Goal: Information Seeking & Learning: Learn about a topic

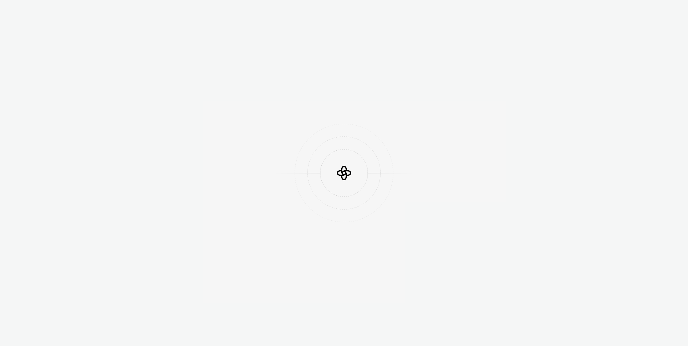
click at [244, 114] on div at bounding box center [344, 173] width 688 height 346
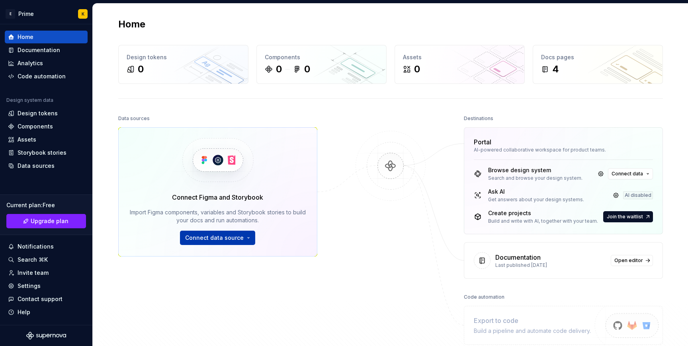
click at [227, 243] on button "Connect data source" at bounding box center [217, 238] width 75 height 14
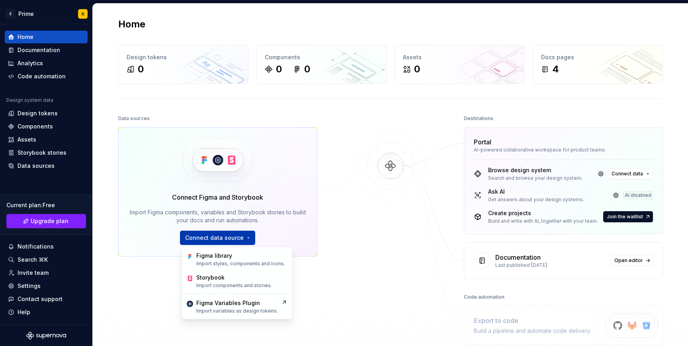
click at [220, 234] on button "Connect data source" at bounding box center [217, 238] width 75 height 14
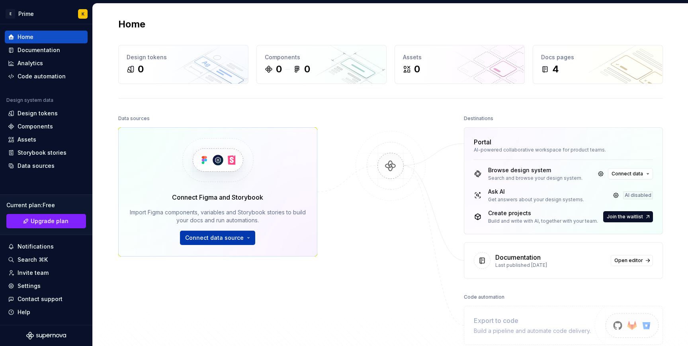
click at [220, 234] on button "Connect data source" at bounding box center [217, 238] width 75 height 14
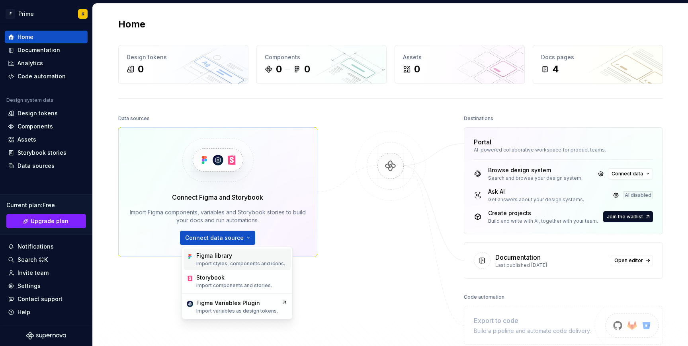
click at [220, 269] on div "Figma library Import styles, components and icons." at bounding box center [236, 259] width 107 height 21
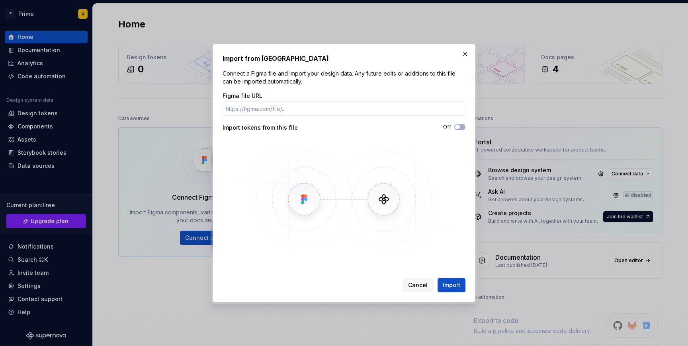
click at [317, 91] on div "Import from Figma Connect a Figma file and import your design data. Any future …" at bounding box center [343, 173] width 243 height 239
click at [338, 93] on div "Figma file URL" at bounding box center [343, 96] width 243 height 8
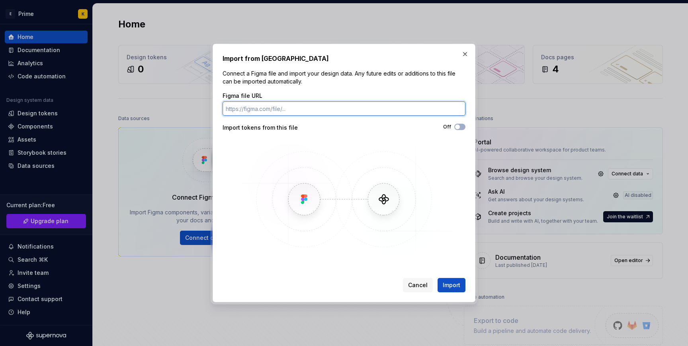
click at [341, 105] on input "Figma file URL" at bounding box center [343, 108] width 243 height 14
paste input "https://www.figma.com/design/2zqR9hfnPvLqHcxMEKsStg/-PRIME--Zeroheight-frames?n…"
type input "https://www.figma.com/design/2zqR9hfnPvLqHcxMEKsStg/-PRIME--Zeroheight-frames?n…"
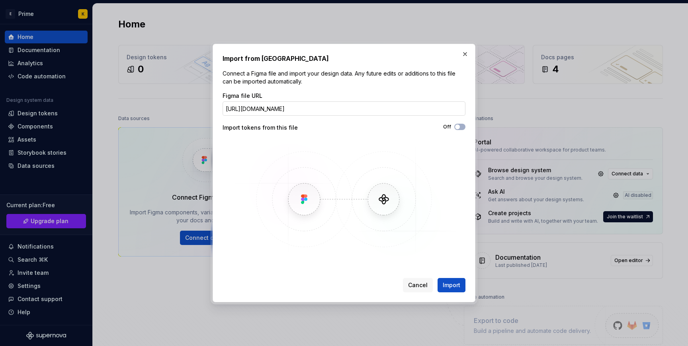
scroll to position [0, 0]
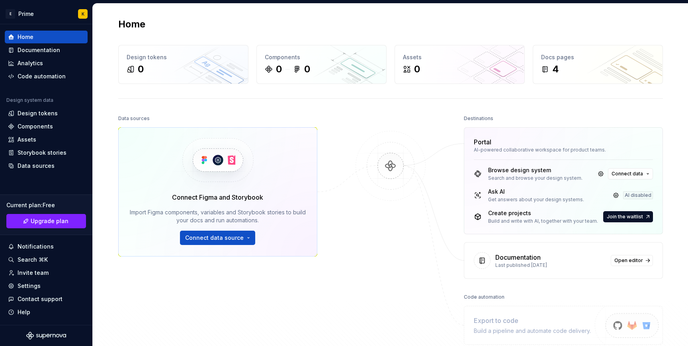
click at [457, 289] on div "Data sources Connect Figma and Storybook Import Figma components, variables and…" at bounding box center [390, 245] width 544 height 264
click at [224, 235] on span "Connect data source" at bounding box center [214, 238] width 58 height 8
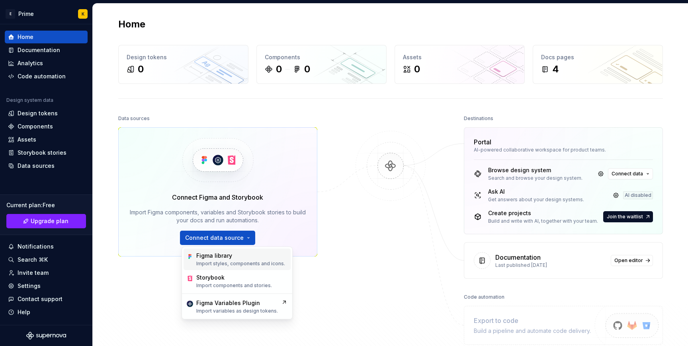
drag, startPoint x: 210, startPoint y: 266, endPoint x: 223, endPoint y: 254, distance: 18.0
click at [223, 254] on div "Figma library Import styles, components and icons." at bounding box center [240, 259] width 89 height 15
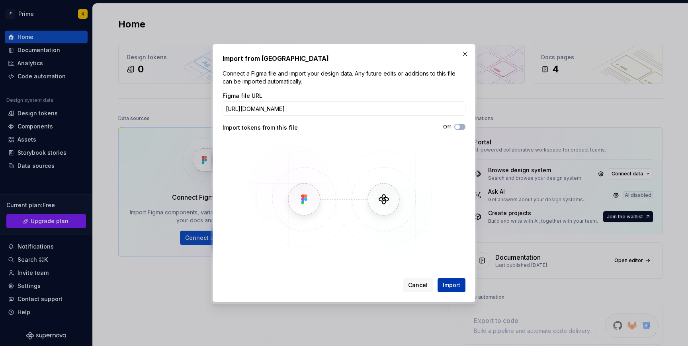
click at [456, 288] on span "Import" at bounding box center [451, 285] width 18 height 8
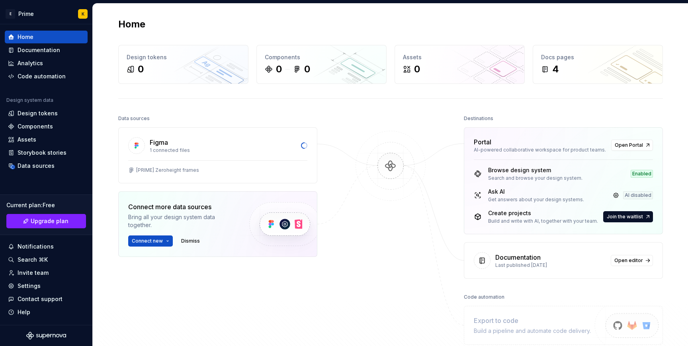
scroll to position [9, 0]
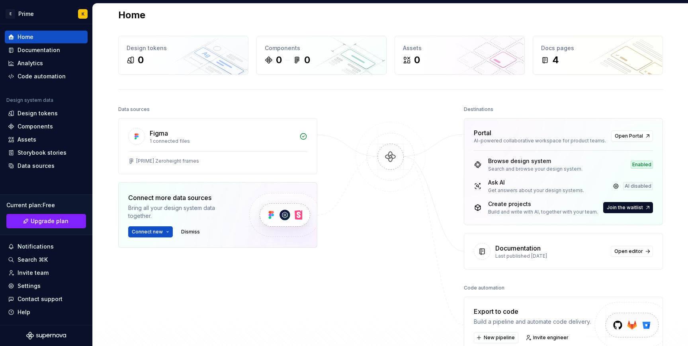
click at [140, 251] on div "Figma 1 connected files [PRIME] Zeroheight frames Connect more data sources Bri…" at bounding box center [217, 203] width 199 height 170
click at [139, 233] on span "Connect new" at bounding box center [147, 232] width 31 height 6
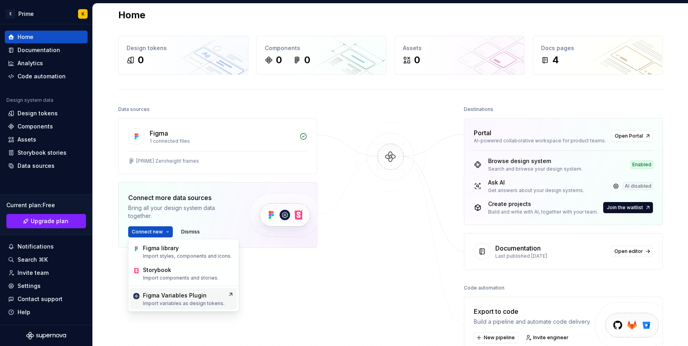
click at [158, 293] on div "Figma Variables Plugin" at bounding box center [175, 296] width 64 height 8
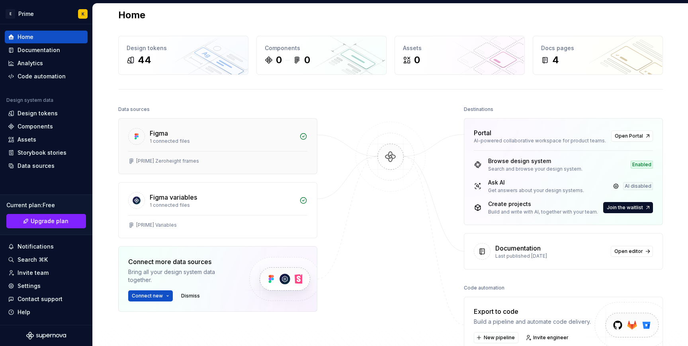
scroll to position [0, 0]
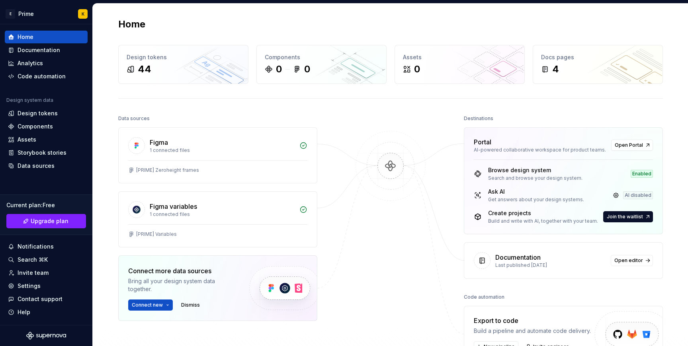
click at [194, 86] on div "Home Design tokens 44 Components 0 0 Assets 0 Docs pages 4 Data sources Figma 1…" at bounding box center [390, 206] width 573 height 405
click at [194, 74] on div "44" at bounding box center [183, 69] width 113 height 13
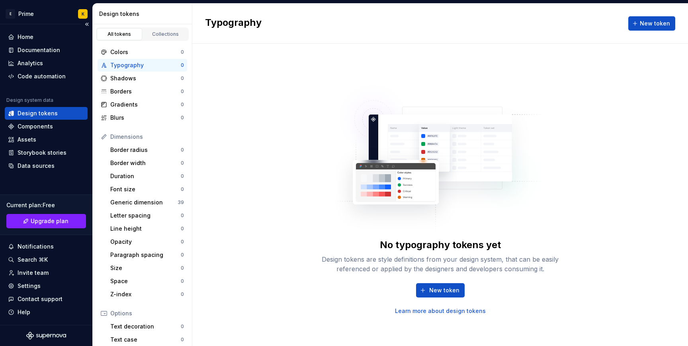
click at [39, 111] on div "Design tokens" at bounding box center [38, 113] width 40 height 8
click at [158, 37] on link "Collections" at bounding box center [165, 34] width 45 height 12
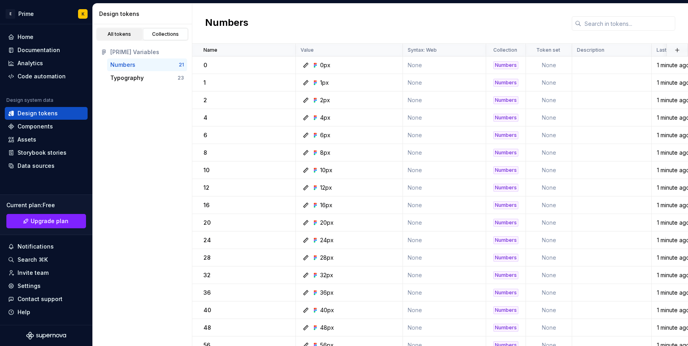
click at [127, 30] on link "All tokens" at bounding box center [119, 34] width 45 height 12
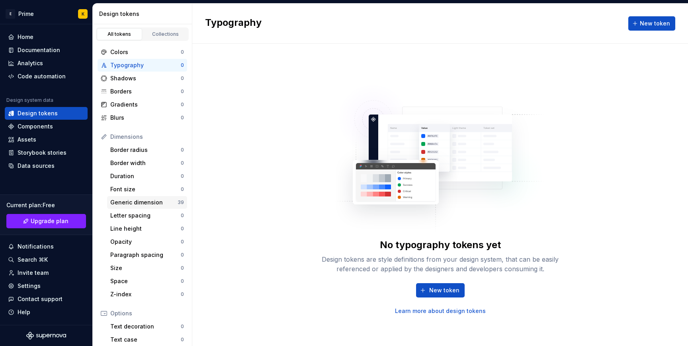
click at [148, 203] on div "Generic dimension" at bounding box center [143, 203] width 67 height 8
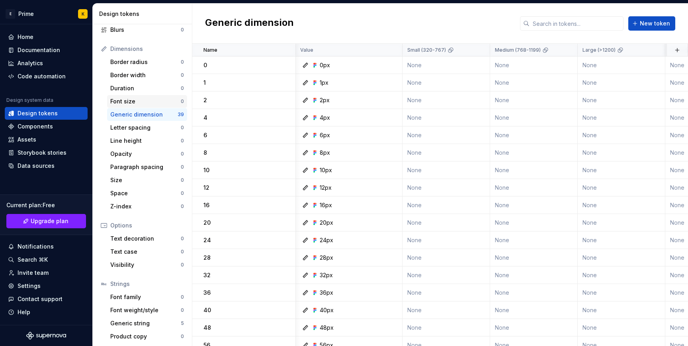
scroll to position [90, 0]
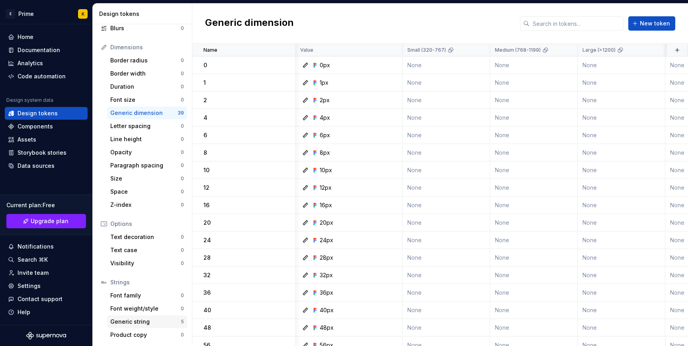
click at [130, 319] on div "Generic string" at bounding box center [145, 322] width 70 height 8
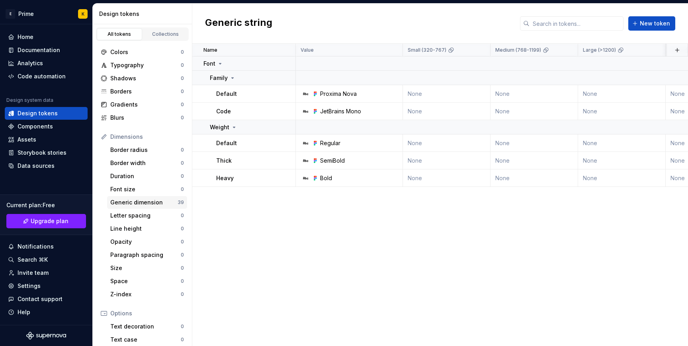
click at [161, 206] on div "Generic dimension" at bounding box center [143, 203] width 67 height 8
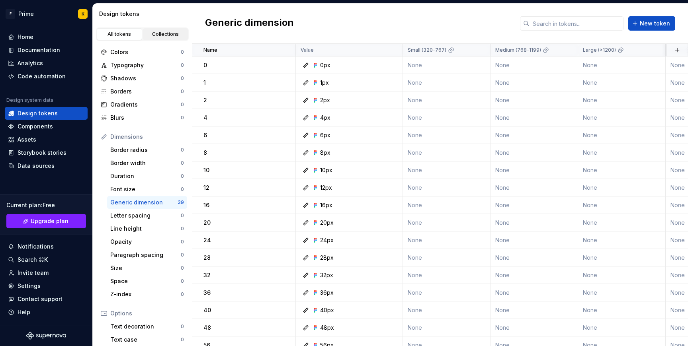
click at [181, 36] on div "Collections" at bounding box center [166, 34] width 40 height 6
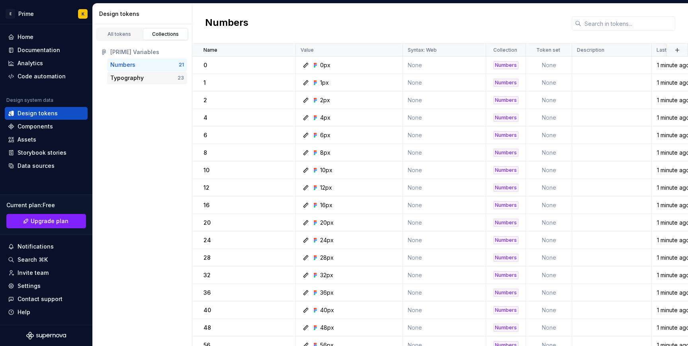
click at [147, 73] on div "Typography 23" at bounding box center [147, 78] width 80 height 13
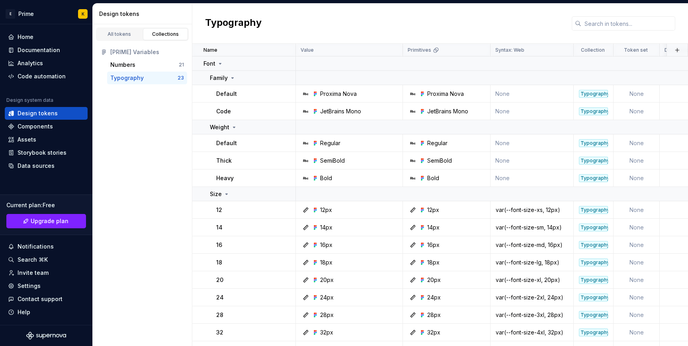
click at [152, 77] on div "Typography" at bounding box center [143, 78] width 67 height 8
click at [153, 59] on div "Numbers 21" at bounding box center [147, 64] width 80 height 13
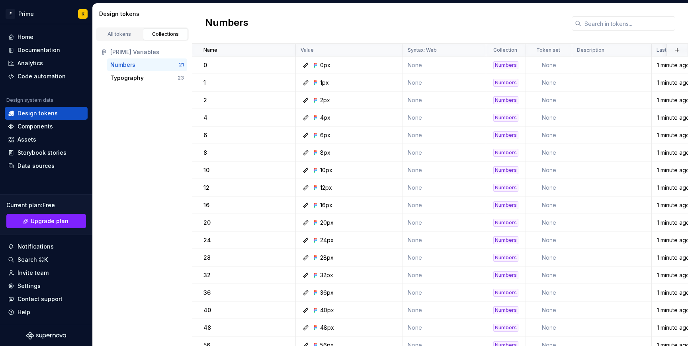
click at [154, 126] on div "All tokens Collections [PRIME] Variables Numbers 21 Typography 23" at bounding box center [142, 185] width 99 height 322
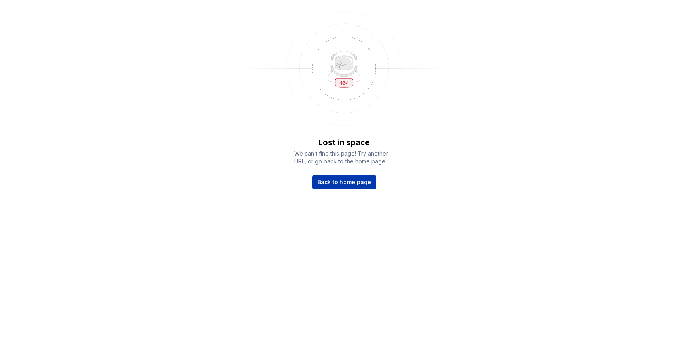
click at [359, 180] on span "Back to home page" at bounding box center [344, 182] width 54 height 8
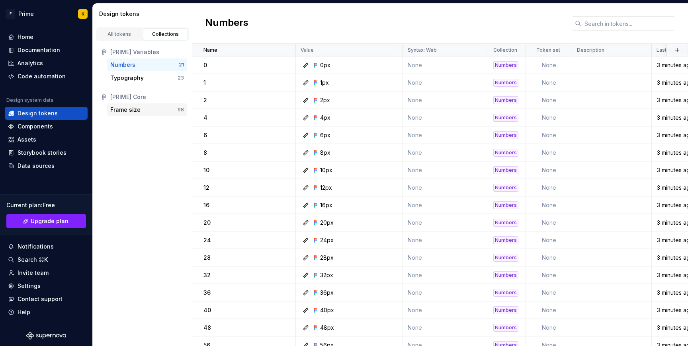
click at [156, 105] on div "Frame size 98" at bounding box center [147, 109] width 80 height 13
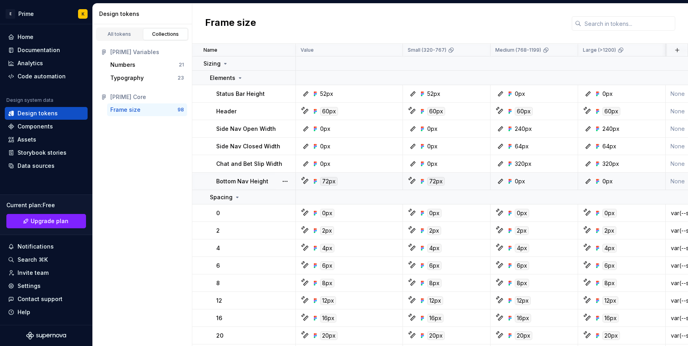
click at [330, 182] on div "72px" at bounding box center [329, 181] width 18 height 9
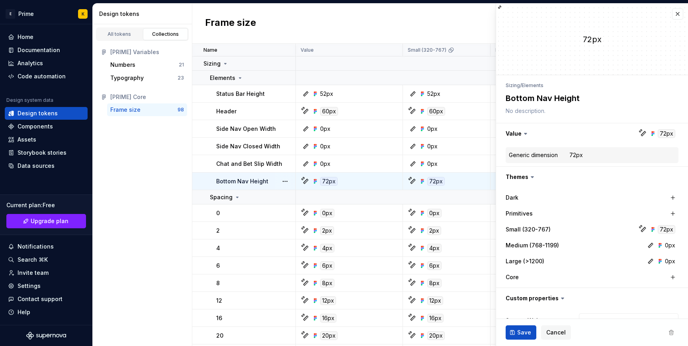
click at [333, 183] on div "72px" at bounding box center [329, 181] width 18 height 9
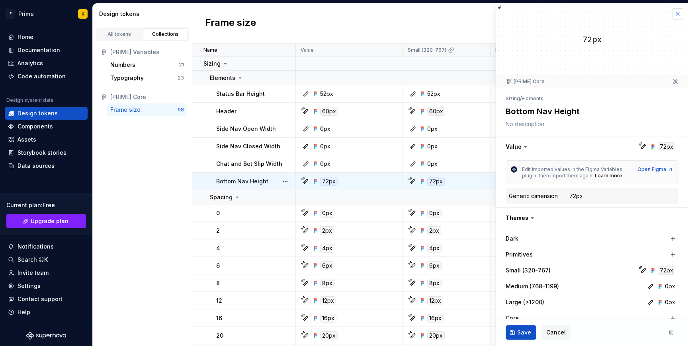
click at [675, 11] on button "button" at bounding box center [677, 13] width 11 height 11
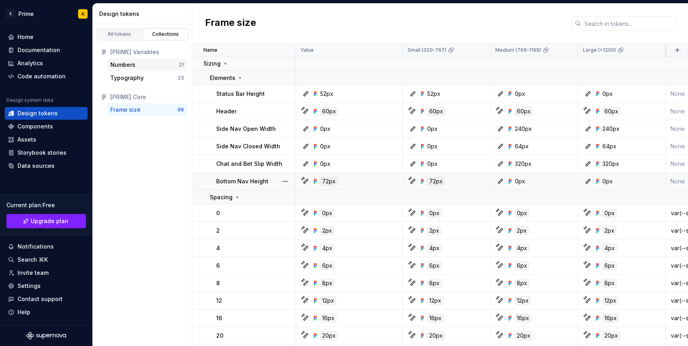
click at [155, 68] on div "Numbers" at bounding box center [144, 65] width 68 height 8
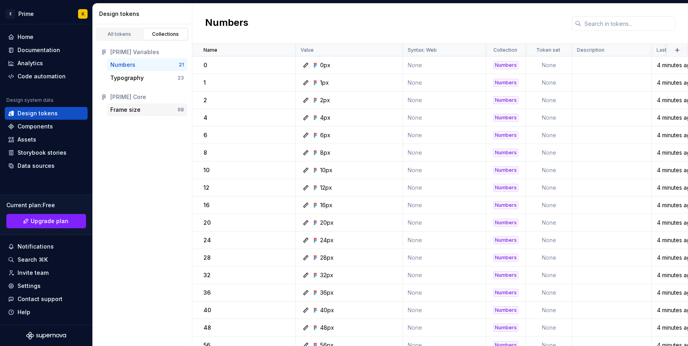
click at [176, 108] on div "Frame size" at bounding box center [143, 110] width 67 height 8
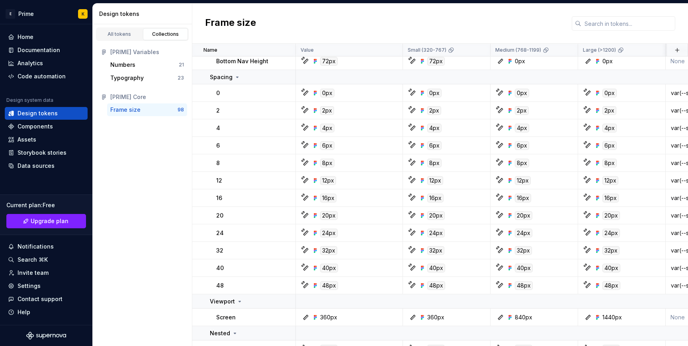
scroll to position [113, 0]
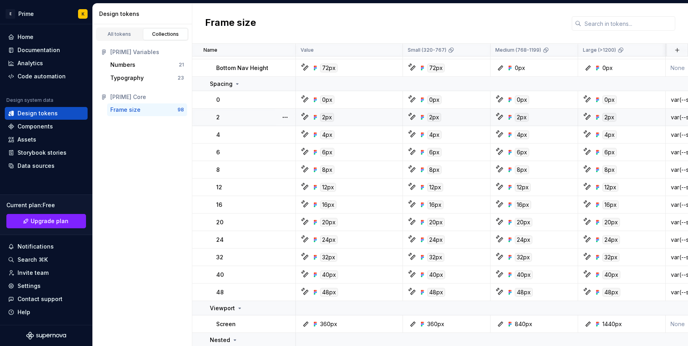
click at [329, 119] on div "2px" at bounding box center [327, 117] width 14 height 9
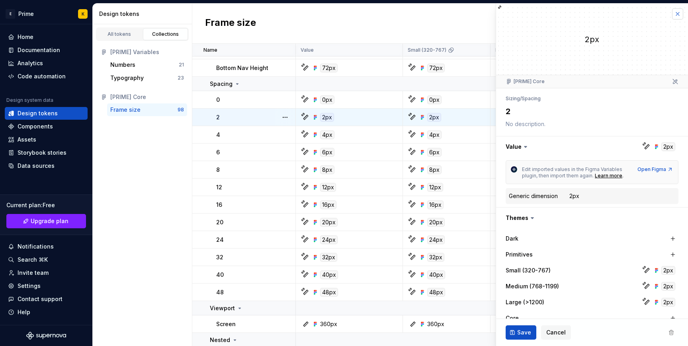
click at [676, 16] on button "button" at bounding box center [677, 13] width 11 height 11
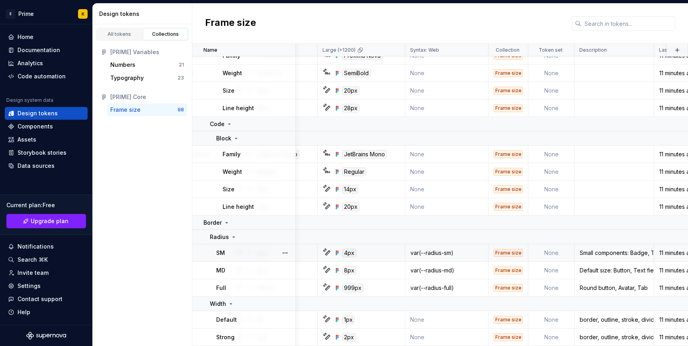
scroll to position [1824, 0]
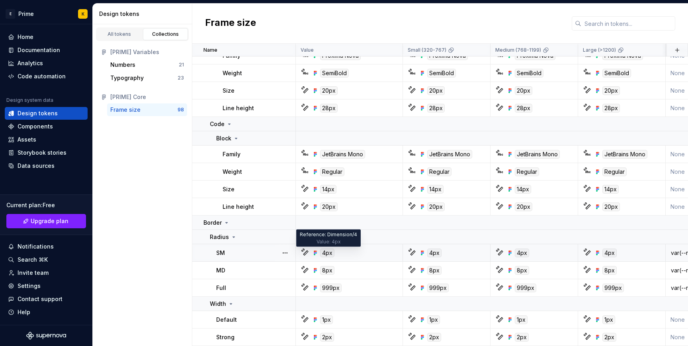
click at [326, 253] on div "4px" at bounding box center [327, 253] width 14 height 9
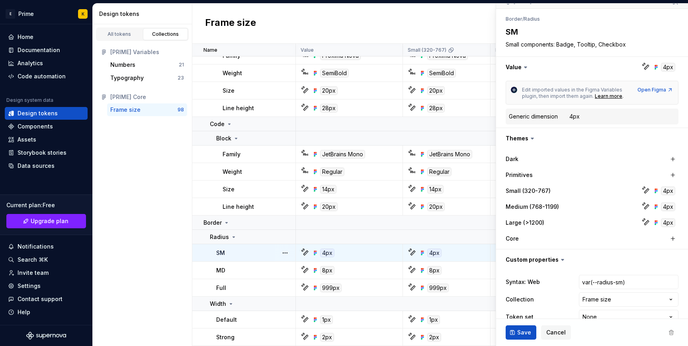
scroll to position [95, 0]
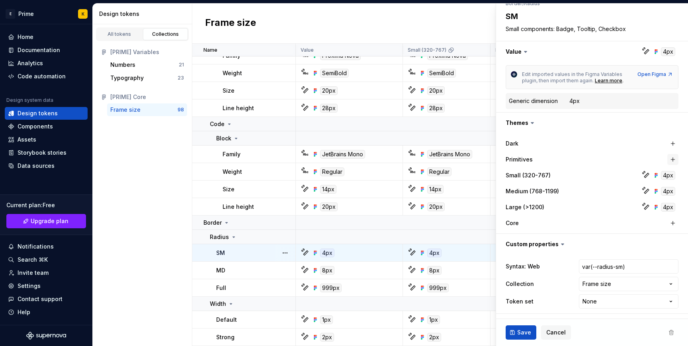
click at [671, 159] on button "button" at bounding box center [672, 159] width 11 height 11
click at [621, 216] on div "Core" at bounding box center [591, 223] width 173 height 14
click at [592, 160] on button "button" at bounding box center [592, 159] width 14 height 14
click at [673, 142] on button "button" at bounding box center [672, 143] width 11 height 11
click at [587, 143] on button "button" at bounding box center [592, 143] width 14 height 14
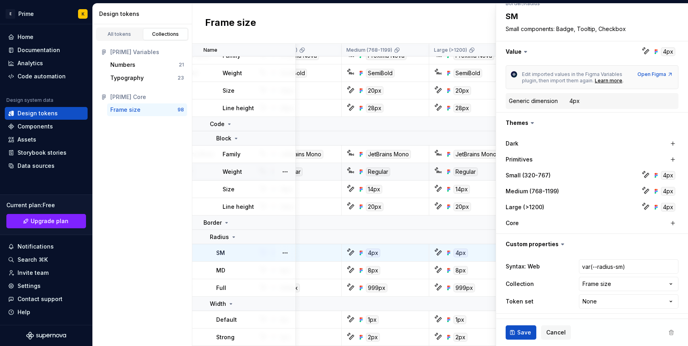
scroll to position [1824, 150]
click at [670, 175] on div "4px" at bounding box center [668, 175] width 14 height 9
click at [670, 178] on div "4px" at bounding box center [668, 175] width 14 height 9
click at [666, 175] on div "4px" at bounding box center [668, 175] width 14 height 9
click at [610, 173] on div "Small (320-767)" at bounding box center [571, 175] width 133 height 8
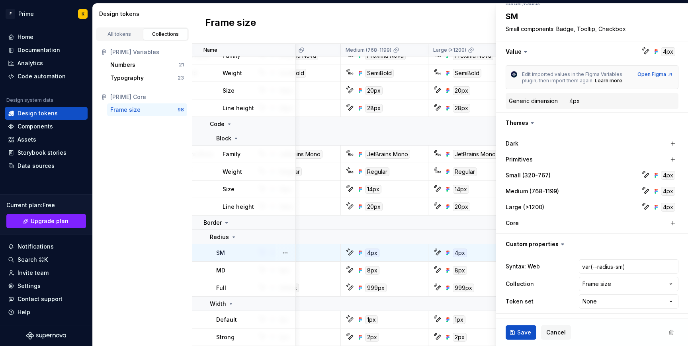
click at [666, 174] on div "4px" at bounding box center [668, 175] width 14 height 9
click at [163, 198] on div "All tokens Collections [PRIME] Variables Numbers 21 Typography 23 [PRIME] Core …" at bounding box center [142, 185] width 99 height 322
click at [141, 66] on div "Numbers" at bounding box center [144, 65] width 68 height 8
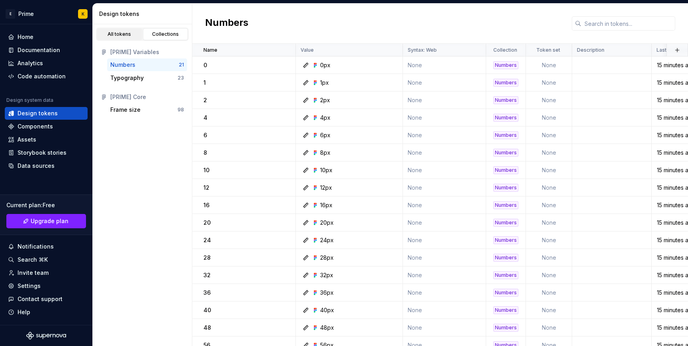
click at [131, 30] on link "All tokens" at bounding box center [119, 34] width 45 height 12
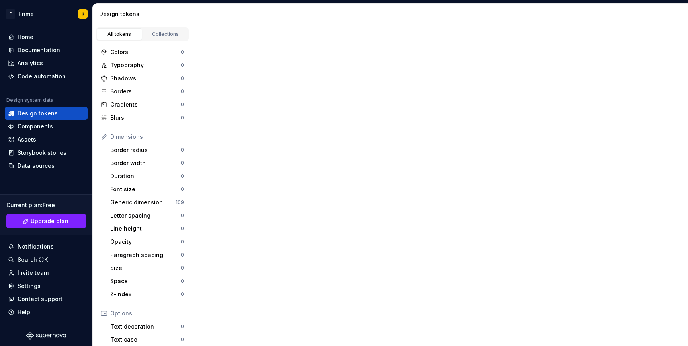
click at [130, 35] on div "All tokens" at bounding box center [119, 34] width 40 height 6
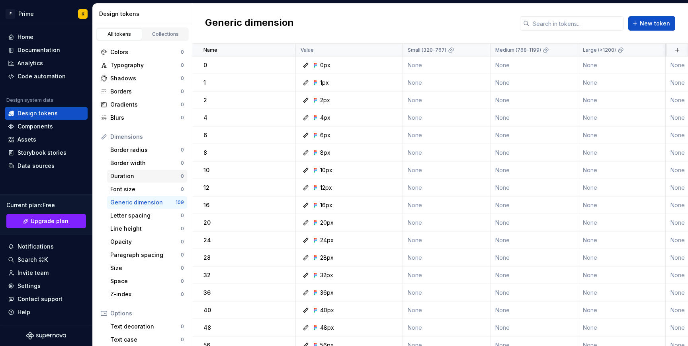
scroll to position [8, 0]
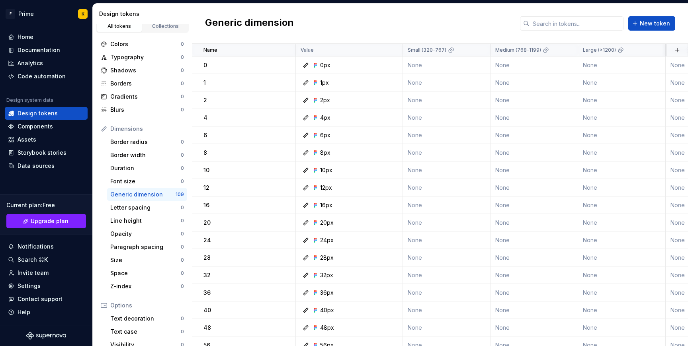
click at [131, 196] on div "Generic dimension" at bounding box center [142, 195] width 65 height 8
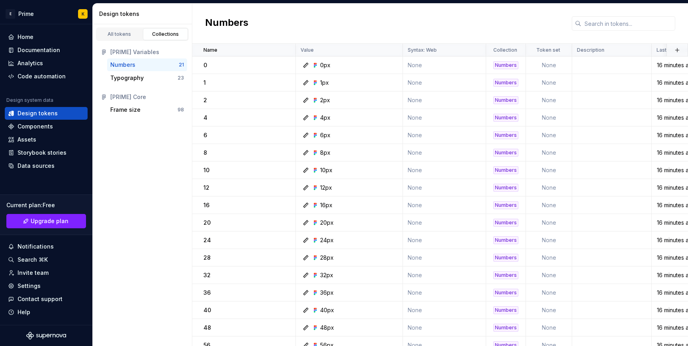
click at [144, 23] on div "Design tokens" at bounding box center [142, 14] width 99 height 21
click at [129, 27] on div "All tokens Collections" at bounding box center [142, 32] width 99 height 17
click at [129, 27] on div "All tokens Collections" at bounding box center [142, 34] width 93 height 14
click at [129, 30] on link "All tokens" at bounding box center [119, 34] width 45 height 12
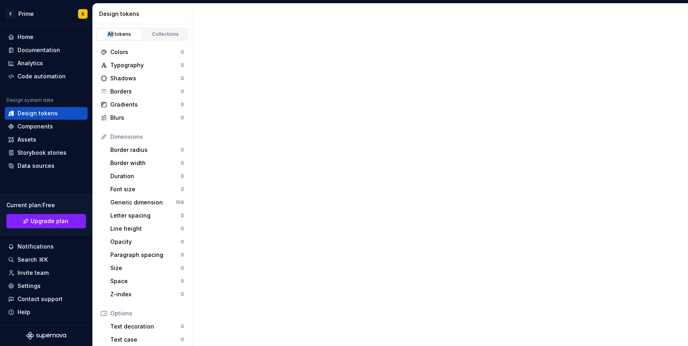
click at [130, 37] on link "All tokens" at bounding box center [119, 34] width 45 height 12
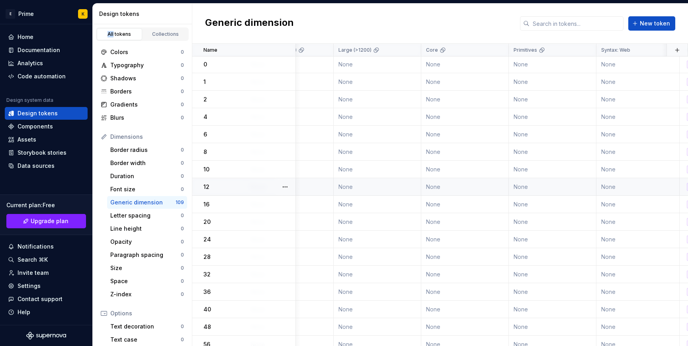
scroll to position [1, 248]
click at [148, 38] on link "Collections" at bounding box center [165, 34] width 45 height 12
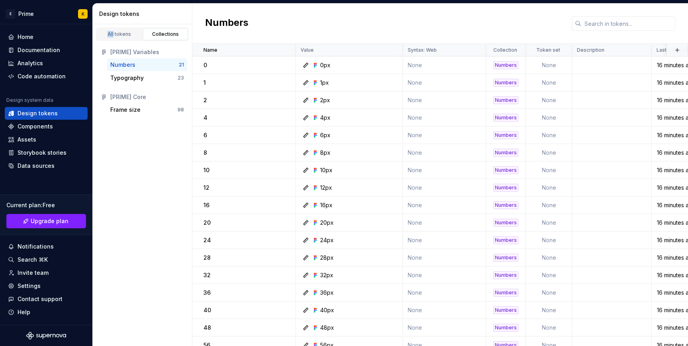
click at [146, 69] on div "Numbers 21" at bounding box center [147, 64] width 80 height 13
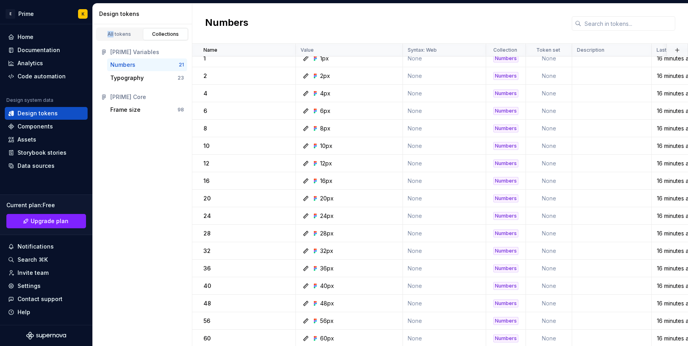
scroll to position [78, 0]
click at [151, 105] on div "Frame size 98" at bounding box center [147, 109] width 80 height 13
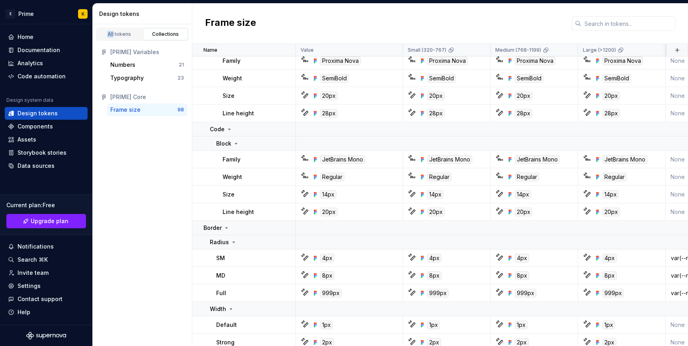
scroll to position [1824, 0]
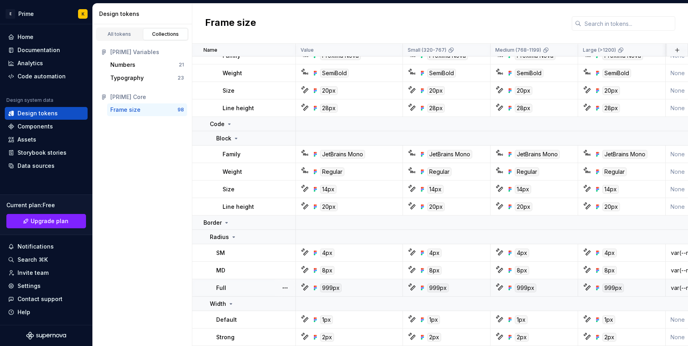
click at [329, 290] on div "999px" at bounding box center [330, 288] width 21 height 9
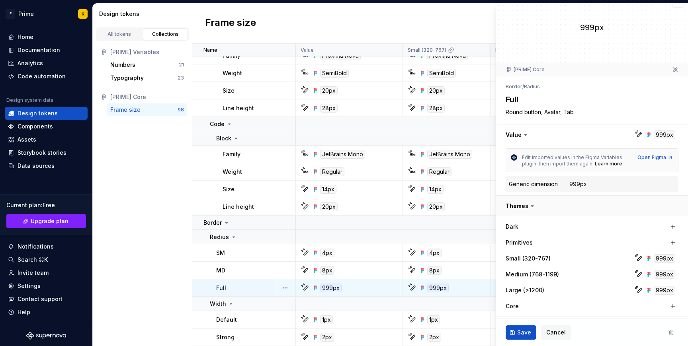
scroll to position [17, 0]
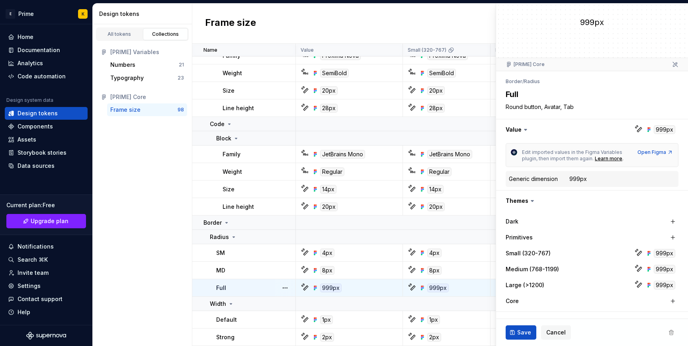
click at [545, 177] on div "Generic dimension" at bounding box center [533, 179] width 49 height 8
click at [651, 186] on div "Generic dimension 999px" at bounding box center [591, 179] width 173 height 16
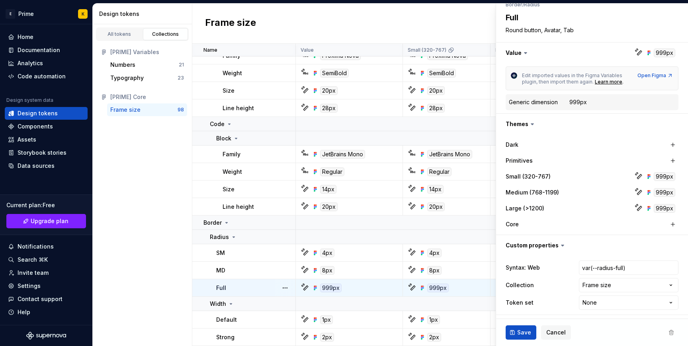
scroll to position [95, 0]
click at [604, 304] on html "E Prime K Home Documentation Analytics Code automation Design system data Desig…" at bounding box center [344, 173] width 688 height 346
click at [562, 287] on html "E Prime K Home Documentation Analytics Code automation Design system data Desig…" at bounding box center [344, 173] width 688 height 346
click at [666, 286] on html "E Prime K Home Documentation Analytics Code automation Design system data Desig…" at bounding box center [344, 173] width 688 height 346
click at [525, 261] on html "E Prime K Home Documentation Analytics Code automation Design system data Desig…" at bounding box center [344, 173] width 688 height 346
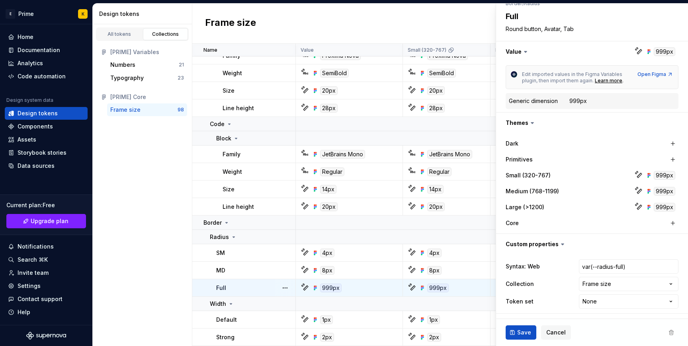
scroll to position [0, 0]
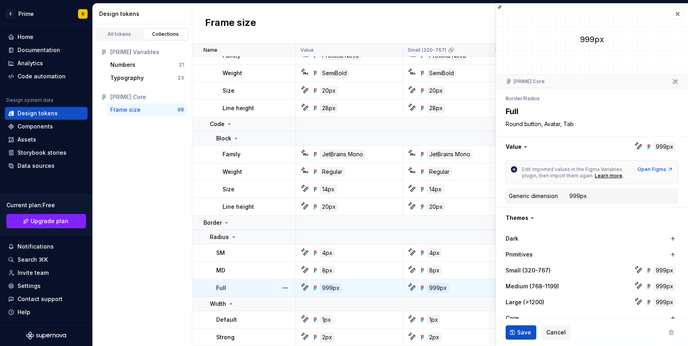
click at [599, 111] on textarea "Full" at bounding box center [590, 111] width 173 height 14
click at [517, 110] on textarea "Full" at bounding box center [590, 111] width 173 height 14
click at [533, 114] on textarea "Full" at bounding box center [590, 111] width 173 height 14
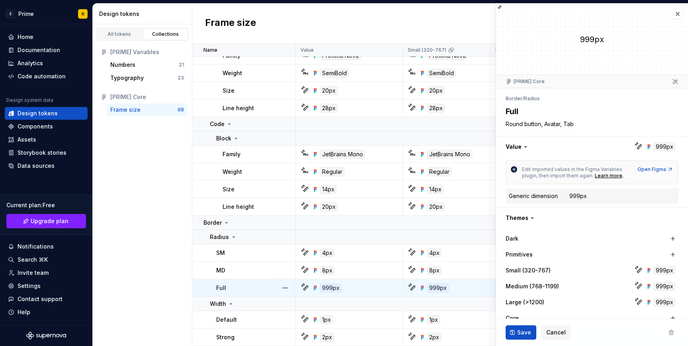
click at [533, 119] on textarea "Round button, Avatar, Tab" at bounding box center [590, 124] width 173 height 11
click at [668, 146] on button "button" at bounding box center [592, 146] width 192 height 21
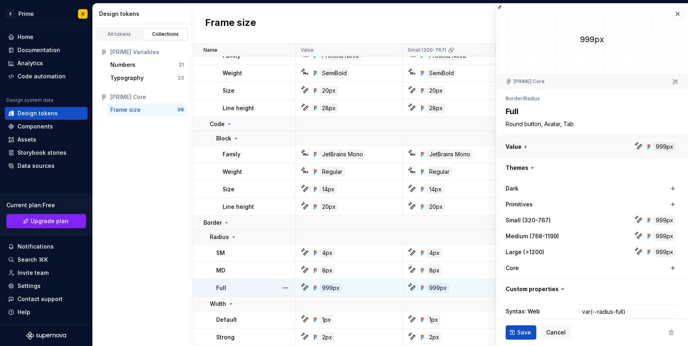
click at [668, 146] on button "button" at bounding box center [592, 146] width 192 height 21
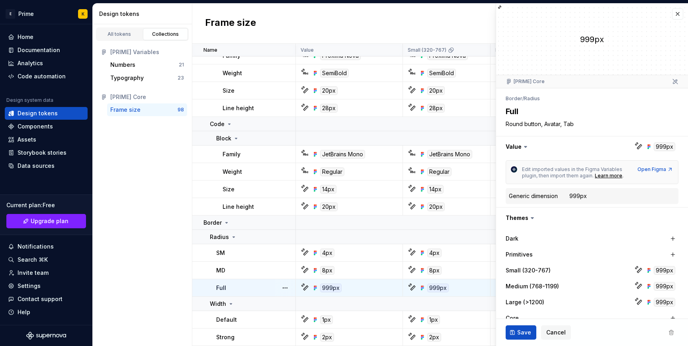
click at [572, 199] on div "999px" at bounding box center [578, 196] width 18 height 8
click at [566, 171] on span "Edit imported values in the Figma Variables plugin, then import them again." at bounding box center [572, 172] width 101 height 12
drag, startPoint x: 526, startPoint y: 167, endPoint x: 647, endPoint y: 180, distance: 121.2
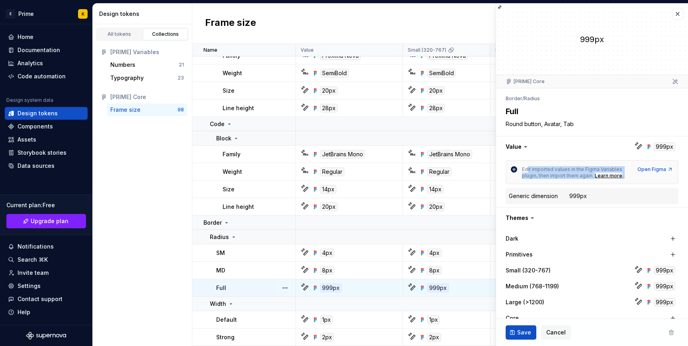
click at [647, 180] on div "Edit imported values in the Figma Variables plugin, then import them again. Lea…" at bounding box center [591, 172] width 173 height 24
drag, startPoint x: 653, startPoint y: 179, endPoint x: 532, endPoint y: 177, distance: 120.6
click at [532, 178] on div "Edit imported values in the Figma Variables plugin, then import them again. Lea…" at bounding box center [591, 172] width 173 height 24
click at [532, 177] on span "Edit imported values in the Figma Variables plugin, then import them again." at bounding box center [572, 172] width 101 height 12
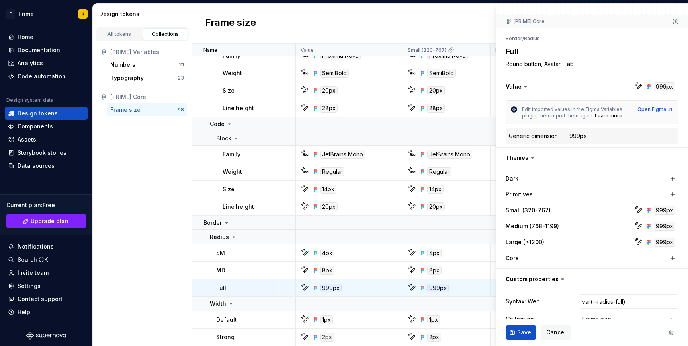
scroll to position [64, 0]
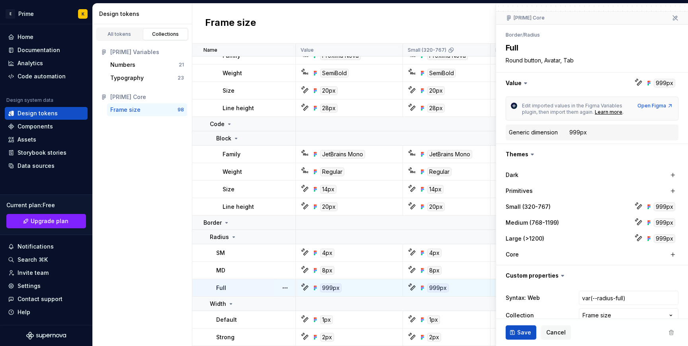
click at [672, 206] on div "999px" at bounding box center [663, 207] width 21 height 9
click at [662, 211] on div "999px" at bounding box center [663, 207] width 21 height 9
click at [639, 207] on icon at bounding box center [639, 207] width 5 height 5
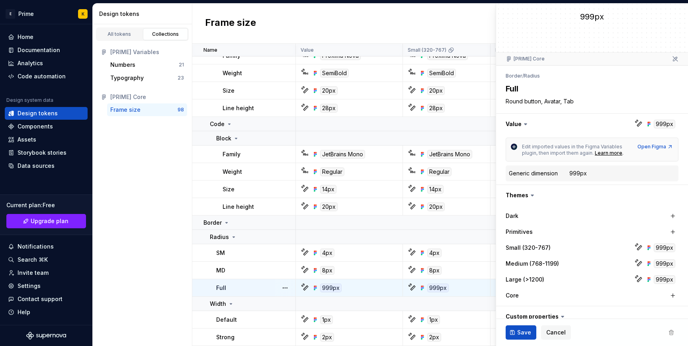
scroll to position [0, 0]
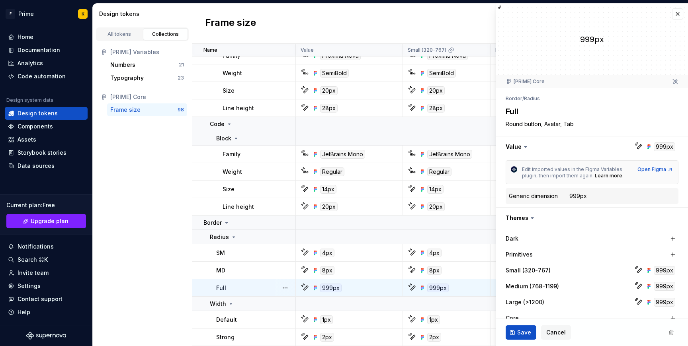
click at [166, 208] on div "All tokens Collections [PRIME] Variables Numbers 21 Typography 23 [PRIME] Core …" at bounding box center [142, 185] width 99 height 322
click at [682, 12] on button "button" at bounding box center [677, 13] width 11 height 11
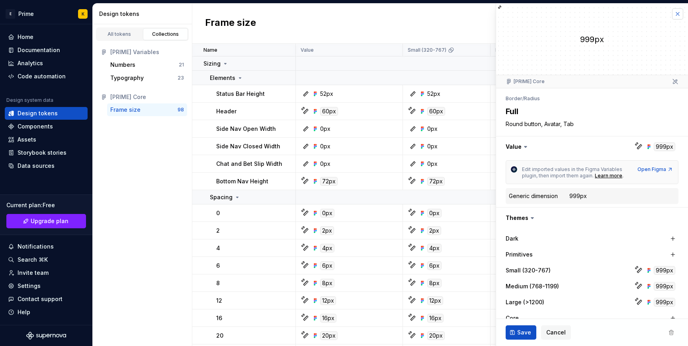
click at [674, 16] on button "button" at bounding box center [677, 13] width 11 height 11
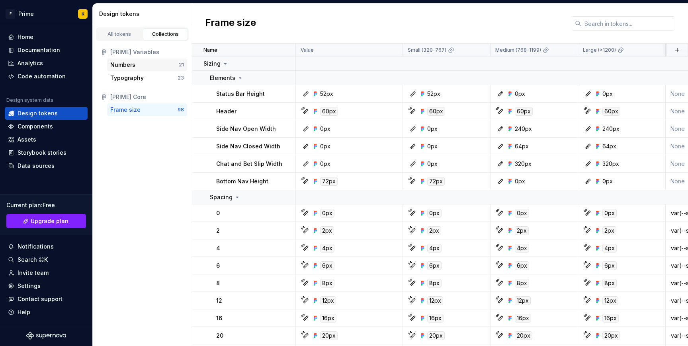
click at [146, 65] on div "Numbers" at bounding box center [144, 65] width 68 height 8
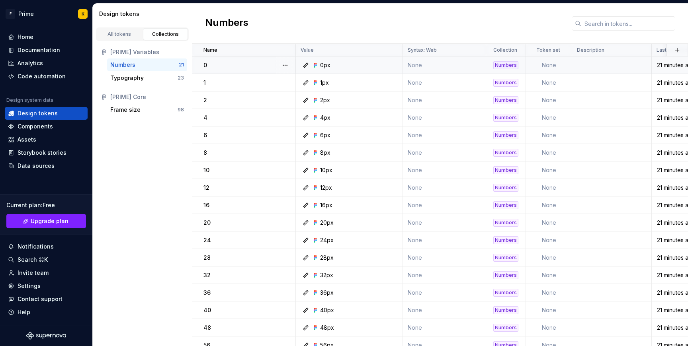
click at [371, 65] on div "0px" at bounding box center [351, 65] width 101 height 8
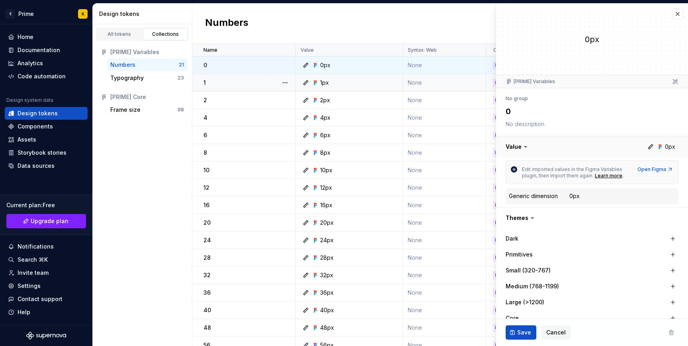
click at [673, 146] on button "button" at bounding box center [592, 146] width 192 height 21
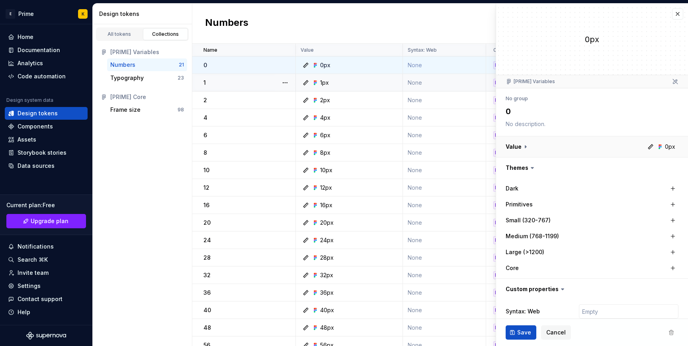
click at [673, 146] on button "button" at bounding box center [592, 146] width 192 height 21
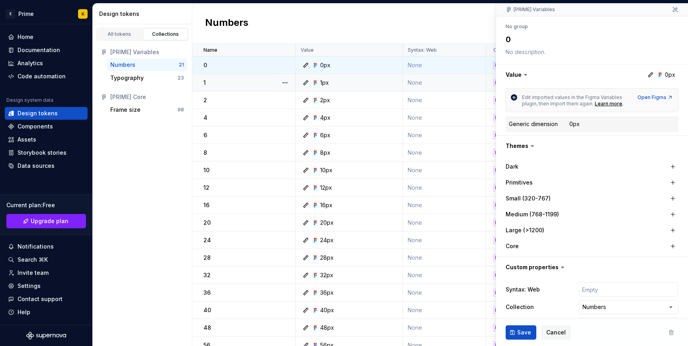
scroll to position [95, 0]
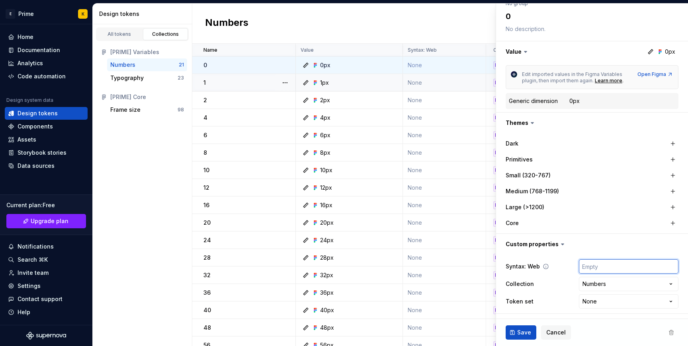
click at [602, 270] on input "text" at bounding box center [628, 266] width 99 height 14
click at [580, 246] on button "button" at bounding box center [592, 244] width 192 height 21
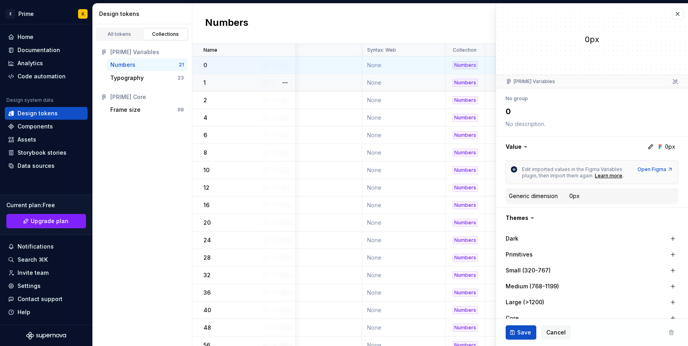
scroll to position [0, 41]
drag, startPoint x: 678, startPoint y: 15, endPoint x: 410, endPoint y: 89, distance: 277.8
click at [421, 89] on body "E Prime K Home Documentation Analytics Code automation Design system data Desig…" at bounding box center [344, 173] width 688 height 346
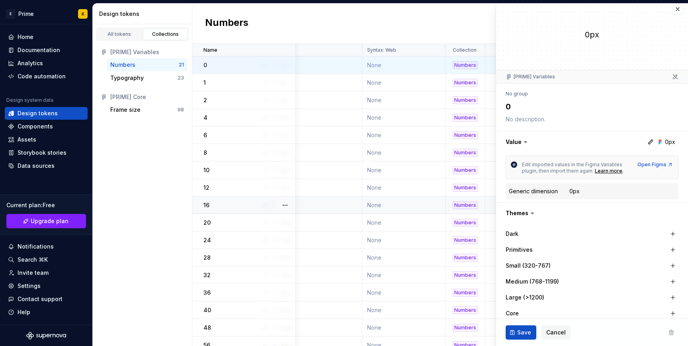
scroll to position [78, 41]
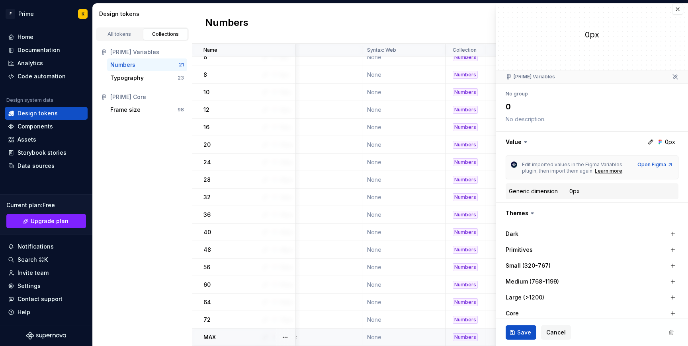
click at [245, 334] on div "MAX" at bounding box center [249, 337] width 92 height 8
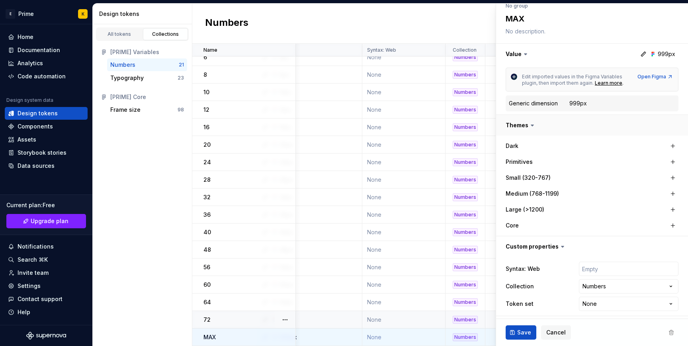
scroll to position [95, 0]
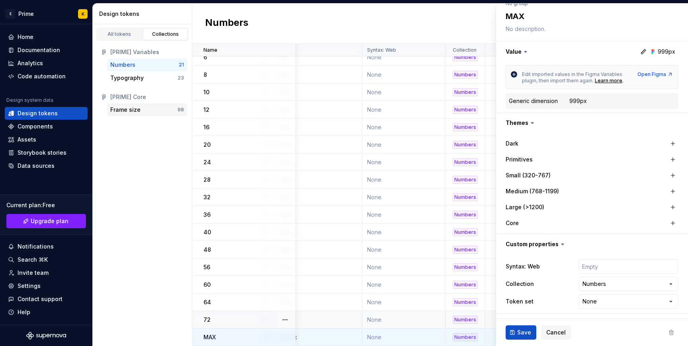
click at [133, 110] on div "Frame size" at bounding box center [125, 110] width 30 height 8
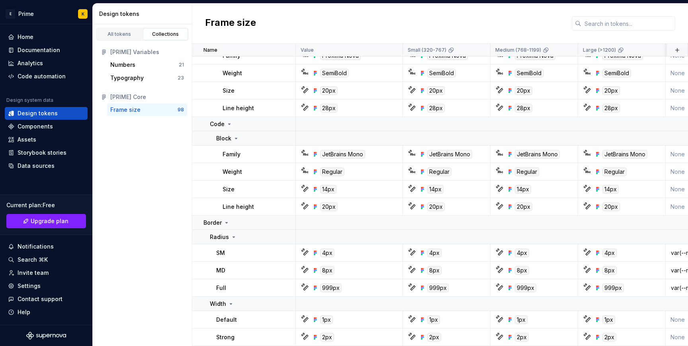
scroll to position [1824, 0]
click at [238, 284] on div "Full" at bounding box center [255, 288] width 79 height 8
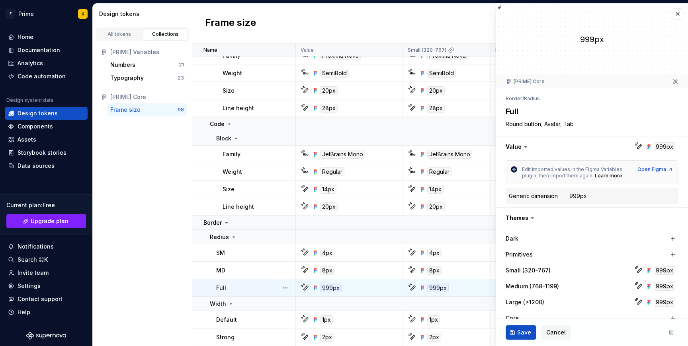
click at [257, 293] on td "Full" at bounding box center [243, 288] width 103 height 18
type textarea "*"
click at [642, 130] on div "**********" at bounding box center [592, 250] width 192 height 325
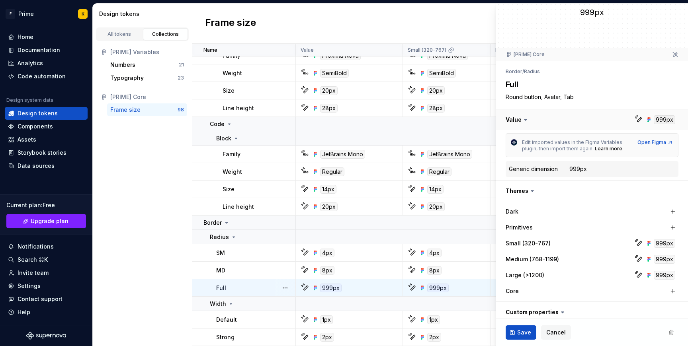
scroll to position [37, 0]
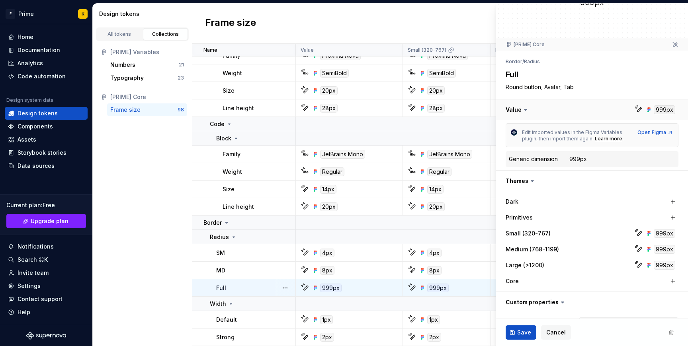
click at [663, 109] on button "button" at bounding box center [592, 109] width 192 height 21
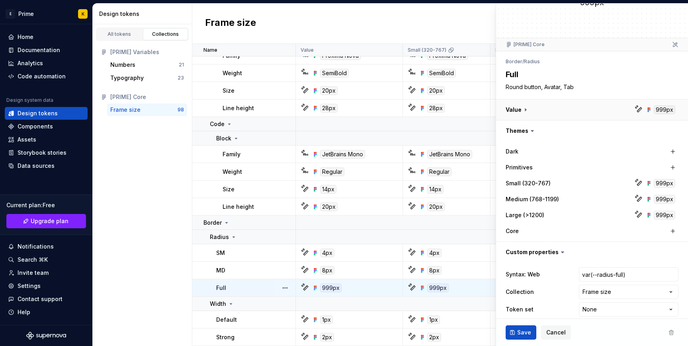
click at [663, 109] on button "button" at bounding box center [592, 109] width 192 height 21
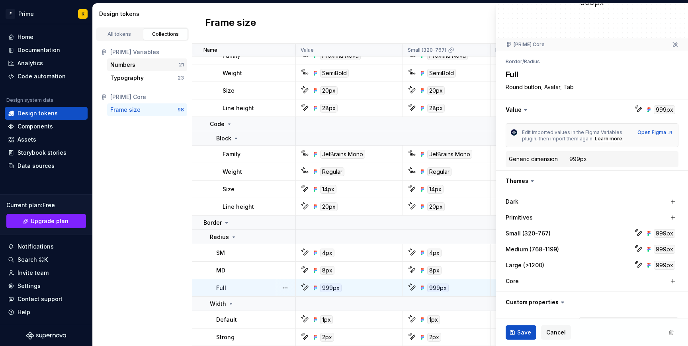
click at [154, 60] on div "Numbers 21" at bounding box center [147, 64] width 80 height 13
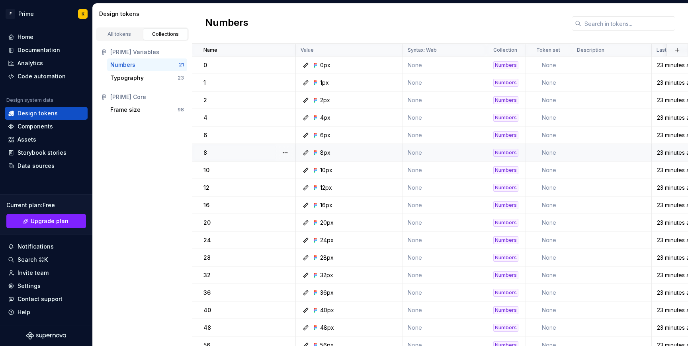
scroll to position [78, 0]
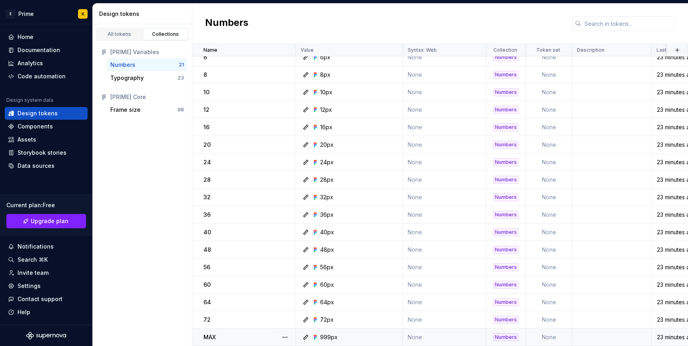
click at [332, 335] on div "999px" at bounding box center [329, 337] width 18 height 8
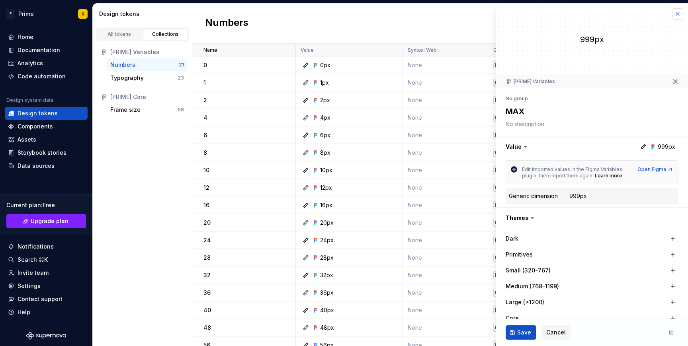
click at [673, 15] on button "button" at bounding box center [677, 13] width 11 height 11
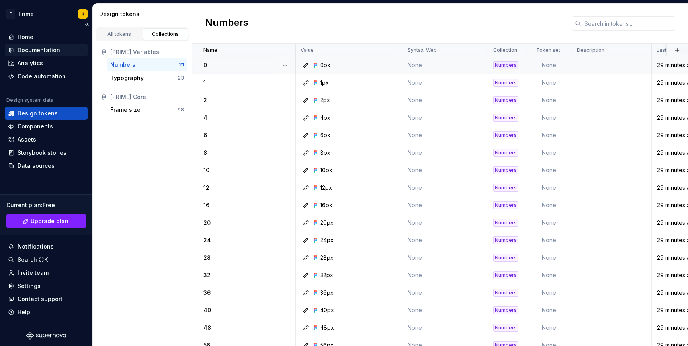
click at [32, 48] on div "Documentation" at bounding box center [39, 50] width 43 height 8
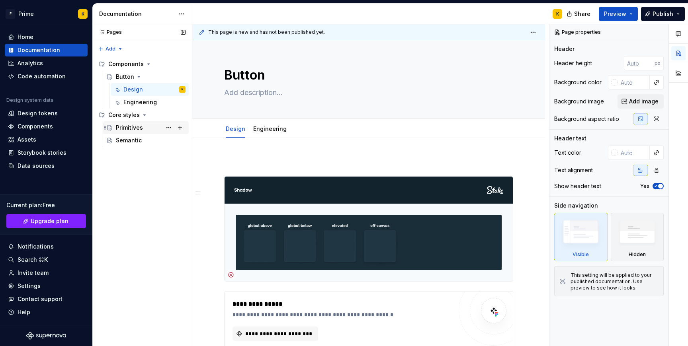
scroll to position [0, 0]
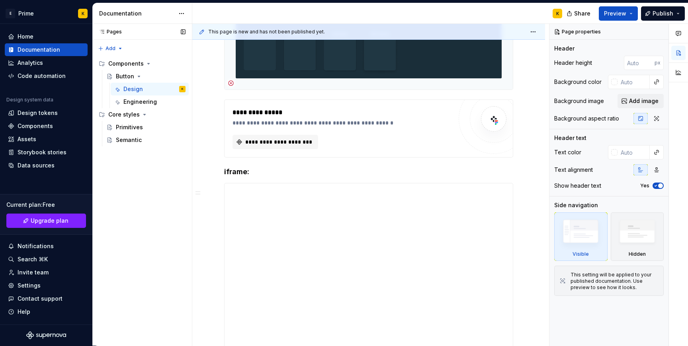
click at [111, 30] on div "Pages" at bounding box center [108, 32] width 26 height 6
click at [114, 21] on div "Documentation" at bounding box center [142, 13] width 99 height 21
click at [184, 8] on html "E Prime K Home Documentation Analytics Code automation Design system data Desig…" at bounding box center [344, 173] width 688 height 346
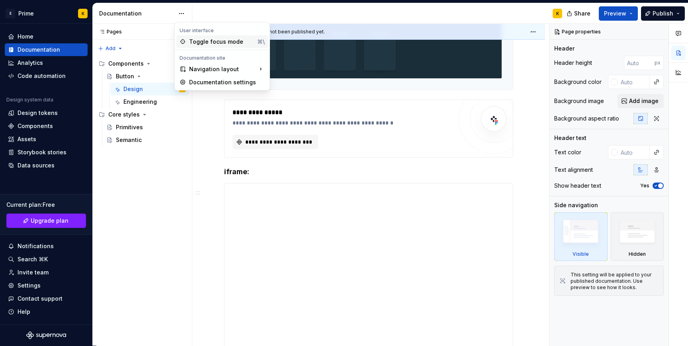
click at [213, 43] on div "Toggle focus mode" at bounding box center [221, 42] width 65 height 8
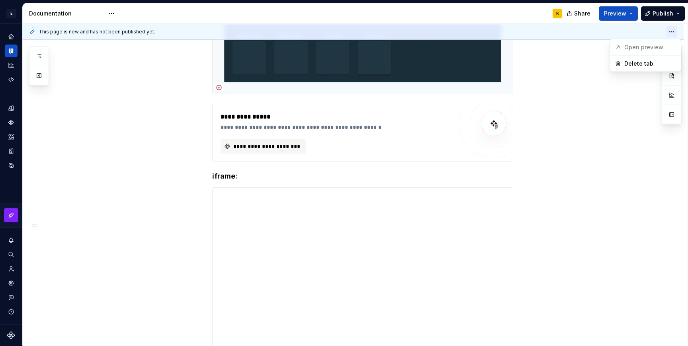
click at [671, 28] on html "**********" at bounding box center [344, 173] width 688 height 346
click at [157, 78] on html "**********" at bounding box center [344, 173] width 688 height 346
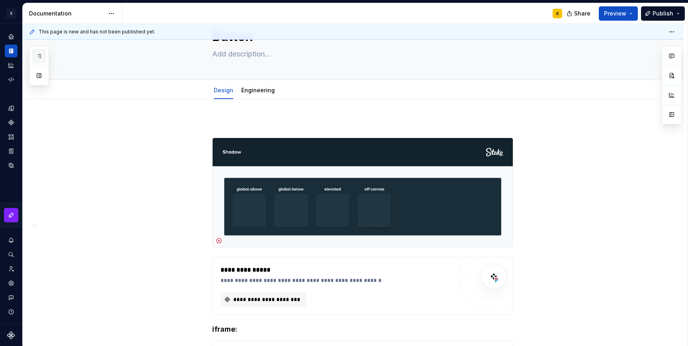
click at [45, 59] on button "button" at bounding box center [39, 56] width 14 height 14
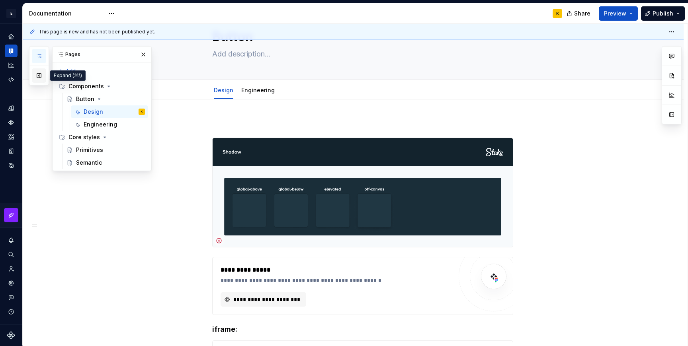
click at [39, 78] on button "button" at bounding box center [39, 75] width 14 height 14
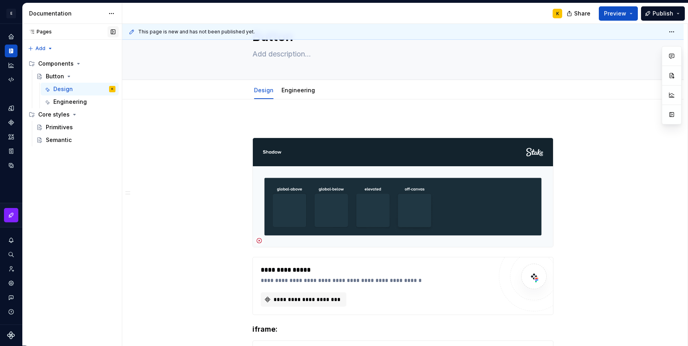
click at [111, 30] on button "button" at bounding box center [112, 31] width 11 height 11
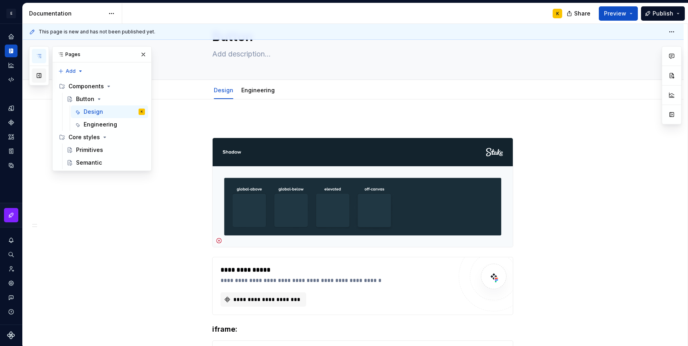
click at [43, 73] on button "button" at bounding box center [39, 75] width 14 height 14
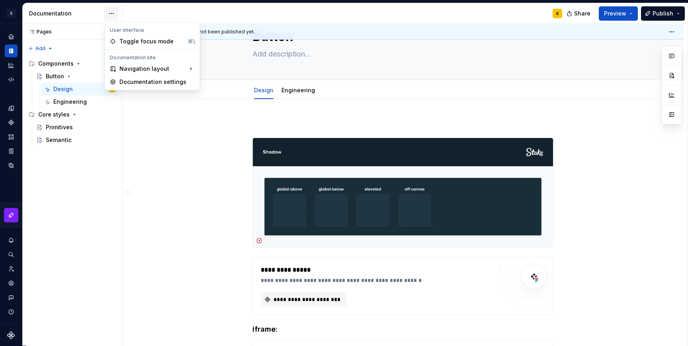
click at [108, 16] on html "**********" at bounding box center [344, 173] width 688 height 346
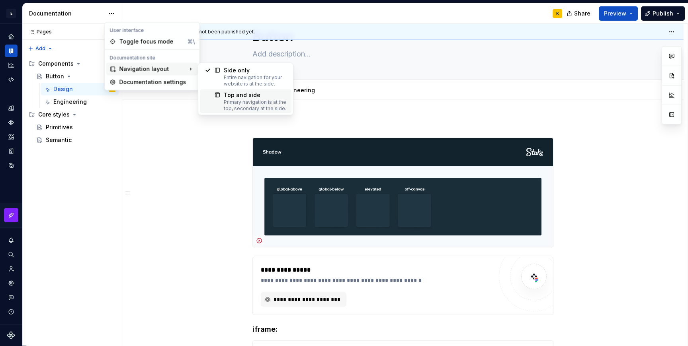
click at [238, 95] on div "Top and side" at bounding box center [255, 95] width 63 height 8
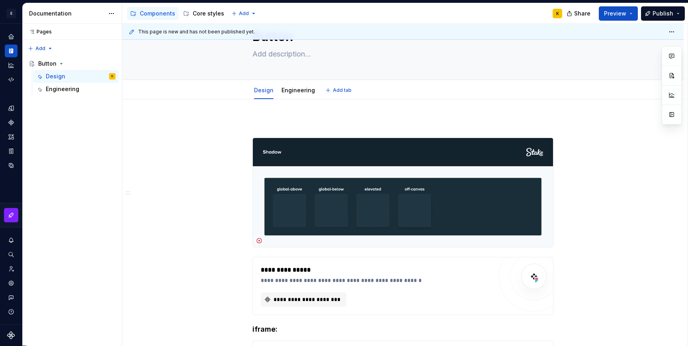
scroll to position [0, 0]
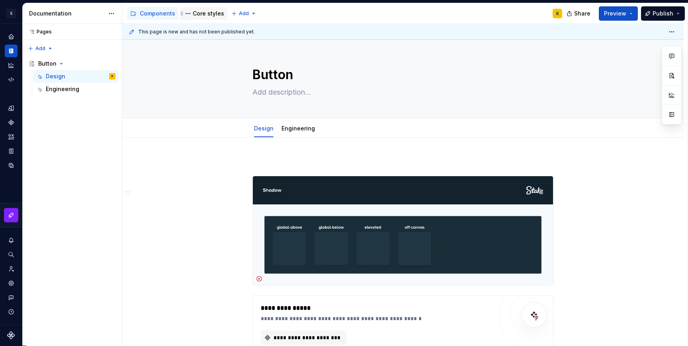
click at [197, 15] on div "Core styles" at bounding box center [208, 14] width 31 height 8
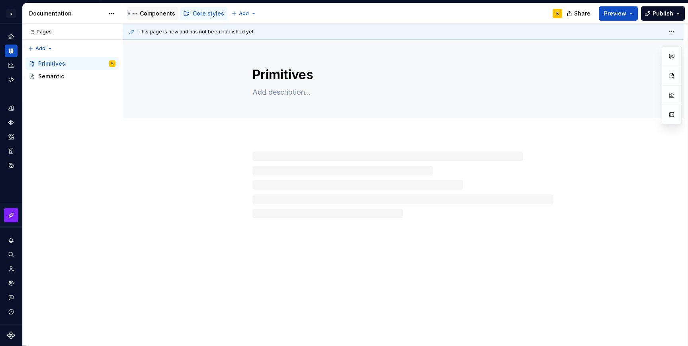
click at [147, 16] on div "Components" at bounding box center [157, 14] width 35 height 8
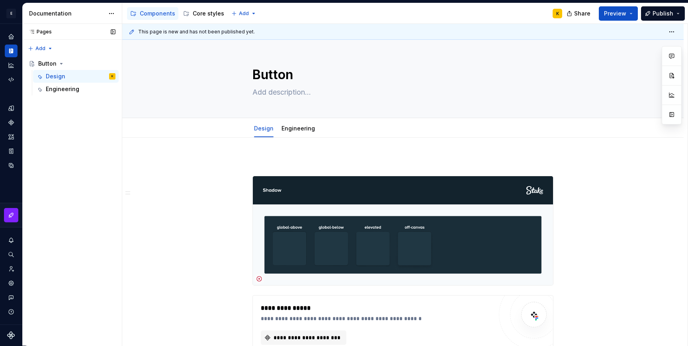
scroll to position [194, 0]
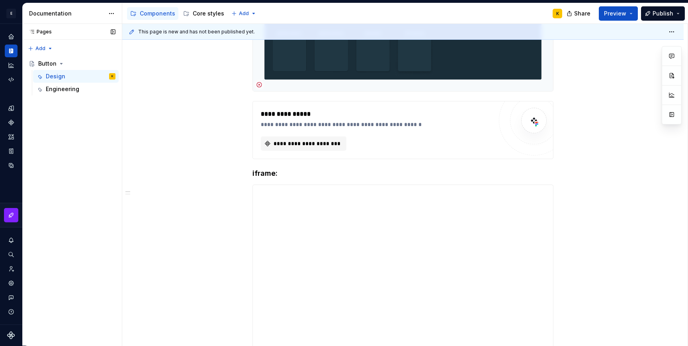
click at [31, 34] on icon at bounding box center [32, 32] width 6 height 6
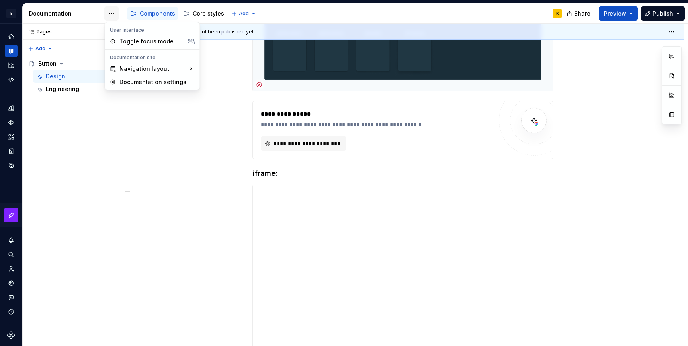
click at [104, 8] on html "E Prime K Design system data Documentation Accessibility guide for tree Page tr…" at bounding box center [344, 173] width 688 height 346
click at [162, 86] on div "Documentation settings" at bounding box center [152, 82] width 92 height 13
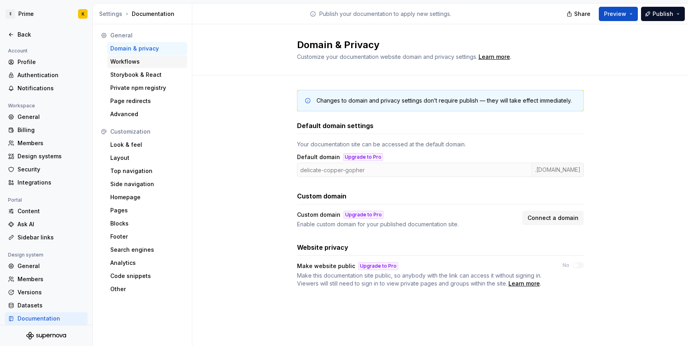
click at [137, 65] on div "Workflows" at bounding box center [147, 62] width 74 height 8
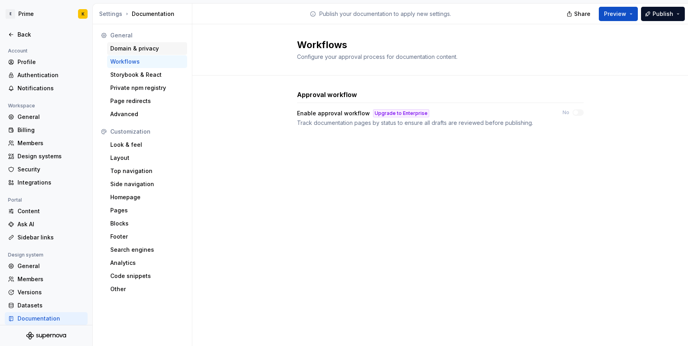
click at [127, 48] on div "Domain & privacy" at bounding box center [147, 49] width 74 height 8
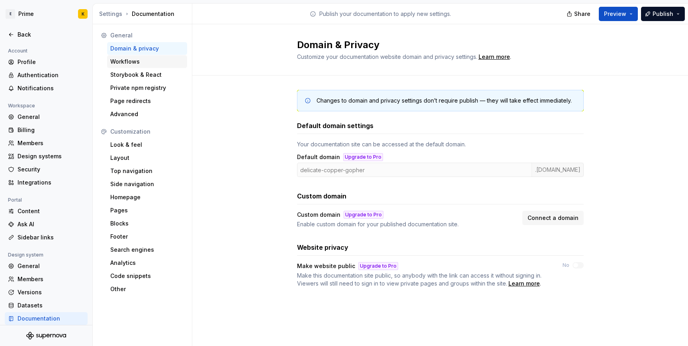
click at [129, 62] on div "Workflows" at bounding box center [147, 62] width 74 height 8
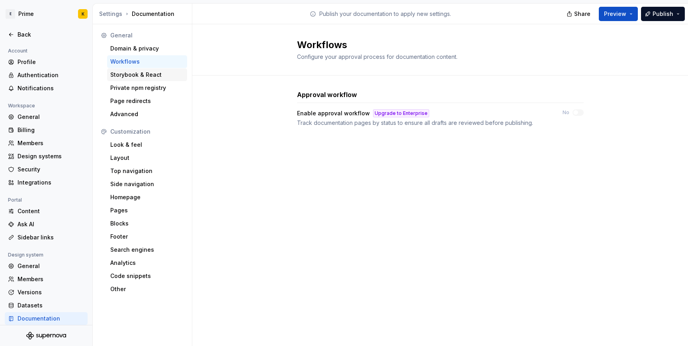
click at [137, 76] on div "Storybook & React" at bounding box center [147, 75] width 74 height 8
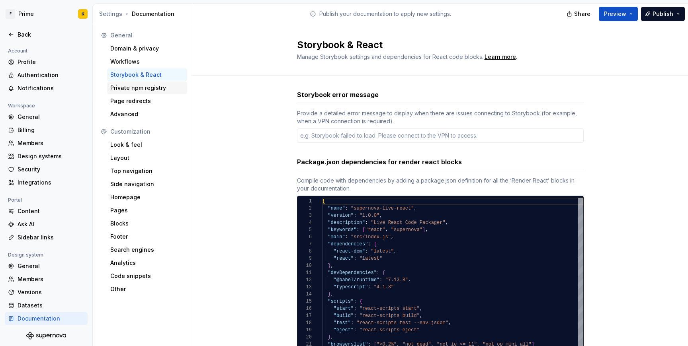
type textarea "*"
click at [143, 116] on div "Advanced" at bounding box center [147, 114] width 74 height 8
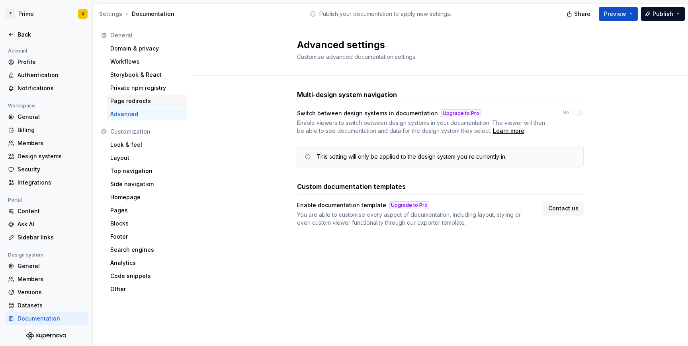
click at [137, 103] on div "Page redirects" at bounding box center [147, 101] width 74 height 8
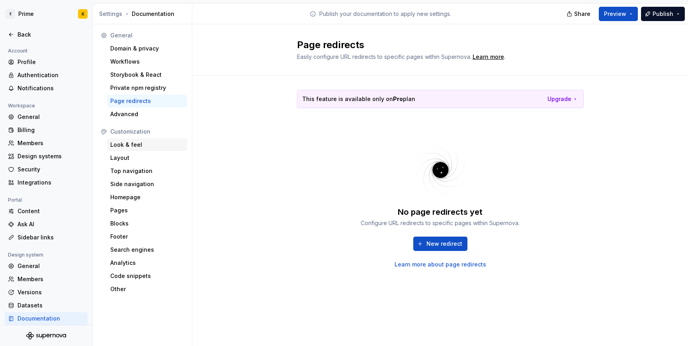
click at [142, 145] on div "Look & feel" at bounding box center [147, 145] width 74 height 8
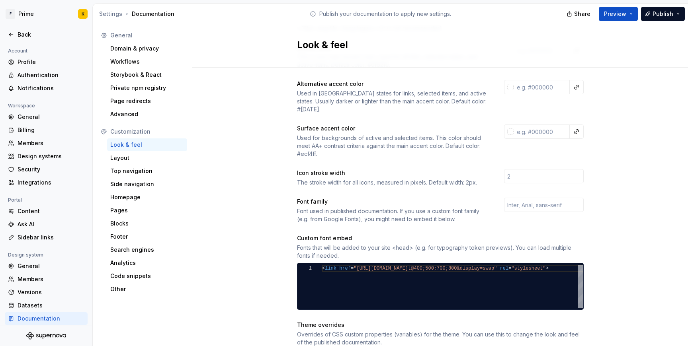
scroll to position [166, 0]
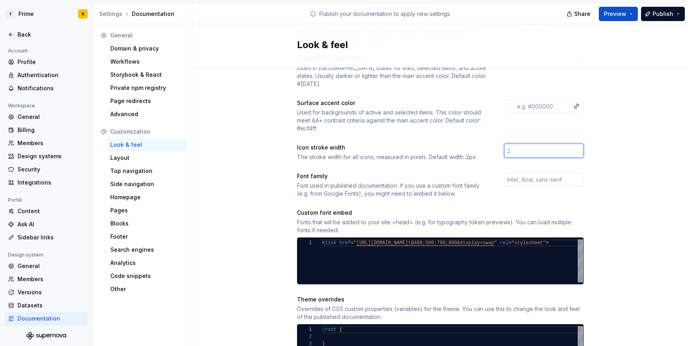
click at [511, 144] on input "number" at bounding box center [544, 151] width 80 height 14
click at [333, 182] on div "Font used in published documentation. If you use a custom font family (e.g. fro…" at bounding box center [393, 190] width 193 height 16
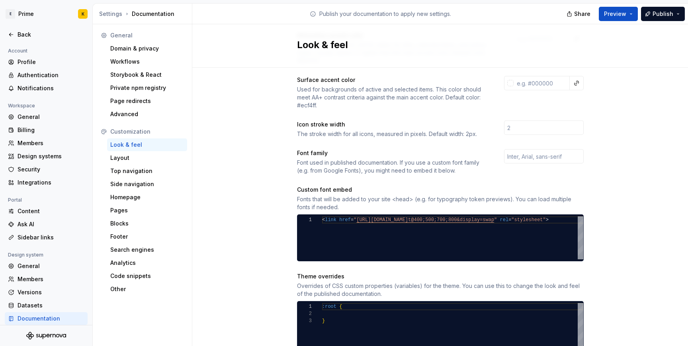
scroll to position [198, 0]
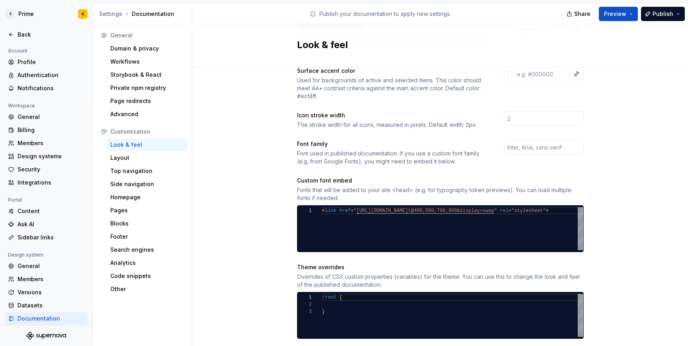
click at [324, 177] on div "Custom font embed" at bounding box center [324, 181] width 55 height 8
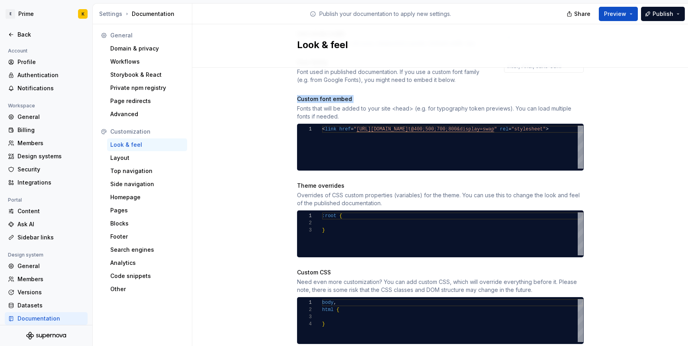
scroll to position [296, 0]
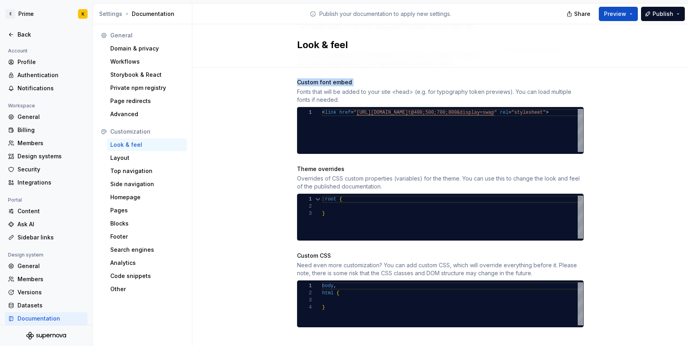
click at [318, 217] on div "1 2 3" at bounding box center [309, 217] width 25 height 43
type textarea "******* ** *"
click at [323, 201] on div ":root { }" at bounding box center [452, 217] width 261 height 43
click at [331, 197] on div ":root { }" at bounding box center [452, 217] width 261 height 43
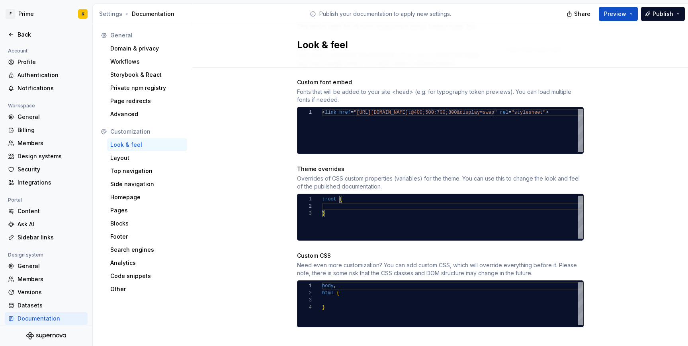
type textarea "***** ****** *"
click at [338, 288] on div "body , html { }" at bounding box center [452, 304] width 261 height 43
click at [322, 268] on div "Need even more customization? You can add custom CSS, which will override every…" at bounding box center [440, 269] width 286 height 16
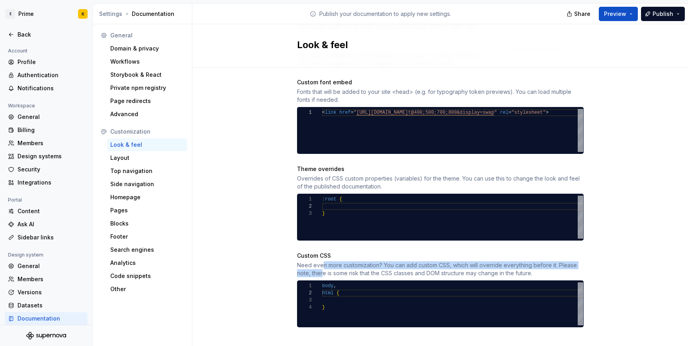
drag, startPoint x: 322, startPoint y: 266, endPoint x: 322, endPoint y: 256, distance: 9.9
click at [322, 261] on div "Need even more customization? You can add custom CSS, which will override every…" at bounding box center [440, 269] width 286 height 16
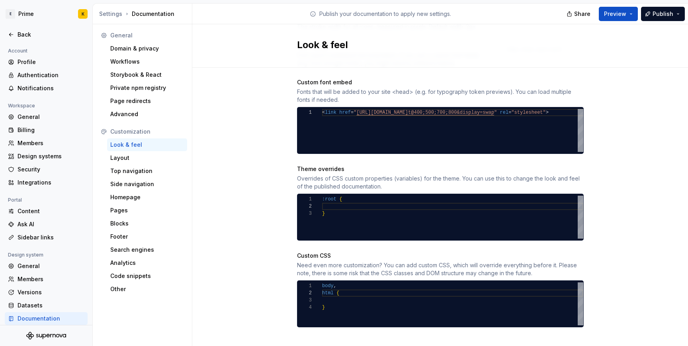
click at [325, 261] on div "Need even more customization? You can add custom CSS, which will override every…" at bounding box center [440, 269] width 286 height 16
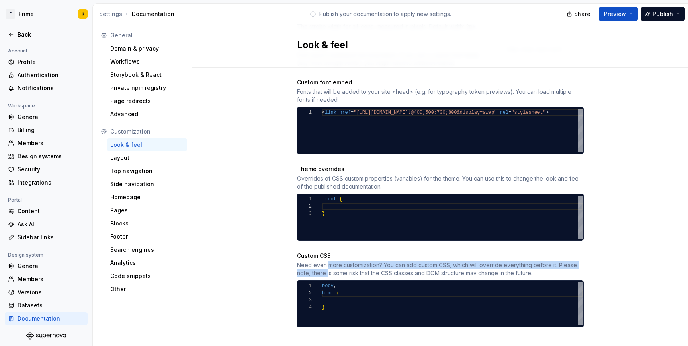
drag, startPoint x: 326, startPoint y: 264, endPoint x: 326, endPoint y: 257, distance: 7.2
click at [326, 261] on div "Need even more customization? You can add custom CSS, which will override every…" at bounding box center [440, 269] width 286 height 16
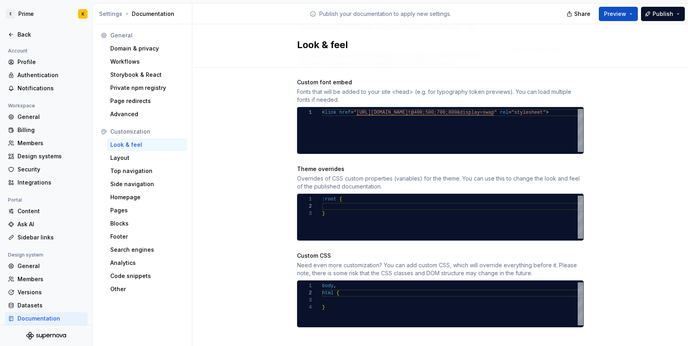
click at [234, 251] on div "Site logo A company logo that will be displayed on all pages on your documentat…" at bounding box center [439, 64] width 495 height 587
click at [142, 162] on div "Layout" at bounding box center [147, 158] width 74 height 8
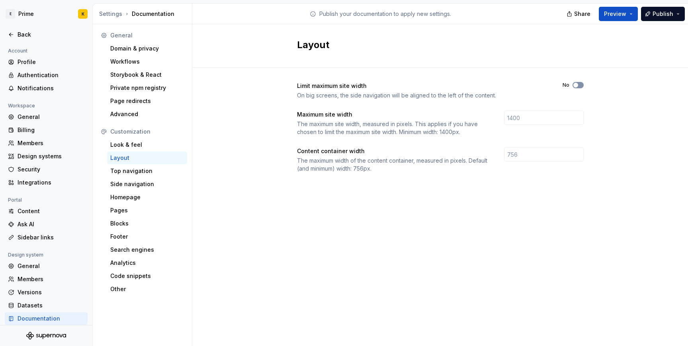
click at [579, 84] on button "No" at bounding box center [577, 85] width 11 height 6
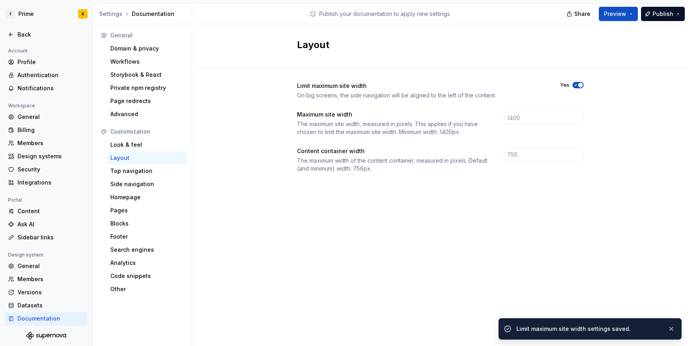
click at [579, 85] on span "button" at bounding box center [580, 85] width 5 height 5
click at [549, 121] on input "number" at bounding box center [544, 118] width 80 height 14
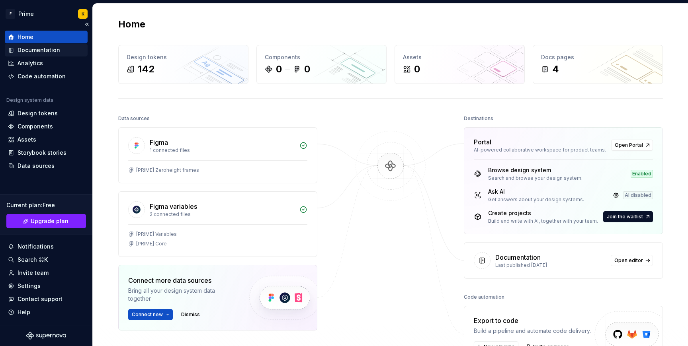
click at [34, 52] on div "Documentation" at bounding box center [39, 50] width 43 height 8
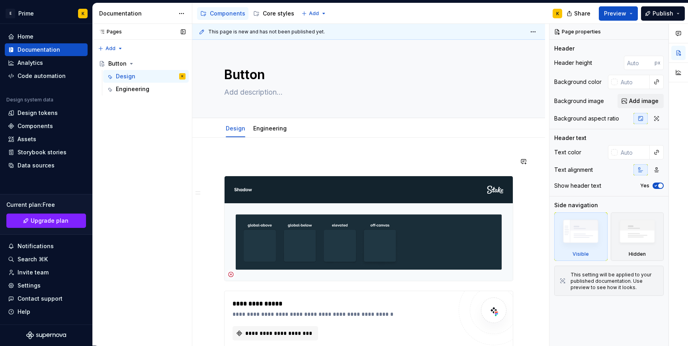
type textarea "*"
click at [174, 145] on div "Pages Pages Add Accessibility guide for tree Page tree. Navigate the tree with …" at bounding box center [141, 185] width 99 height 322
click at [102, 51] on div "Pages Pages Add Accessibility guide for tree Page tree. Navigate the tree with …" at bounding box center [141, 185] width 99 height 322
click at [131, 73] on div "New group" at bounding box center [136, 77] width 52 height 8
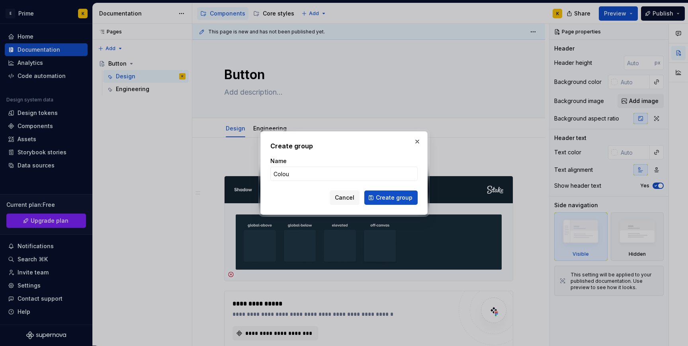
type input "Colour"
click button "Create group" at bounding box center [390, 198] width 53 height 14
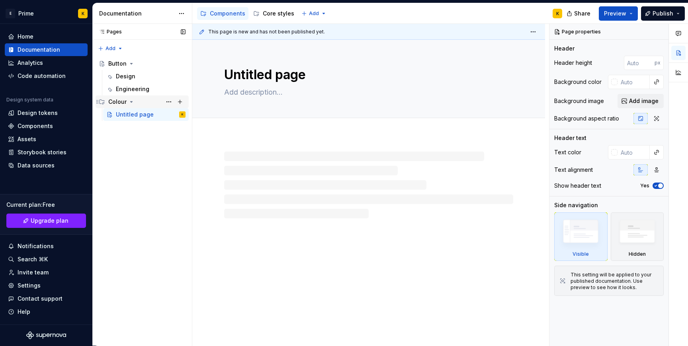
click at [120, 99] on div "Colour" at bounding box center [117, 102] width 18 height 8
click at [132, 116] on div "Untitled page" at bounding box center [135, 115] width 38 height 8
click at [277, 15] on div "Core styles" at bounding box center [278, 14] width 31 height 8
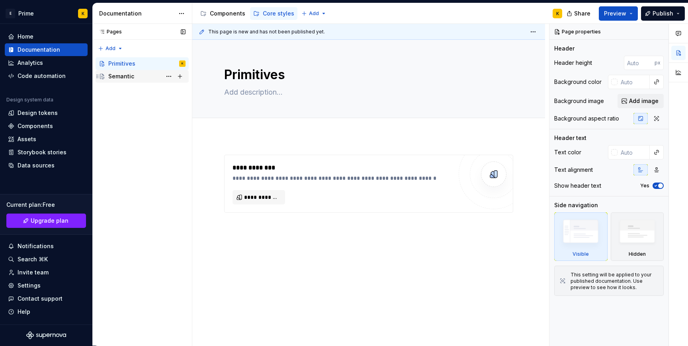
click at [131, 75] on div "Semantic" at bounding box center [121, 76] width 26 height 8
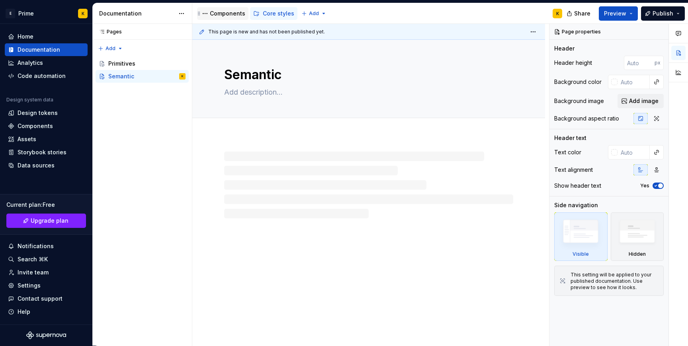
click at [235, 18] on div "Components" at bounding box center [222, 13] width 51 height 13
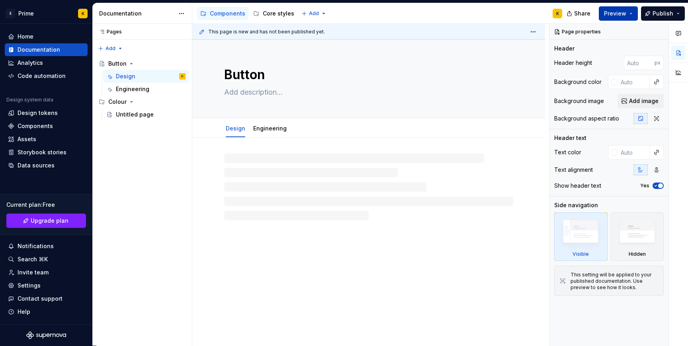
click at [627, 7] on button "Preview" at bounding box center [617, 13] width 39 height 14
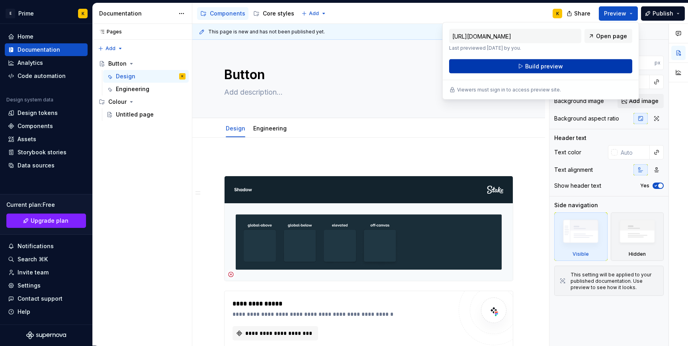
scroll to position [191, 0]
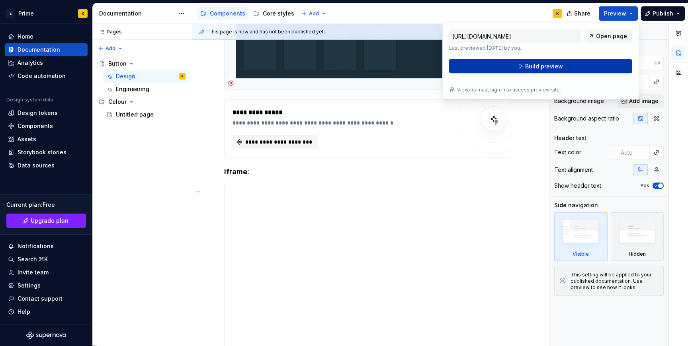
click at [575, 69] on button "Build preview" at bounding box center [540, 66] width 183 height 14
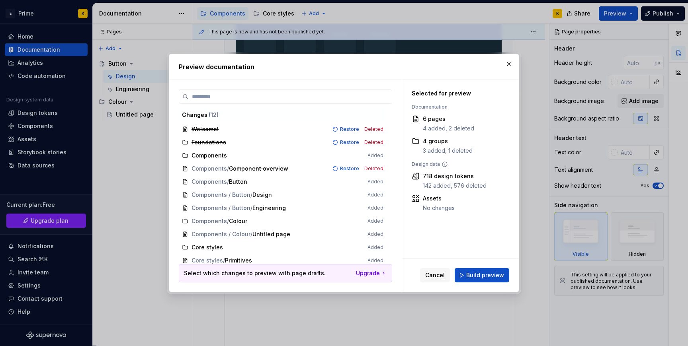
click at [437, 283] on div "Cancel Build preview" at bounding box center [460, 275] width 117 height 33
click at [434, 278] on span "Cancel" at bounding box center [434, 275] width 19 height 8
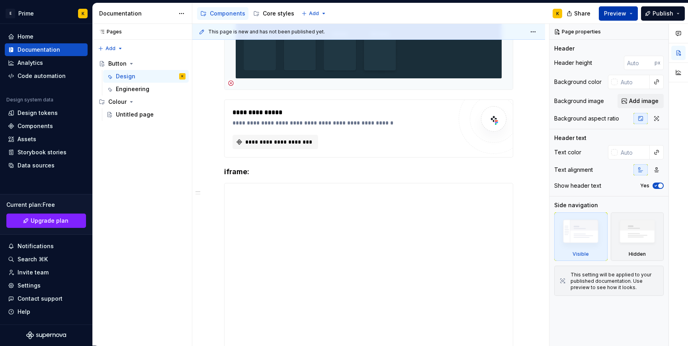
click at [620, 14] on span "Preview" at bounding box center [615, 14] width 22 height 8
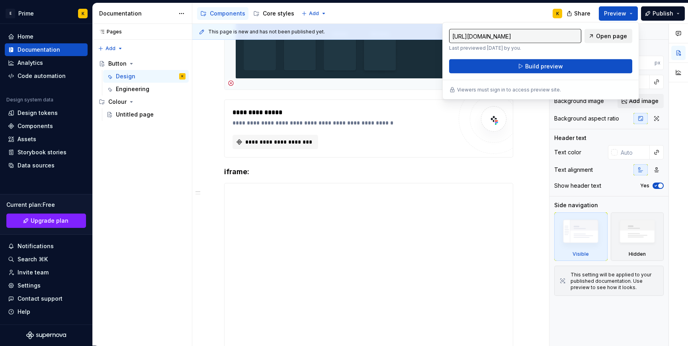
click at [611, 38] on span "Open page" at bounding box center [611, 36] width 31 height 8
click at [158, 152] on div "Pages Pages Add Accessibility guide for tree Page tree. Navigate the tree with …" at bounding box center [141, 185] width 99 height 322
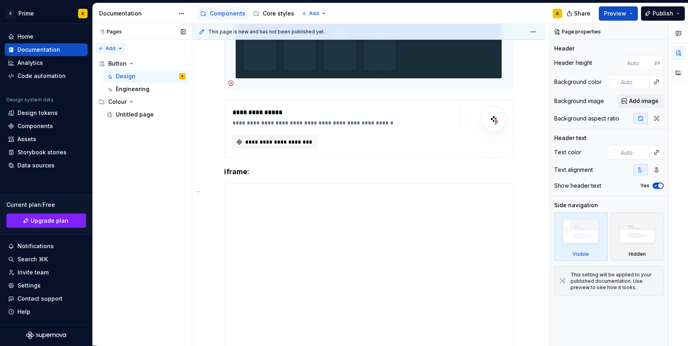
click at [103, 50] on div "Pages Pages Add Accessibility guide for tree Page tree. Navigate the tree with …" at bounding box center [141, 185] width 99 height 322
click at [120, 63] on div "New page" at bounding box center [136, 64] width 52 height 8
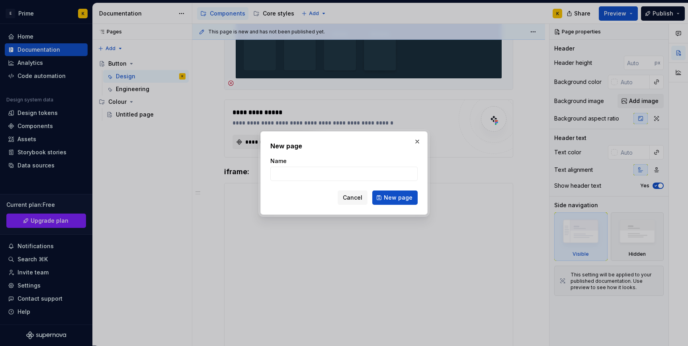
type textarea "*"
type input "C"
type textarea "*"
type input "Colour"
click button "New page" at bounding box center [394, 198] width 45 height 14
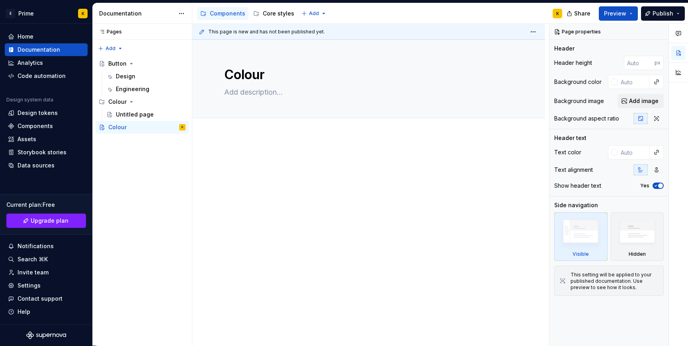
click at [344, 153] on div at bounding box center [368, 217] width 353 height 163
click at [170, 125] on button "Page tree" at bounding box center [168, 127] width 11 height 11
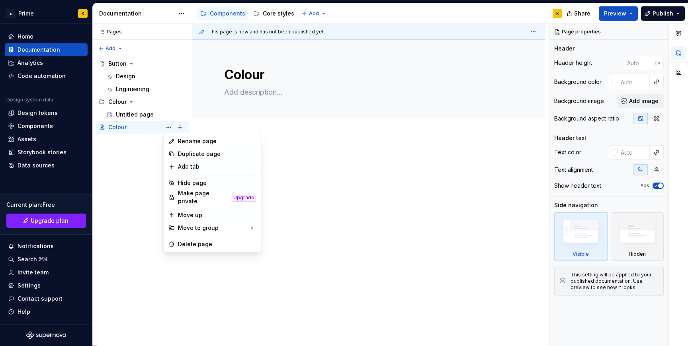
click at [433, 133] on html "E Prime K Home Documentation Analytics Code automation Design system data Desig…" at bounding box center [344, 173] width 688 height 346
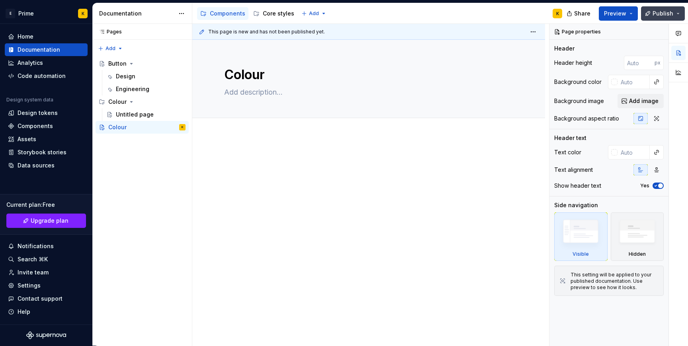
click at [658, 9] on button "Publish" at bounding box center [663, 13] width 44 height 14
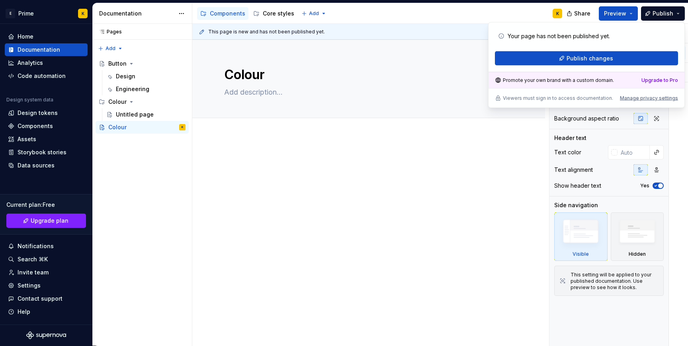
drag, startPoint x: 627, startPoint y: 59, endPoint x: 556, endPoint y: 102, distance: 82.8
click at [556, 102] on div "Your page has not been published yet. Publish changes Promote your own brand wi…" at bounding box center [586, 65] width 197 height 86
click at [116, 66] on div "Button" at bounding box center [117, 64] width 18 height 8
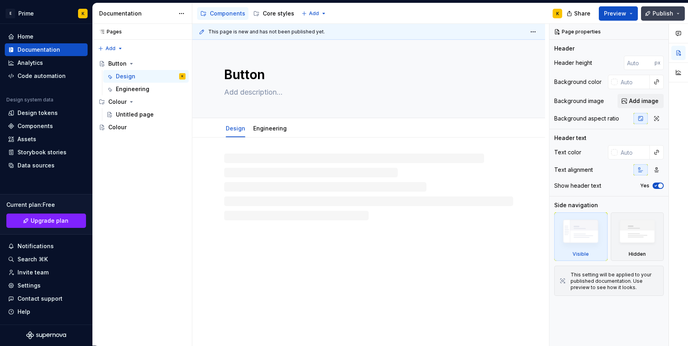
click at [666, 18] on button "Publish" at bounding box center [663, 13] width 44 height 14
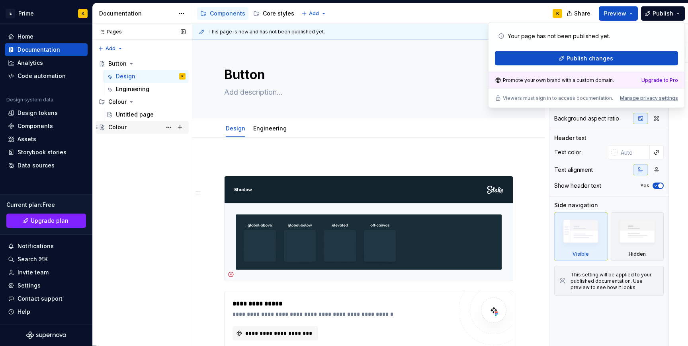
click at [117, 130] on div "Colour" at bounding box center [117, 127] width 18 height 8
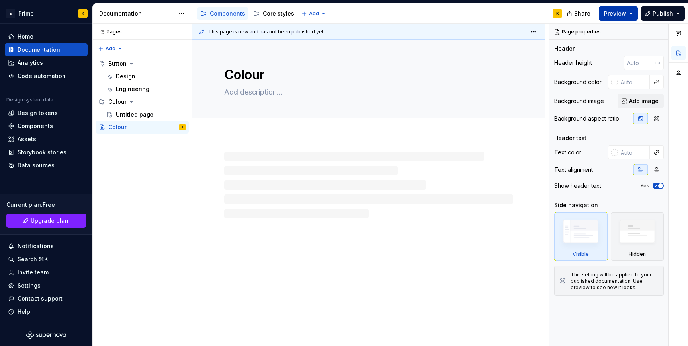
click at [617, 14] on span "Preview" at bounding box center [615, 14] width 22 height 8
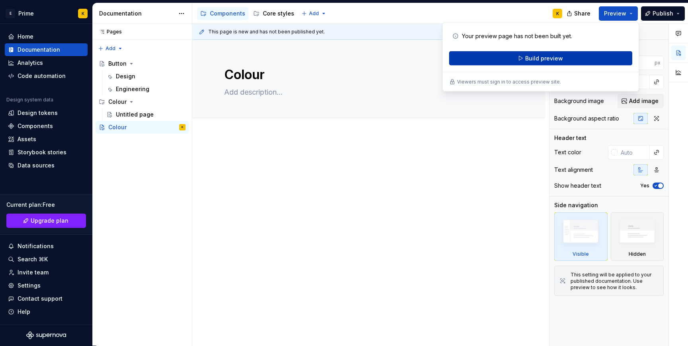
click at [554, 58] on span "Build preview" at bounding box center [544, 59] width 38 height 8
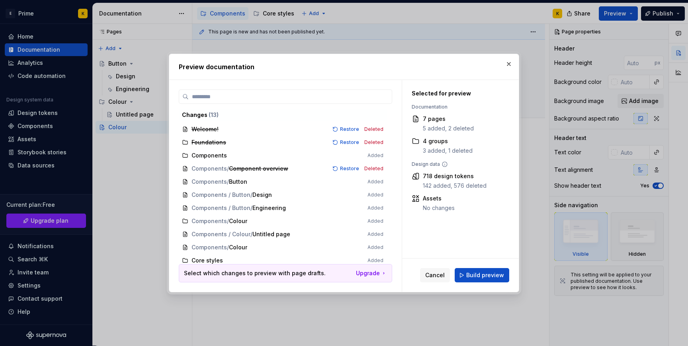
scroll to position [29, 0]
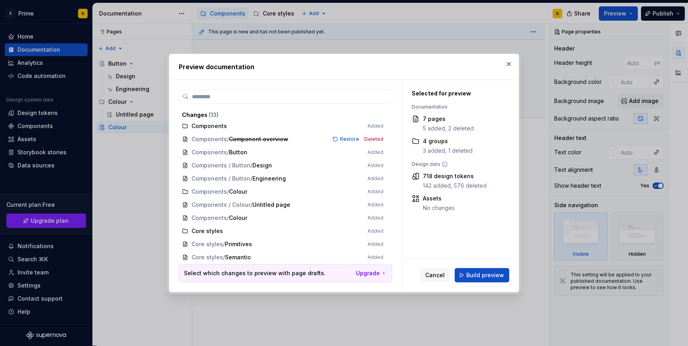
click at [483, 286] on div "Cancel Build preview" at bounding box center [460, 275] width 117 height 33
click at [483, 283] on div "Cancel Build preview" at bounding box center [460, 275] width 117 height 33
click at [483, 278] on span "Build preview" at bounding box center [485, 275] width 38 height 8
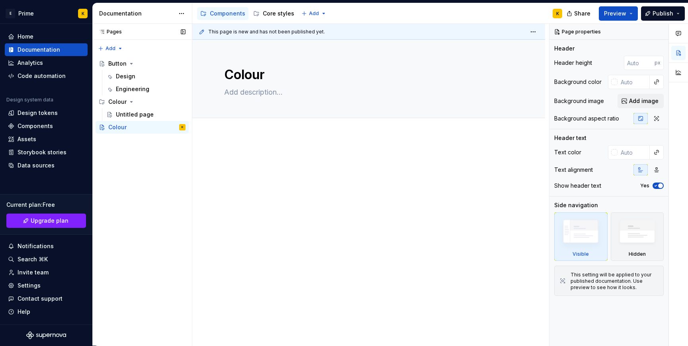
click at [162, 140] on div "Pages Pages Add Accessibility guide for tree Page tree. Navigate the tree with …" at bounding box center [141, 185] width 99 height 322
click at [170, 130] on button "Page tree" at bounding box center [168, 127] width 11 height 11
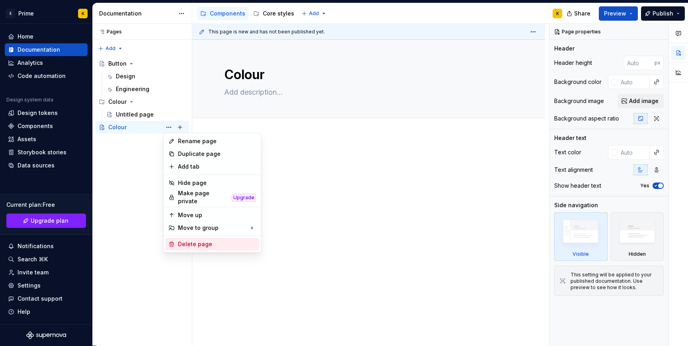
click at [207, 240] on div "Delete page" at bounding box center [217, 244] width 78 height 8
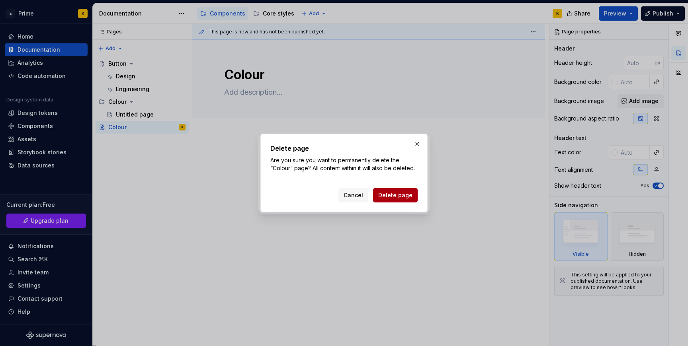
click at [398, 197] on span "Delete page" at bounding box center [395, 195] width 34 height 8
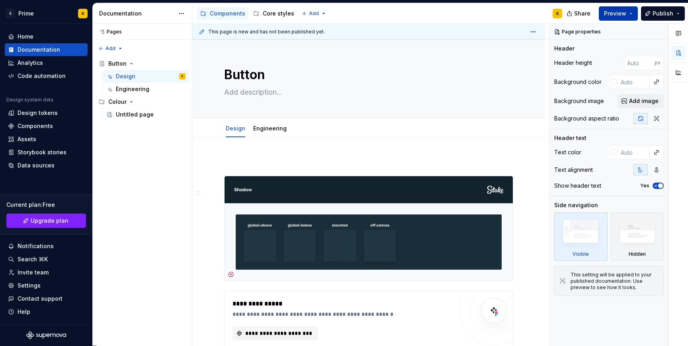
scroll to position [191, 0]
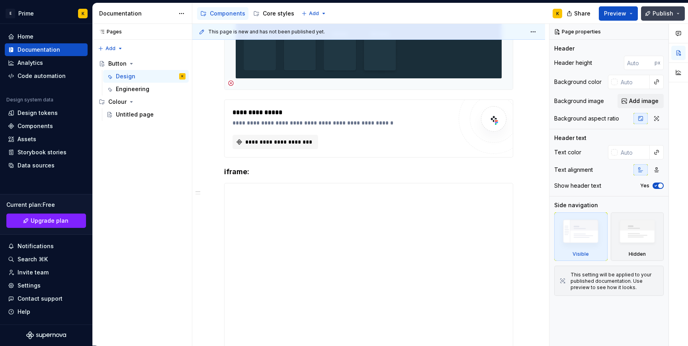
click at [658, 14] on span "Publish" at bounding box center [662, 14] width 21 height 8
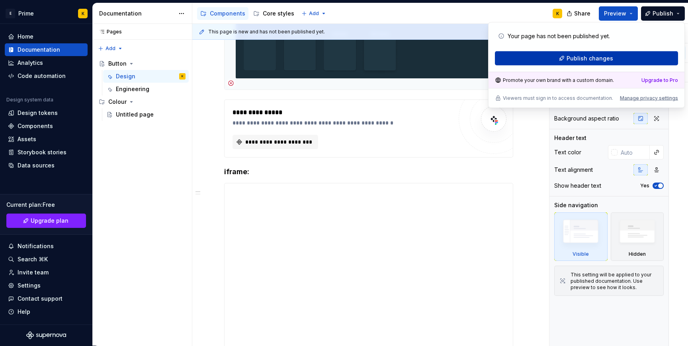
click at [616, 62] on button "Publish changes" at bounding box center [586, 58] width 183 height 14
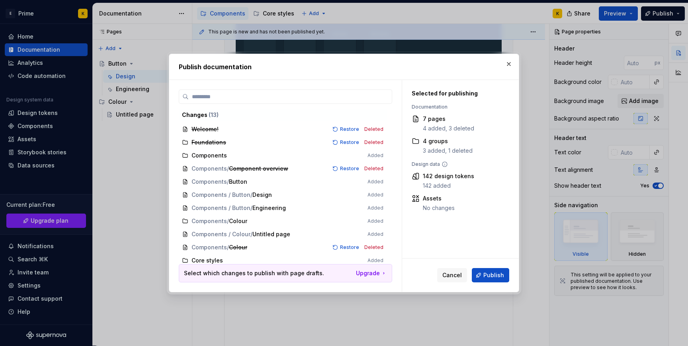
click at [488, 265] on div "Cancel Publish" at bounding box center [460, 275] width 117 height 33
click at [490, 279] on button "Publish" at bounding box center [490, 275] width 37 height 14
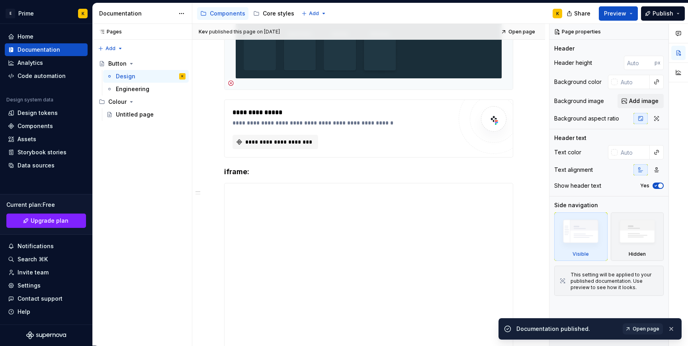
click at [671, 5] on div "Share Preview Publish" at bounding box center [627, 13] width 119 height 20
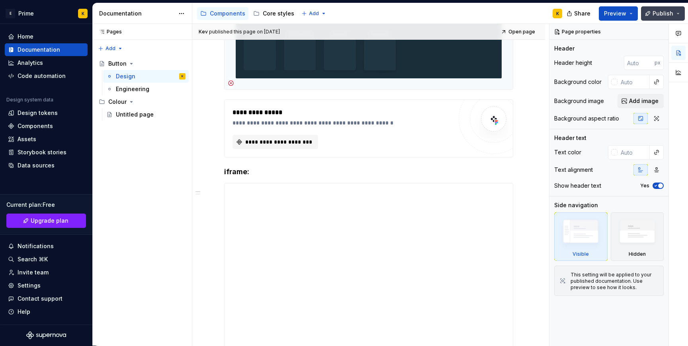
click at [666, 19] on div "Share Preview Publish" at bounding box center [627, 13] width 119 height 20
click at [666, 19] on button "Publish" at bounding box center [663, 13] width 44 height 14
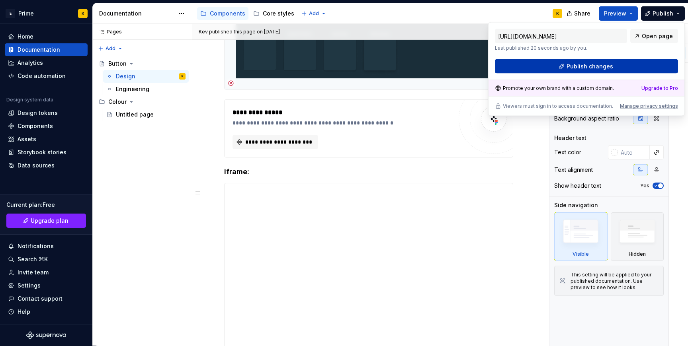
click at [641, 70] on button "Publish changes" at bounding box center [586, 66] width 183 height 14
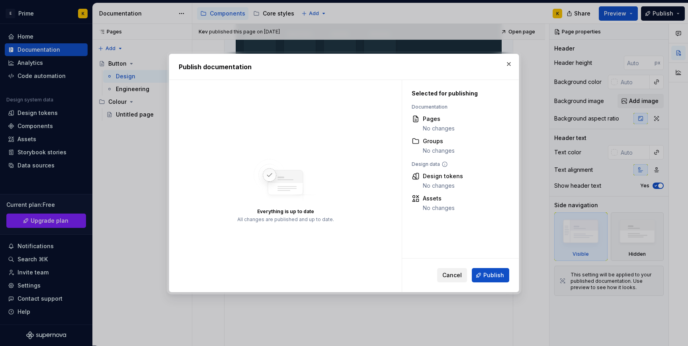
click at [463, 273] on button "Cancel" at bounding box center [452, 275] width 30 height 14
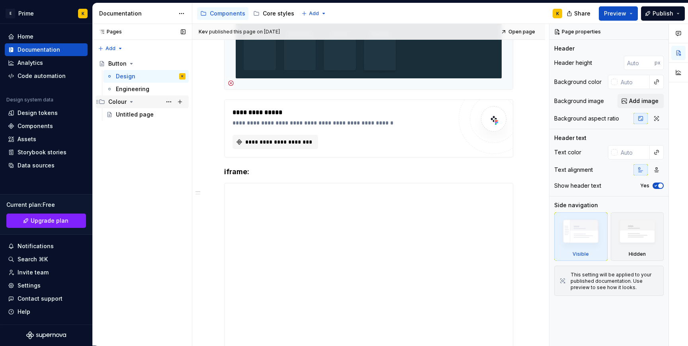
click at [123, 99] on div "Colour" at bounding box center [117, 102] width 18 height 8
click at [133, 101] on icon "Page tree" at bounding box center [131, 102] width 6 height 6
click at [133, 119] on div "Untitled page" at bounding box center [151, 114] width 70 height 11
click at [132, 116] on div "Untitled page" at bounding box center [135, 115] width 38 height 8
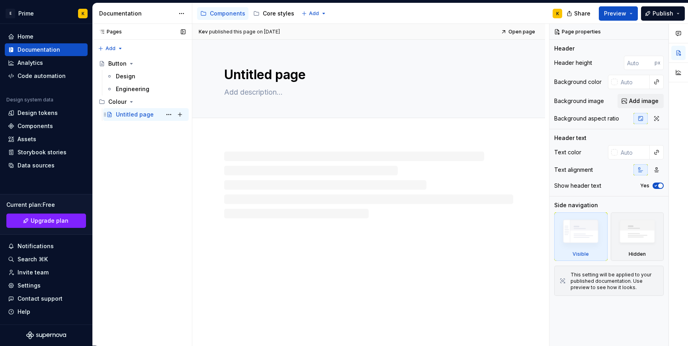
click at [132, 116] on div "Untitled page" at bounding box center [135, 115] width 38 height 8
click at [287, 72] on textarea "Untitled page" at bounding box center [366, 74] width 289 height 19
type textarea "*"
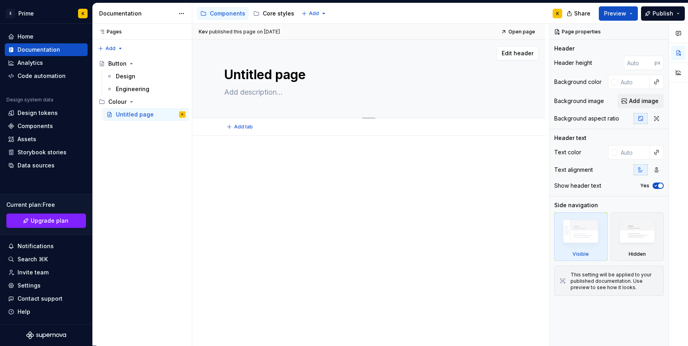
type textarea "S"
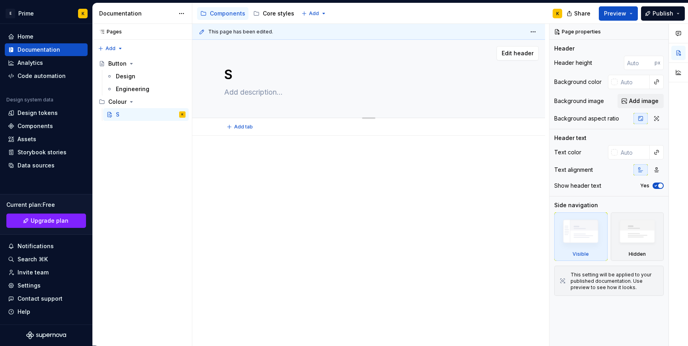
type textarea "*"
type textarea "Su"
type textarea "*"
type textarea "Sur"
type textarea "*"
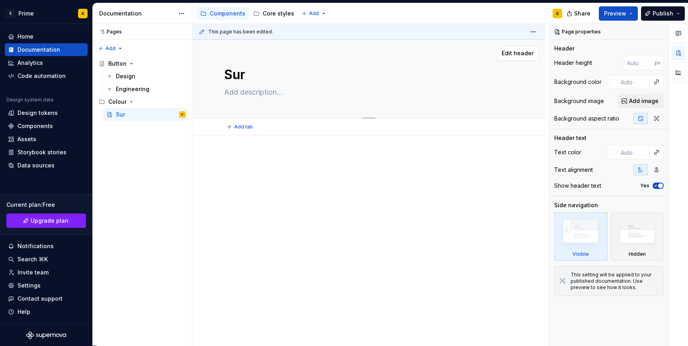
type textarea "Surf"
type textarea "*"
type textarea "Surfa"
type textarea "*"
type textarea "Surfac"
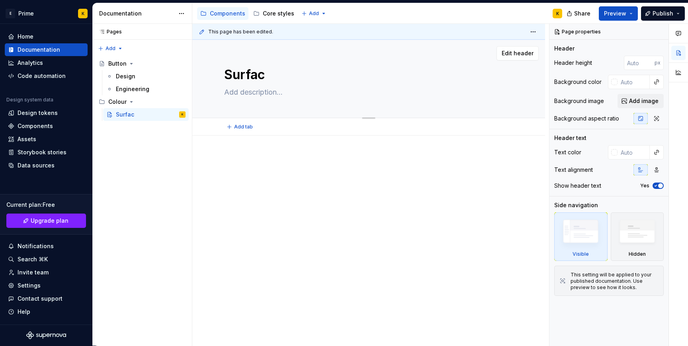
type textarea "*"
type textarea "Surface"
type textarea "*"
type textarea "Surface"
type textarea "*"
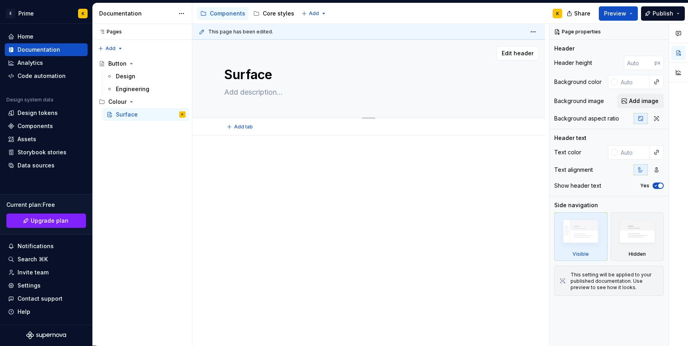
type textarea "Surface o"
type textarea "*"
type textarea "Surface"
type textarea "*"
type textarea "Surface c"
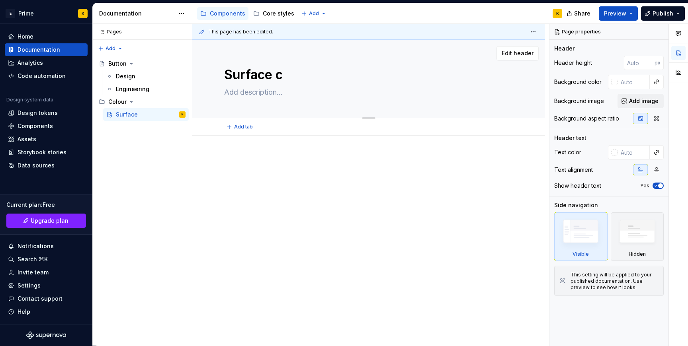
type textarea "*"
type textarea "Surface co"
type textarea "*"
type textarea "Surface col"
type textarea "*"
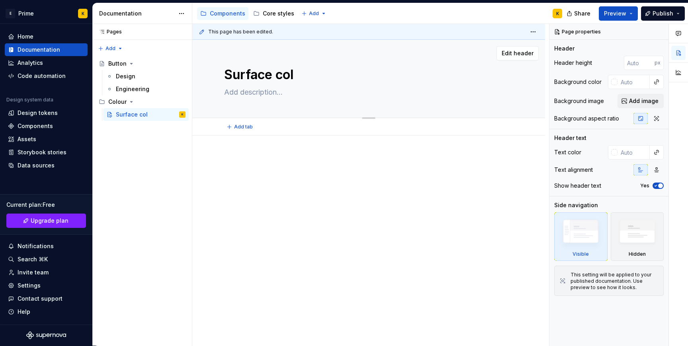
type textarea "Surface colo"
type textarea "*"
type textarea "Surface colou"
type textarea "*"
type textarea "Surface colour"
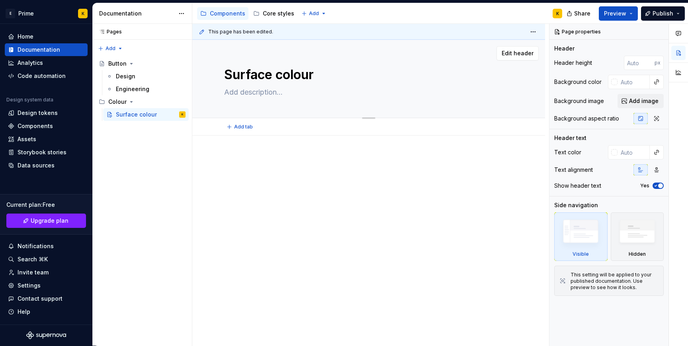
type textarea "*"
type textarea "Surface colours"
type textarea "*"
type textarea "Surface colours"
type textarea "*"
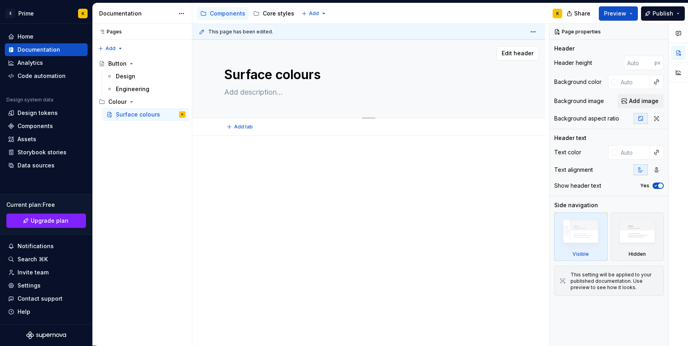
type textarea "Surface colours"
type textarea "*"
type textarea "Surface colours"
click at [645, 16] on button "Publish" at bounding box center [663, 13] width 44 height 14
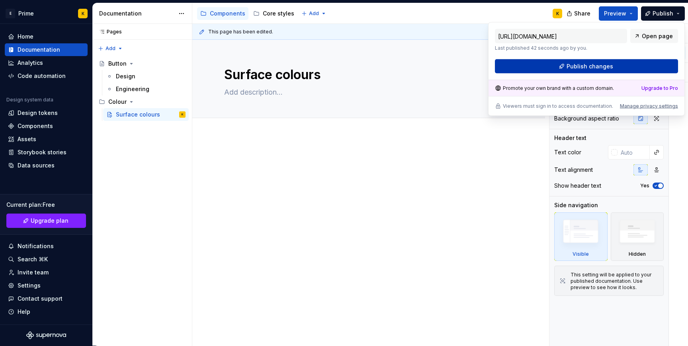
click at [604, 68] on span "Publish changes" at bounding box center [589, 66] width 47 height 8
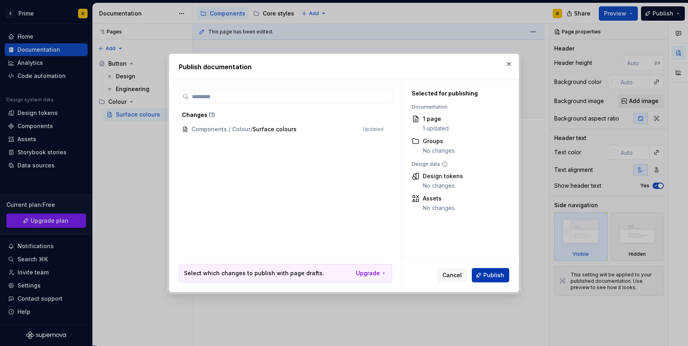
click at [497, 268] on button "Publish" at bounding box center [490, 275] width 37 height 14
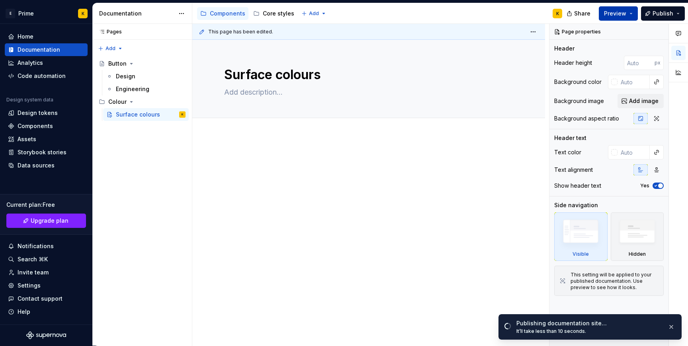
click at [623, 12] on span "Preview" at bounding box center [615, 14] width 22 height 8
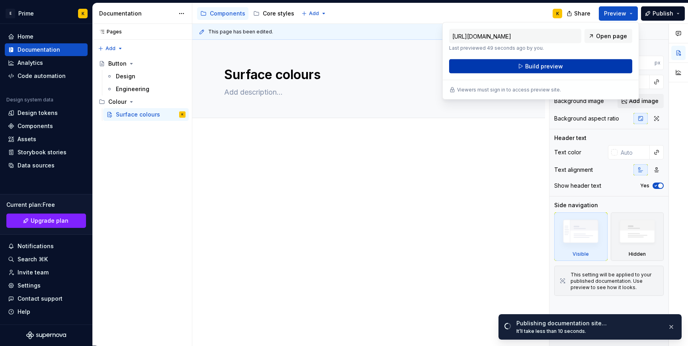
click at [595, 62] on button "Build preview" at bounding box center [540, 66] width 183 height 14
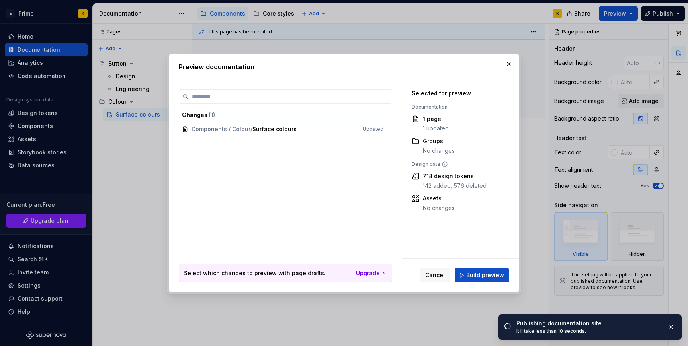
click at [465, 265] on div "Cancel Build preview" at bounding box center [460, 275] width 117 height 33
click at [467, 270] on button "Build preview" at bounding box center [481, 275] width 55 height 14
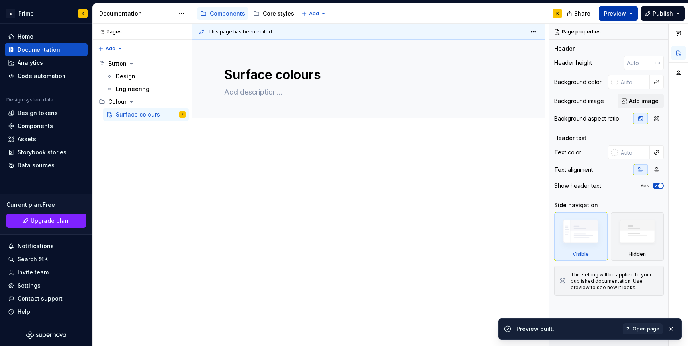
click at [618, 14] on span "Preview" at bounding box center [615, 14] width 22 height 8
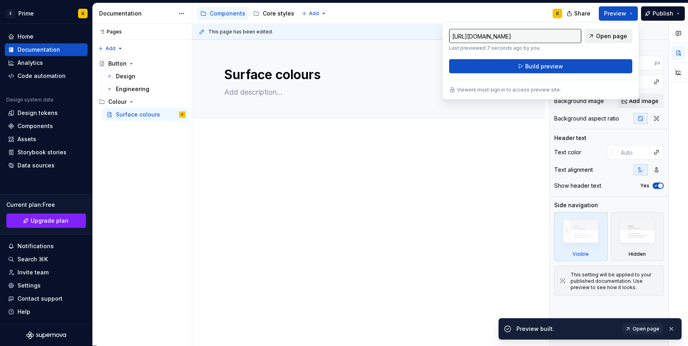
type textarea "*"
click at [609, 31] on link "Open page" at bounding box center [608, 36] width 48 height 14
type input "[URL][DOMAIN_NAME]"
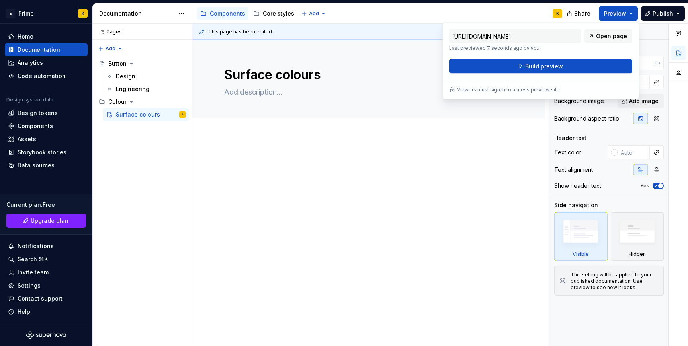
click at [263, 185] on div at bounding box center [368, 175] width 289 height 40
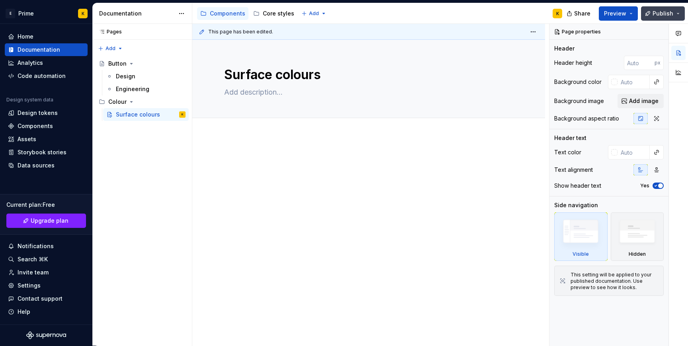
click at [660, 17] on span "Publish" at bounding box center [662, 14] width 21 height 8
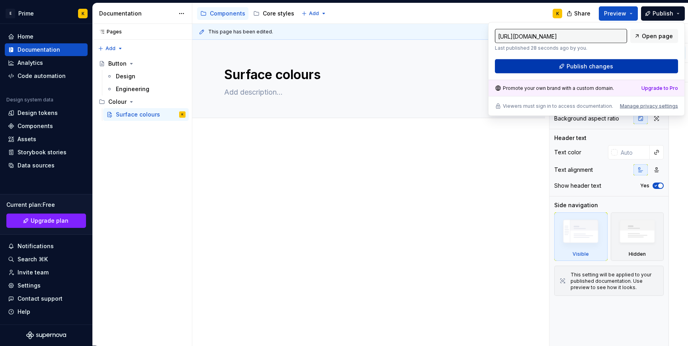
click at [604, 63] on span "Publish changes" at bounding box center [589, 66] width 47 height 8
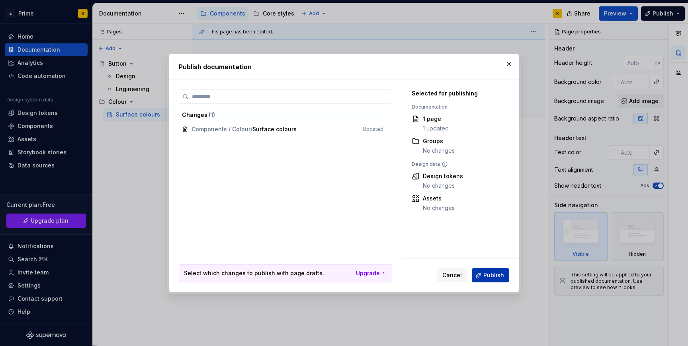
click at [490, 271] on button "Publish" at bounding box center [490, 275] width 37 height 14
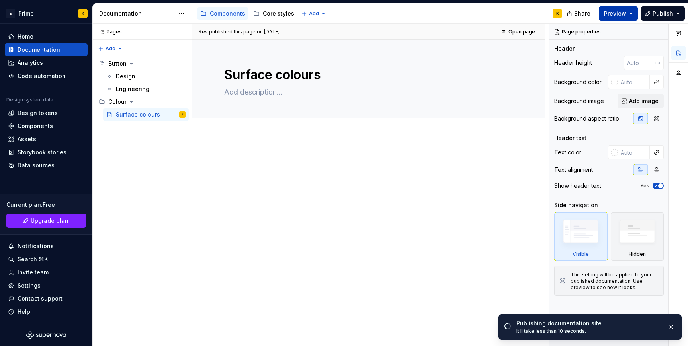
click at [614, 17] on span "Preview" at bounding box center [615, 14] width 22 height 8
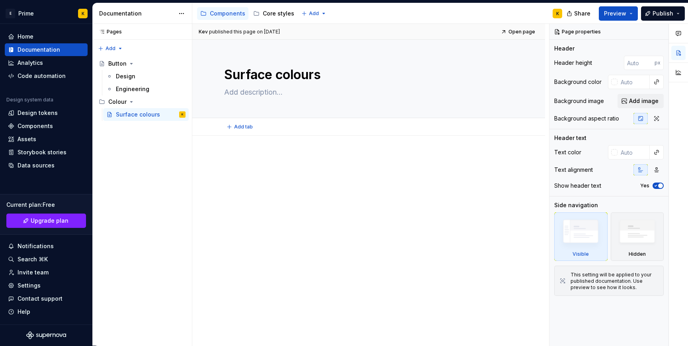
click at [417, 129] on div "Add tab" at bounding box center [368, 126] width 289 height 11
click at [287, 100] on div "Surface colours" at bounding box center [368, 79] width 289 height 78
click at [282, 95] on textarea at bounding box center [366, 92] width 289 height 13
type textarea "*"
type textarea "ne"
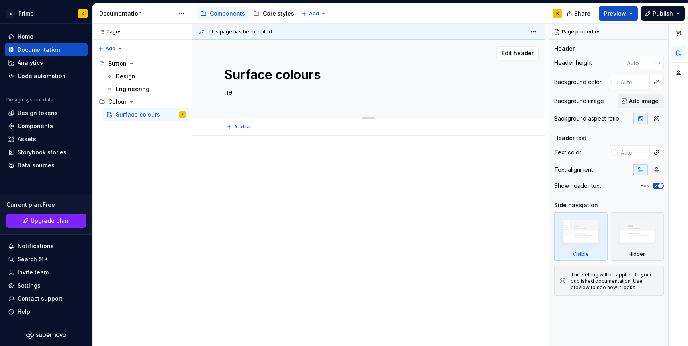
type textarea "*"
type textarea "nef"
type textarea "*"
type textarea "nefi"
type textarea "*"
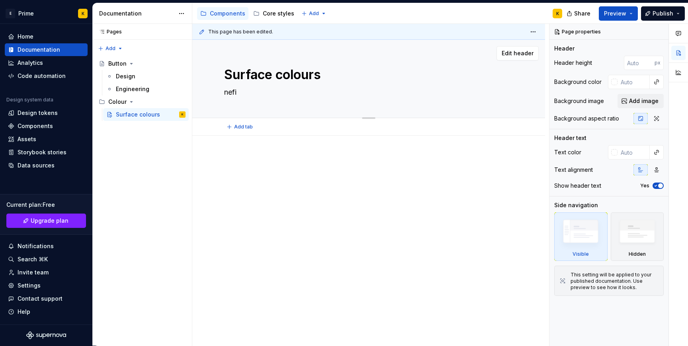
type textarea "nefij"
type textarea "*"
type textarea "nefij"
click at [269, 152] on div "This page has been edited. Surface colours nefij Edit header" at bounding box center [370, 185] width 357 height 322
click at [270, 150] on div at bounding box center [368, 217] width 353 height 163
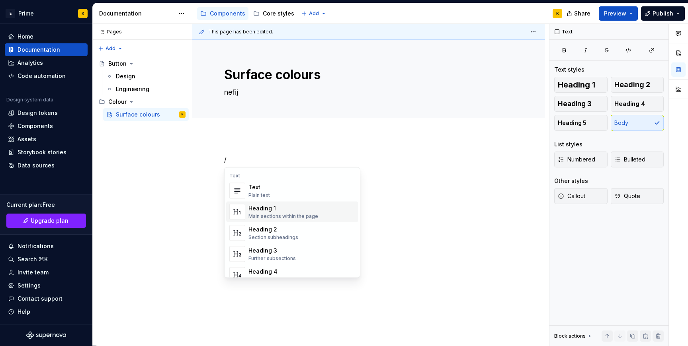
click at [284, 209] on div "Heading 1" at bounding box center [283, 209] width 70 height 8
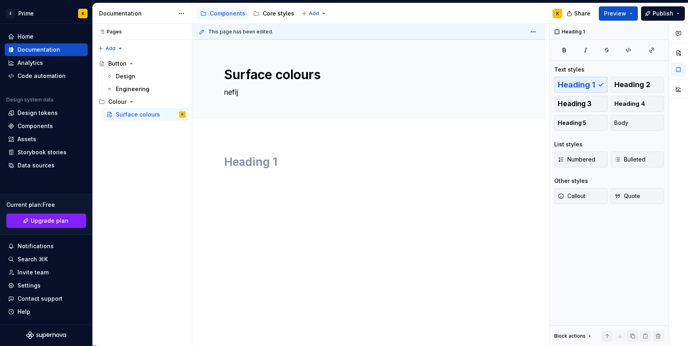
type textarea "*"
click at [333, 231] on div "fgdfgdsj" at bounding box center [368, 217] width 353 height 163
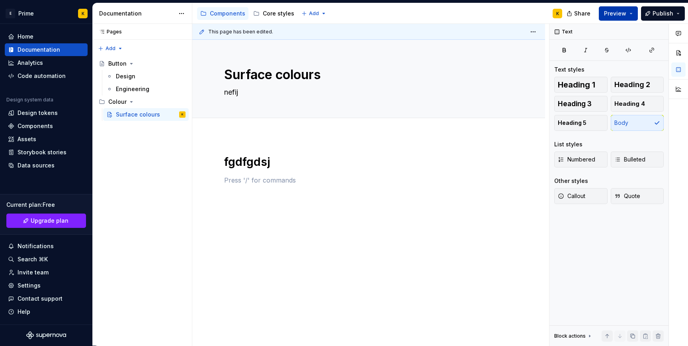
click at [621, 17] on button "Preview" at bounding box center [617, 13] width 39 height 14
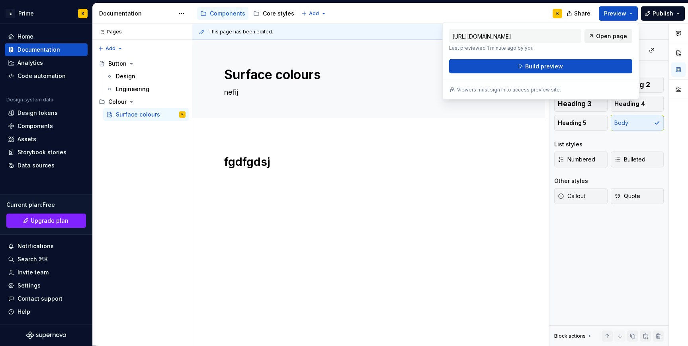
click at [620, 40] on link "Open page" at bounding box center [608, 36] width 48 height 14
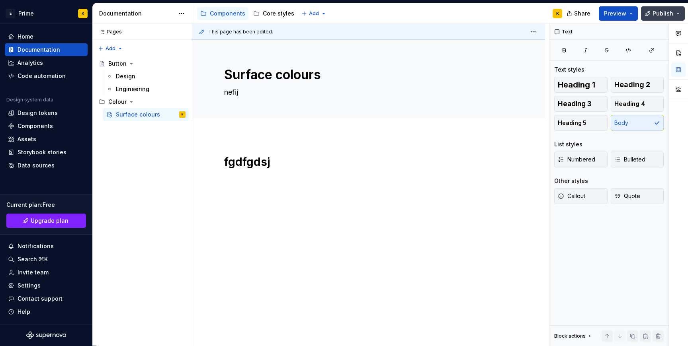
click at [662, 12] on span "Publish" at bounding box center [662, 14] width 21 height 8
click at [621, 19] on button "Preview" at bounding box center [617, 13] width 39 height 14
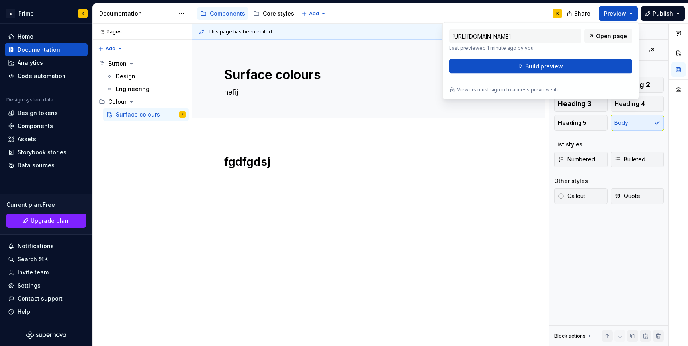
click at [610, 58] on div "https://delicate-copper-gopher.preview.supernova-docs.io/latest/components/colo…" at bounding box center [540, 51] width 183 height 45
click at [608, 62] on button "Build preview" at bounding box center [540, 66] width 183 height 14
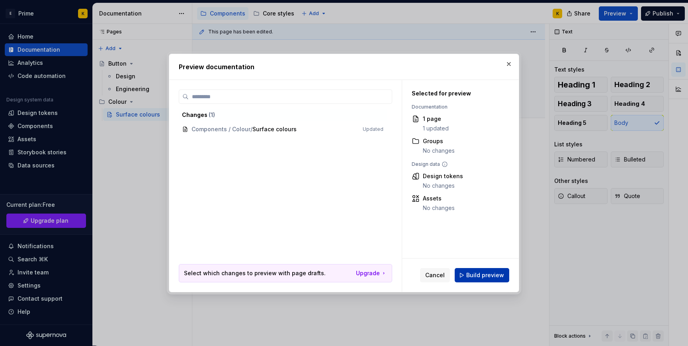
click at [483, 275] on span "Build preview" at bounding box center [485, 275] width 38 height 8
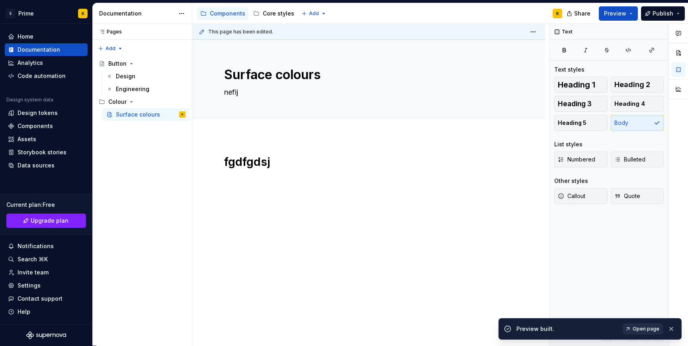
click at [640, 325] on link "Open page" at bounding box center [642, 328] width 40 height 11
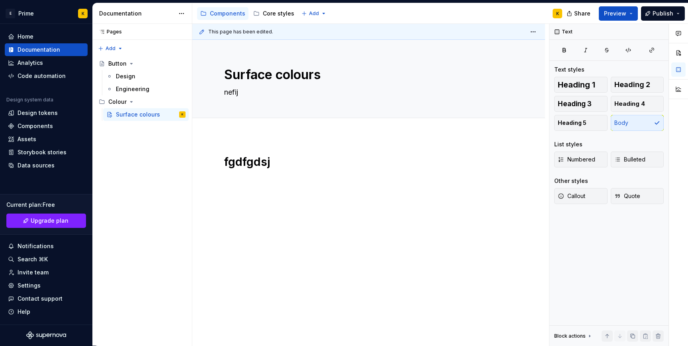
type textarea "*"
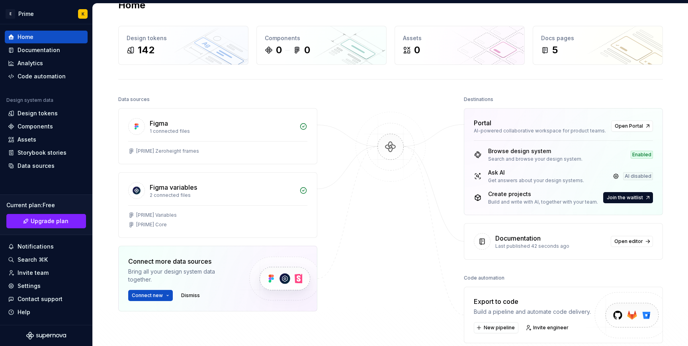
scroll to position [23, 0]
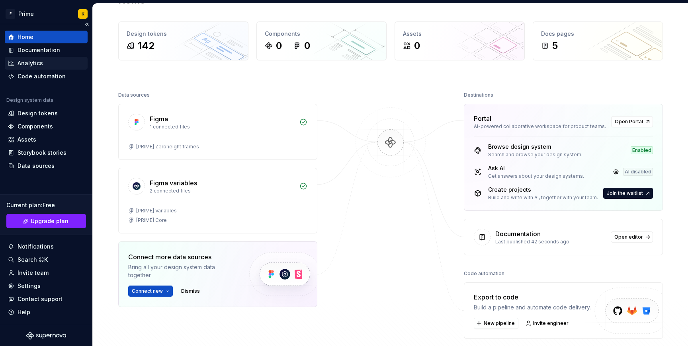
click at [35, 59] on div "Analytics" at bounding box center [46, 63] width 83 height 13
click at [35, 53] on div "Documentation" at bounding box center [39, 50] width 43 height 8
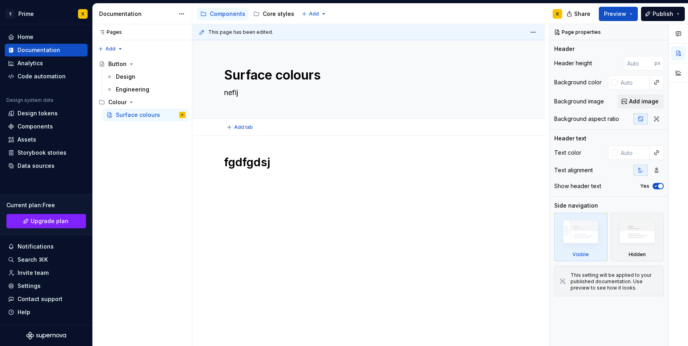
type textarea "*"
click at [314, 165] on h1 "fgdfgdsj" at bounding box center [368, 162] width 289 height 14
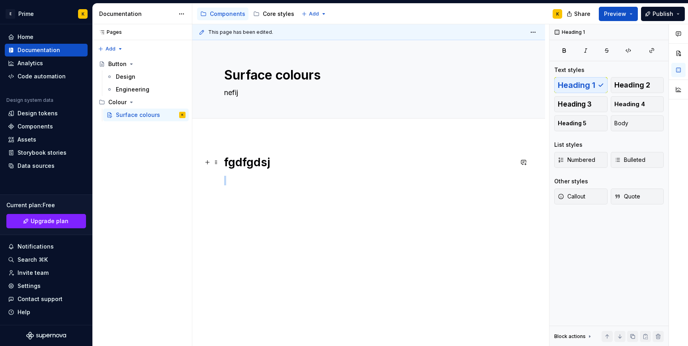
click at [314, 165] on h1 "fgdfgdsj" at bounding box center [368, 162] width 289 height 14
click at [160, 14] on div "Documentation" at bounding box center [136, 14] width 75 height 8
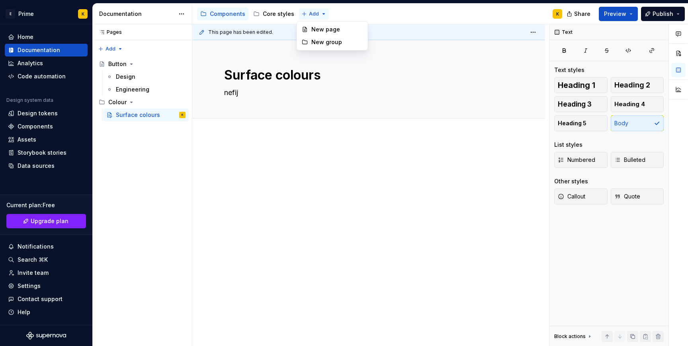
click at [322, 14] on html "E Prime K Home Documentation Analytics Code automation Design system data Desig…" at bounding box center [344, 173] width 688 height 346
click at [355, 10] on html "E Prime K Home Documentation Analytics Code automation Design system data Desig…" at bounding box center [344, 173] width 688 height 346
click at [186, 35] on button "button" at bounding box center [182, 32] width 11 height 11
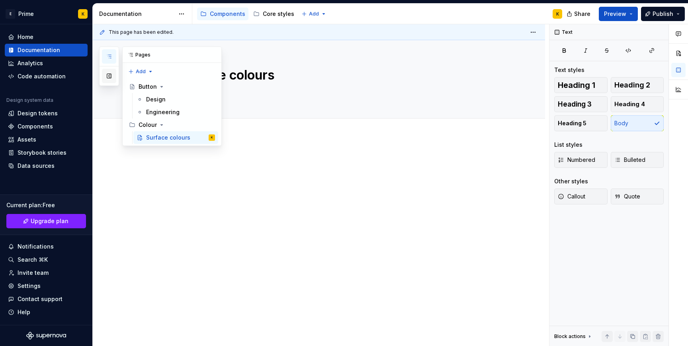
click at [111, 74] on button "button" at bounding box center [109, 76] width 14 height 14
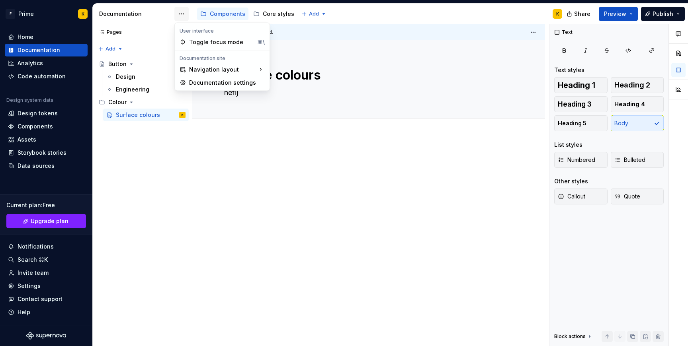
click at [181, 16] on html "E Prime K Home Documentation Analytics Code automation Design system data Desig…" at bounding box center [344, 173] width 688 height 346
click at [195, 78] on div "Documentation settings" at bounding box center [222, 82] width 92 height 13
type textarea "*"
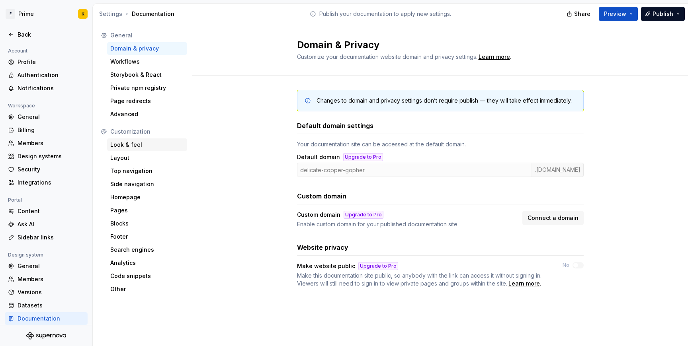
click at [121, 146] on div "Look & feel" at bounding box center [147, 145] width 74 height 8
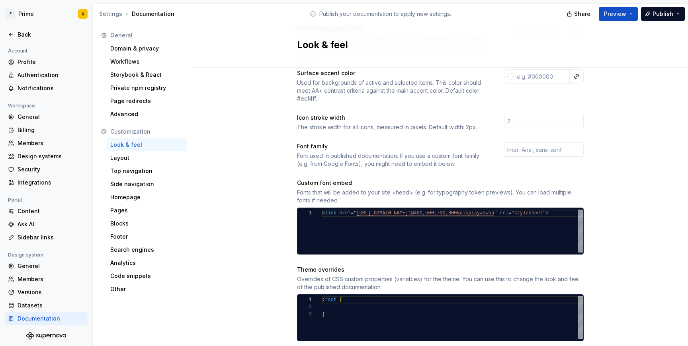
scroll to position [296, 0]
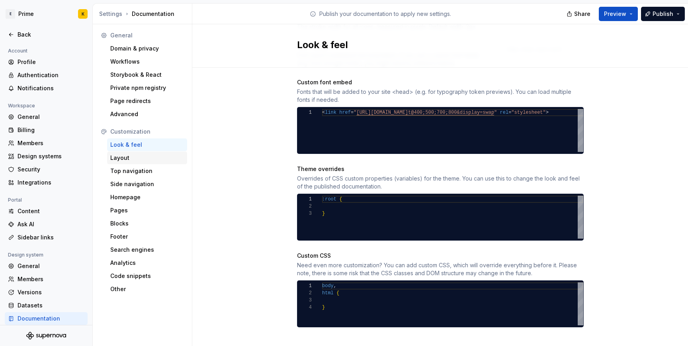
click at [143, 151] on div "Customization Look & feel Layout Top navigation Side navigation Homepage Pages …" at bounding box center [142, 210] width 90 height 170
click at [146, 160] on div "Layout" at bounding box center [147, 158] width 74 height 8
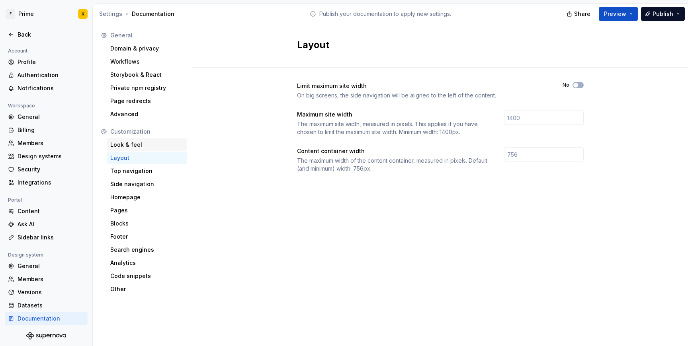
click at [140, 143] on div "Look & feel" at bounding box center [147, 145] width 74 height 8
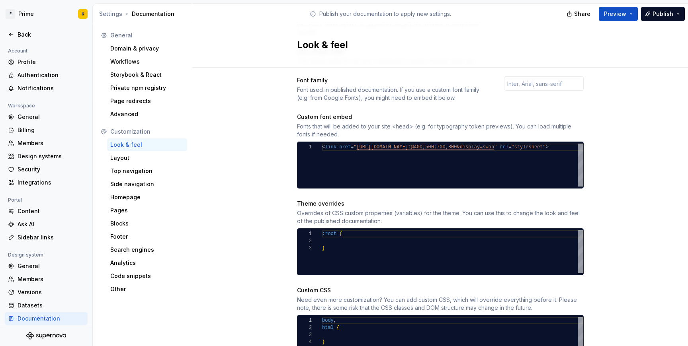
scroll to position [246, 0]
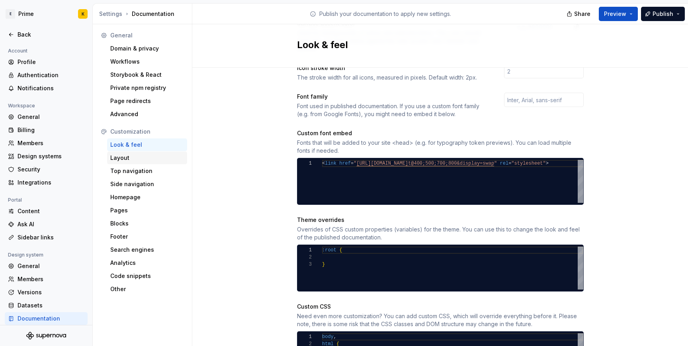
click at [144, 157] on div "Layout" at bounding box center [147, 158] width 74 height 8
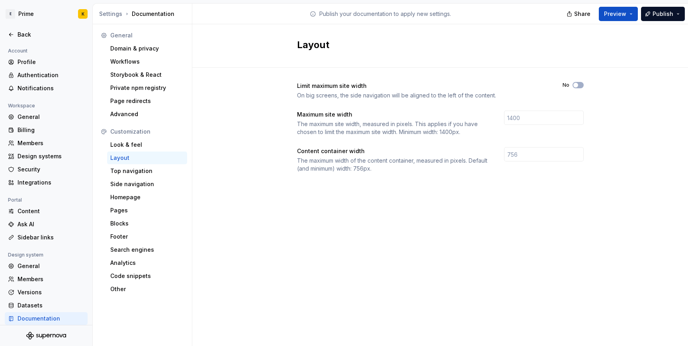
click at [336, 177] on div "Limit maximum site width On big screens, the side navigation will be aligned to…" at bounding box center [440, 135] width 286 height 135
click at [523, 152] on input "number" at bounding box center [544, 154] width 80 height 14
click at [141, 164] on div "Layout" at bounding box center [147, 158] width 80 height 13
click at [146, 169] on div "Top navigation" at bounding box center [147, 171] width 74 height 8
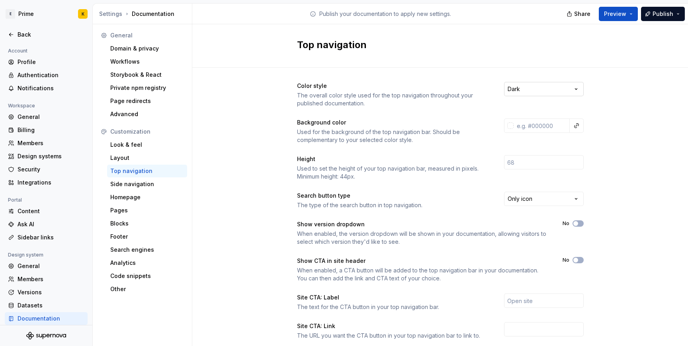
click at [549, 91] on html "E Prime K Back Account Profile Authentication Notifications Workspace General B…" at bounding box center [344, 173] width 688 height 346
click at [442, 144] on html "E Prime K Back Account Profile Authentication Notifications Workspace General B…" at bounding box center [344, 173] width 688 height 346
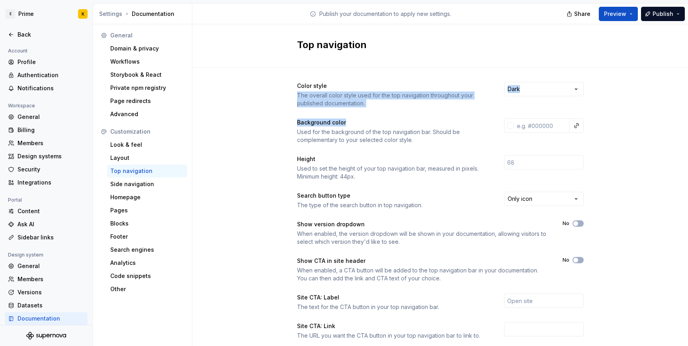
drag, startPoint x: 298, startPoint y: 91, endPoint x: 453, endPoint y: 128, distance: 158.8
click at [452, 126] on div "Color style The overall color style used for the top navigation throughout your…" at bounding box center [440, 243] width 286 height 323
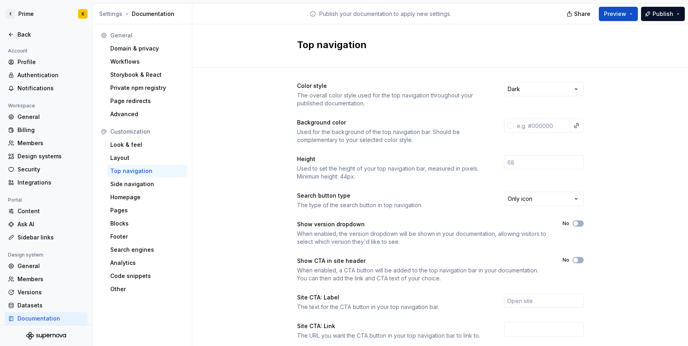
click at [453, 128] on div "Background color Used for the background of the top navigation bar. Should be c…" at bounding box center [393, 131] width 193 height 25
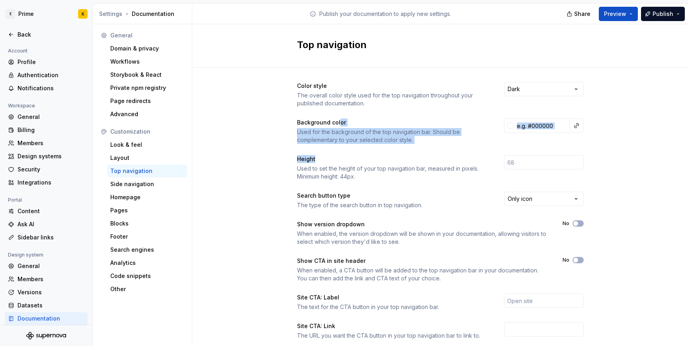
drag, startPoint x: 339, startPoint y: 125, endPoint x: 339, endPoint y: 161, distance: 36.2
click at [339, 161] on div "Color style The overall color style used for the top navigation throughout your…" at bounding box center [440, 243] width 286 height 323
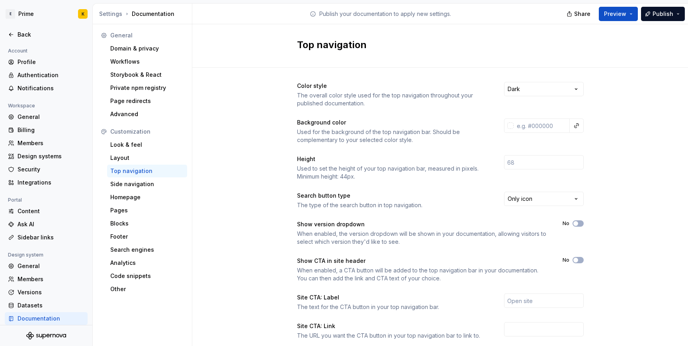
click at [316, 180] on div "Used to set the height of your top navigation bar, measured in pixels. Minimum …" at bounding box center [393, 173] width 193 height 16
click at [329, 139] on div "Used for the background of the top navigation bar. Should be complementary to y…" at bounding box center [393, 136] width 193 height 16
click at [551, 128] on input "text" at bounding box center [541, 126] width 56 height 14
click at [654, 160] on div "Color style The overall color style used for the top navigation throughout your…" at bounding box center [439, 252] width 495 height 368
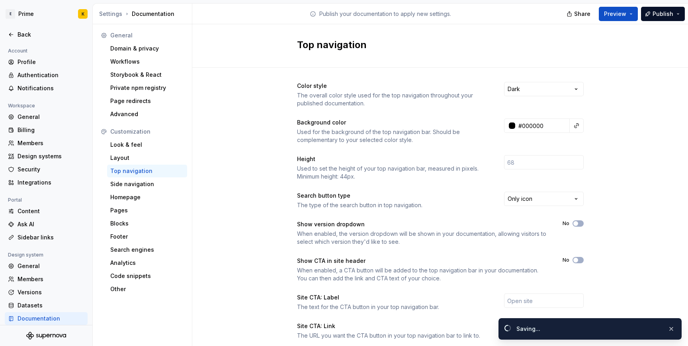
type input "#000000ff"
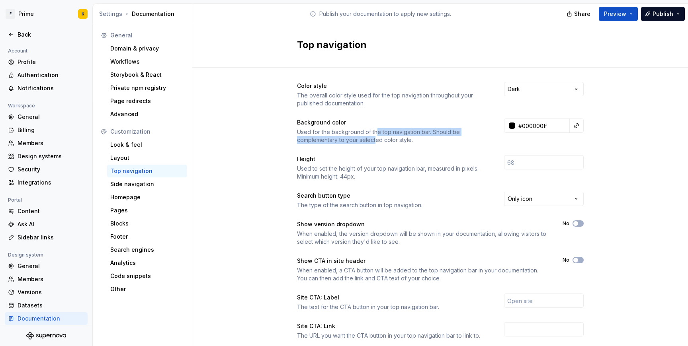
drag, startPoint x: 376, startPoint y: 132, endPoint x: 376, endPoint y: 143, distance: 11.1
click at [376, 143] on div "Used for the background of the top navigation bar. Should be complementary to y…" at bounding box center [393, 136] width 193 height 16
click at [383, 171] on div "Used to set the height of your top navigation bar, measured in pixels. Minimum …" at bounding box center [393, 173] width 193 height 16
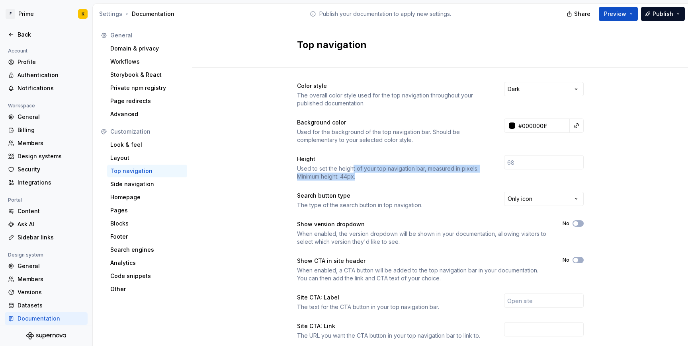
drag, startPoint x: 367, startPoint y: 177, endPoint x: 351, endPoint y: 170, distance: 17.8
click at [351, 170] on div "Used to set the height of your top navigation bar, measured in pixels. Minimum …" at bounding box center [393, 173] width 193 height 16
drag, startPoint x: 361, startPoint y: 176, endPoint x: 361, endPoint y: 171, distance: 5.6
click at [361, 171] on div "Used to set the height of your top navigation bar, measured in pixels. Minimum …" at bounding box center [393, 173] width 193 height 16
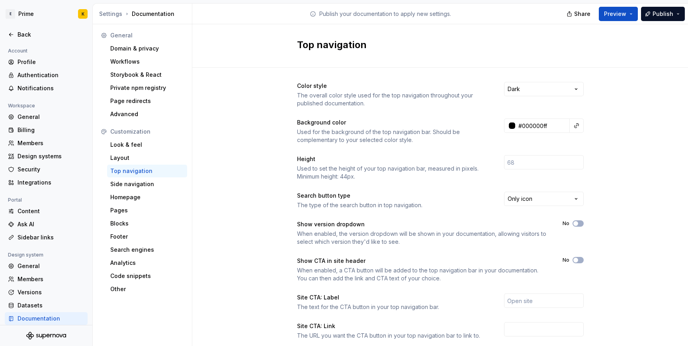
click at [366, 181] on div "Color style The overall color style used for the top navigation throughout your…" at bounding box center [440, 243] width 286 height 323
drag, startPoint x: 360, startPoint y: 177, endPoint x: 360, endPoint y: 171, distance: 6.4
click at [360, 171] on div "Used to set the height of your top navigation bar, measured in pixels. Minimum …" at bounding box center [393, 173] width 193 height 16
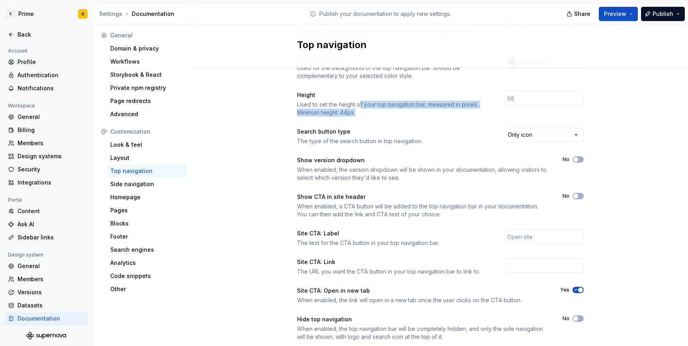
scroll to position [68, 0]
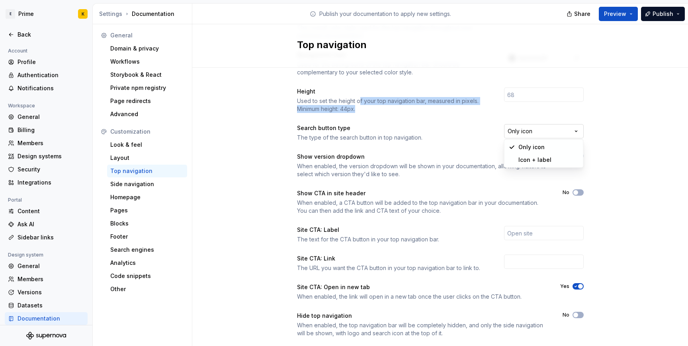
click at [542, 134] on html "E Prime K Back Account Profile Authentication Notifications Workspace General B…" at bounding box center [344, 173] width 688 height 346
click at [447, 130] on html "E Prime K Back Account Profile Authentication Notifications Workspace General B…" at bounding box center [344, 173] width 688 height 346
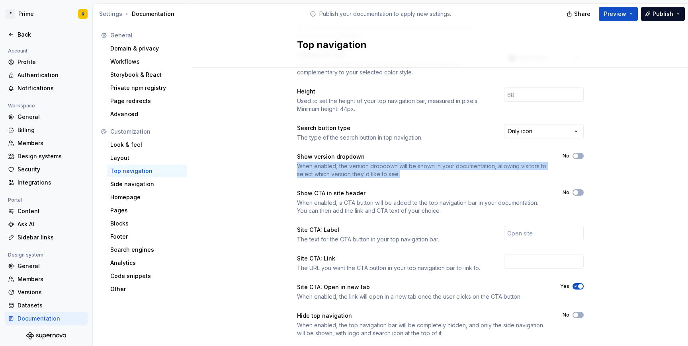
drag, startPoint x: 289, startPoint y: 164, endPoint x: 527, endPoint y: 179, distance: 238.1
click at [527, 179] on div "Color style The overall color style used for the top navigation throughout your…" at bounding box center [439, 184] width 495 height 368
click at [527, 179] on div "Color style The overall color style used for the top navigation throughout your…" at bounding box center [440, 175] width 286 height 323
drag, startPoint x: 279, startPoint y: 165, endPoint x: 391, endPoint y: 179, distance: 113.5
click at [391, 179] on div "Color style The overall color style used for the top navigation throughout your…" at bounding box center [439, 184] width 495 height 368
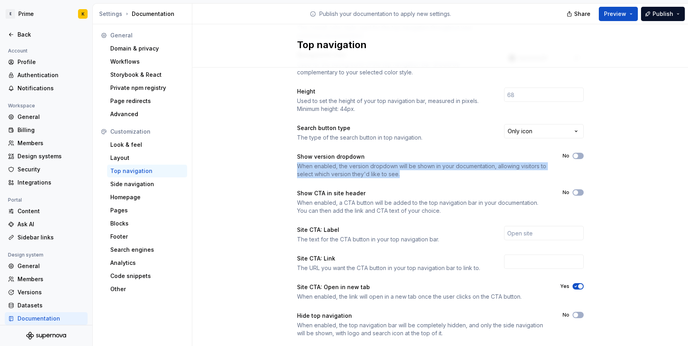
click at [391, 179] on div "Color style The overall color style used for the top navigation throughout your…" at bounding box center [440, 175] width 286 height 323
drag, startPoint x: 396, startPoint y: 179, endPoint x: 396, endPoint y: 166, distance: 13.9
click at [396, 166] on div "Color style The overall color style used for the top navigation throughout your…" at bounding box center [440, 175] width 286 height 323
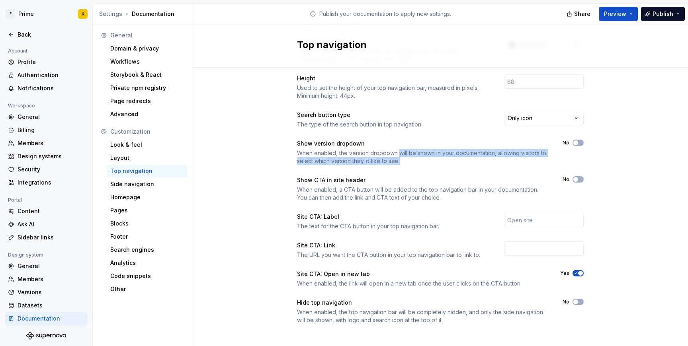
scroll to position [86, 0]
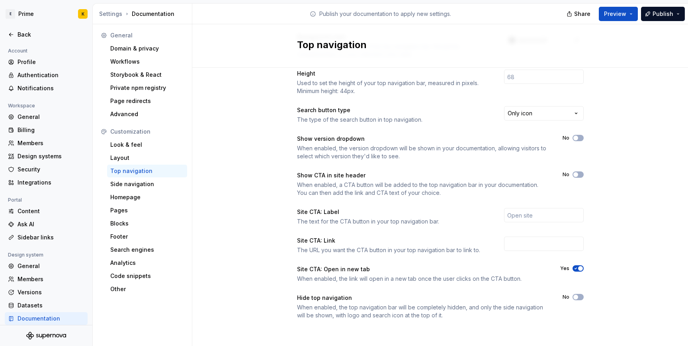
click at [399, 220] on div "The text for the CTA button in your top navigation bar." at bounding box center [393, 222] width 193 height 8
click at [576, 137] on span "button" at bounding box center [575, 138] width 5 height 5
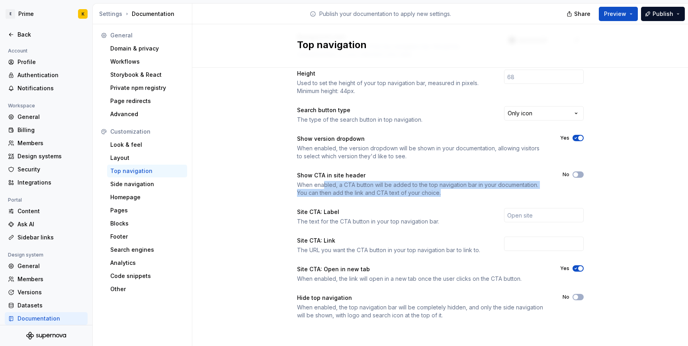
drag, startPoint x: 323, startPoint y: 188, endPoint x: 445, endPoint y: 197, distance: 122.5
click at [445, 198] on div "Color style The overall color style used for the top navigation throughout your…" at bounding box center [440, 157] width 286 height 323
click at [445, 197] on div "Color style The overall color style used for the top navigation throughout your…" at bounding box center [440, 157] width 286 height 323
drag, startPoint x: 431, startPoint y: 197, endPoint x: 430, endPoint y: 185, distance: 12.0
click at [430, 185] on div "Color style The overall color style used for the top navigation throughout your…" at bounding box center [440, 157] width 286 height 323
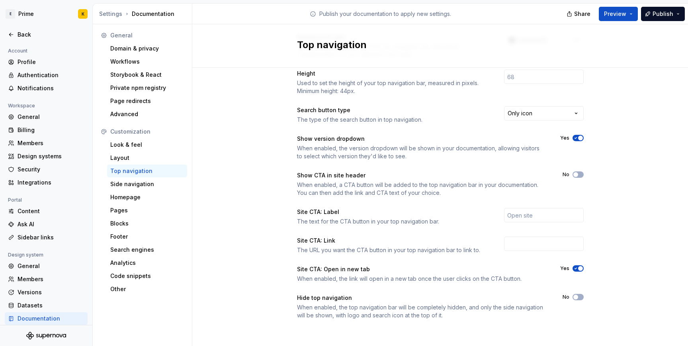
click at [563, 175] on label "No" at bounding box center [565, 174] width 7 height 6
click at [572, 175] on button "No" at bounding box center [577, 174] width 11 height 6
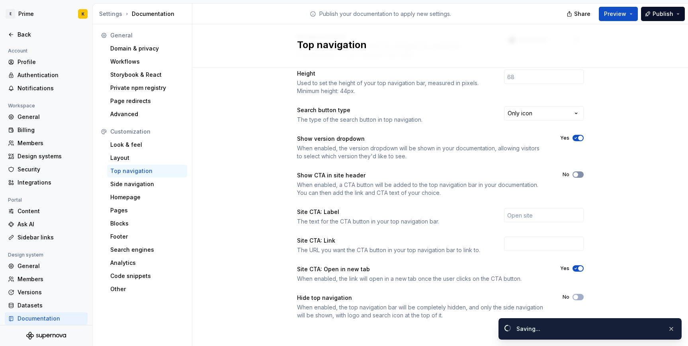
click at [573, 175] on icon "button" at bounding box center [575, 174] width 6 height 5
drag, startPoint x: 420, startPoint y: 224, endPoint x: 440, endPoint y: 230, distance: 20.8
click at [439, 230] on div "Color style The overall color style used for the top navigation throughout your…" at bounding box center [440, 157] width 286 height 323
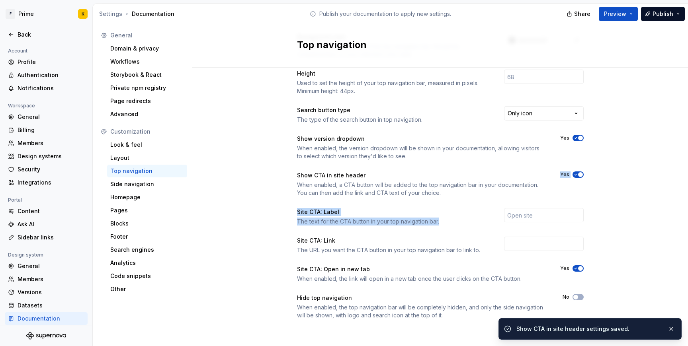
drag, startPoint x: 442, startPoint y: 228, endPoint x: 221, endPoint y: 198, distance: 222.5
click at [221, 198] on div "Color style The overall color style used for the top navigation throughout your…" at bounding box center [439, 166] width 495 height 368
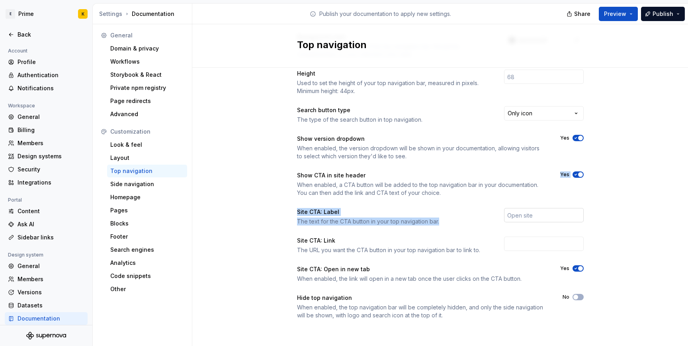
drag, startPoint x: 236, startPoint y: 201, endPoint x: 534, endPoint y: 220, distance: 297.8
click at [534, 220] on div "Color style The overall color style used for the top navigation throughout your…" at bounding box center [439, 166] width 495 height 368
click at [534, 220] on input "text" at bounding box center [544, 215] width 80 height 14
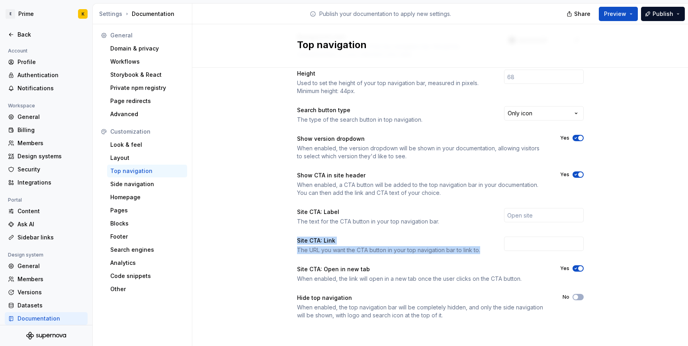
drag, startPoint x: 294, startPoint y: 240, endPoint x: 483, endPoint y: 254, distance: 188.7
click at [483, 254] on div "Color style The overall color style used for the top navigation throughout your…" at bounding box center [439, 166] width 495 height 368
click at [483, 254] on div "The URL you want the CTA button in your top navigation bar to link to." at bounding box center [393, 250] width 193 height 8
drag, startPoint x: 486, startPoint y: 254, endPoint x: 283, endPoint y: 238, distance: 203.6
click at [283, 238] on div "Color style The overall color style used for the top navigation throughout your…" at bounding box center [439, 166] width 495 height 368
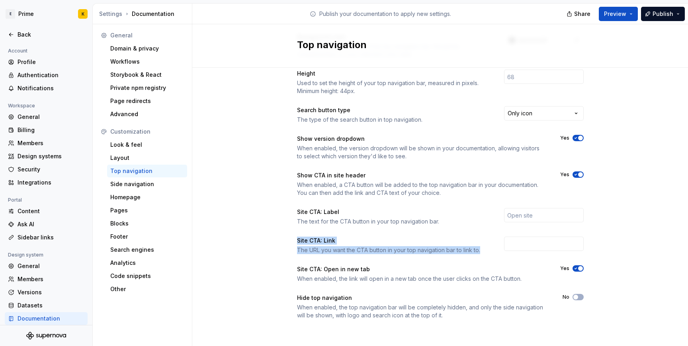
click at [283, 238] on div "Color style The overall color style used for the top navigation throughout your…" at bounding box center [439, 166] width 495 height 368
drag, startPoint x: 283, startPoint y: 238, endPoint x: 481, endPoint y: 252, distance: 198.2
click at [481, 252] on div "Color style The overall color style used for the top navigation throughout your…" at bounding box center [439, 166] width 495 height 368
click at [481, 252] on div "The URL you want the CTA button in your top navigation bar to link to." at bounding box center [393, 250] width 193 height 8
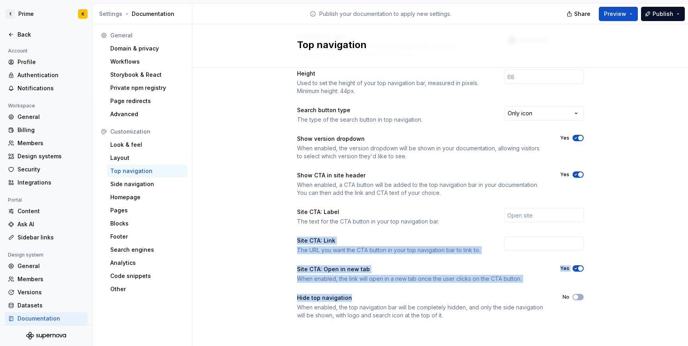
drag, startPoint x: 286, startPoint y: 232, endPoint x: 517, endPoint y: 296, distance: 239.2
click at [524, 296] on div "Color style The overall color style used for the top navigation throughout your…" at bounding box center [439, 166] width 495 height 368
click at [517, 296] on div "Hide top navigation" at bounding box center [422, 298] width 251 height 8
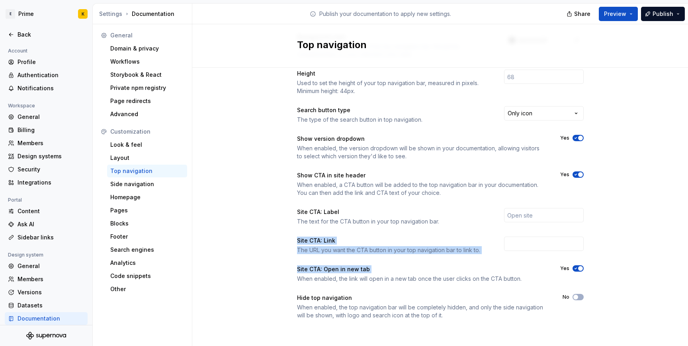
drag, startPoint x: 282, startPoint y: 240, endPoint x: 461, endPoint y: 275, distance: 182.3
click at [461, 275] on div "Color style The overall color style used for the top navigation throughout your…" at bounding box center [439, 166] width 495 height 368
click at [461, 275] on div "Site CTA: Open in new tab When enabled, the link will open in a new tab once th…" at bounding box center [421, 274] width 249 height 18
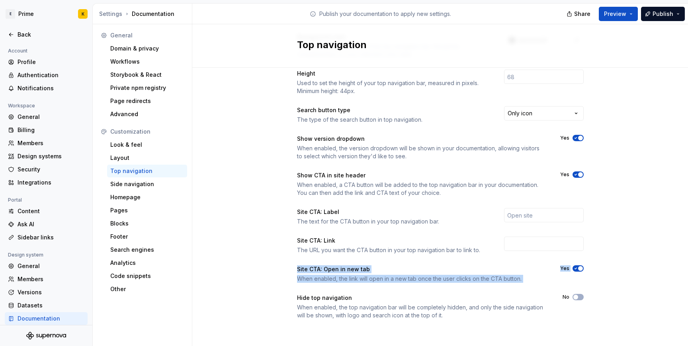
drag, startPoint x: 278, startPoint y: 268, endPoint x: 522, endPoint y: 283, distance: 244.8
click at [530, 286] on div "Color style The overall color style used for the top navigation throughout your…" at bounding box center [439, 166] width 495 height 368
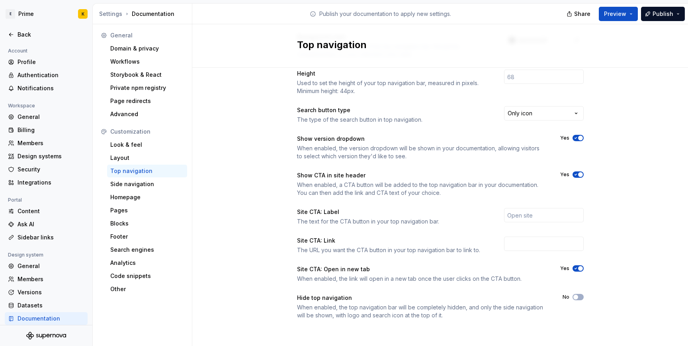
click at [514, 283] on div "When enabled, the link will open in a new tab once the user clicks on the CTA b…" at bounding box center [421, 279] width 249 height 8
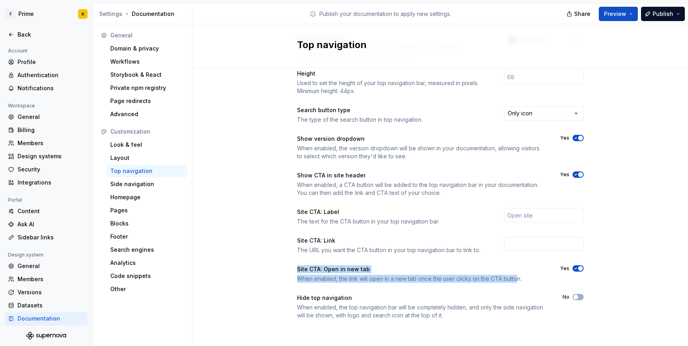
drag, startPoint x: 516, startPoint y: 281, endPoint x: 243, endPoint y: 266, distance: 273.0
click at [243, 266] on div "Color style The overall color style used for the top navigation throughout your…" at bounding box center [439, 166] width 495 height 368
drag, startPoint x: 327, startPoint y: 281, endPoint x: 327, endPoint y: 266, distance: 15.1
click at [327, 267] on div "Site CTA: Open in new tab When enabled, the link will open in a new tab once th…" at bounding box center [421, 274] width 249 height 18
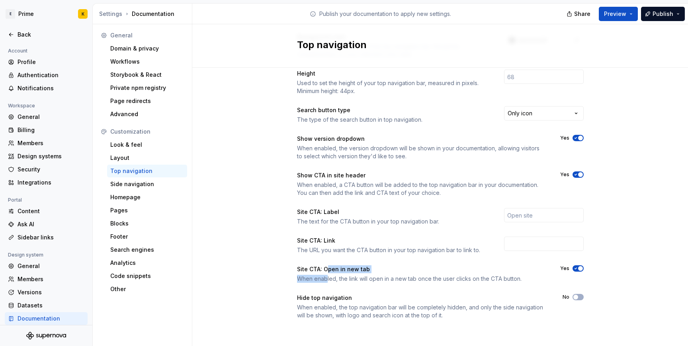
click at [327, 266] on div "Site CTA: Open in new tab" at bounding box center [333, 269] width 73 height 8
drag, startPoint x: 332, startPoint y: 281, endPoint x: 332, endPoint y: 273, distance: 8.0
click at [332, 273] on div "Site CTA: Open in new tab When enabled, the link will open in a new tab once th…" at bounding box center [421, 274] width 249 height 18
click at [149, 178] on div "Side navigation" at bounding box center [147, 184] width 80 height 13
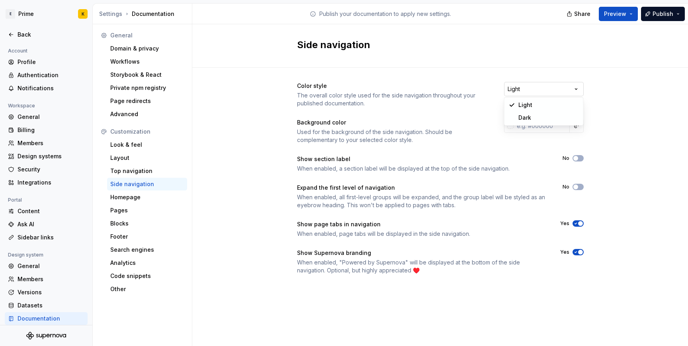
click at [543, 94] on html "E Prime K Back Account Profile Authentication Notifications Workspace General B…" at bounding box center [344, 173] width 688 height 346
click at [518, 82] on html "E Prime K Back Account Profile Authentication Notifications Workspace General B…" at bounding box center [344, 173] width 688 height 346
click at [542, 92] on html "E Prime K Back Account Profile Authentication Notifications Workspace General B…" at bounding box center [344, 173] width 688 height 346
click at [156, 200] on div "Homepage" at bounding box center [147, 197] width 74 height 8
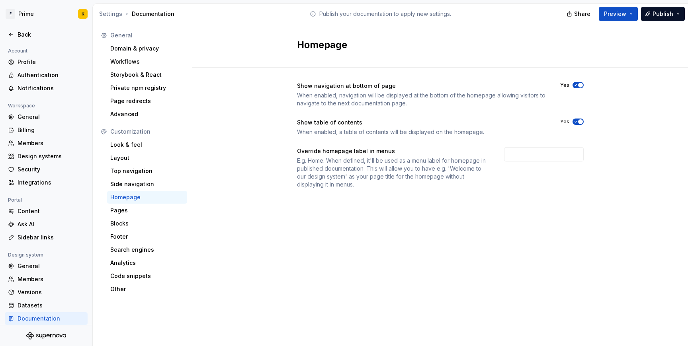
click at [350, 90] on div "Show navigation at bottom of page When enabled, navigation will be displayed at…" at bounding box center [421, 94] width 249 height 25
drag, startPoint x: 342, startPoint y: 127, endPoint x: 562, endPoint y: 123, distance: 220.5
click at [562, 123] on div "Show table of contents When enabled, a table of contents will be displayed on t…" at bounding box center [440, 128] width 286 height 18
click at [518, 186] on div "Override homepage label in menus E.g. Home. When defined, it'll be used as a me…" at bounding box center [440, 167] width 286 height 41
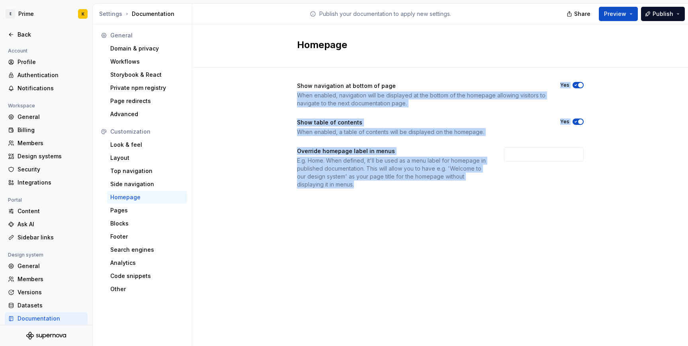
drag, startPoint x: 431, startPoint y: 186, endPoint x: 345, endPoint y: 89, distance: 129.1
click at [345, 90] on div "Show navigation at bottom of page When enabled, navigation will be displayed at…" at bounding box center [440, 135] width 286 height 107
click at [345, 89] on div "Show navigation at bottom of page" at bounding box center [346, 86] width 99 height 8
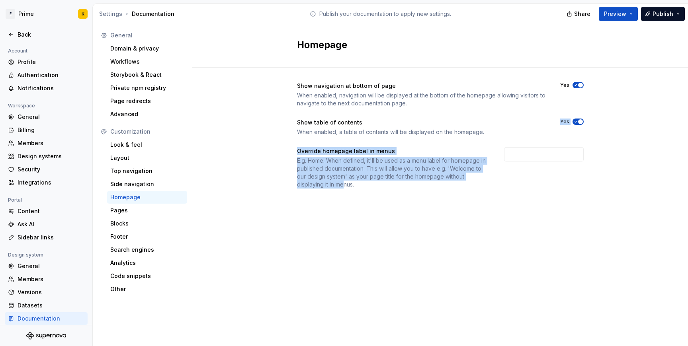
drag, startPoint x: 345, startPoint y: 182, endPoint x: 308, endPoint y: 139, distance: 57.0
click at [308, 139] on div "Show navigation at bottom of page When enabled, navigation will be displayed at…" at bounding box center [440, 135] width 286 height 107
click at [140, 216] on div "Pages" at bounding box center [147, 210] width 80 height 13
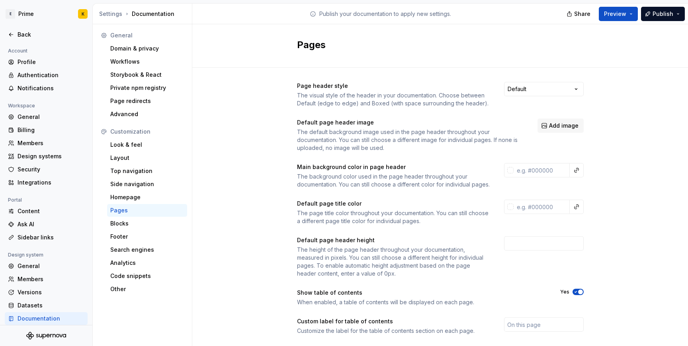
click at [139, 214] on div "Pages" at bounding box center [147, 210] width 80 height 13
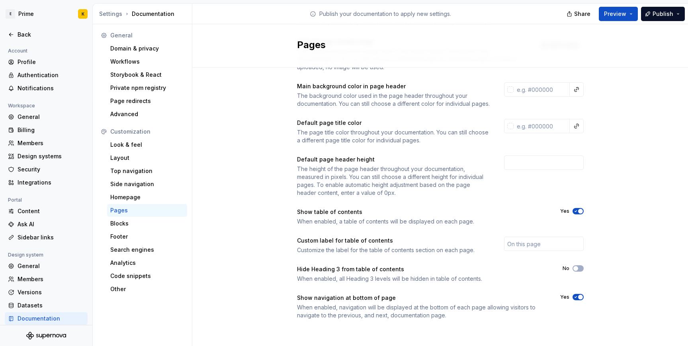
scroll to position [84, 0]
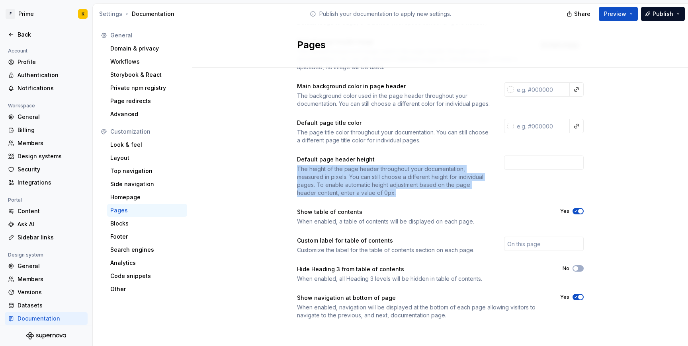
drag, startPoint x: 368, startPoint y: 168, endPoint x: 375, endPoint y: 202, distance: 34.9
click at [375, 202] on div "Page header style The visual style of the header in your documentation. Choose …" at bounding box center [440, 160] width 286 height 318
click at [375, 197] on div "The height of the page header throughout your documentation, measured in pixels…" at bounding box center [393, 181] width 193 height 32
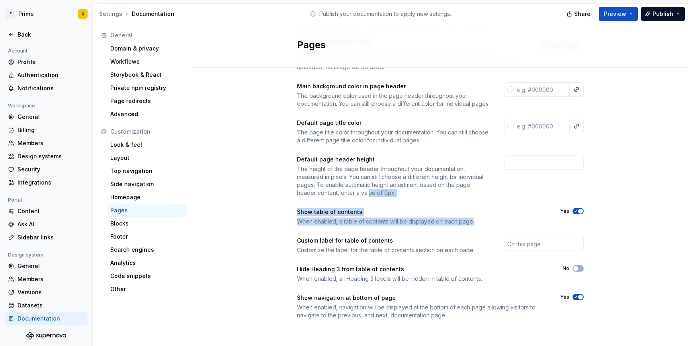
drag, startPoint x: 349, startPoint y: 235, endPoint x: 348, endPoint y: 200, distance: 35.1
click at [348, 201] on div "Page header style The visual style of the header in your documentation. Choose …" at bounding box center [440, 160] width 286 height 318
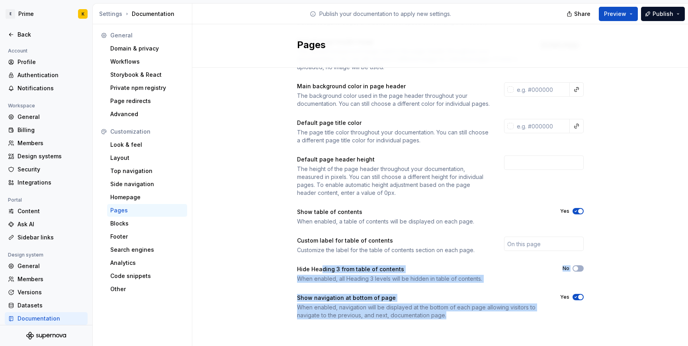
drag, startPoint x: 322, startPoint y: 267, endPoint x: 405, endPoint y: 328, distance: 102.4
click at [405, 328] on div "Page header style The visual style of the header in your documentation. Choose …" at bounding box center [440, 168] width 286 height 363
drag, startPoint x: 399, startPoint y: 318, endPoint x: 380, endPoint y: 276, distance: 46.3
click at [380, 277] on div "Page header style The visual style of the header in your documentation. Choose …" at bounding box center [440, 160] width 286 height 318
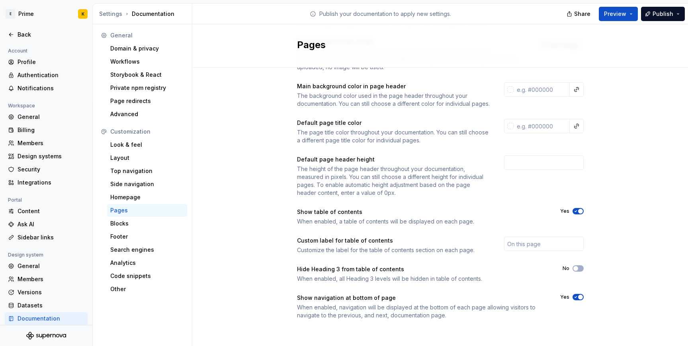
click at [398, 310] on div "When enabled, navigation will be displayed at the bottom of each page allowing …" at bounding box center [421, 312] width 249 height 16
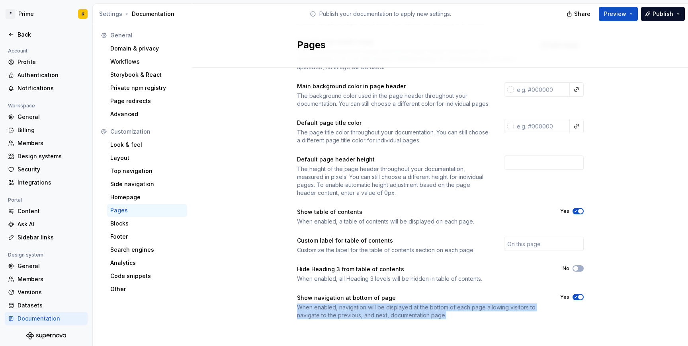
drag, startPoint x: 400, startPoint y: 320, endPoint x: 400, endPoint y: 301, distance: 18.7
click at [400, 301] on div "Page header style The visual style of the header in your documentation. Choose …" at bounding box center [440, 168] width 286 height 363
click at [137, 227] on div "Blocks" at bounding box center [147, 224] width 74 height 8
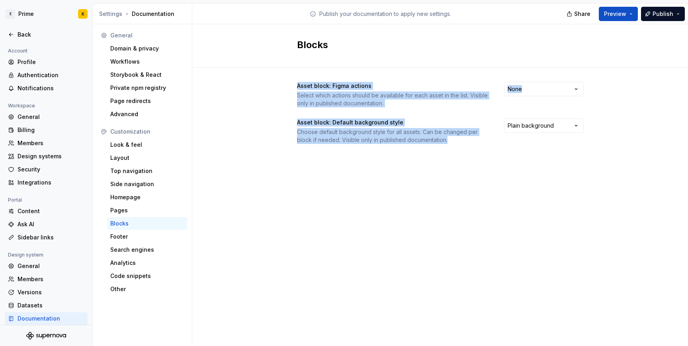
drag, startPoint x: 298, startPoint y: 78, endPoint x: 489, endPoint y: 150, distance: 203.9
click at [489, 149] on div "Asset block: Figma actions Select which actions should be available for each as…" at bounding box center [440, 121] width 286 height 107
click at [489, 150] on div "Asset block: Figma actions Select which actions should be available for each as…" at bounding box center [440, 121] width 286 height 107
drag, startPoint x: 489, startPoint y: 150, endPoint x: 281, endPoint y: 78, distance: 219.5
click at [281, 78] on div "Asset block: Figma actions Select which actions should be available for each as…" at bounding box center [439, 121] width 495 height 107
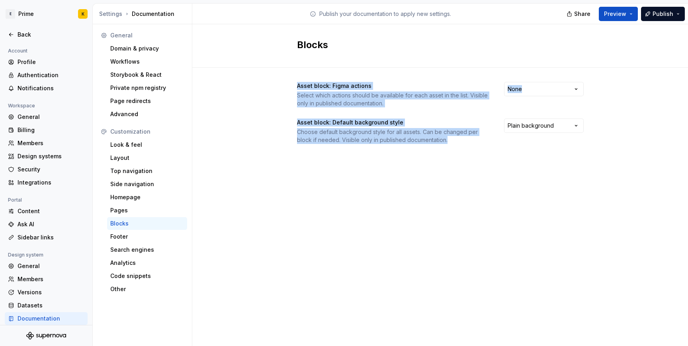
click at [319, 112] on div "Asset block: Figma actions Select which actions should be available for each as…" at bounding box center [440, 113] width 286 height 62
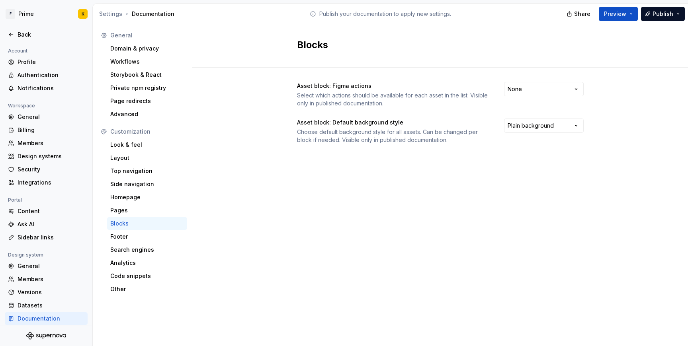
click at [518, 97] on div "Asset block: Figma actions Select which actions should be available for each as…" at bounding box center [440, 94] width 286 height 25
click at [518, 93] on html "E Prime K Back Account Profile Authentication Notifications Workspace General B…" at bounding box center [344, 173] width 688 height 346
click at [396, 206] on html "E Prime K Back Account Profile Authentication Notifications Workspace General B…" at bounding box center [344, 173] width 688 height 346
click at [134, 234] on div "Footer" at bounding box center [147, 237] width 74 height 8
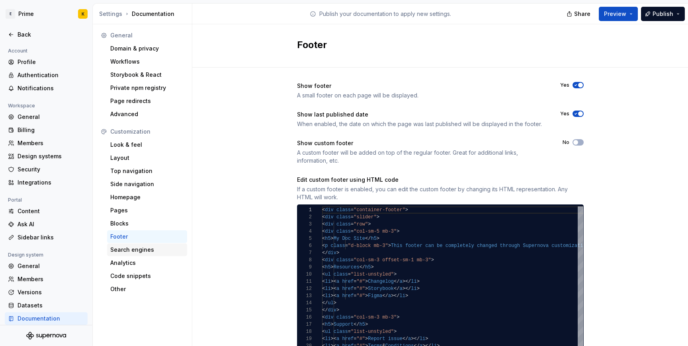
click at [132, 248] on div "Search engines" at bounding box center [147, 250] width 74 height 8
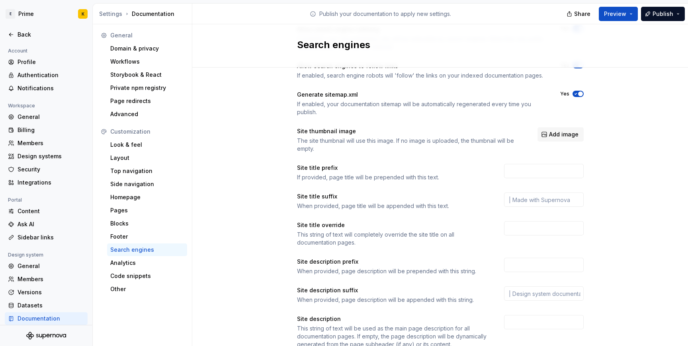
scroll to position [86, 0]
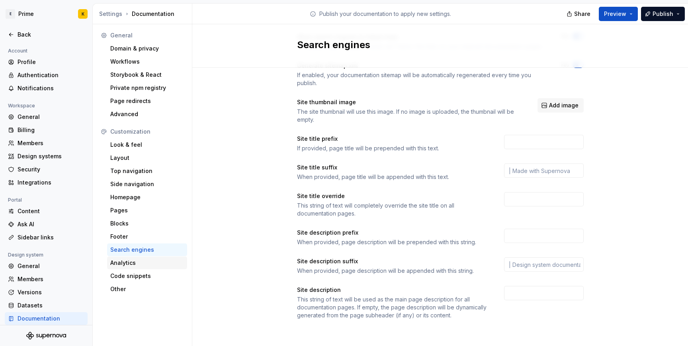
click at [144, 262] on div "Analytics" at bounding box center [147, 263] width 74 height 8
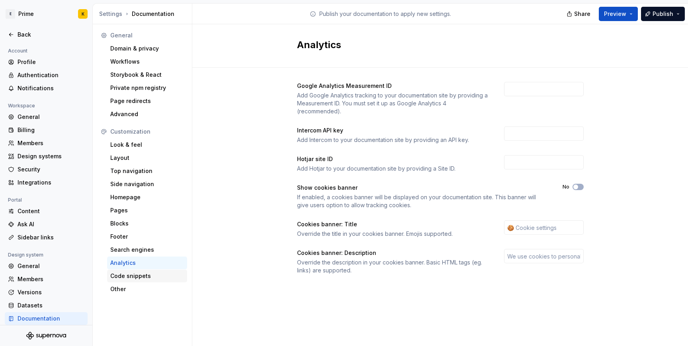
click at [136, 276] on div "Code snippets" at bounding box center [147, 276] width 74 height 8
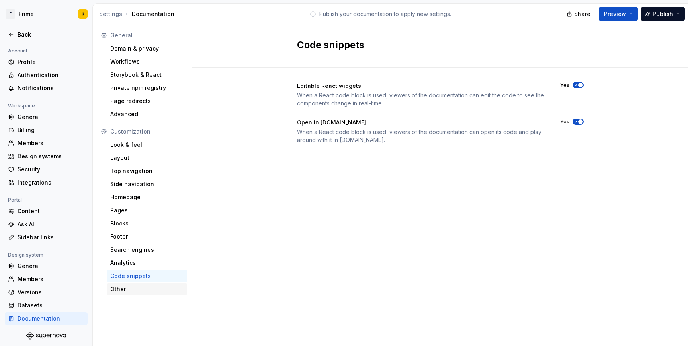
click at [132, 288] on div "Other" at bounding box center [147, 289] width 74 height 8
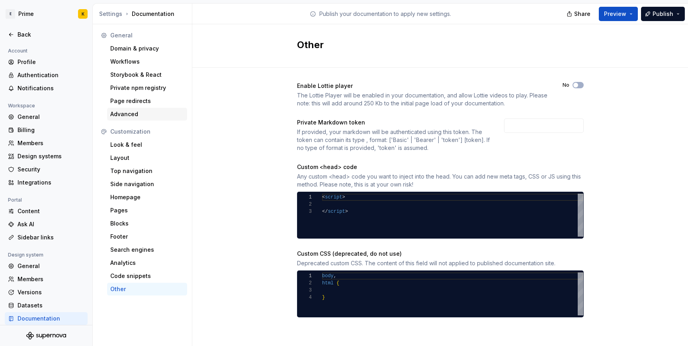
click at [164, 120] on div "Advanced" at bounding box center [147, 114] width 80 height 13
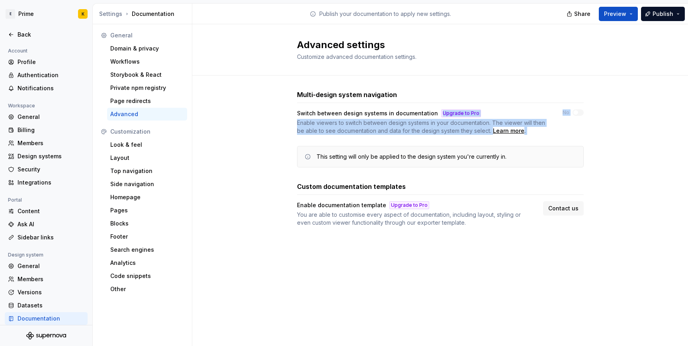
drag, startPoint x: 321, startPoint y: 117, endPoint x: 447, endPoint y: 146, distance: 129.4
click at [448, 149] on div "Switch between design systems in documentation Upgrade to Pro Enable viewers to…" at bounding box center [440, 138] width 286 height 58
click at [447, 146] on div "This setting will only be applied to the design system you're currently in." at bounding box center [440, 156] width 286 height 21
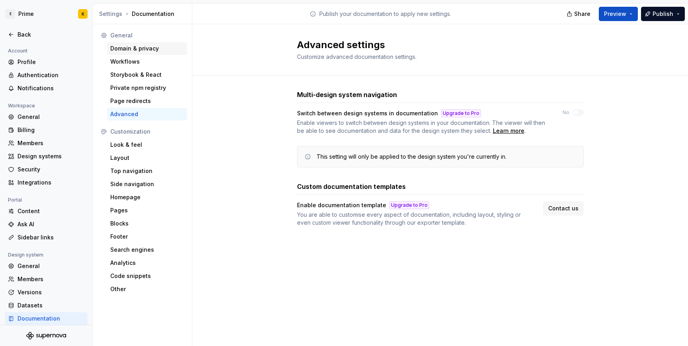
click at [134, 50] on div "Domain & privacy" at bounding box center [147, 49] width 74 height 8
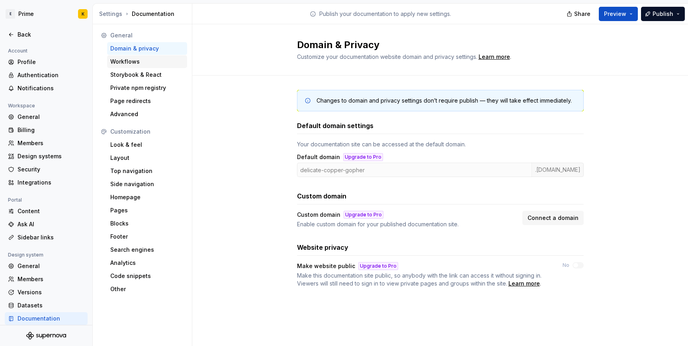
click at [135, 64] on div "Workflows" at bounding box center [147, 62] width 74 height 8
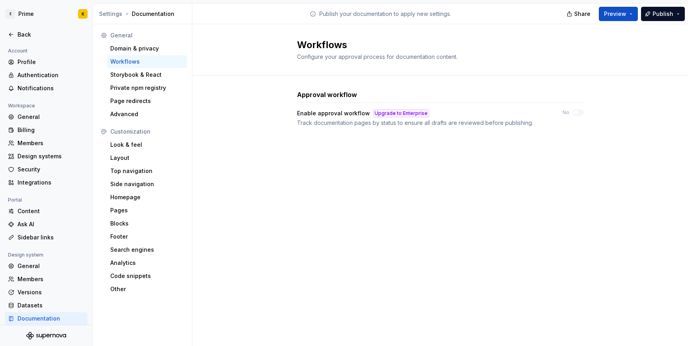
drag, startPoint x: 291, startPoint y: 128, endPoint x: 438, endPoint y: 154, distance: 149.0
click at [438, 154] on div "Approval workflow Enable approval workflow Upgrade to Enterprise Track document…" at bounding box center [439, 117] width 495 height 82
click at [281, 156] on div "Approval workflow Enable approval workflow Upgrade to Enterprise Track document…" at bounding box center [439, 117] width 495 height 82
click at [387, 112] on div "Upgrade to Enterprise" at bounding box center [401, 113] width 56 height 8
drag, startPoint x: 363, startPoint y: 92, endPoint x: 294, endPoint y: 92, distance: 69.2
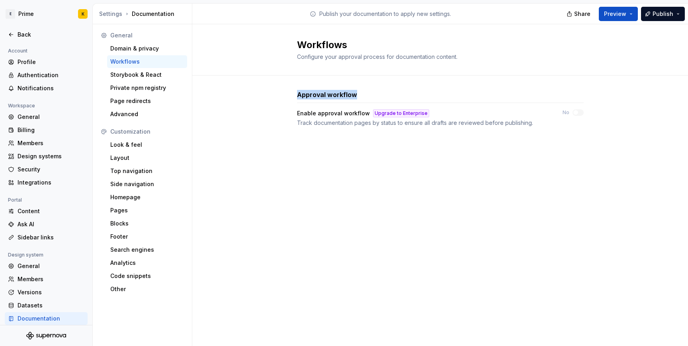
click at [294, 92] on div "Approval workflow Enable approval workflow Upgrade to Enterprise Track document…" at bounding box center [439, 117] width 495 height 82
copy h3 "Approval workflow"
click at [400, 127] on div "Approval workflow Enable approval workflow Upgrade to Enterprise Track document…" at bounding box center [440, 117] width 286 height 82
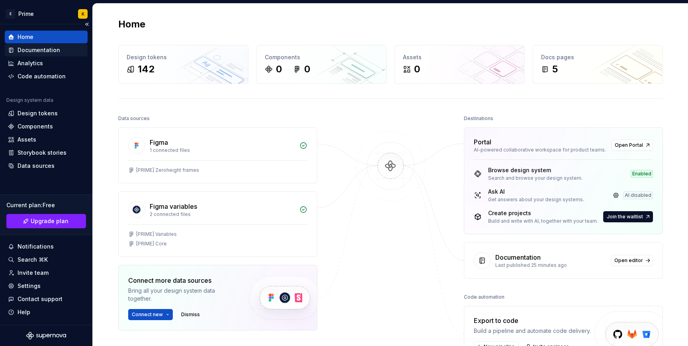
click at [39, 51] on div "Documentation" at bounding box center [39, 50] width 43 height 8
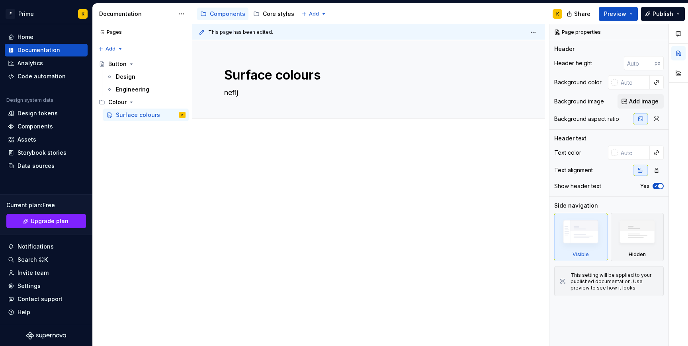
type textarea "*"
click at [631, 16] on button "Preview" at bounding box center [617, 14] width 39 height 14
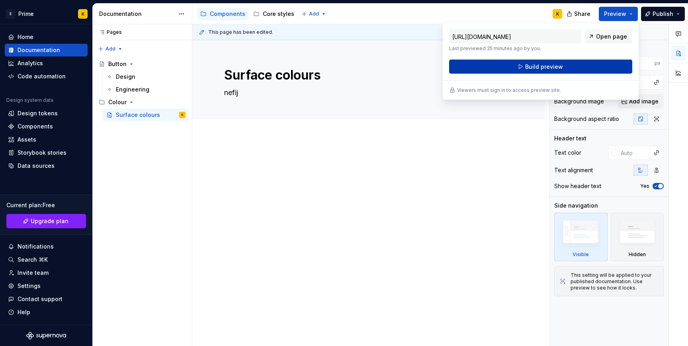
click at [555, 63] on span "Build preview" at bounding box center [544, 67] width 38 height 8
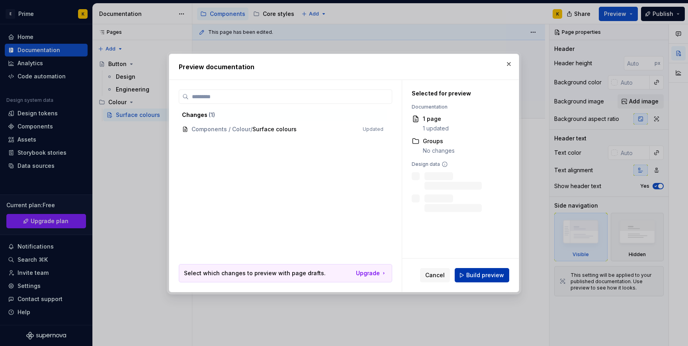
click at [480, 275] on span "Build preview" at bounding box center [485, 275] width 38 height 8
click at [454, 212] on div "Selected for preview Documentation 1 page 1 updated Groups No changes Design da…" at bounding box center [458, 151] width 113 height 142
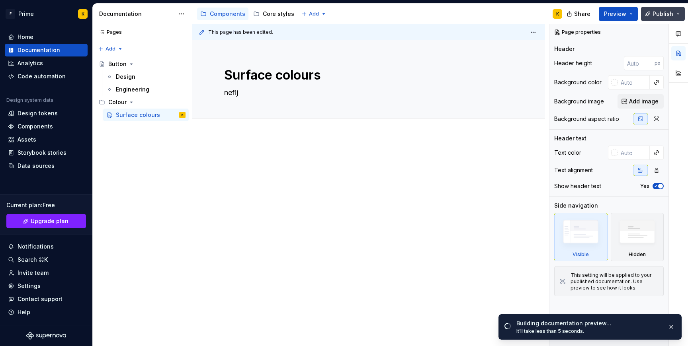
click at [653, 16] on button "Publish" at bounding box center [663, 14] width 44 height 14
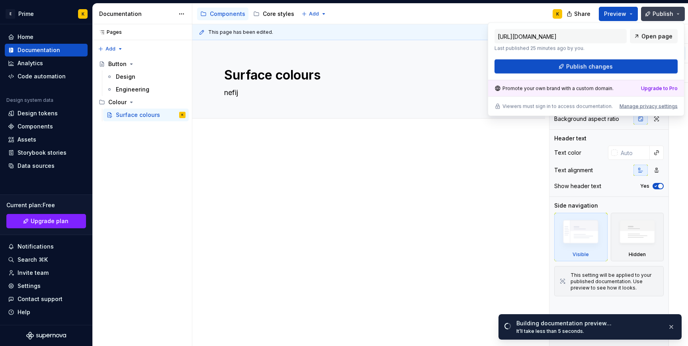
click at [655, 14] on span "Publish" at bounding box center [662, 14] width 21 height 8
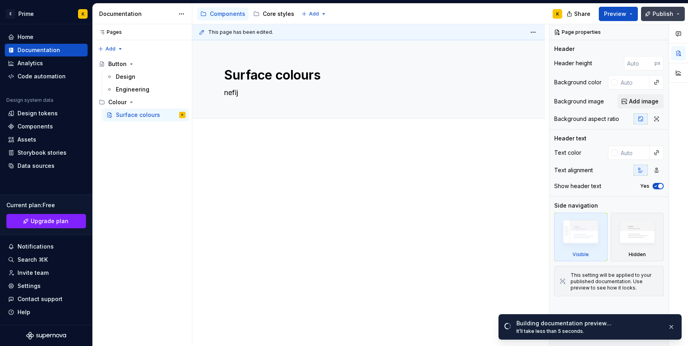
click at [657, 16] on span "Publish" at bounding box center [662, 14] width 21 height 8
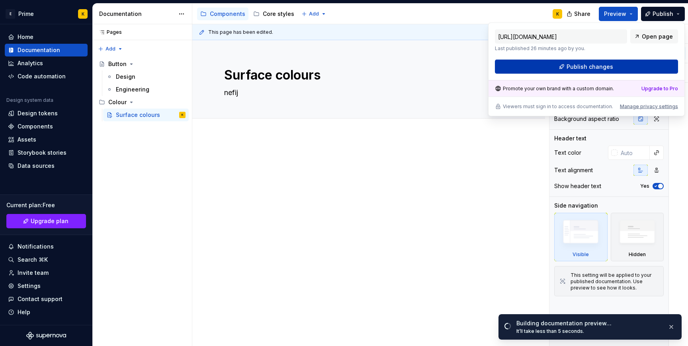
click at [581, 72] on button "Publish changes" at bounding box center [586, 67] width 183 height 14
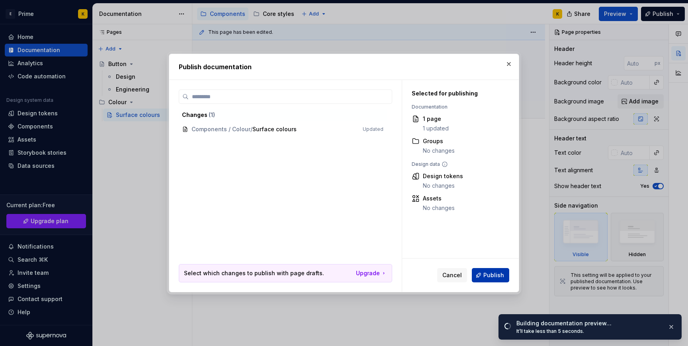
click at [496, 278] on span "Publish" at bounding box center [493, 275] width 21 height 8
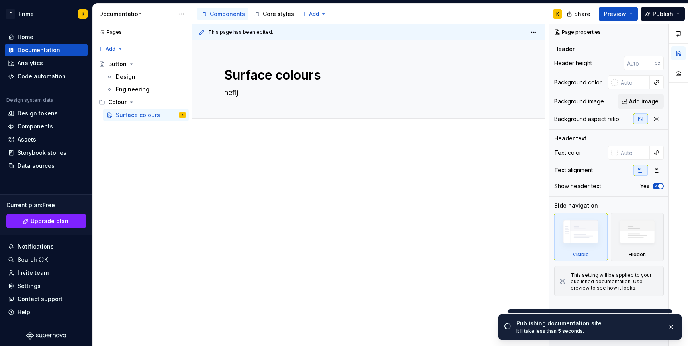
click at [611, 2] on div "E Prime K Home Documentation Analytics Code automation Design system data Desig…" at bounding box center [344, 173] width 688 height 346
click at [612, 14] on span "Preview" at bounding box center [615, 14] width 22 height 8
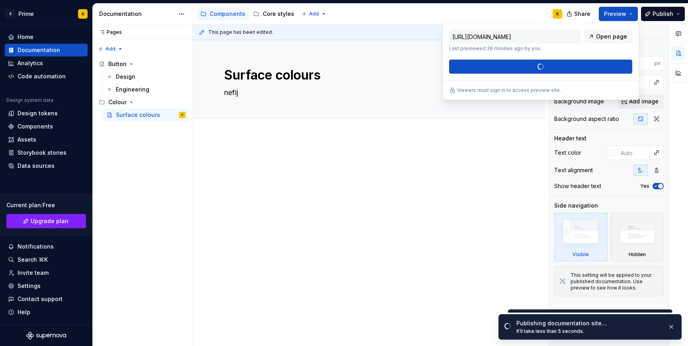
click at [584, 66] on div "[URL][DOMAIN_NAME] Last previewed 26 minutes ago by you. Open page Build preview" at bounding box center [540, 51] width 183 height 45
click at [550, 81] on div "[URL][DOMAIN_NAME] Last previewed 26 minutes ago by you. Open page Build previe…" at bounding box center [540, 62] width 197 height 78
click at [550, 62] on div "[URL][DOMAIN_NAME] Last previewed 26 minutes ago by you. Open page Build preview" at bounding box center [540, 51] width 183 height 45
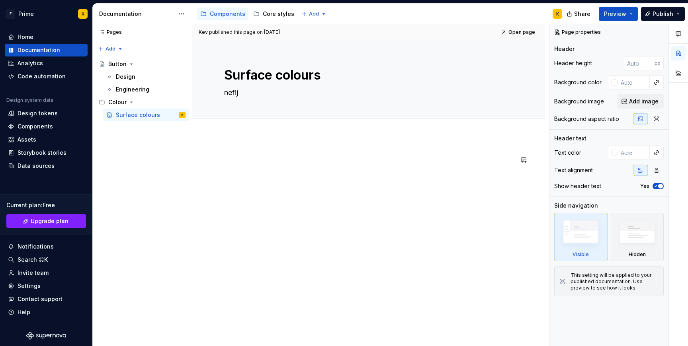
click at [408, 196] on div at bounding box center [368, 217] width 353 height 163
click at [620, 12] on span "Preview" at bounding box center [615, 14] width 22 height 8
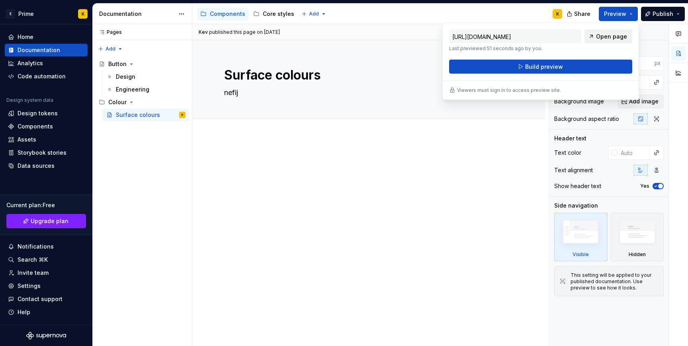
click at [613, 38] on span "Open page" at bounding box center [611, 37] width 31 height 8
click at [654, 12] on span "Publish" at bounding box center [662, 14] width 21 height 8
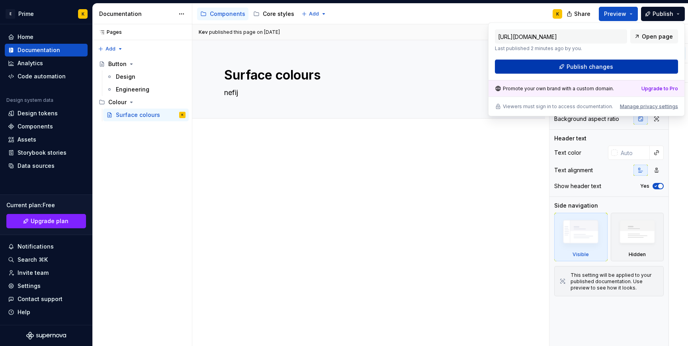
click at [606, 68] on span "Publish changes" at bounding box center [589, 67] width 47 height 8
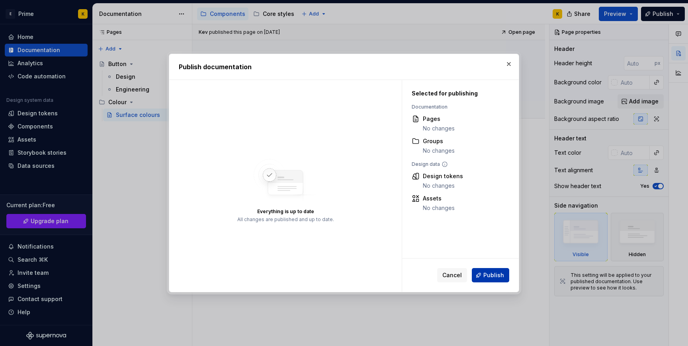
click at [487, 279] on button "Publish" at bounding box center [490, 275] width 37 height 14
click at [487, 279] on div "Cancel Publish" at bounding box center [473, 275] width 72 height 14
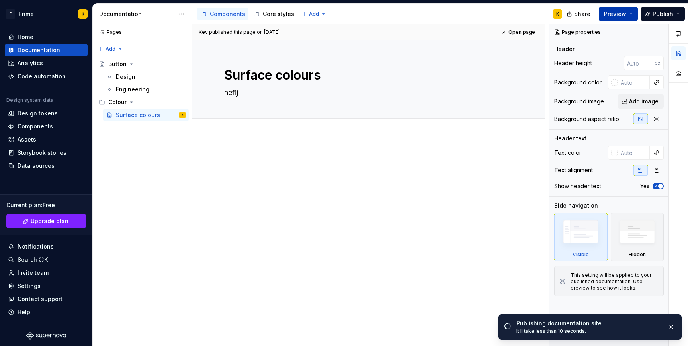
click at [615, 14] on span "Preview" at bounding box center [615, 14] width 22 height 8
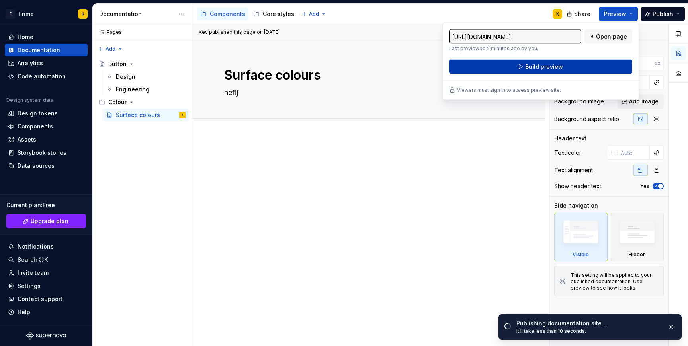
click at [579, 66] on button "Build preview" at bounding box center [540, 67] width 183 height 14
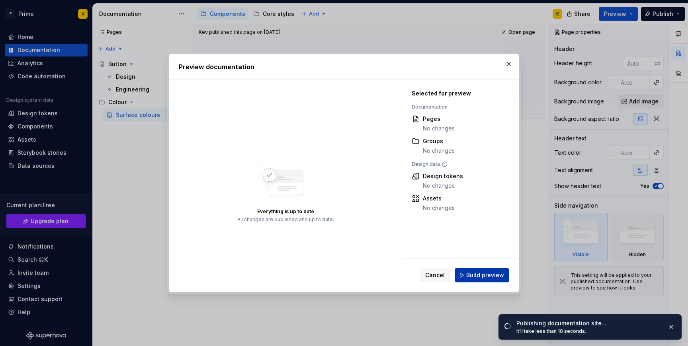
click at [489, 275] on span "Build preview" at bounding box center [485, 275] width 38 height 8
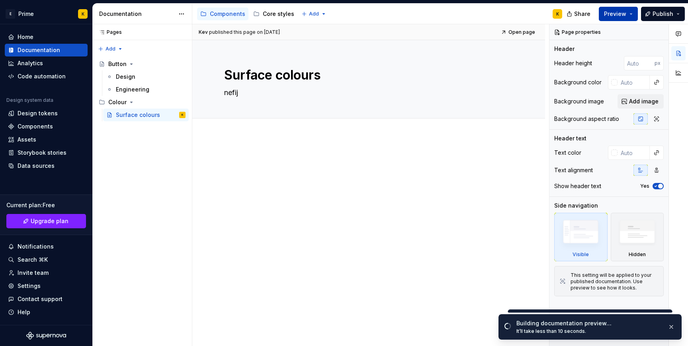
click at [626, 12] on span "Preview" at bounding box center [615, 14] width 22 height 8
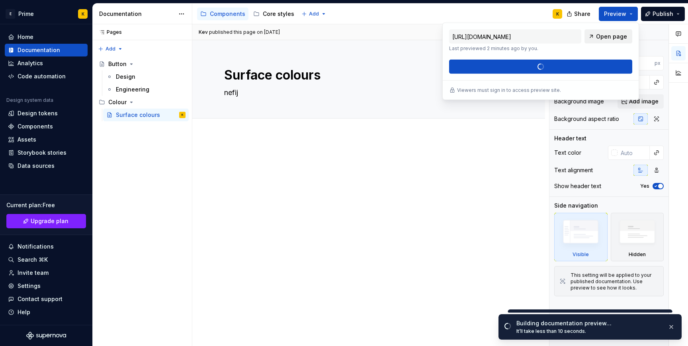
click at [604, 34] on span "Open page" at bounding box center [611, 37] width 31 height 8
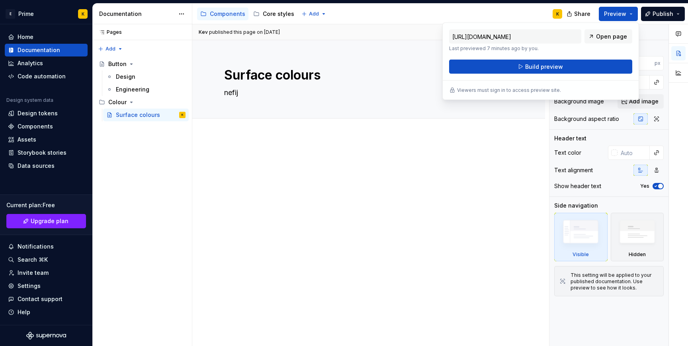
click at [393, 146] on div at bounding box center [368, 217] width 353 height 163
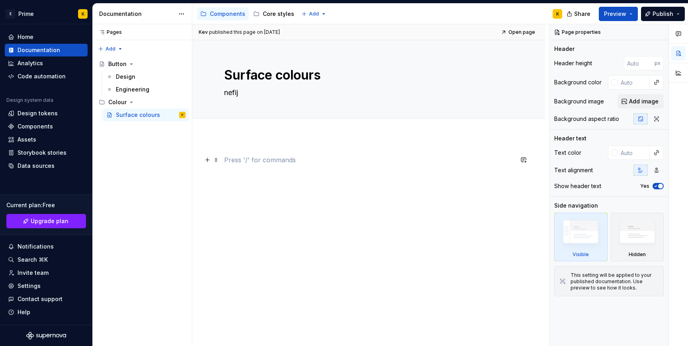
click at [246, 161] on p at bounding box center [368, 160] width 289 height 10
click at [267, 164] on p at bounding box center [368, 160] width 289 height 10
click at [238, 169] on div at bounding box center [368, 170] width 289 height 30
click at [262, 80] on textarea "Surface colours" at bounding box center [366, 75] width 289 height 19
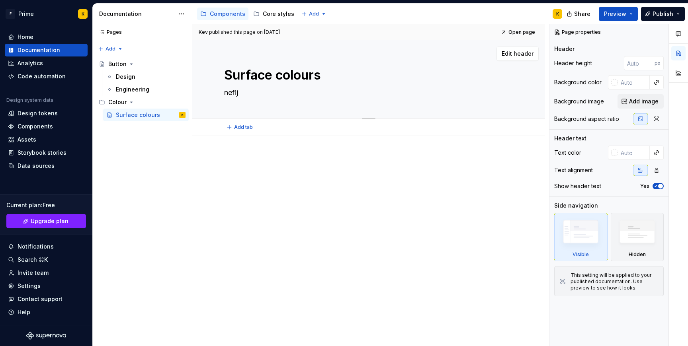
click at [262, 80] on textarea "Surface colours" at bounding box center [366, 75] width 289 height 19
type textarea "*"
type textarea "C"
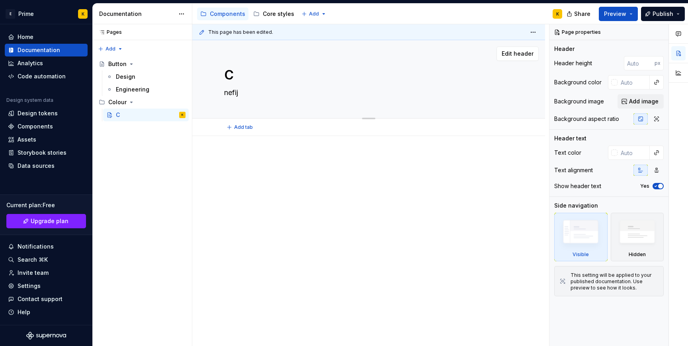
type textarea "*"
type textarea "Co"
type textarea "*"
type textarea "Col"
type textarea "*"
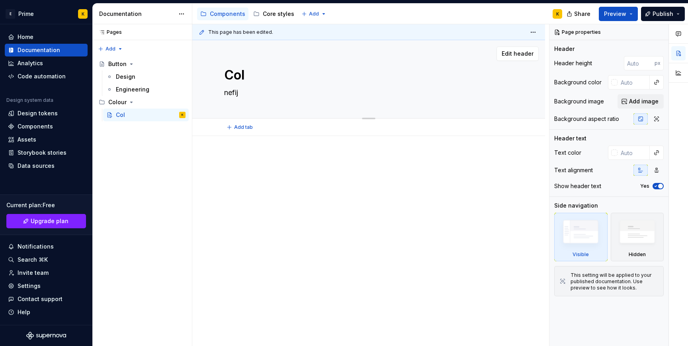
type textarea "Colu"
type textarea "*"
type textarea "Colur"
type textarea "*"
type textarea "Colurs"
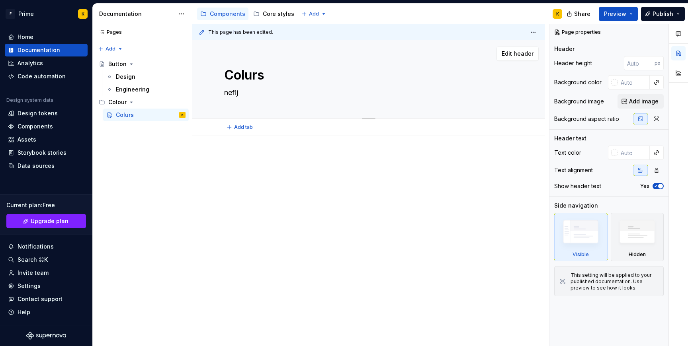
click at [245, 78] on textarea "Colurs" at bounding box center [366, 75] width 289 height 19
type textarea "*"
type textarea "Colours"
type textarea "*"
type textarea "Colours"
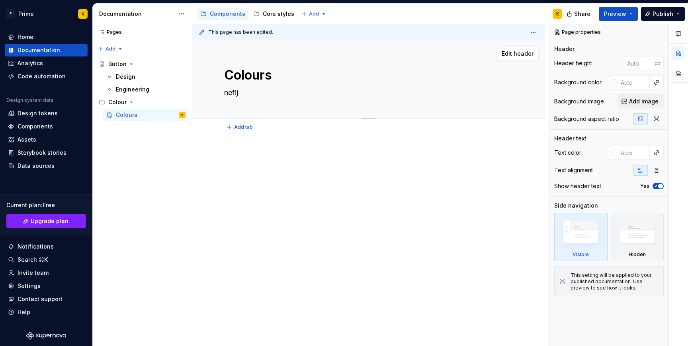
click at [260, 95] on textarea "nefij" at bounding box center [366, 92] width 289 height 13
paste textarea "Colour"
type textarea "*"
type textarea "Colour"
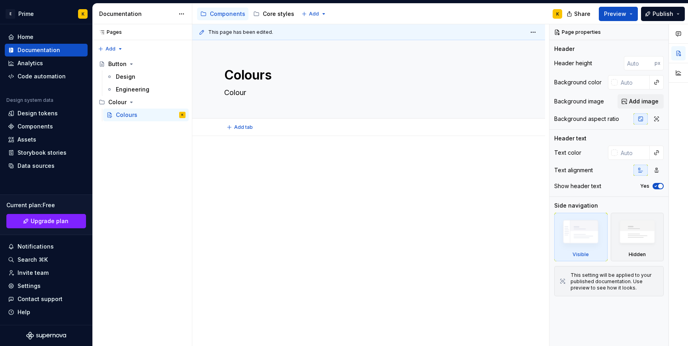
type textarea "*"
type textarea "Colour"
click at [232, 92] on textarea "Colour" at bounding box center [366, 92] width 289 height 13
paste textarea "s form a clear, functional system that supports accessibility, reinforces hiera…"
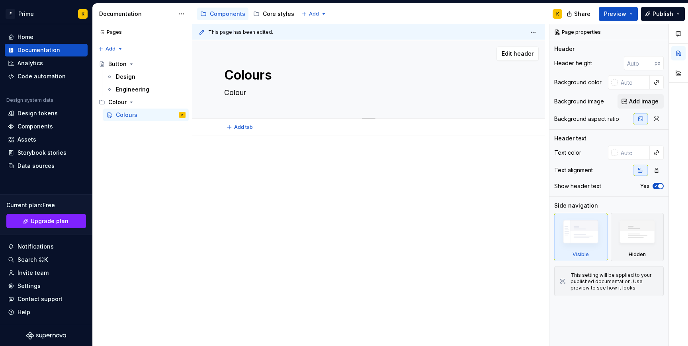
type textarea "*"
type textarea "Colours form a clear, functional system that supports accessibility, reinforces…"
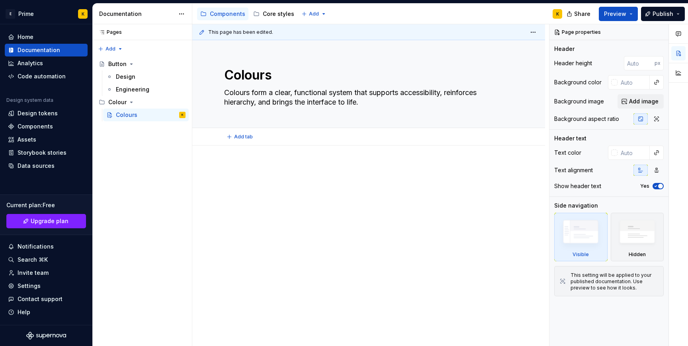
type textarea "*"
type textarea "Colours form a clear, functional system that supports accessibility, reinforces…"
type textarea "*"
click at [245, 134] on span "Add tab" at bounding box center [243, 137] width 19 height 6
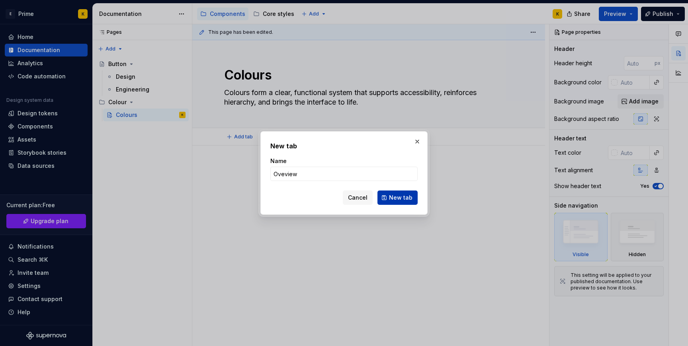
type input "Oveview"
click at [389, 197] on button "New tab" at bounding box center [397, 198] width 40 height 14
type textarea "*"
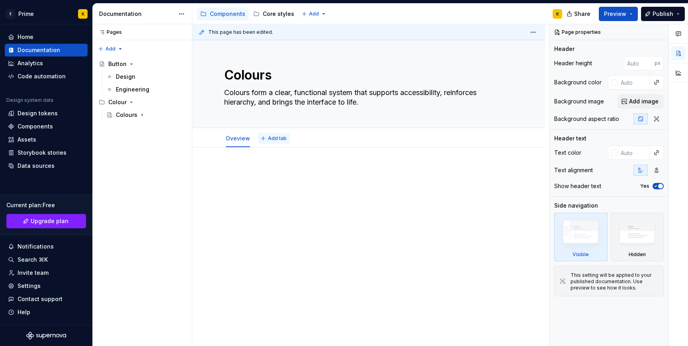
click at [273, 134] on button "Add tab" at bounding box center [274, 138] width 32 height 11
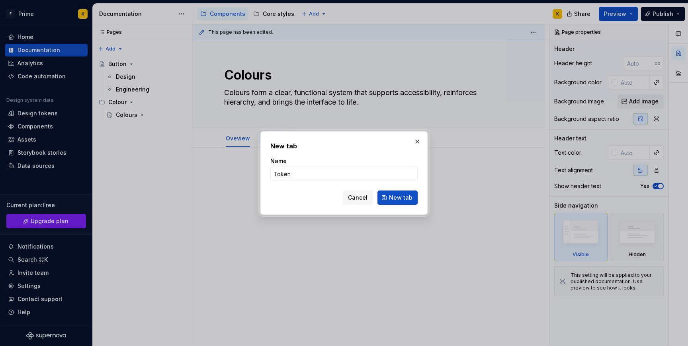
type input "Tokens"
click button "New tab" at bounding box center [397, 198] width 40 height 14
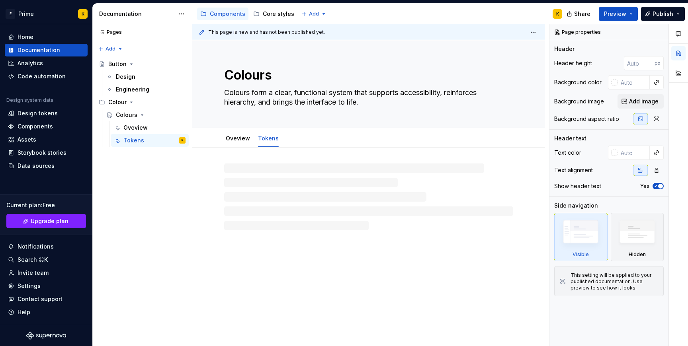
type textarea "*"
click at [308, 141] on span "Add tab" at bounding box center [305, 138] width 19 height 6
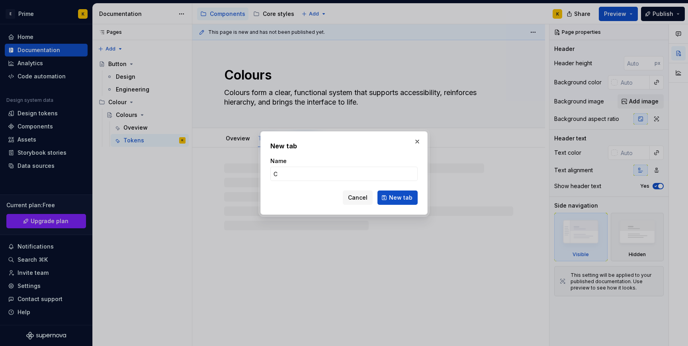
type input "Co"
type textarea "*"
type input "Code"
click at [395, 193] on button "New tab" at bounding box center [397, 198] width 40 height 14
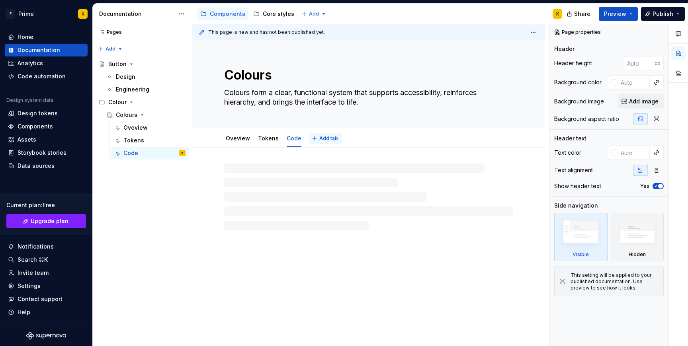
drag, startPoint x: 315, startPoint y: 144, endPoint x: 321, endPoint y: 140, distance: 7.5
click at [321, 140] on span "Add tab" at bounding box center [328, 138] width 19 height 6
type textarea "*"
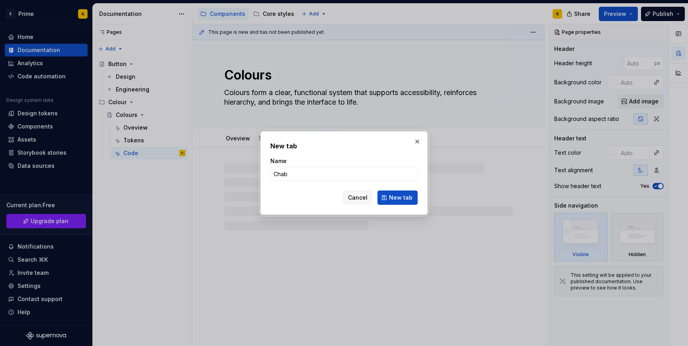
type input "Chabg"
type textarea "*"
type input "Chang"
type textarea "*"
type input "Changelog"
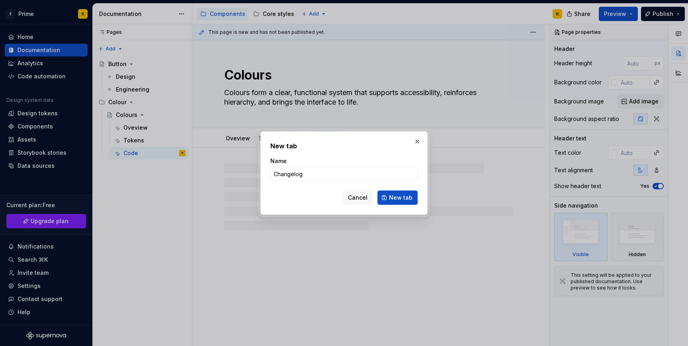
click button "New tab" at bounding box center [397, 198] width 40 height 14
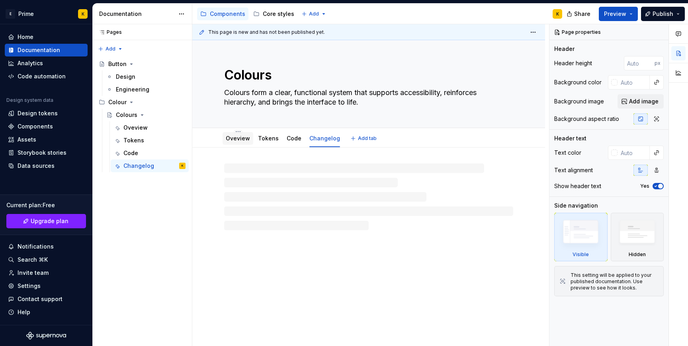
click at [228, 140] on link "Oveview" at bounding box center [238, 138] width 24 height 7
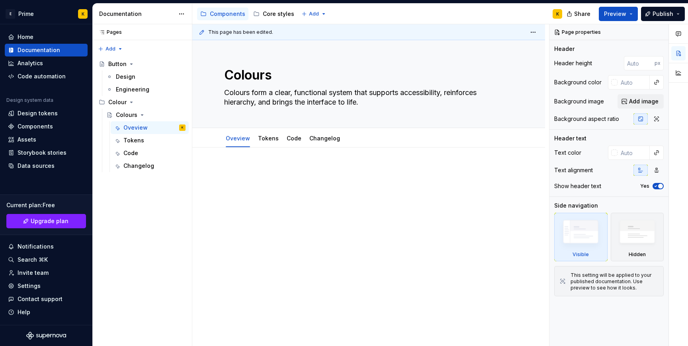
click at [240, 164] on div at bounding box center [368, 229] width 353 height 163
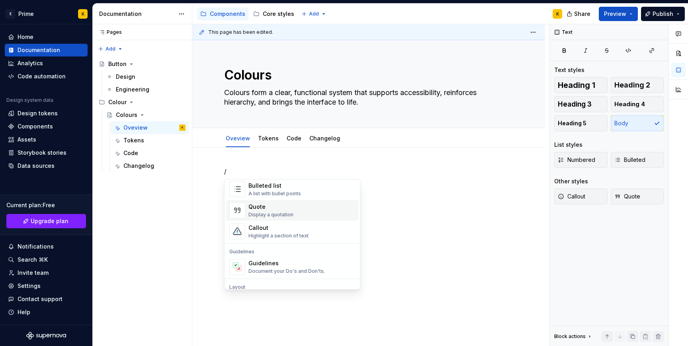
scroll to position [168, 0]
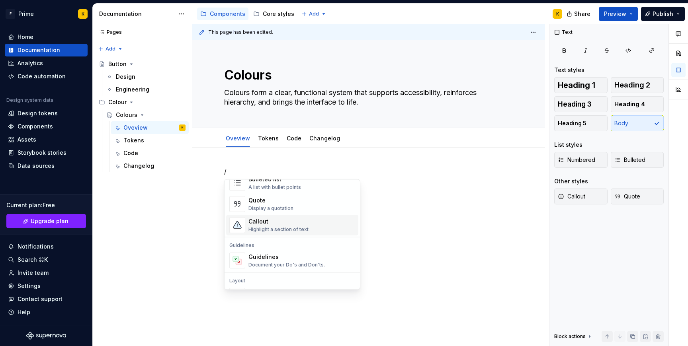
click at [286, 228] on div "Highlight a section of text" at bounding box center [278, 229] width 60 height 6
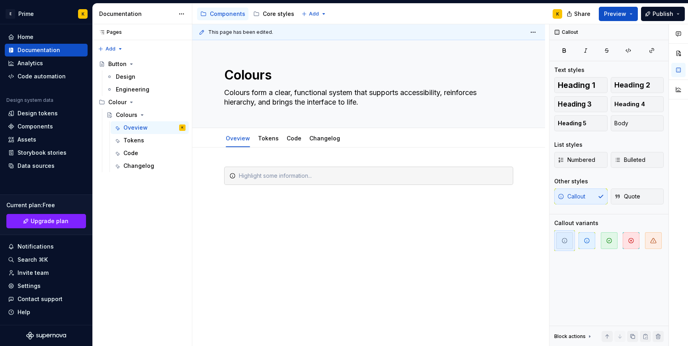
click at [368, 219] on div at bounding box center [368, 229] width 353 height 163
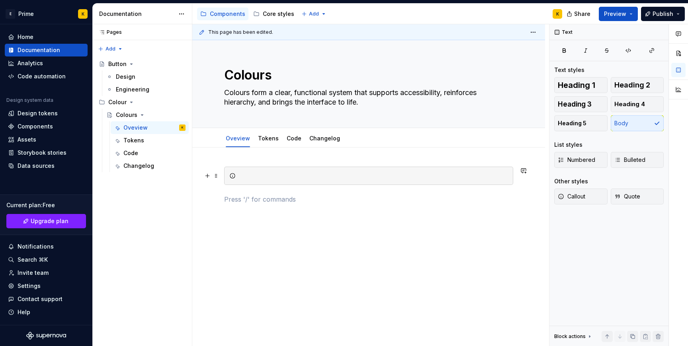
click at [411, 172] on div at bounding box center [373, 176] width 269 height 8
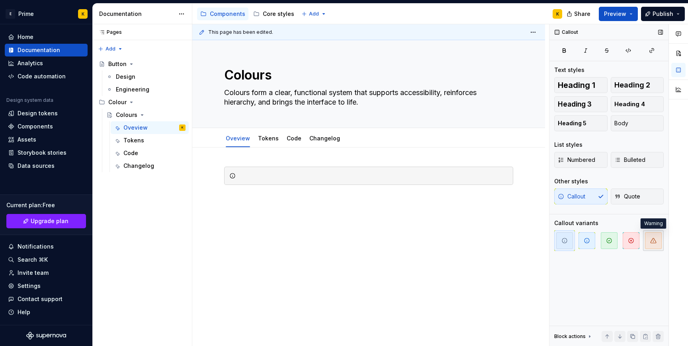
click at [649, 236] on span "button" at bounding box center [653, 240] width 17 height 17
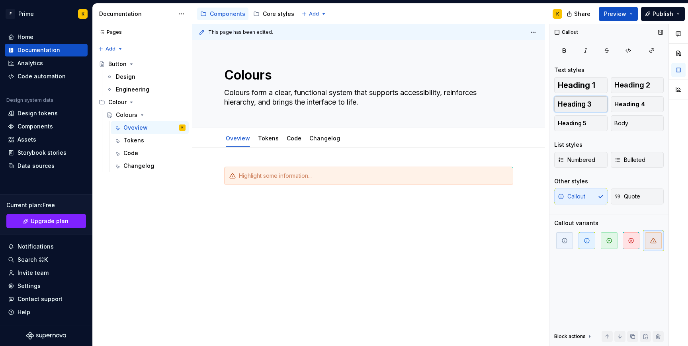
click at [573, 100] on span "Heading 3" at bounding box center [574, 104] width 34 height 8
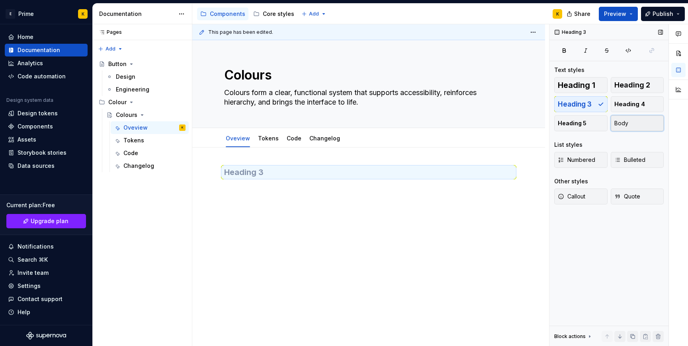
click at [621, 128] on button "Body" at bounding box center [636, 123] width 53 height 16
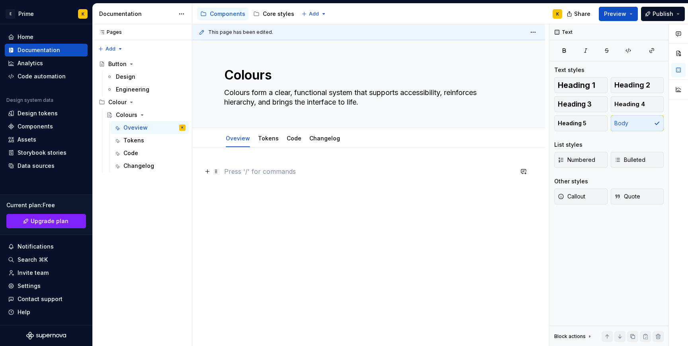
click at [345, 176] on div at bounding box center [368, 182] width 289 height 30
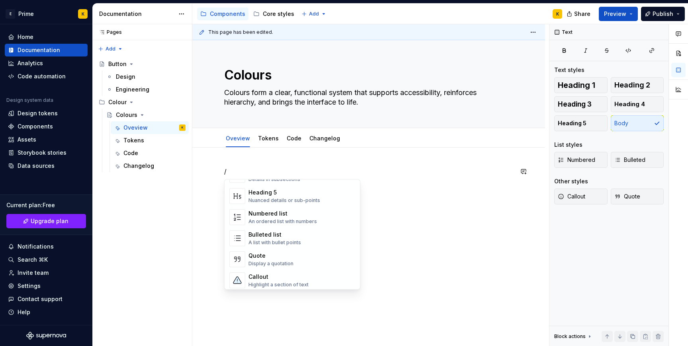
scroll to position [112, 0]
click at [294, 275] on div "Callout" at bounding box center [278, 277] width 60 height 8
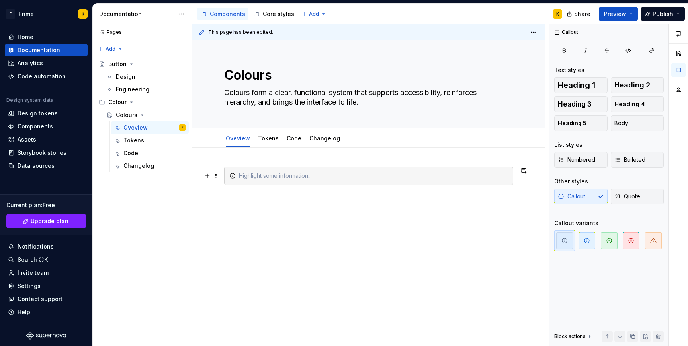
click at [417, 165] on div at bounding box center [368, 233] width 353 height 170
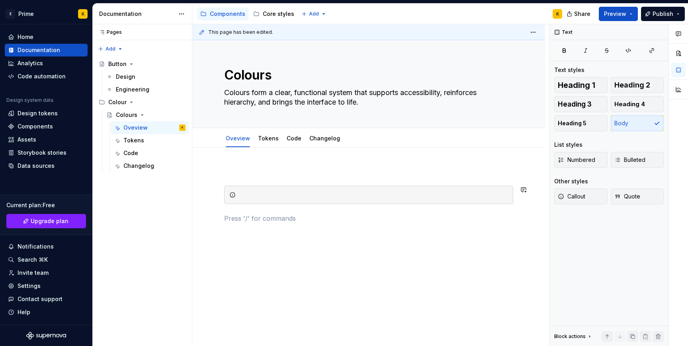
click at [407, 206] on div at bounding box center [368, 195] width 289 height 57
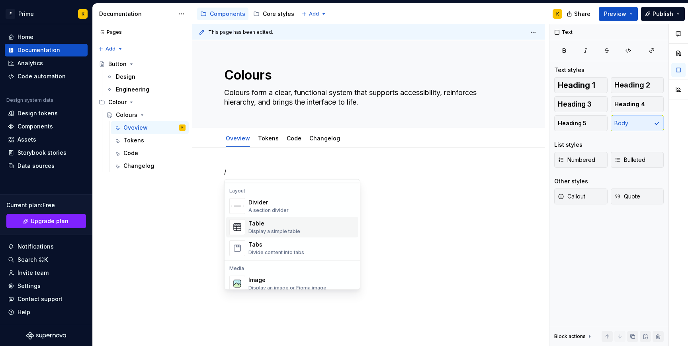
scroll to position [149, 0]
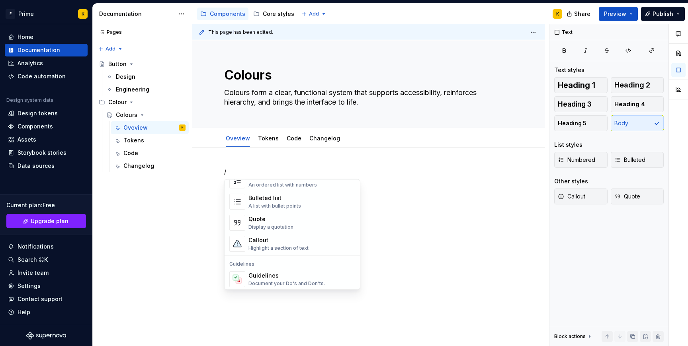
click at [261, 241] on div "Callout" at bounding box center [278, 240] width 60 height 8
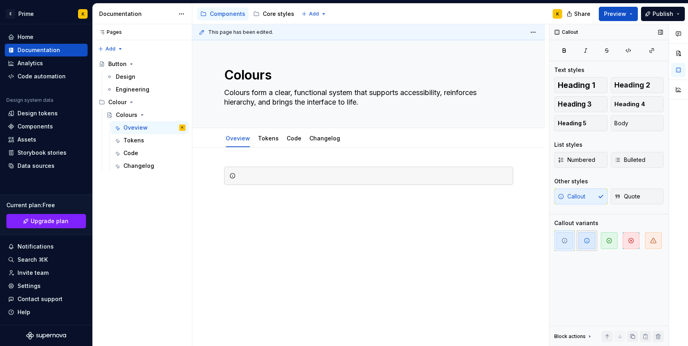
click at [585, 244] on span "button" at bounding box center [586, 240] width 17 height 17
click at [570, 237] on span "button" at bounding box center [564, 240] width 17 height 17
click at [636, 202] on button "Quote" at bounding box center [636, 197] width 53 height 16
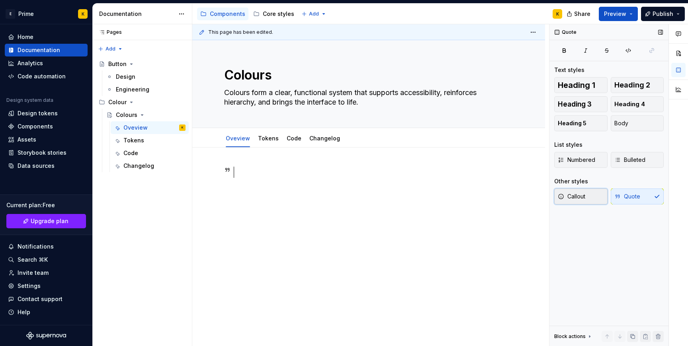
click at [596, 200] on button "Callout" at bounding box center [580, 197] width 53 height 16
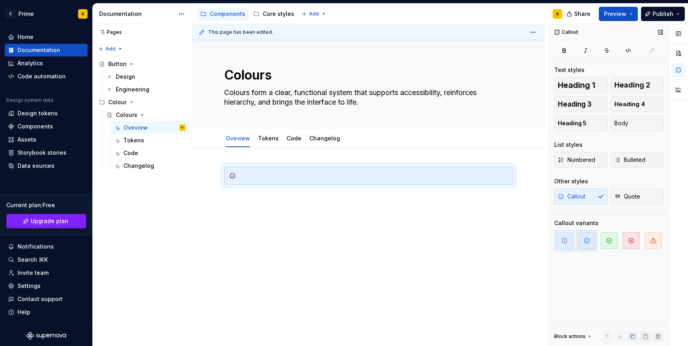
click at [583, 235] on span "button" at bounding box center [586, 240] width 17 height 17
click at [501, 250] on div at bounding box center [368, 229] width 353 height 163
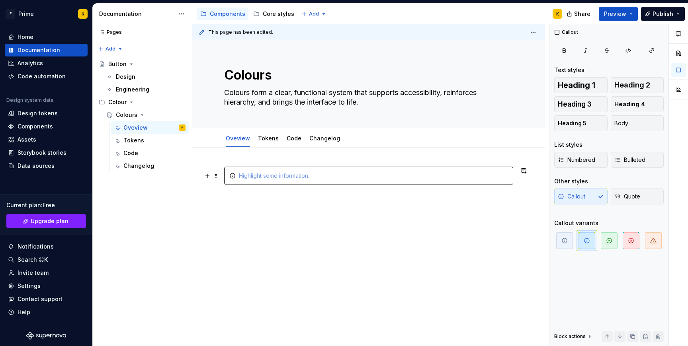
click at [362, 180] on div at bounding box center [368, 176] width 289 height 18
click at [241, 173] on div "These mockups should not be used as a reference for component usage, styling, o…" at bounding box center [373, 176] width 269 height 8
click at [240, 174] on div "These mockups should not be used as a reference for component usage, styling, o…" at bounding box center [373, 176] width 269 height 8
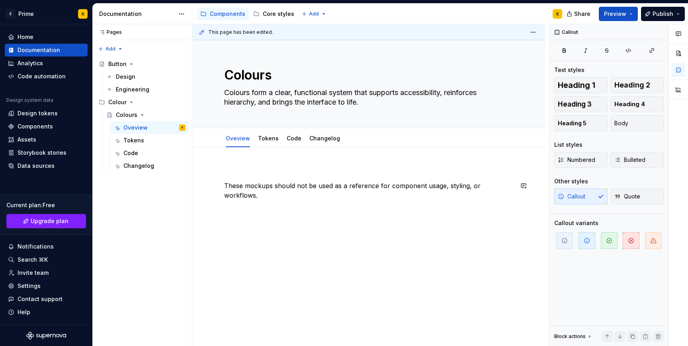
click at [235, 176] on p at bounding box center [368, 172] width 289 height 10
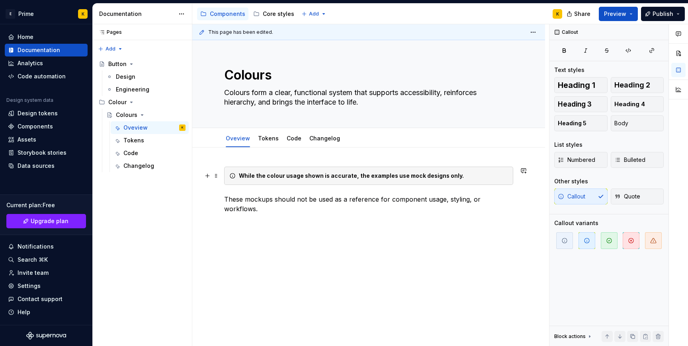
click at [254, 174] on strong "While the colour usage shown is accurate, the examples use mock designs only." at bounding box center [351, 175] width 225 height 7
click at [456, 197] on p "These mockups should not be used as a reference for component usage, styling, o…" at bounding box center [368, 204] width 289 height 19
click at [215, 201] on span at bounding box center [216, 199] width 6 height 11
click at [284, 203] on p "These mockups should not be used as a reference for component usage, styling, o…" at bounding box center [368, 204] width 289 height 19
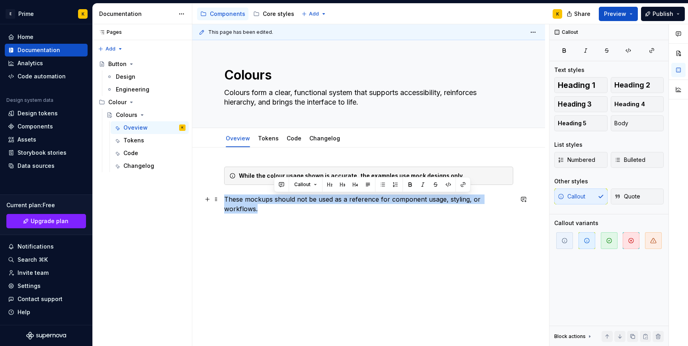
click at [284, 203] on p "These mockups should not be used as a reference for component usage, styling, o…" at bounding box center [368, 204] width 289 height 19
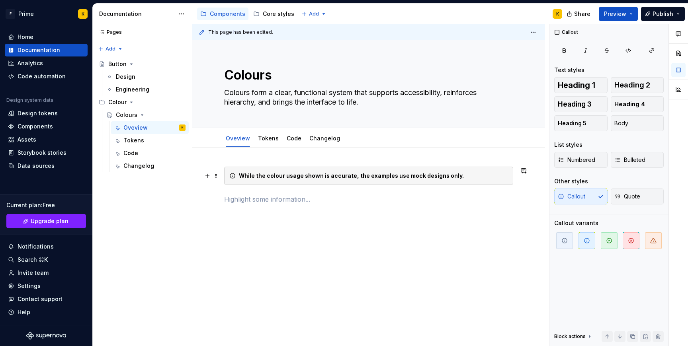
click at [352, 169] on div "While the colour usage shown is accurate, the examples use mock designs only." at bounding box center [368, 176] width 289 height 18
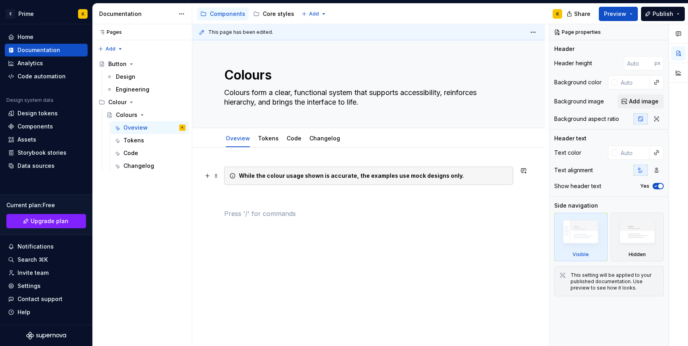
click at [240, 176] on strong "While the colour usage shown is accurate, the examples use mock designs only." at bounding box center [351, 175] width 225 height 7
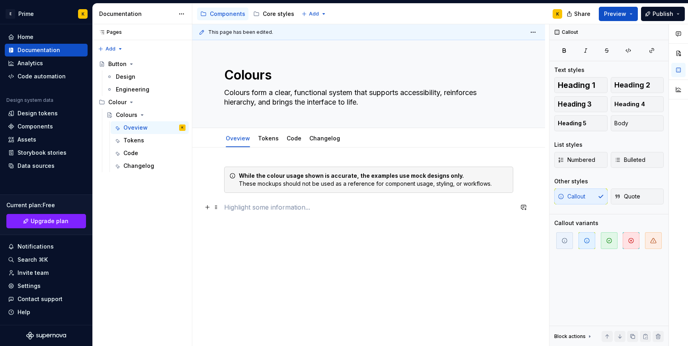
click at [429, 205] on p at bounding box center [368, 208] width 289 height 10
click at [442, 180] on div "While the colour usage shown is accurate, the examples use mock designs only. T…" at bounding box center [373, 180] width 269 height 16
click at [486, 173] on div "While the colour usage shown is accurate, the examples use mock designs only. T…" at bounding box center [373, 180] width 269 height 16
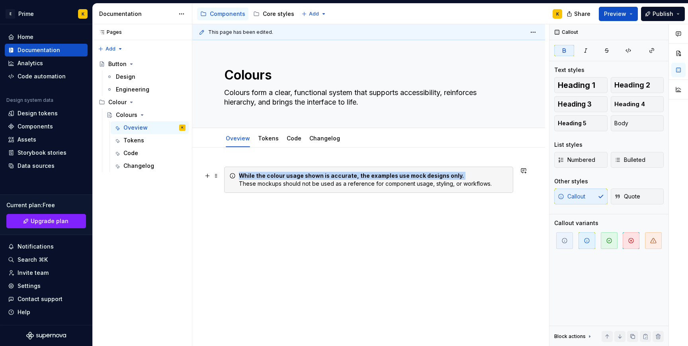
click at [486, 173] on div "While the colour usage shown is accurate, the examples use mock designs only. T…" at bounding box center [373, 180] width 269 height 16
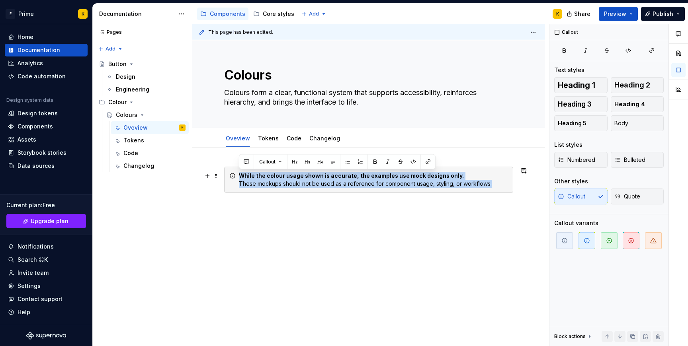
click at [486, 173] on div "While the colour usage shown is accurate, the examples use mock designs only. T…" at bounding box center [373, 180] width 269 height 16
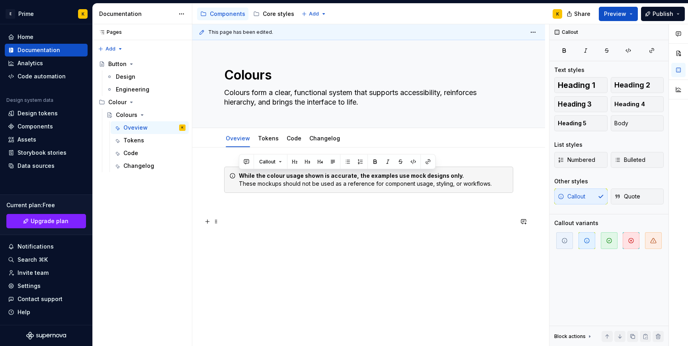
click at [418, 225] on p at bounding box center [368, 222] width 289 height 10
click at [493, 198] on div "While the colour usage shown is accurate, the examples use mock designs only. T…" at bounding box center [368, 197] width 289 height 60
click at [495, 183] on div "While the colour usage shown is accurate, the examples use mock designs only. T…" at bounding box center [373, 180] width 269 height 16
click at [596, 243] on button "button" at bounding box center [586, 240] width 21 height 21
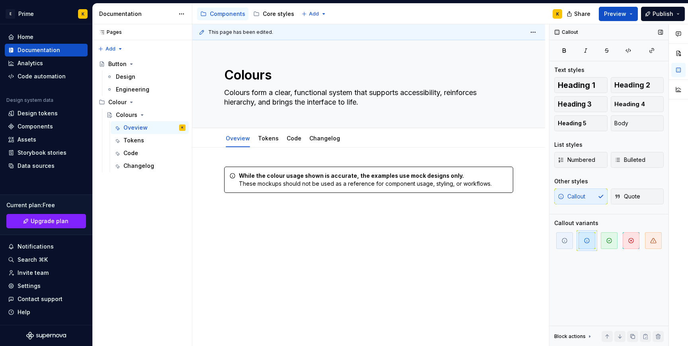
click at [588, 241] on icon "button" at bounding box center [586, 241] width 6 height 6
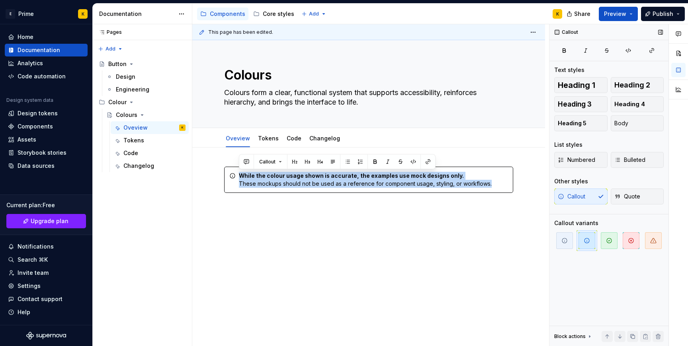
click at [595, 241] on button "button" at bounding box center [586, 240] width 21 height 21
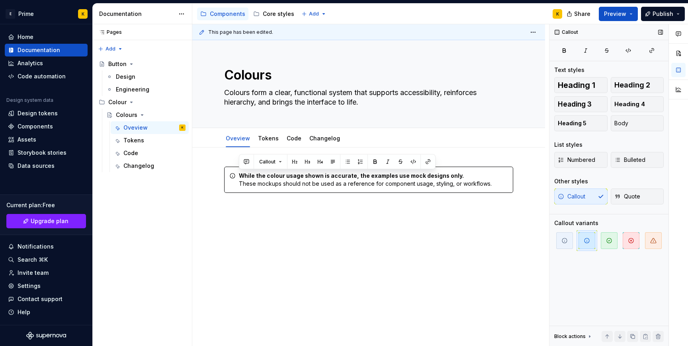
click at [594, 264] on div "Callout Text styles Heading 1 Heading 2 Heading 3 Heading 4 Heading 5 Body List…" at bounding box center [608, 185] width 119 height 322
click at [565, 241] on icon "button" at bounding box center [564, 241] width 6 height 6
click at [594, 267] on div "Callout Text styles Heading 1 Heading 2 Heading 3 Heading 4 Heading 5 Body List…" at bounding box center [608, 185] width 119 height 322
click at [587, 245] on span "button" at bounding box center [586, 240] width 17 height 17
click at [590, 273] on div "Callout Text styles Heading 1 Heading 2 Heading 3 Heading 4 Heading 5 Body List…" at bounding box center [608, 185] width 119 height 322
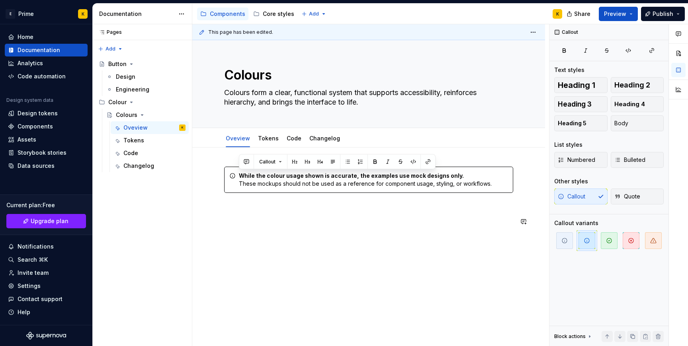
click at [231, 245] on div "While the colour usage shown is accurate, the examples use mock designs only. T…" at bounding box center [368, 244] width 353 height 192
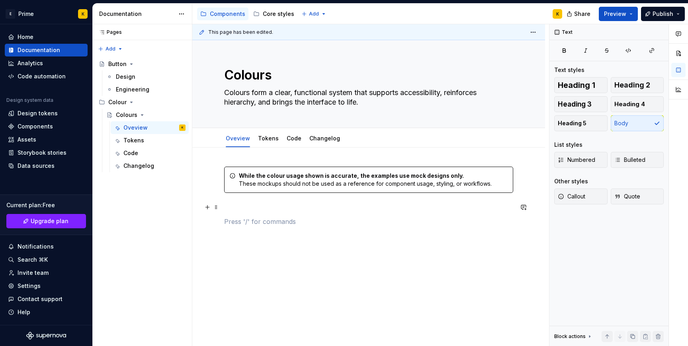
click at [512, 207] on p at bounding box center [368, 208] width 289 height 10
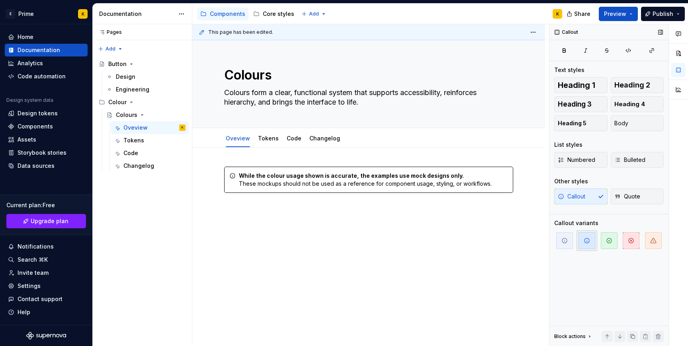
click at [579, 244] on span "button" at bounding box center [586, 240] width 17 height 17
click at [569, 241] on span "button" at bounding box center [564, 240] width 17 height 17
click at [589, 246] on span "button" at bounding box center [586, 240] width 17 height 17
type textarea "*"
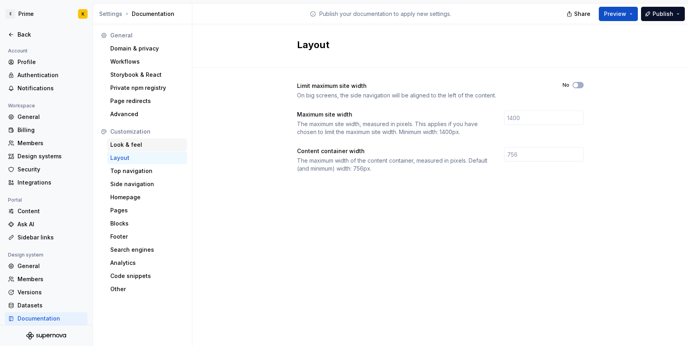
click at [132, 143] on div "Look & feel" at bounding box center [147, 145] width 74 height 8
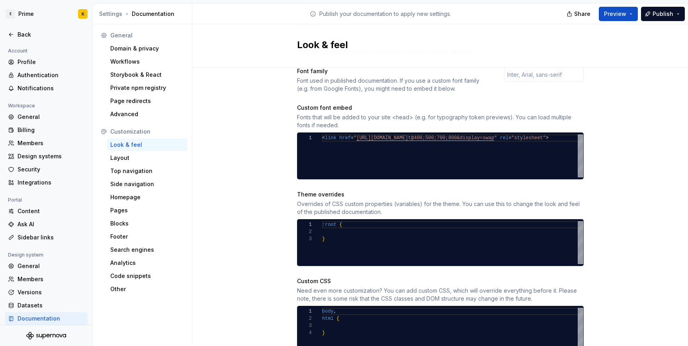
scroll to position [296, 0]
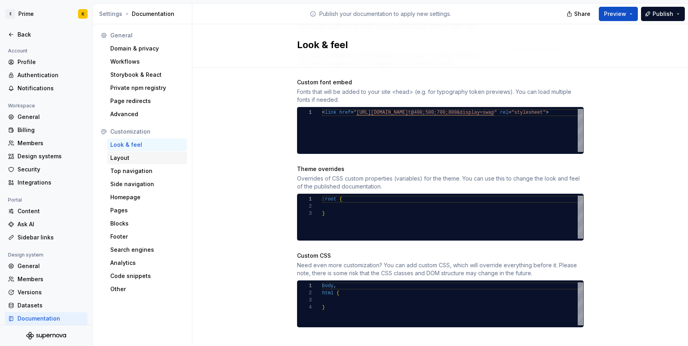
click at [133, 163] on div "Layout" at bounding box center [147, 158] width 80 height 13
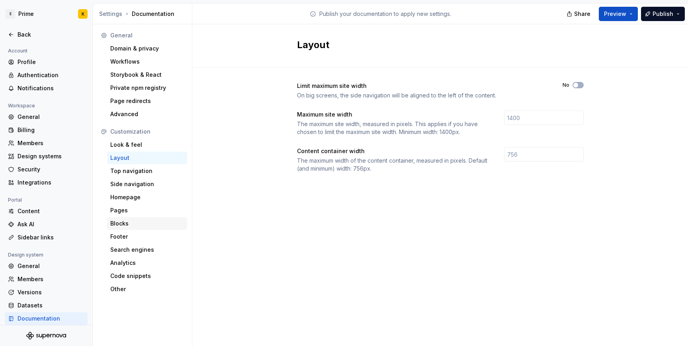
click at [121, 227] on div "Blocks" at bounding box center [147, 224] width 74 height 8
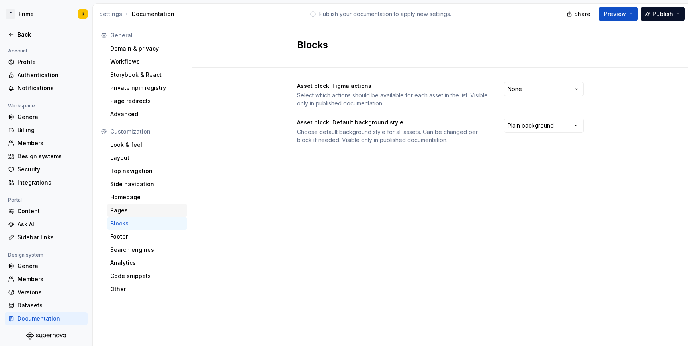
click at [124, 205] on div "Pages" at bounding box center [147, 210] width 80 height 13
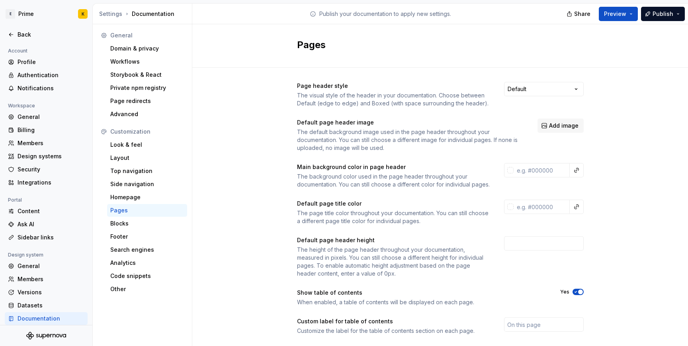
scroll to position [89, 0]
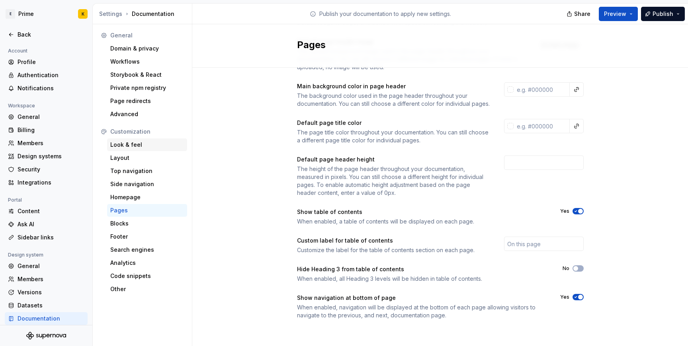
click at [137, 141] on div "Look & feel" at bounding box center [147, 145] width 74 height 8
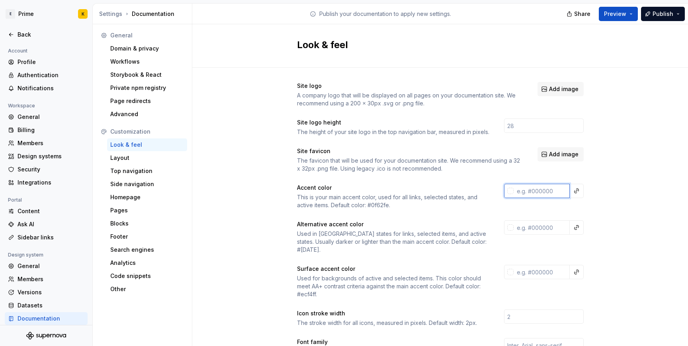
click at [567, 193] on input "text" at bounding box center [541, 191] width 56 height 14
paste input "1475E1"
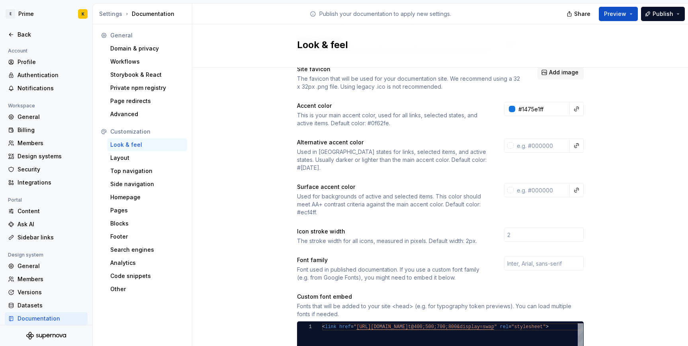
scroll to position [84, 0]
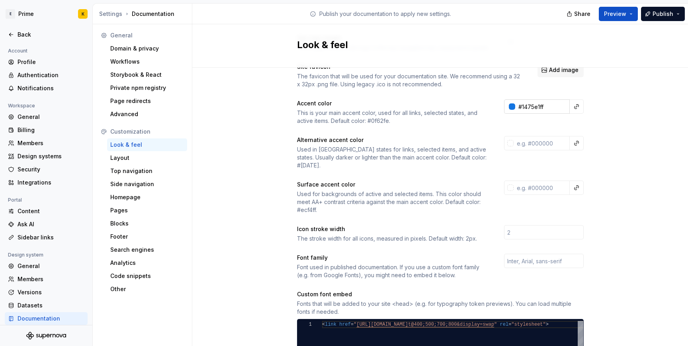
click at [529, 107] on input "#1475e1ff" at bounding box center [542, 106] width 55 height 14
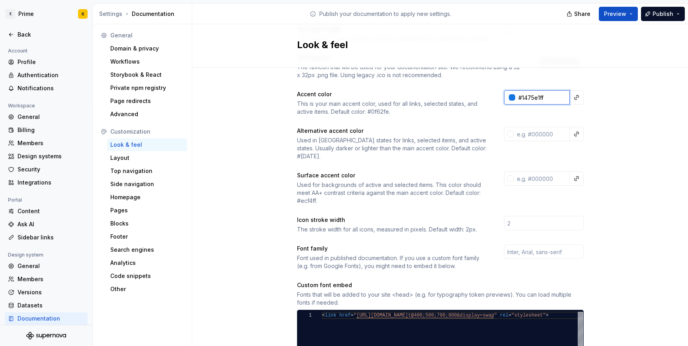
scroll to position [96, 0]
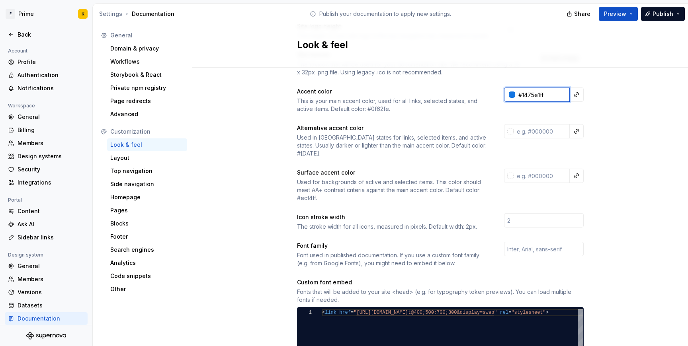
click at [542, 97] on input "#1475e1ff" at bounding box center [542, 95] width 55 height 14
click at [509, 94] on div at bounding box center [512, 95] width 6 height 6
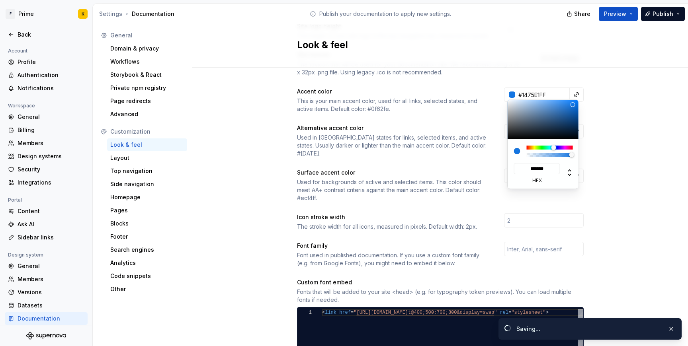
type input "#1B78E0"
type input "*******"
type input "#1F7AE0"
type input "*******"
type input "#287FE0"
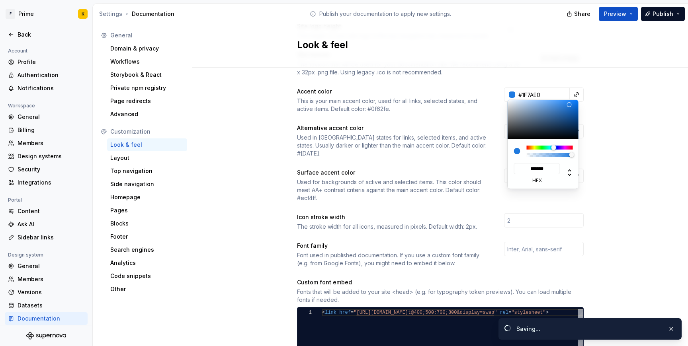
type input "*******"
type input "#3083E0"
type input "*******"
drag, startPoint x: 570, startPoint y: 105, endPoint x: 563, endPoint y: 105, distance: 6.8
click at [563, 105] on div at bounding box center [563, 104] width 5 height 5
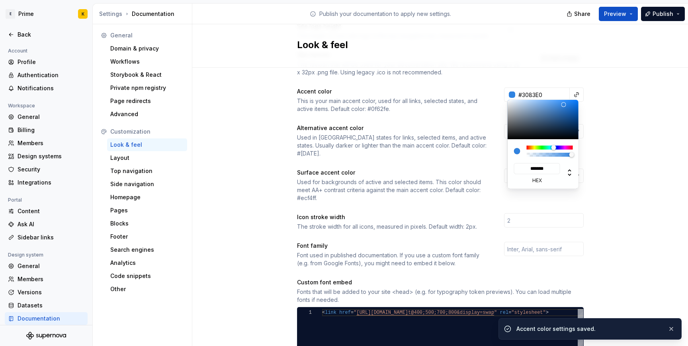
click at [534, 92] on html "E Prime K Back Account Profile Authentication Notifications Workspace General B…" at bounding box center [344, 173] width 688 height 346
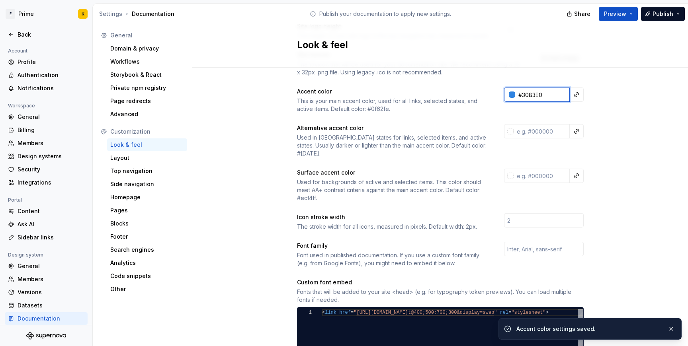
click at [534, 93] on input "#3083E0" at bounding box center [542, 95] width 55 height 14
type input "#3083E0FF"
click at [533, 133] on input "text" at bounding box center [541, 131] width 56 height 14
paste input "1475E1"
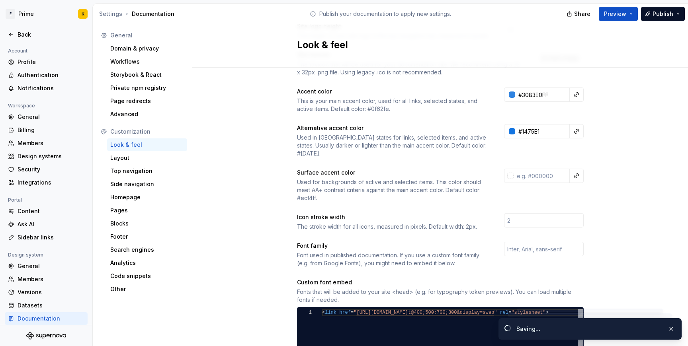
click at [521, 152] on div "Site logo A company logo that will be displayed on all pages on your documentat…" at bounding box center [440, 257] width 286 height 542
click at [511, 134] on div at bounding box center [512, 131] width 6 height 6
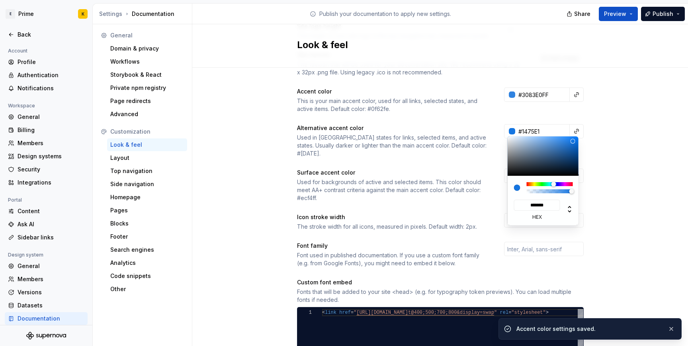
type input "#0E68CB"
type input "*******"
type input "#1475e1ff"
type input "*******"
type input "#0E66C9"
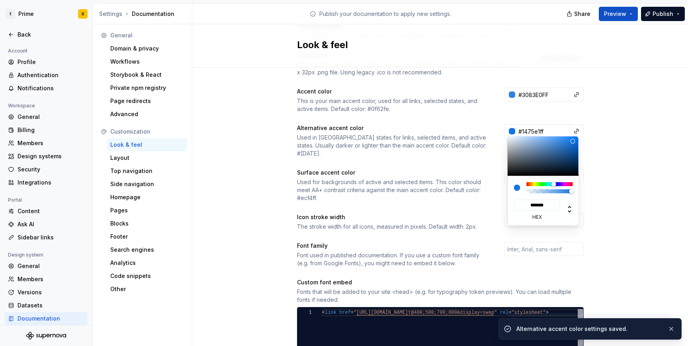
type input "*******"
type input "#0D5FBC"
type input "*******"
type input "#0C5AB2"
type input "*******"
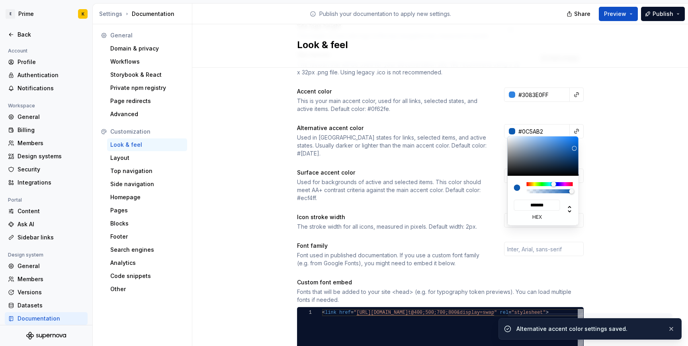
type input "#0C59AF"
type input "*******"
type input "#0B5FBC"
type input "*******"
type input "#0865CB"
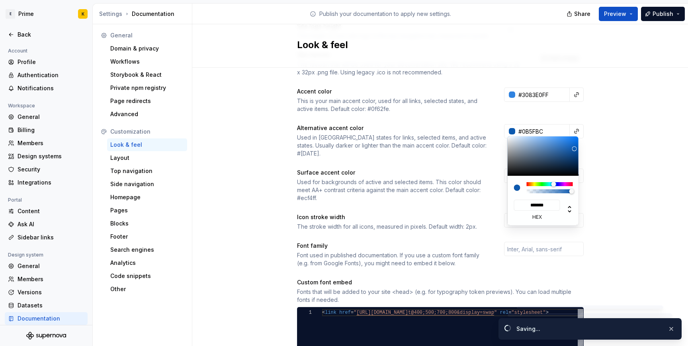
type input "*******"
type input "#0765CB"
type input "*******"
type input "#0564CB"
type input "*******"
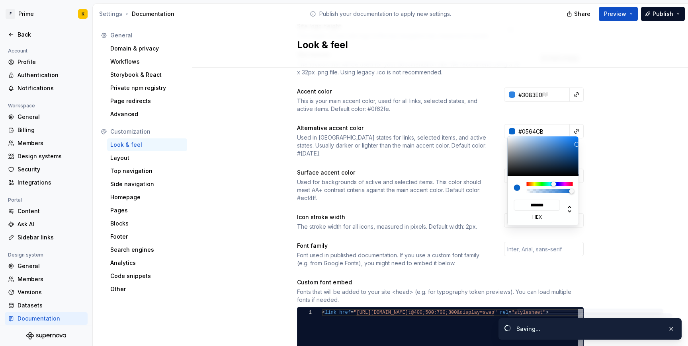
type input "#0464CB"
type input "*******"
type input "#0364CB"
type input "*******"
click at [578, 144] on div "******* hex" at bounding box center [543, 181] width 72 height 90
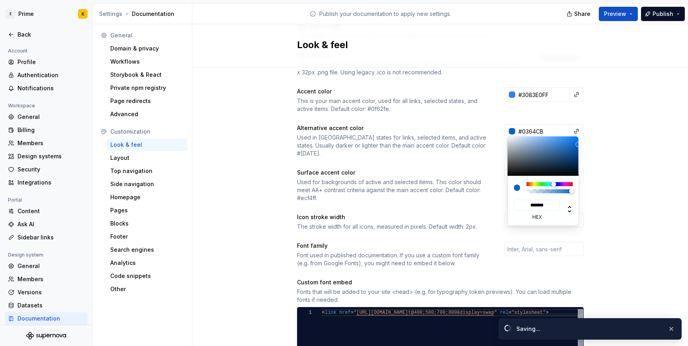
click at [512, 95] on html "E Prime K Back Account Profile Authentication Notifications Workspace General B…" at bounding box center [344, 173] width 688 height 346
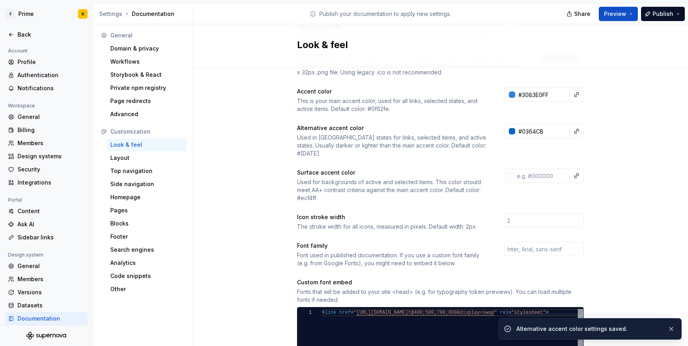
click at [544, 108] on html "E Prime K Back Account Profile Authentication Notifications Workspace General B…" at bounding box center [344, 173] width 688 height 346
type input "#0364cbff"
click at [536, 98] on input "#3083E0FF" at bounding box center [542, 95] width 55 height 14
click at [512, 95] on div at bounding box center [512, 95] width 6 height 6
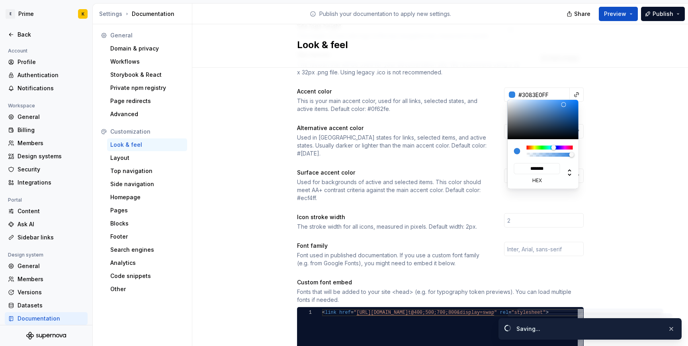
type input "#3182DD"
type input "*******"
type input "#4C90DD"
type input "*******"
type input "#5E9CE3"
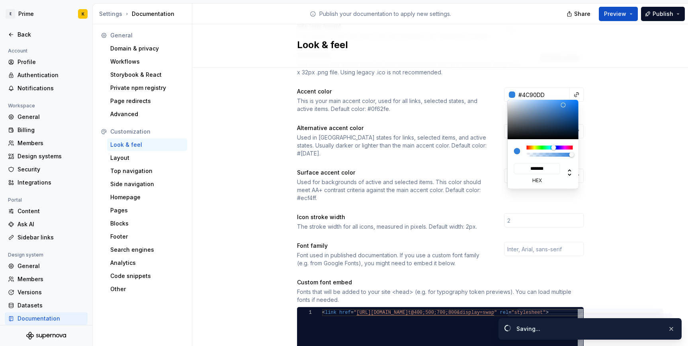
type input "*******"
type input "#5D9BE3"
type input "*******"
type input "#5698E5"
type input "*******"
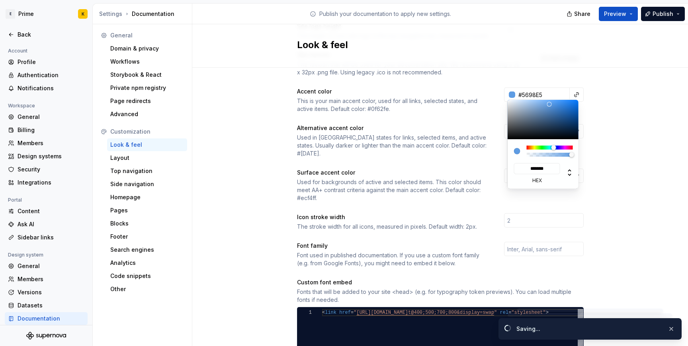
type input "#4F96E8"
type input "*******"
type input "#4D95E8"
type input "*******"
drag, startPoint x: 563, startPoint y: 105, endPoint x: 555, endPoint y: 103, distance: 8.1
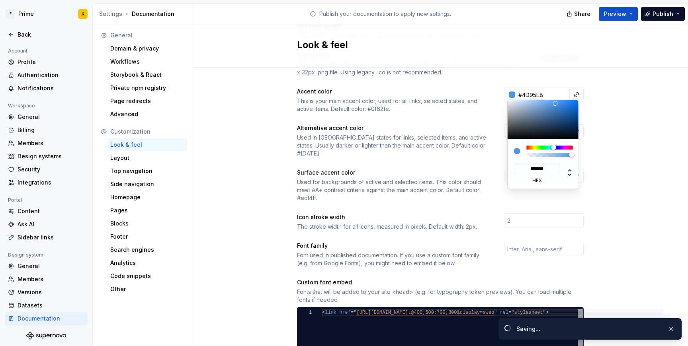
click at [555, 103] on div at bounding box center [555, 103] width 5 height 5
click at [602, 94] on html "E Prime K Back Account Profile Authentication Notifications Workspace General B…" at bounding box center [344, 173] width 688 height 346
type input "#4d95e8ff"
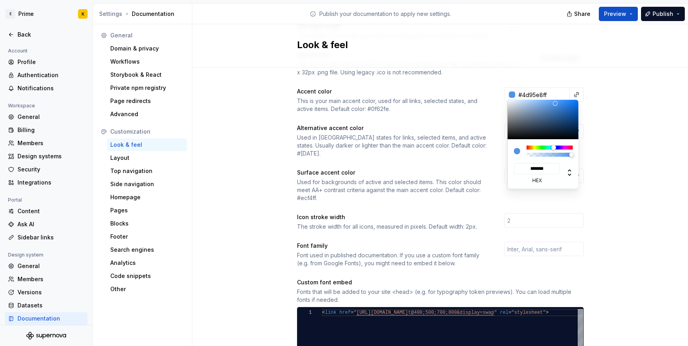
click at [28, 14] on html "E Prime K Back Account Profile Authentication Notifications Workspace General B…" at bounding box center [344, 173] width 688 height 346
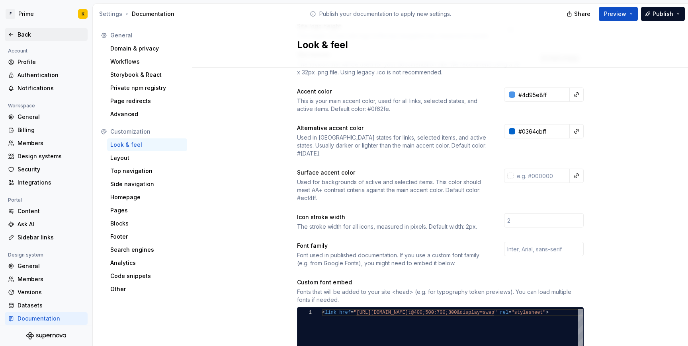
click at [19, 30] on div "Back" at bounding box center [46, 34] width 83 height 13
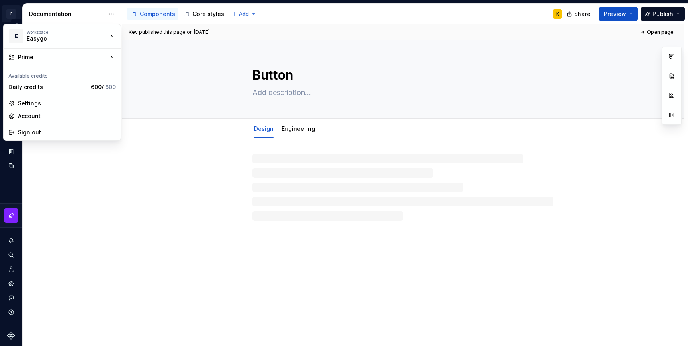
click at [5, 8] on html "E Prime K Design system data Documentation Accessibility guide for tree Page tr…" at bounding box center [344, 173] width 688 height 346
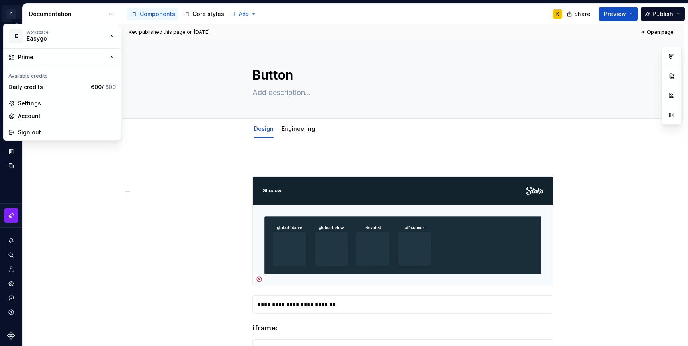
click at [14, 17] on html "E Prime K Design system data Documentation Accessibility guide for tree Page tr…" at bounding box center [344, 173] width 688 height 346
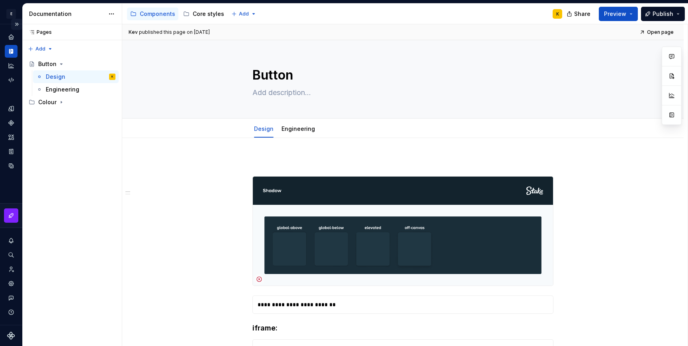
click at [14, 24] on button "Expand sidebar" at bounding box center [16, 24] width 11 height 11
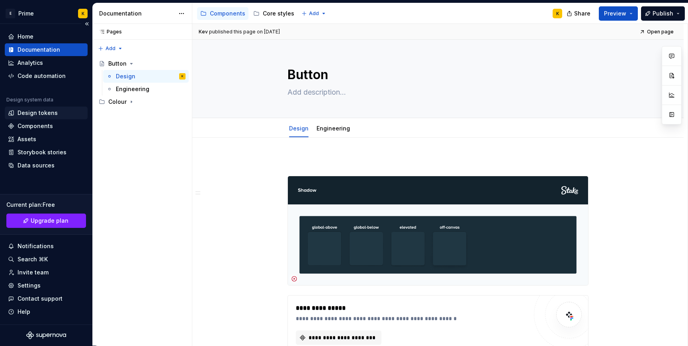
click at [45, 111] on div "Design tokens" at bounding box center [38, 113] width 40 height 8
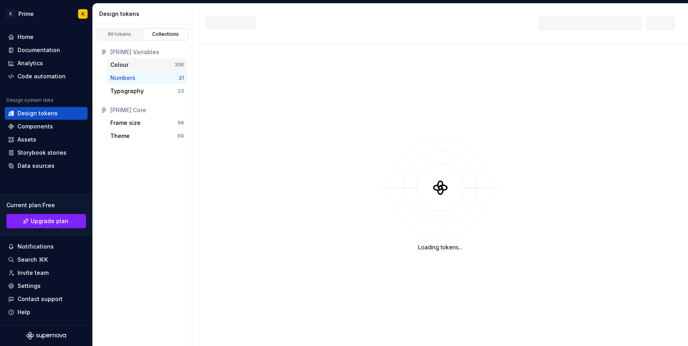
click at [151, 68] on div "Colour" at bounding box center [142, 65] width 64 height 8
click at [170, 137] on div "Theme" at bounding box center [143, 136] width 67 height 8
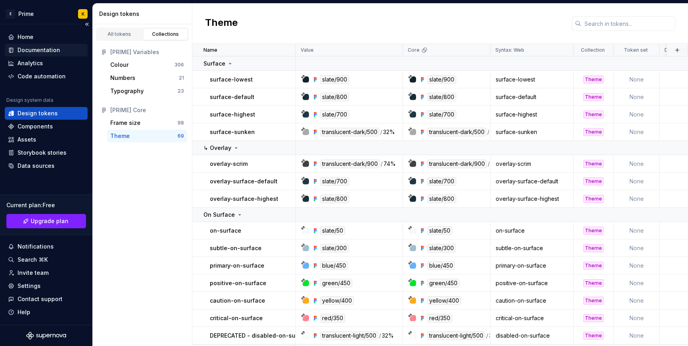
click at [28, 48] on div "Documentation" at bounding box center [39, 50] width 43 height 8
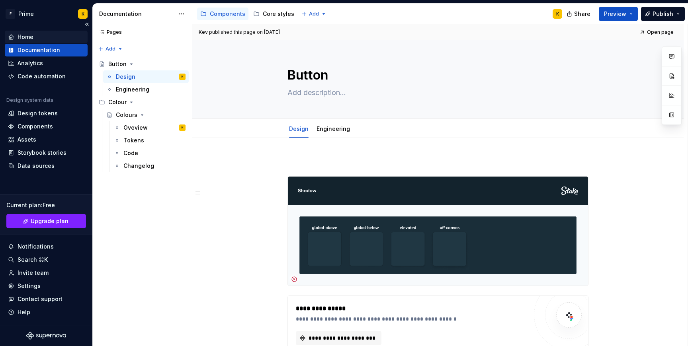
click at [17, 43] on div "Home" at bounding box center [46, 37] width 83 height 13
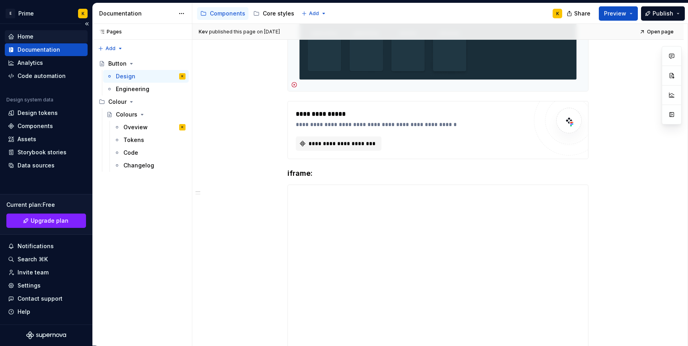
click at [21, 39] on div "Home" at bounding box center [26, 37] width 16 height 8
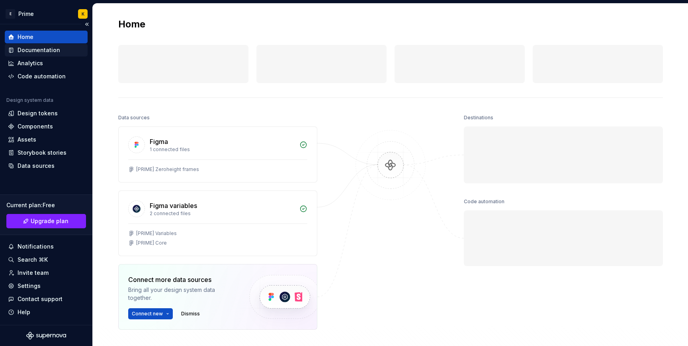
click at [25, 45] on div "Documentation" at bounding box center [46, 50] width 83 height 13
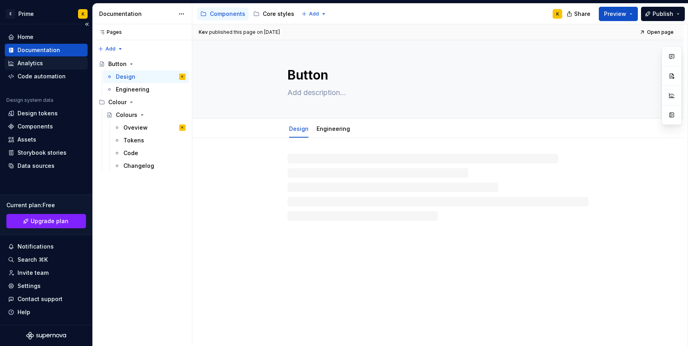
click at [30, 58] on div "Analytics" at bounding box center [46, 63] width 83 height 13
type textarea "*"
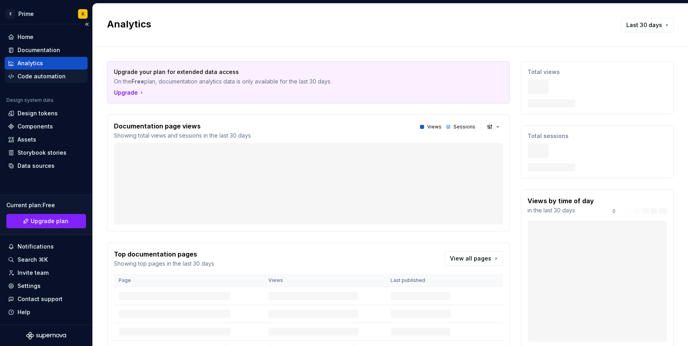
click at [40, 78] on div "Code automation" at bounding box center [42, 76] width 48 height 8
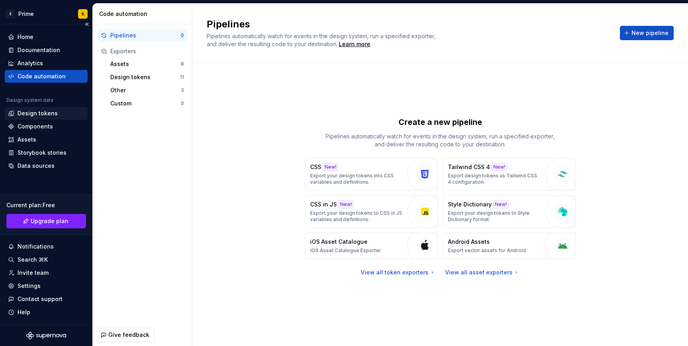
click at [45, 117] on div "Design tokens" at bounding box center [46, 113] width 83 height 13
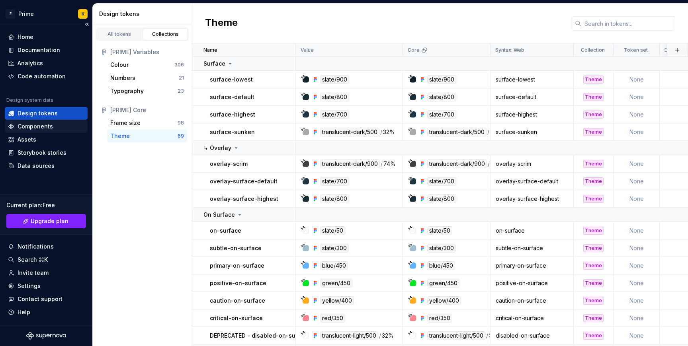
click at [48, 129] on div "Components" at bounding box center [35, 127] width 35 height 8
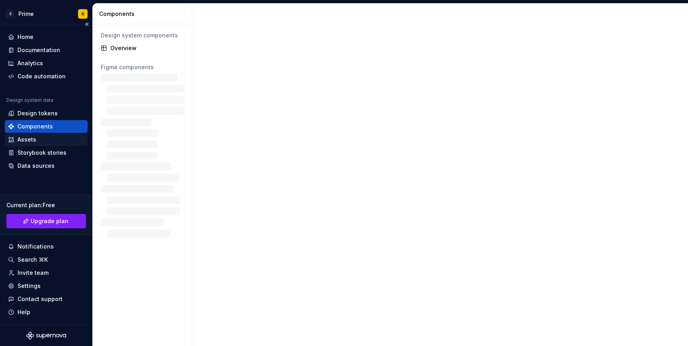
click at [55, 139] on div "Assets" at bounding box center [46, 140] width 76 height 8
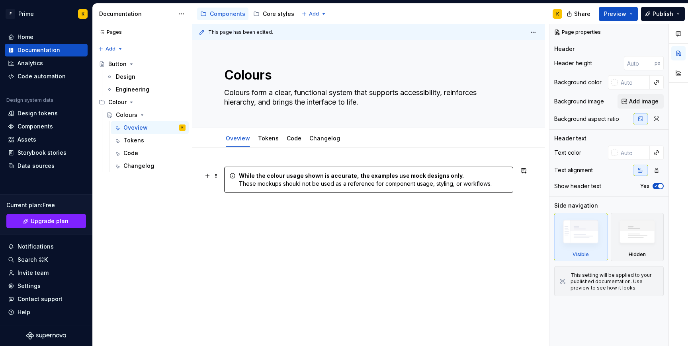
click at [484, 189] on div "While the colour usage shown is accurate, the examples use mock designs only. T…" at bounding box center [368, 180] width 289 height 26
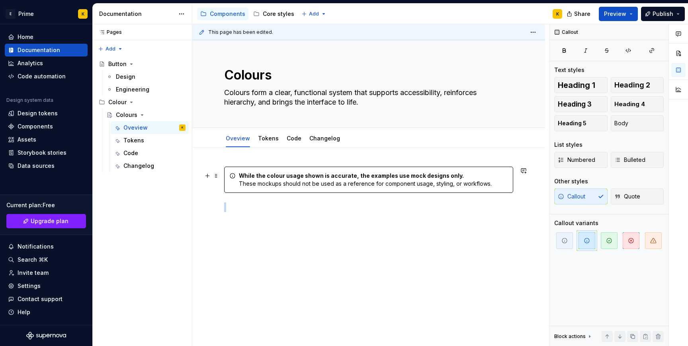
click at [484, 189] on div "While the colour usage shown is accurate, the examples use mock designs only. T…" at bounding box center [368, 180] width 289 height 26
click at [495, 222] on p at bounding box center [368, 222] width 289 height 10
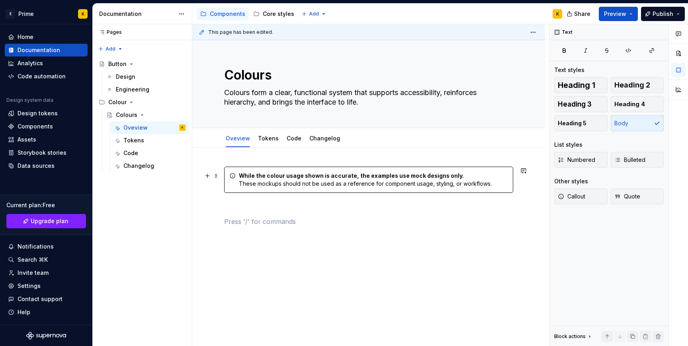
click at [493, 178] on div "While the colour usage shown is accurate, the examples use mock designs only. T…" at bounding box center [373, 180] width 269 height 16
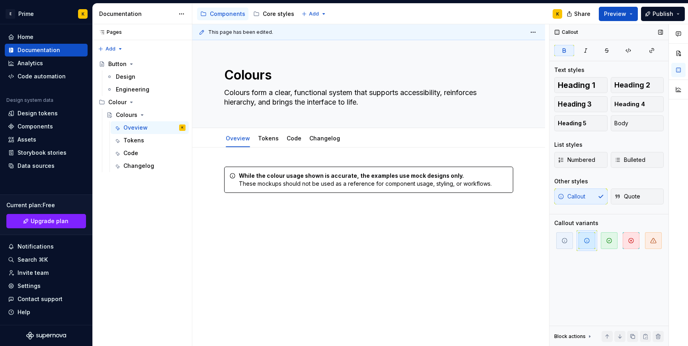
click at [586, 244] on icon "button" at bounding box center [586, 241] width 6 height 6
click at [561, 235] on span "button" at bounding box center [564, 240] width 17 height 17
click at [584, 245] on span "button" at bounding box center [586, 240] width 17 height 17
click at [478, 175] on div "While the colour usage shown is accurate, the examples use mock designs only. T…" at bounding box center [373, 180] width 269 height 16
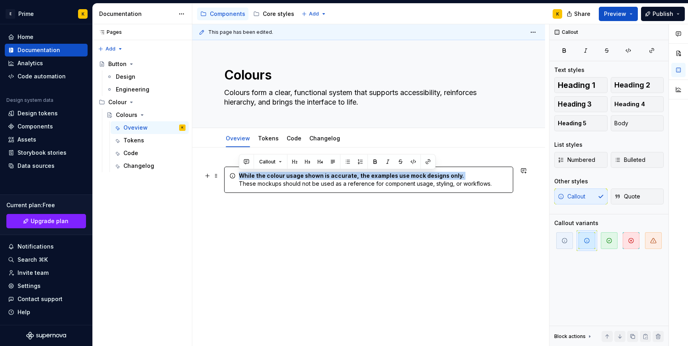
click at [478, 175] on div "While the colour usage shown is accurate, the examples use mock designs only. T…" at bounding box center [373, 180] width 269 height 16
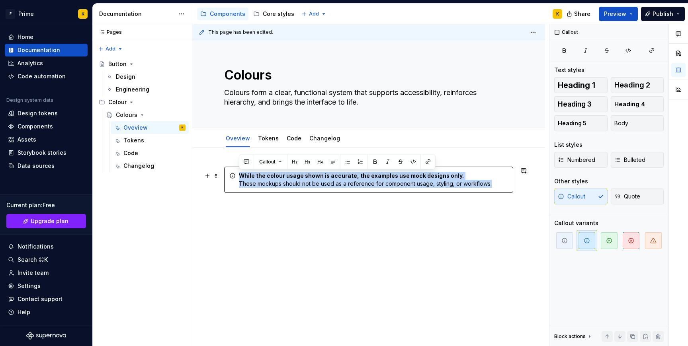
click at [478, 175] on div "While the colour usage shown is accurate, the examples use mock designs only. T…" at bounding box center [373, 180] width 269 height 16
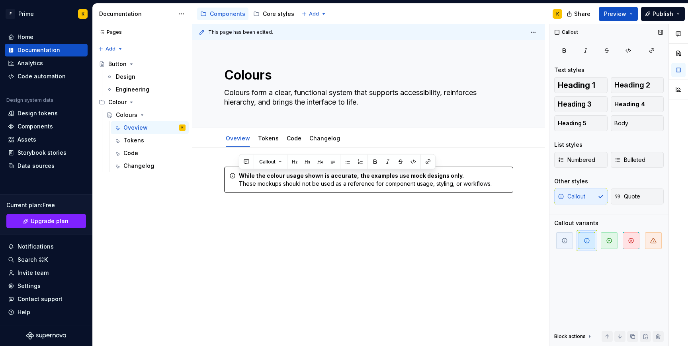
click at [575, 245] on div at bounding box center [608, 240] width 109 height 21
click at [582, 245] on span "button" at bounding box center [586, 240] width 17 height 17
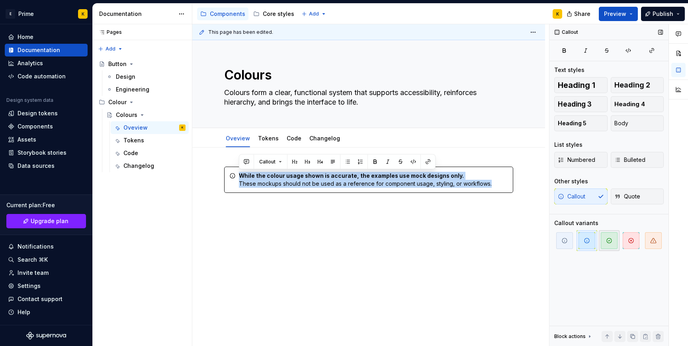
click at [604, 241] on span "button" at bounding box center [608, 240] width 17 height 17
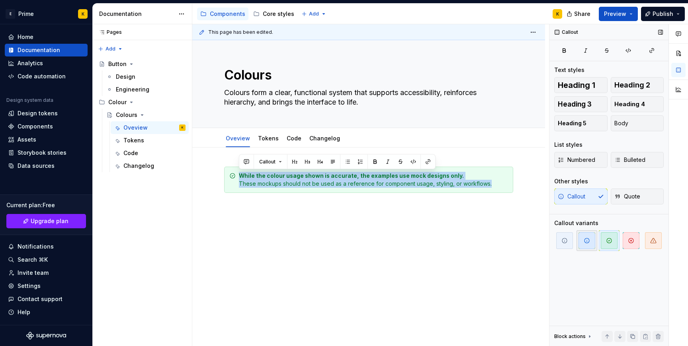
click at [587, 243] on icon "button" at bounding box center [586, 241] width 6 height 6
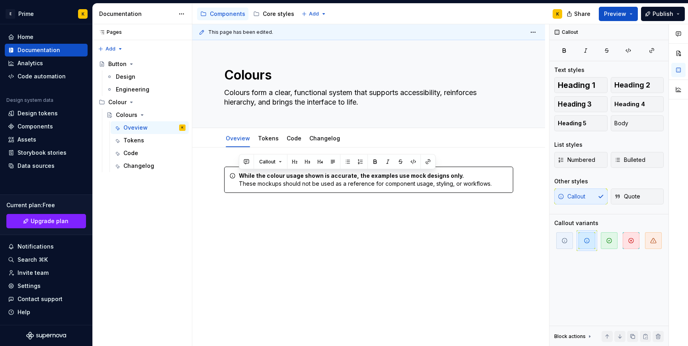
click at [497, 233] on div "While the colour usage shown is accurate, the examples use mock designs only. T…" at bounding box center [368, 201] width 289 height 69
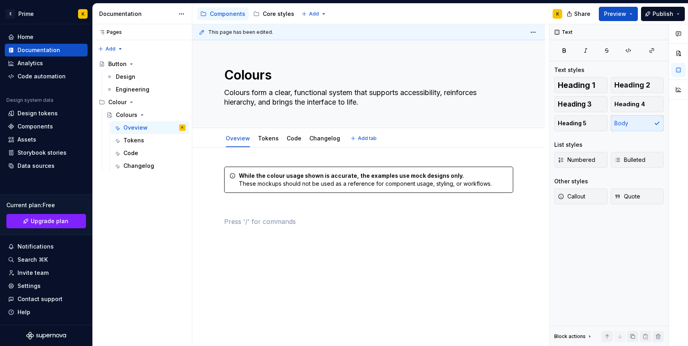
type textarea "*"
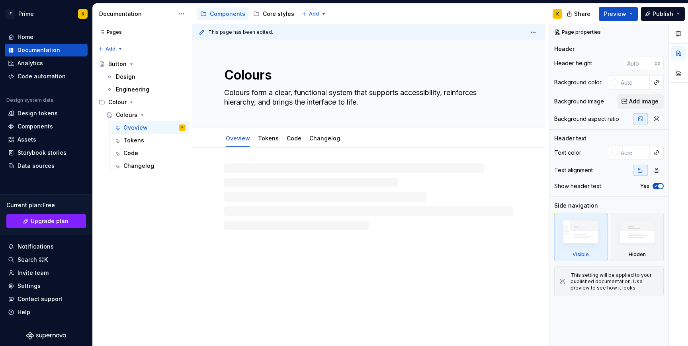
type textarea "*"
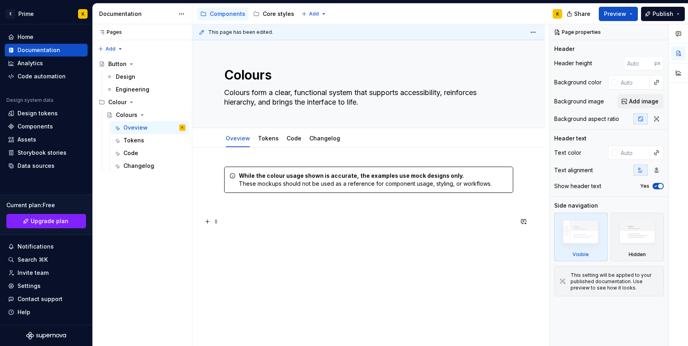
click at [269, 217] on p at bounding box center [368, 222] width 289 height 10
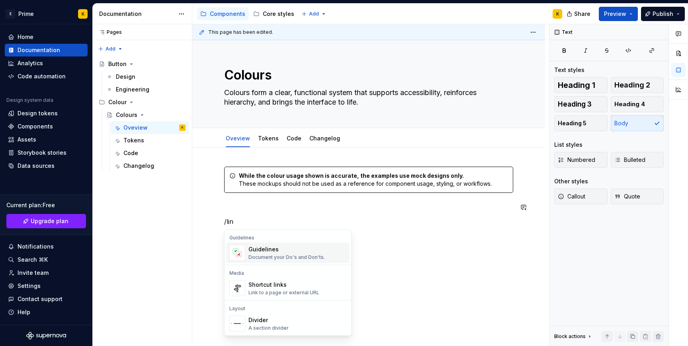
click at [411, 228] on div "While the colour usage shown is accurate, the examples use mock designs only. T…" at bounding box center [368, 201] width 289 height 69
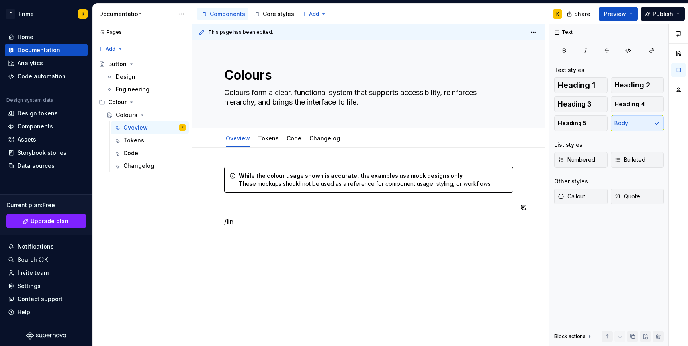
click at [411, 228] on div "While the colour usage shown is accurate, the examples use mock designs only. T…" at bounding box center [368, 201] width 289 height 69
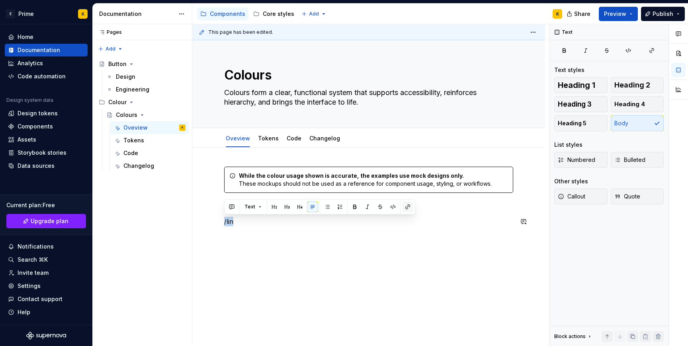
click at [406, 209] on button "button" at bounding box center [407, 206] width 11 height 11
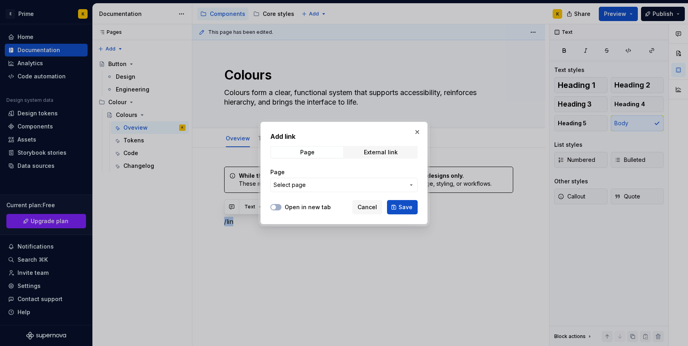
click at [313, 186] on span "Select page" at bounding box center [338, 185] width 131 height 8
click at [310, 191] on div "Add link Page External link Page Select page Open in new tab Cancel Save" at bounding box center [344, 173] width 688 height 346
click at [307, 186] on span "Select page" at bounding box center [338, 185] width 131 height 8
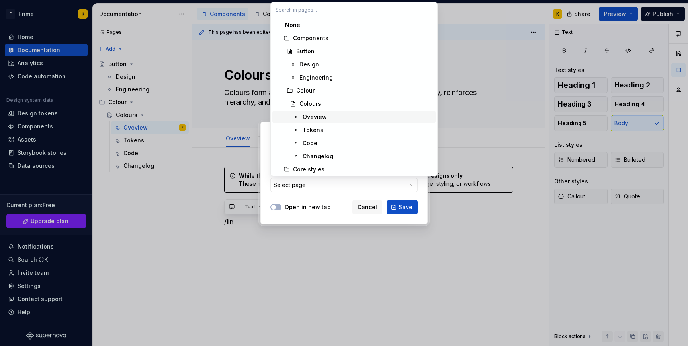
click at [318, 119] on div "Oveview" at bounding box center [314, 117] width 24 height 8
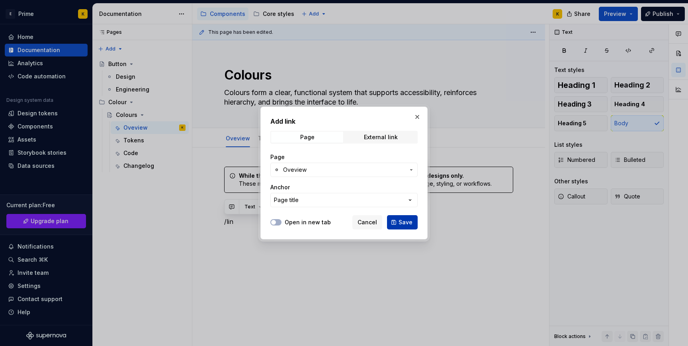
click at [400, 224] on span "Save" at bounding box center [405, 222] width 14 height 8
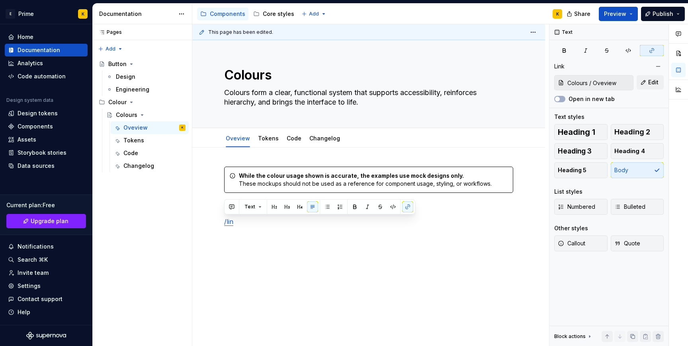
click at [378, 245] on div "This page has been edited. Colours Colours form a clear, functional system that…" at bounding box center [370, 185] width 357 height 322
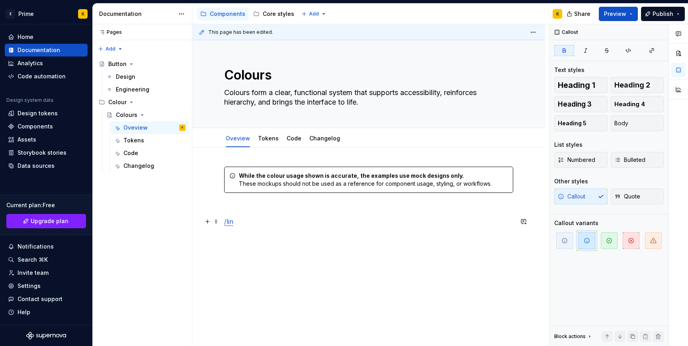
click at [282, 223] on p "/lin" at bounding box center [368, 222] width 289 height 10
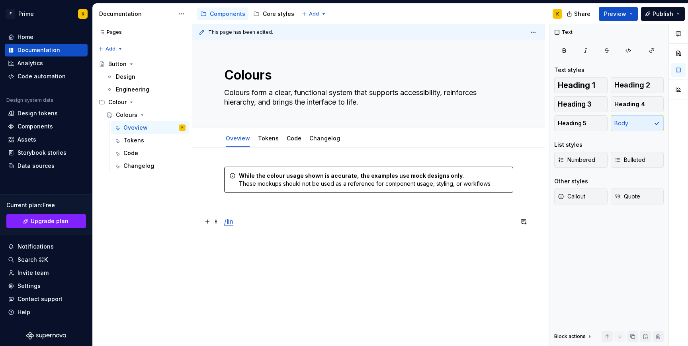
click at [230, 221] on link "/lin" at bounding box center [228, 222] width 9 height 8
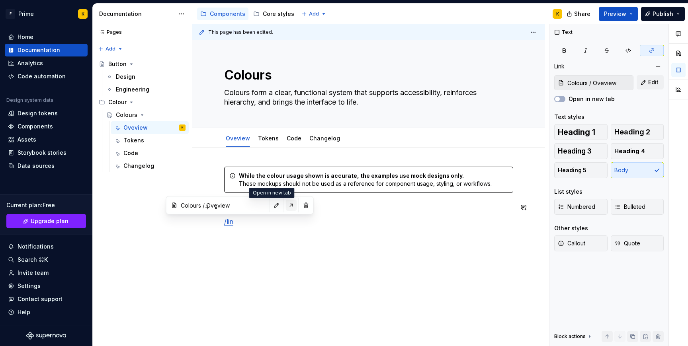
click at [286, 203] on button "button" at bounding box center [291, 205] width 11 height 11
click at [309, 212] on div "While the colour usage shown is accurate, the examples use mock designs only. T…" at bounding box center [368, 197] width 289 height 60
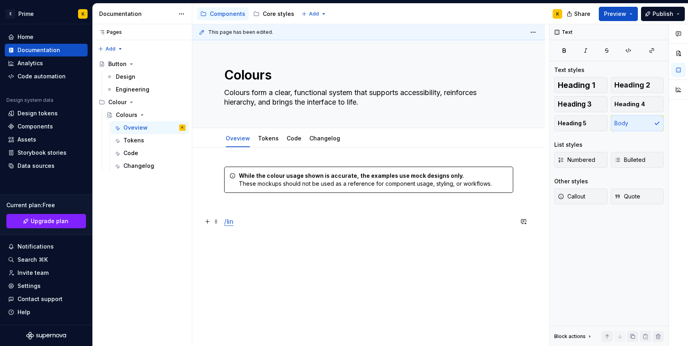
drag, startPoint x: 236, startPoint y: 219, endPoint x: 226, endPoint y: 219, distance: 9.5
click at [227, 219] on p "/lin" at bounding box center [368, 222] width 289 height 10
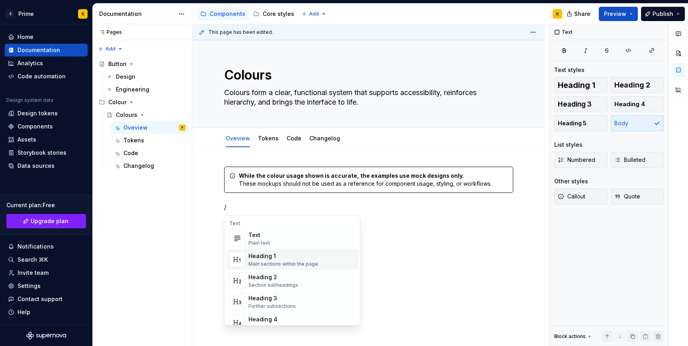
click at [268, 257] on div "Heading 1" at bounding box center [283, 256] width 70 height 8
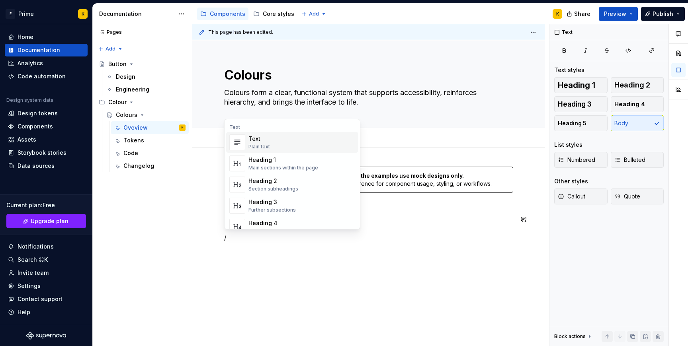
click at [284, 147] on div "Text Plain text" at bounding box center [301, 142] width 107 height 16
click at [290, 188] on div "Section subheadings" at bounding box center [273, 189] width 50 height 6
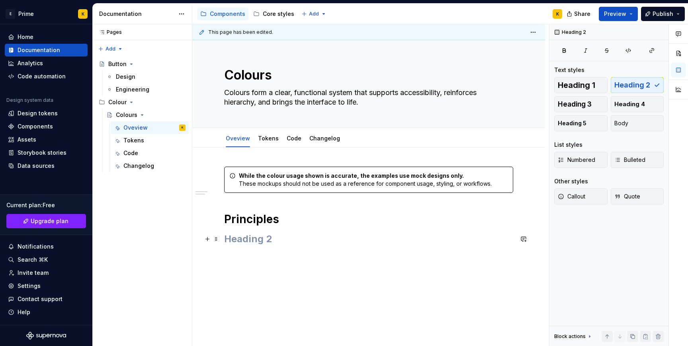
click at [271, 240] on h2 at bounding box center [368, 239] width 289 height 13
click at [315, 251] on div "While the colour usage shown is accurate, the examples use mock designs only. T…" at bounding box center [368, 211] width 289 height 88
click at [316, 240] on h2 "General concepts" at bounding box center [368, 239] width 289 height 13
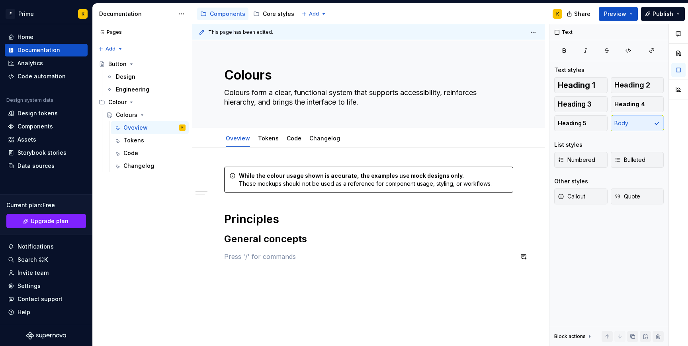
click at [249, 261] on p at bounding box center [368, 257] width 289 height 10
click at [249, 257] on p at bounding box center [368, 257] width 289 height 10
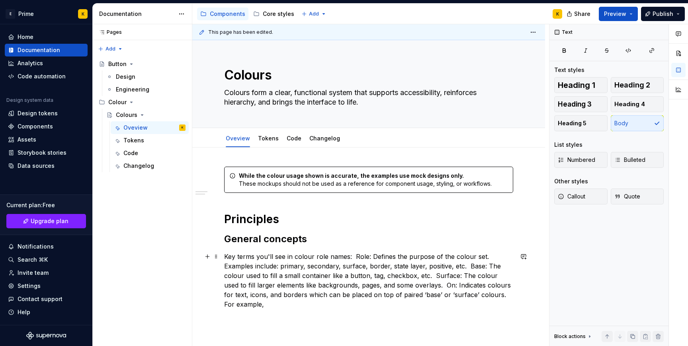
click at [396, 268] on p "Key terms you'll see in colour role names: Role: Defines the purpose of the col…" at bounding box center [368, 280] width 289 height 57
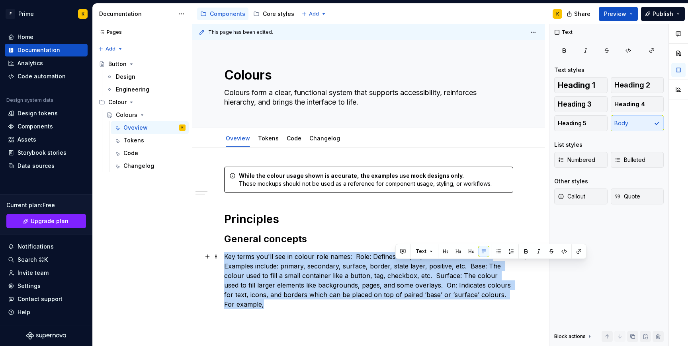
click at [396, 268] on p "Key terms you'll see in colour role names: Role: Defines the purpose of the col…" at bounding box center [368, 280] width 289 height 57
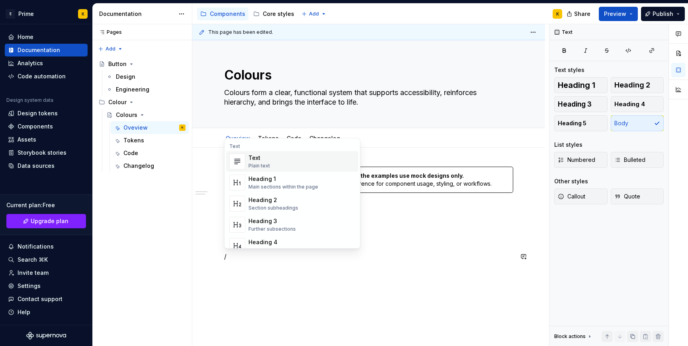
click at [295, 162] on div "Text Plain text" at bounding box center [301, 162] width 107 height 16
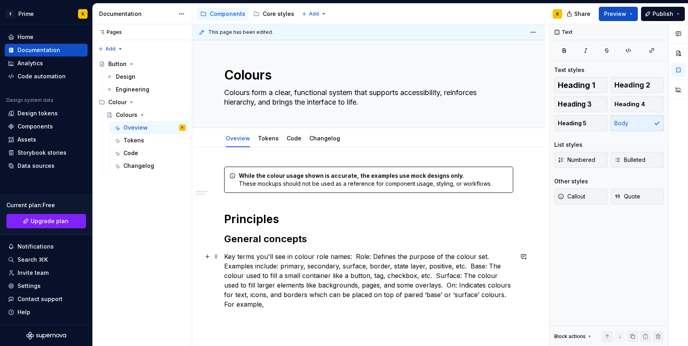
click at [353, 255] on p "Key terms you'll see in colour role names: Role: Defines the purpose of the col…" at bounding box center [368, 280] width 289 height 57
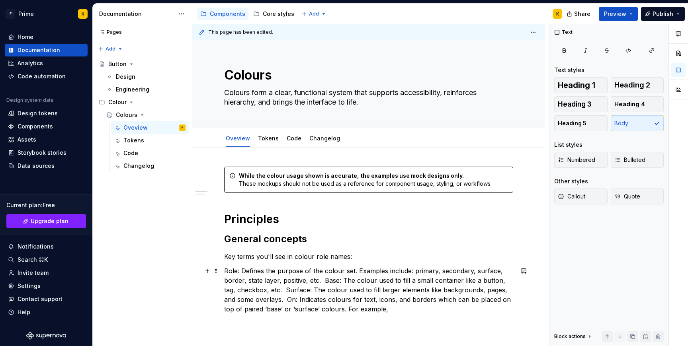
click at [356, 273] on p "Role: Defines the purpose of the colour set. Examples include: primary, seconda…" at bounding box center [368, 290] width 289 height 48
click at [323, 280] on p "Role: Defines the purpose of the colour set. Examples include: primary, seconda…" at bounding box center [368, 290] width 289 height 48
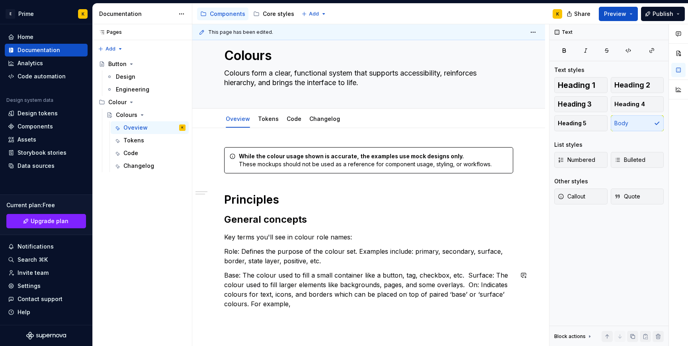
scroll to position [95, 0]
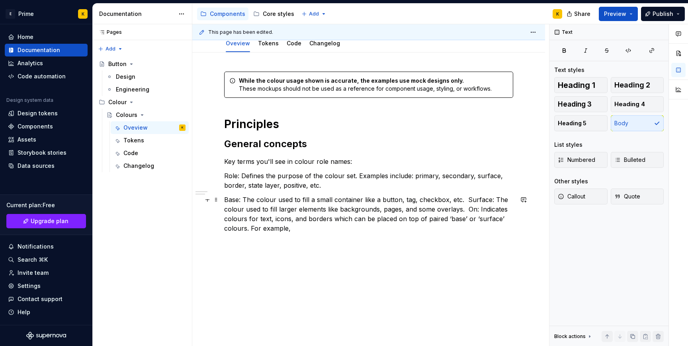
click at [466, 197] on p "Base: The colour used to fill a small container like a button, tag, checkbox, e…" at bounding box center [368, 214] width 289 height 38
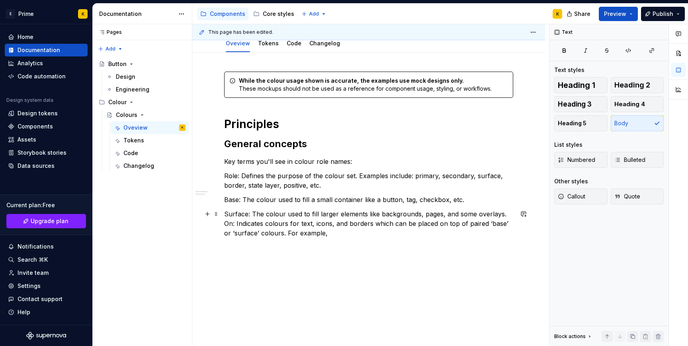
click at [224, 222] on p "Surface: The colour used to fill larger elements like backgrounds, pages, and s…" at bounding box center [368, 223] width 289 height 29
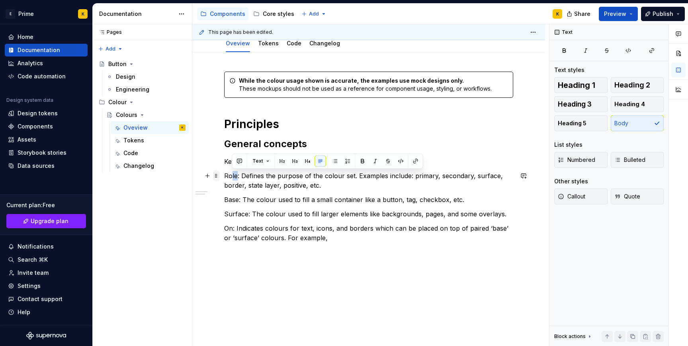
drag, startPoint x: 238, startPoint y: 176, endPoint x: 214, endPoint y: 176, distance: 24.3
click at [224, 176] on div "While the colour usage shown is accurate, the examples use mock designs only. T…" at bounding box center [368, 162] width 289 height 181
click at [236, 173] on p "Role: Defines the purpose of the colour set. Examples include: primary, seconda…" at bounding box center [368, 180] width 289 height 19
drag, startPoint x: 240, startPoint y: 173, endPoint x: 224, endPoint y: 173, distance: 15.9
click at [224, 173] on p "Role: Defines the purpose of the colour set. Examples include: primary, seconda…" at bounding box center [368, 180] width 289 height 19
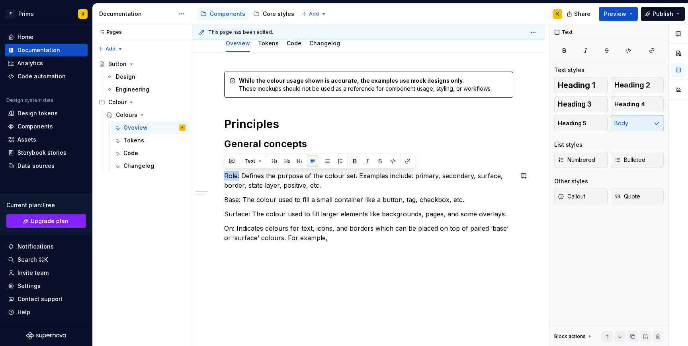
click at [353, 162] on button "button" at bounding box center [354, 161] width 11 height 11
click at [260, 164] on button "Text" at bounding box center [253, 161] width 24 height 11
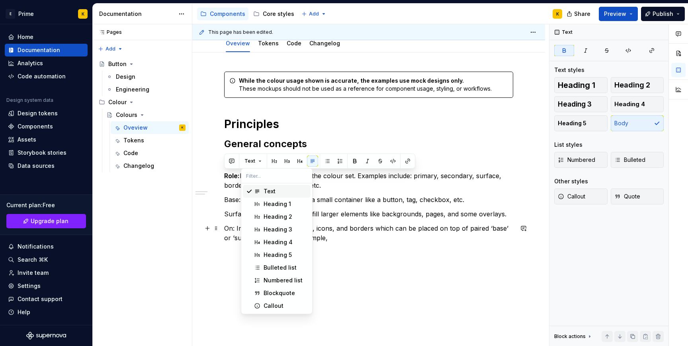
click at [210, 227] on button "button" at bounding box center [207, 228] width 11 height 11
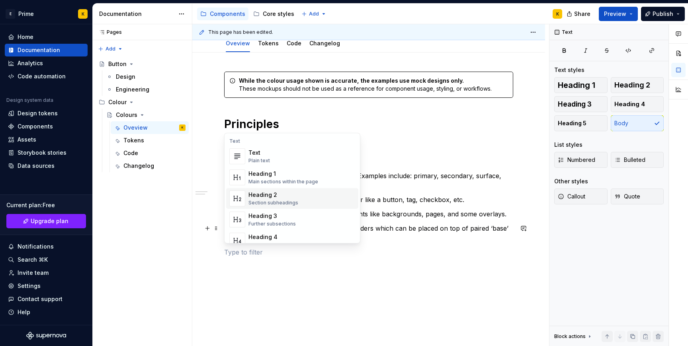
click at [205, 213] on div "While the colour usage shown is accurate, the examples use mock designs only. T…" at bounding box center [368, 212] width 353 height 318
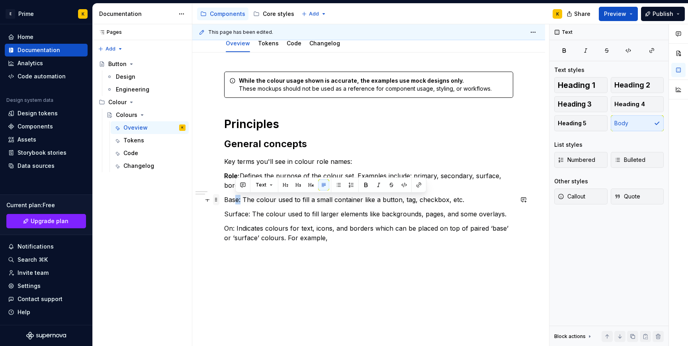
drag, startPoint x: 240, startPoint y: 200, endPoint x: 219, endPoint y: 200, distance: 21.5
click at [224, 200] on div "While the colour usage shown is accurate, the examples use mock designs only. T…" at bounding box center [368, 169] width 289 height 195
click at [230, 203] on p "Base: The colour used to fill a small container like a button, tag, checkbox, e…" at bounding box center [368, 200] width 289 height 10
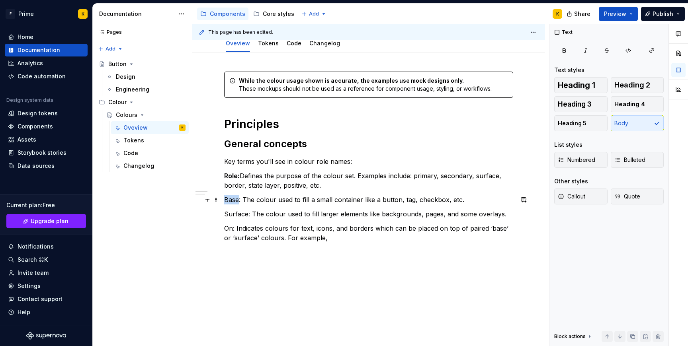
click at [230, 203] on p "Base: The colour used to fill a small container like a button, tag, checkbox, e…" at bounding box center [368, 200] width 289 height 10
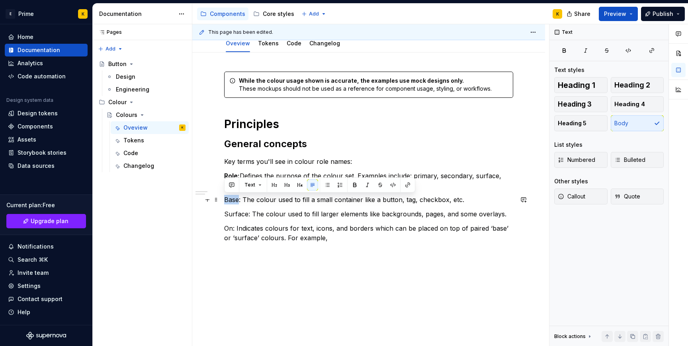
click at [238, 203] on p "Base: The colour used to fill a small container like a button, tag, checkbox, e…" at bounding box center [368, 200] width 289 height 10
drag, startPoint x: 240, startPoint y: 199, endPoint x: 225, endPoint y: 199, distance: 15.1
click at [225, 199] on p "Base: The colour used to fill a small container like a button, tag, checkbox, e…" at bounding box center [368, 200] width 289 height 10
click at [357, 186] on button "button" at bounding box center [354, 184] width 11 height 11
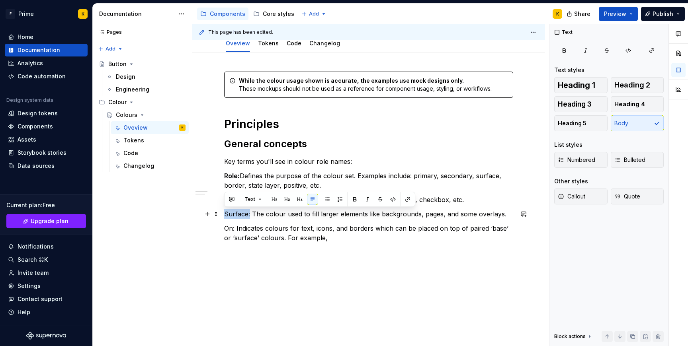
drag, startPoint x: 249, startPoint y: 213, endPoint x: 226, endPoint y: 214, distance: 23.1
click at [226, 214] on p "Surface: The colour used to fill larger elements like backgrounds, pages, and s…" at bounding box center [368, 214] width 289 height 10
click at [354, 197] on button "button" at bounding box center [354, 199] width 11 height 11
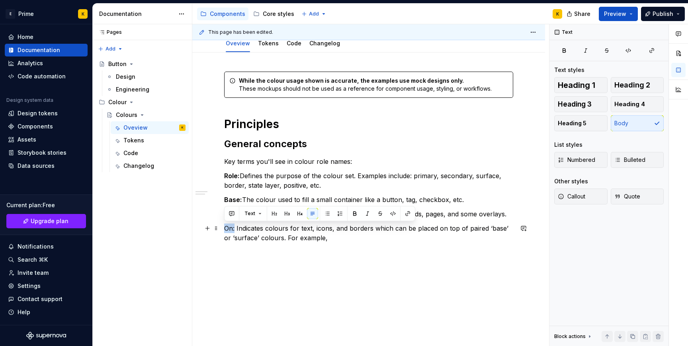
drag, startPoint x: 234, startPoint y: 230, endPoint x: 225, endPoint y: 230, distance: 9.5
click at [225, 230] on p "On: Indicates colours for text, icons, and borders which can be placed on top o…" at bounding box center [368, 233] width 289 height 19
click at [353, 214] on button "button" at bounding box center [354, 213] width 11 height 11
click at [342, 241] on p "On: Indicates colours for text, icons, and borders which can be placed on top o…" at bounding box center [368, 233] width 289 height 19
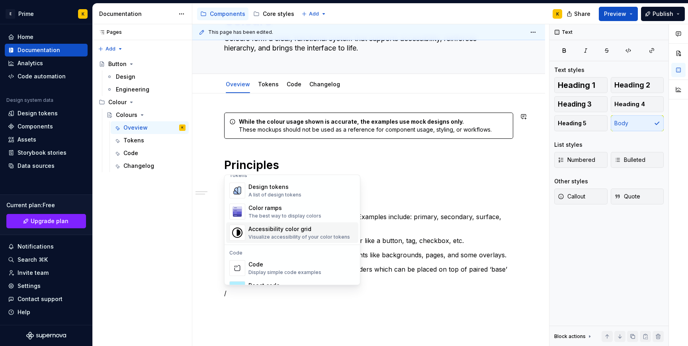
scroll to position [589, 0]
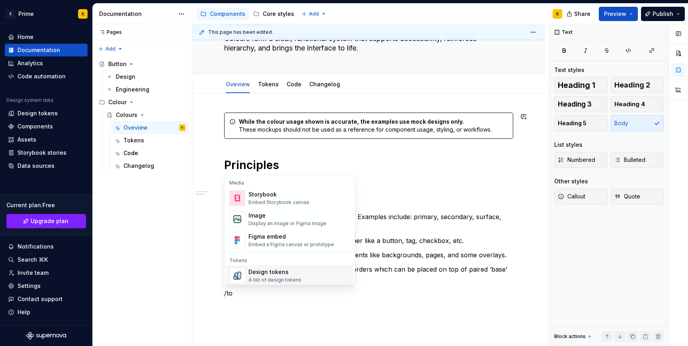
click at [279, 275] on div "Design tokens" at bounding box center [274, 272] width 53 height 8
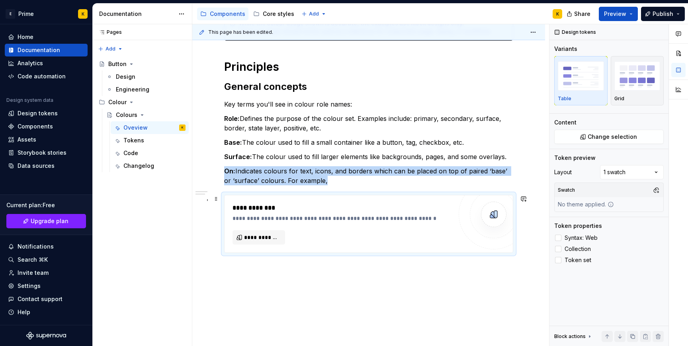
scroll to position [175, 0]
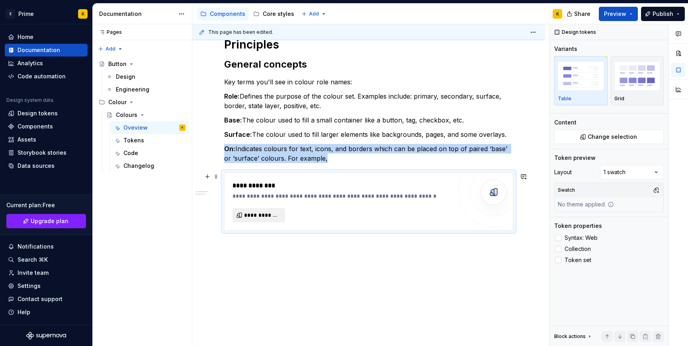
click at [270, 222] on button "**********" at bounding box center [258, 215] width 53 height 14
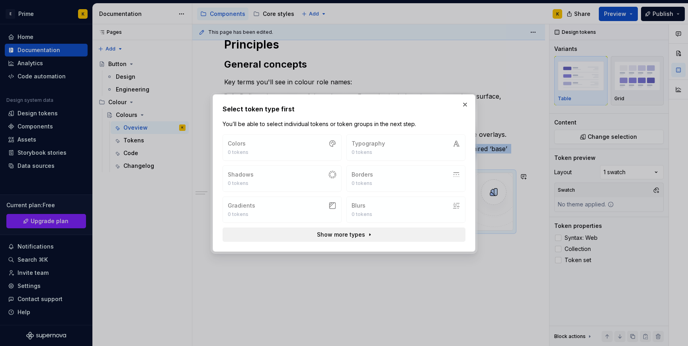
click at [373, 234] on button "Show more types" at bounding box center [343, 235] width 243 height 14
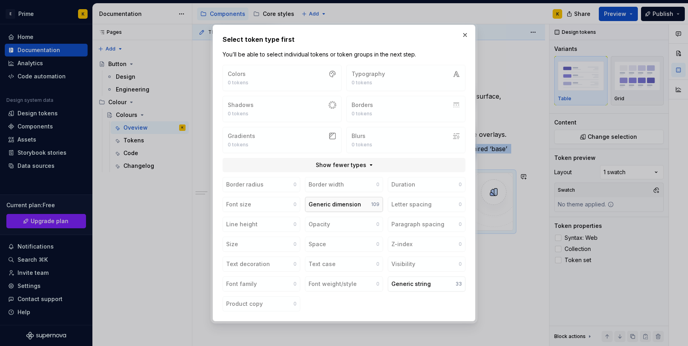
click at [355, 207] on div "Generic dimension" at bounding box center [334, 205] width 53 height 8
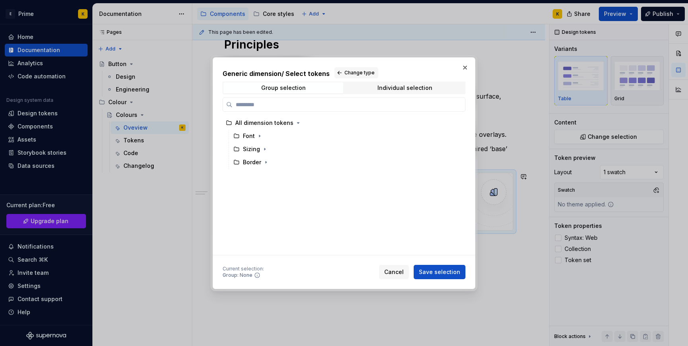
click at [355, 207] on div "All dimension tokens Font Sizing Border" at bounding box center [341, 186] width 238 height 138
drag, startPoint x: 463, startPoint y: 70, endPoint x: 323, endPoint y: 110, distance: 145.5
click at [323, 110] on div "Generic dimension / Select tokens Change type Group selection Individual select…" at bounding box center [343, 173] width 267 height 236
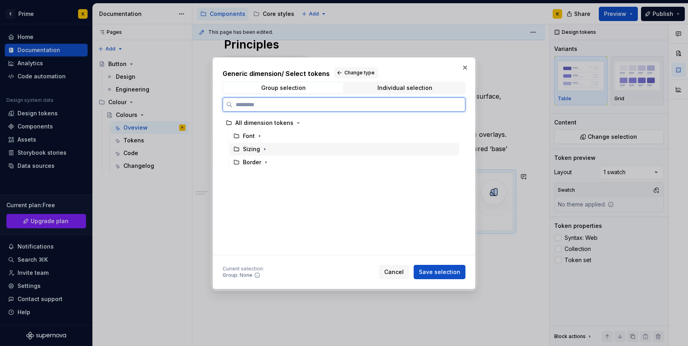
click at [253, 149] on div "Sizing" at bounding box center [251, 149] width 17 height 8
click at [259, 150] on div "Sizing" at bounding box center [256, 149] width 26 height 8
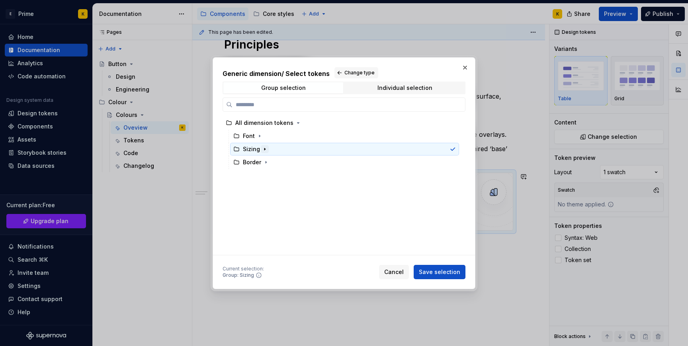
click at [263, 150] on icon "button" at bounding box center [264, 149] width 6 height 6
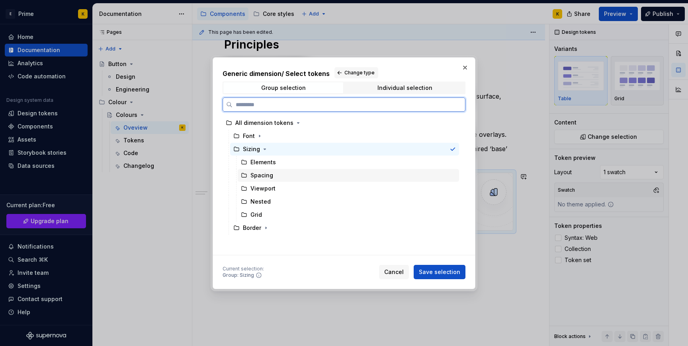
click at [258, 170] on div "Spacing" at bounding box center [348, 175] width 221 height 13
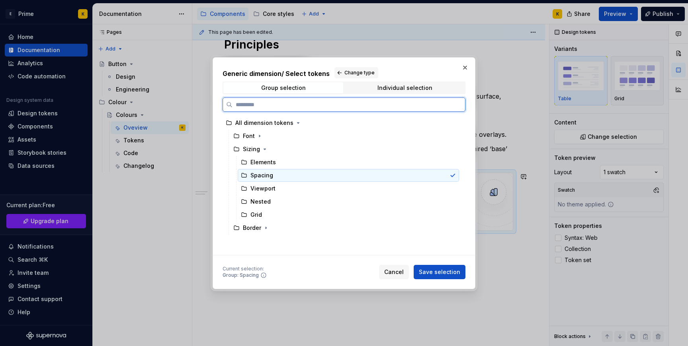
click at [260, 172] on div "Spacing" at bounding box center [261, 175] width 23 height 8
click at [271, 187] on div "Viewport" at bounding box center [262, 189] width 25 height 8
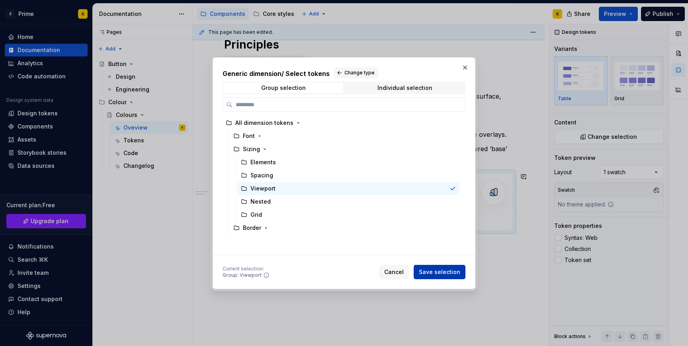
click at [443, 269] on span "Save selection" at bounding box center [439, 272] width 41 height 8
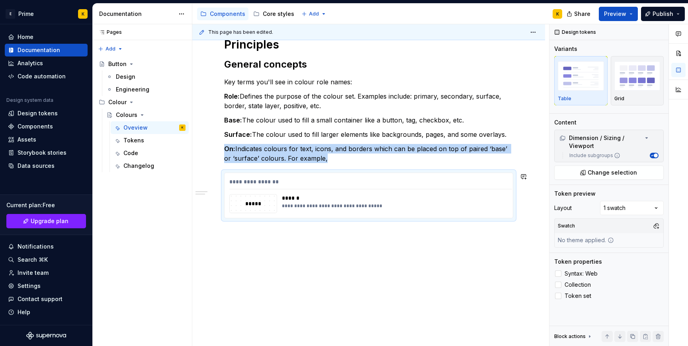
click at [402, 245] on div "**********" at bounding box center [368, 119] width 289 height 255
click at [399, 204] on div "**********" at bounding box center [394, 206] width 225 height 6
click at [459, 262] on div "**********" at bounding box center [370, 185] width 357 height 322
click at [475, 192] on div "**********" at bounding box center [368, 195] width 288 height 45
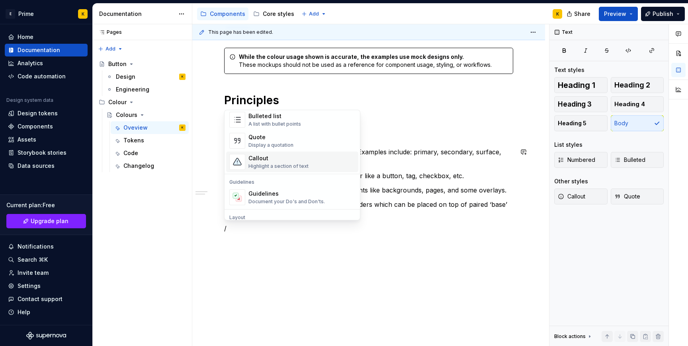
scroll to position [174, 0]
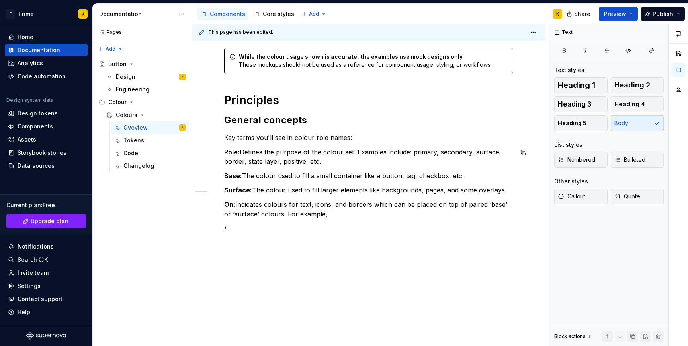
click at [271, 234] on div "While the colour usage shown is accurate, the examples use mock designs only. T…" at bounding box center [368, 145] width 289 height 195
click at [246, 230] on p "/" at bounding box center [368, 229] width 289 height 10
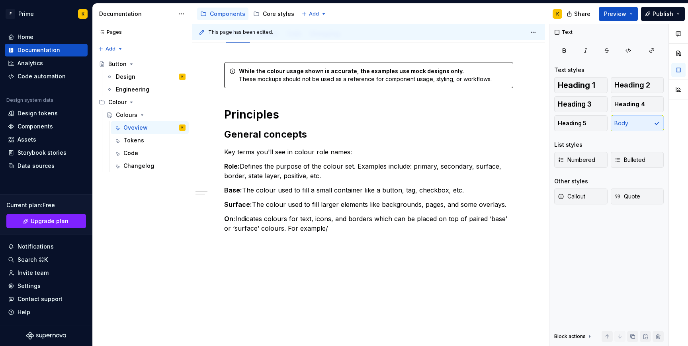
scroll to position [119, 0]
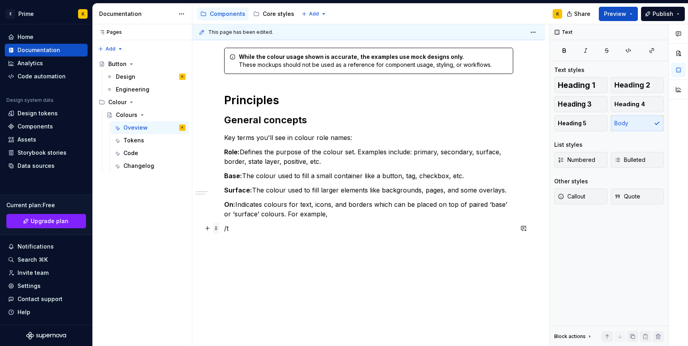
drag, startPoint x: 239, startPoint y: 232, endPoint x: 218, endPoint y: 231, distance: 21.1
click at [224, 231] on div "While the colour usage shown is accurate, the examples use mock designs only. T…" at bounding box center [368, 145] width 289 height 195
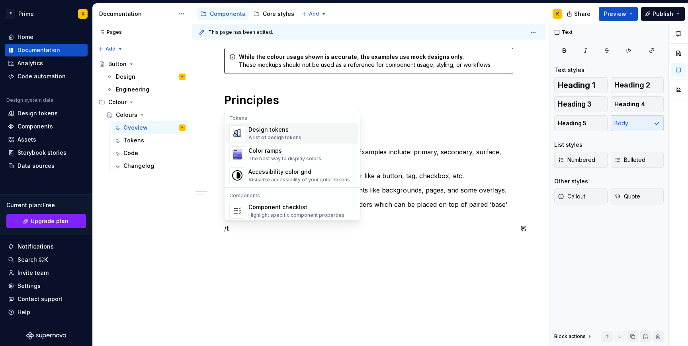
click at [257, 133] on div "Design tokens" at bounding box center [274, 130] width 53 height 8
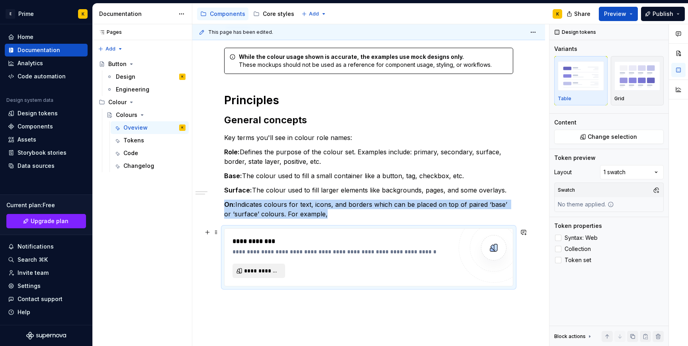
click at [275, 272] on span "**********" at bounding box center [262, 271] width 36 height 8
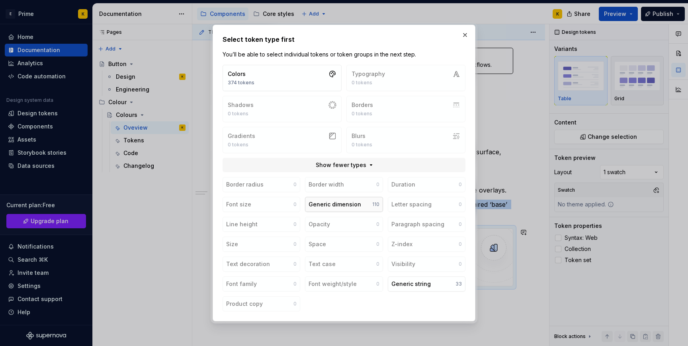
click at [342, 206] on div "Generic dimension" at bounding box center [334, 205] width 53 height 8
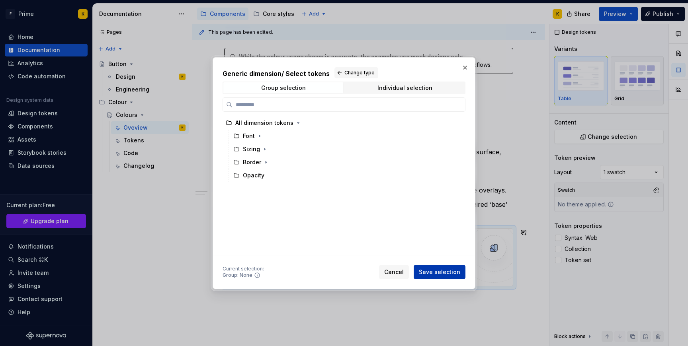
click at [449, 274] on span "Save selection" at bounding box center [439, 272] width 41 height 8
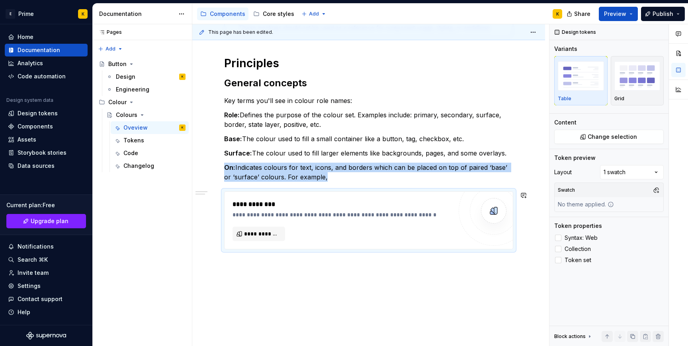
scroll to position [172, 0]
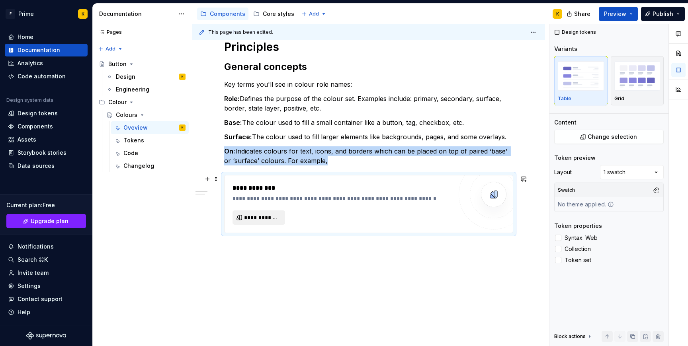
click at [263, 219] on span "**********" at bounding box center [262, 218] width 36 height 8
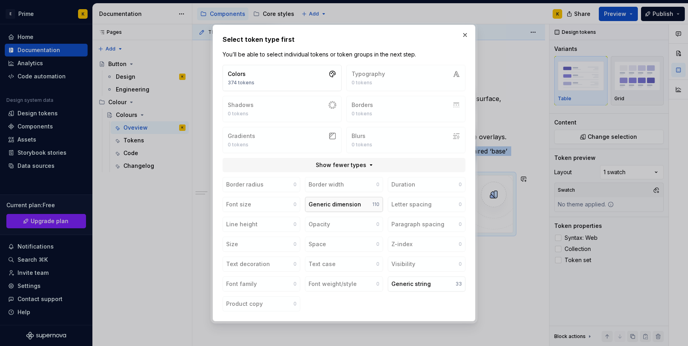
click at [312, 207] on div "Generic dimension" at bounding box center [334, 205] width 53 height 8
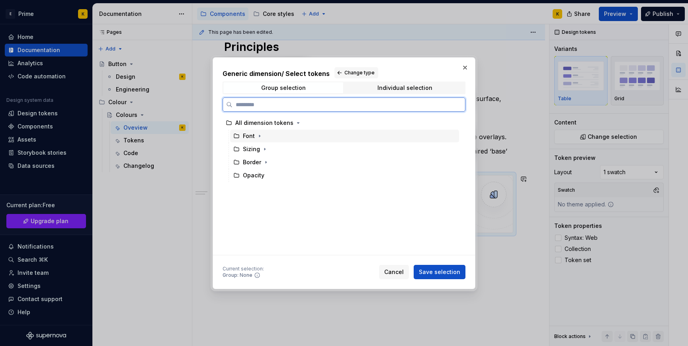
click at [257, 140] on div "Font" at bounding box center [344, 136] width 229 height 13
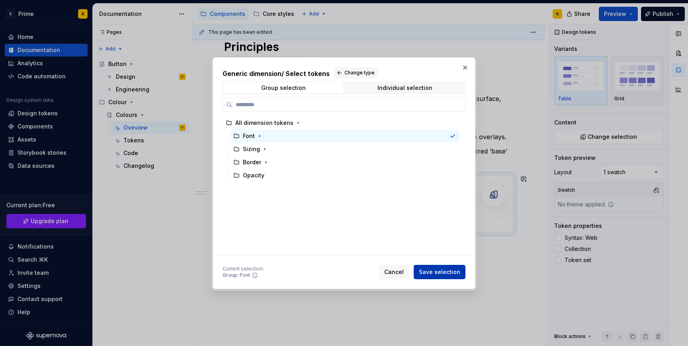
click at [456, 273] on span "Save selection" at bounding box center [439, 272] width 41 height 8
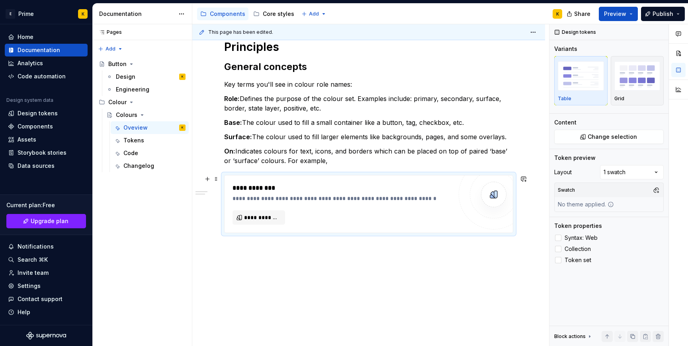
click at [270, 195] on div "**********" at bounding box center [344, 199] width 224 height 8
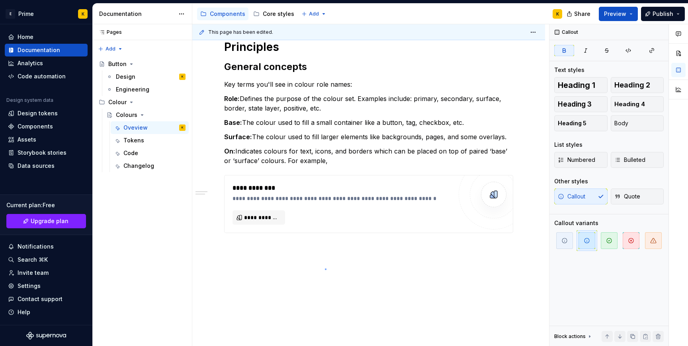
click at [325, 269] on div "**********" at bounding box center [370, 185] width 357 height 322
click at [320, 161] on p "On: Indicates colours for text, icons, and borders which can be placed on top o…" at bounding box center [368, 155] width 289 height 19
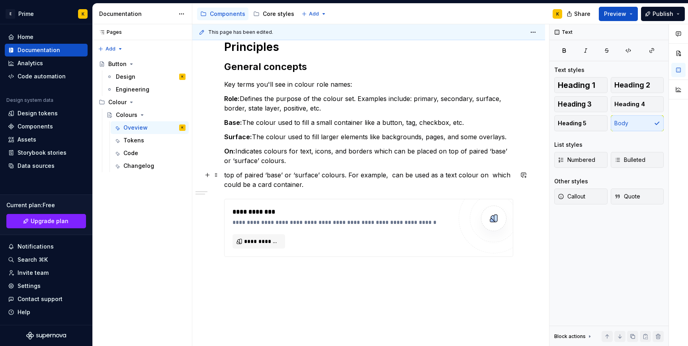
scroll to position [171, 0]
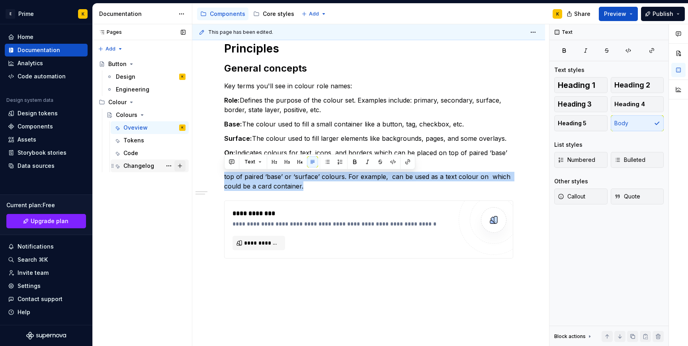
drag, startPoint x: 311, startPoint y: 188, endPoint x: 178, endPoint y: 171, distance: 133.9
click at [178, 171] on div "Pages Pages Add Accessibility guide for tree Page tree. Navigate the tree with …" at bounding box center [390, 185] width 595 height 322
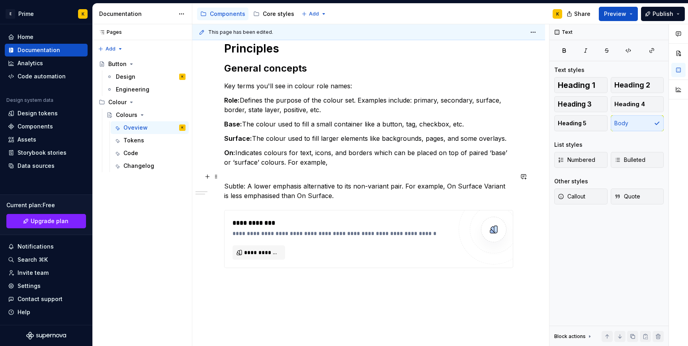
click at [282, 176] on p "Subtle: A lower emphasis alternative to its non-variant pair. For example, On S…" at bounding box center [368, 186] width 289 height 29
click at [225, 182] on p "Subtle: A lower emphasis alternative to its non-variant pair. For example, On S…" at bounding box center [368, 186] width 289 height 29
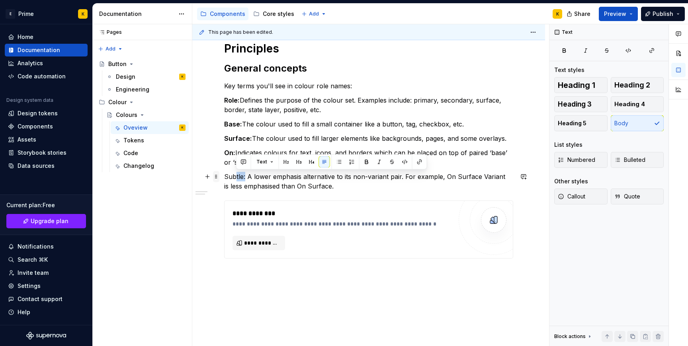
drag, startPoint x: 245, startPoint y: 178, endPoint x: 217, endPoint y: 176, distance: 27.9
click at [224, 176] on div "**********" at bounding box center [368, 132] width 289 height 272
click at [242, 175] on p "Subtle: A lower emphasis alternative to its non-variant pair. For example, On S…" at bounding box center [368, 181] width 289 height 19
drag, startPoint x: 245, startPoint y: 177, endPoint x: 225, endPoint y: 177, distance: 19.9
click at [225, 177] on p "Subtle: A lower emphasis alternative to its non-variant pair. For example, On S…" at bounding box center [368, 181] width 289 height 19
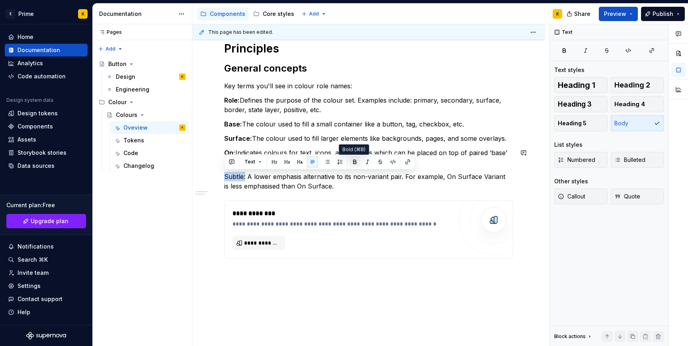
click at [357, 166] on button "button" at bounding box center [354, 161] width 11 height 11
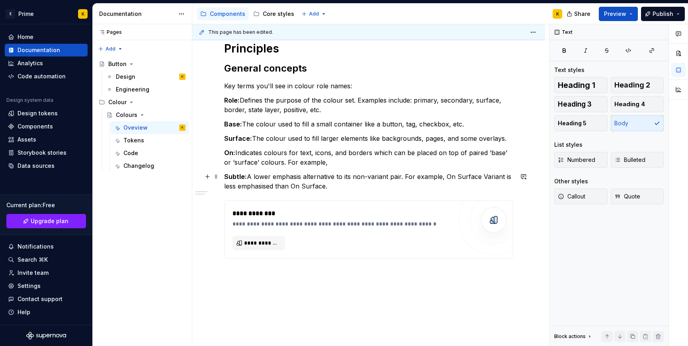
click at [353, 183] on p "Subtle: A lower emphasis alternative to its non-variant pair. For example, On S…" at bounding box center [368, 181] width 289 height 19
click at [311, 201] on div "**********" at bounding box center [368, 230] width 289 height 58
click at [342, 186] on p "Subtle: A lower emphasis alternative to its non-variant pair. For example, On S…" at bounding box center [368, 181] width 289 height 19
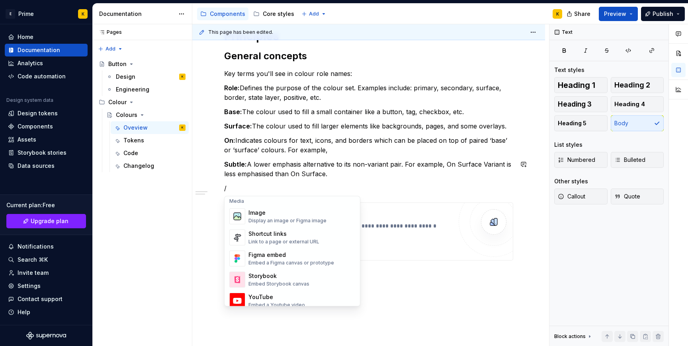
scroll to position [345, 0]
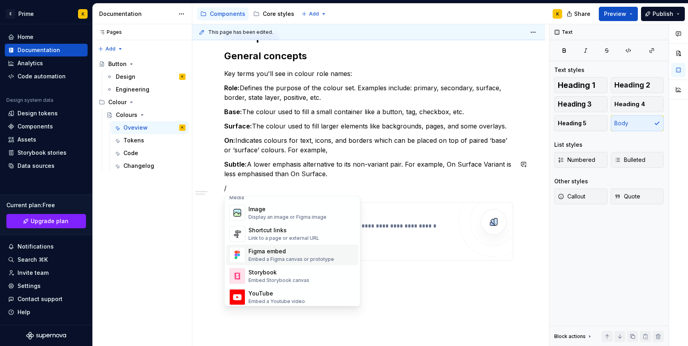
click at [321, 253] on div "Figma embed" at bounding box center [291, 252] width 86 height 8
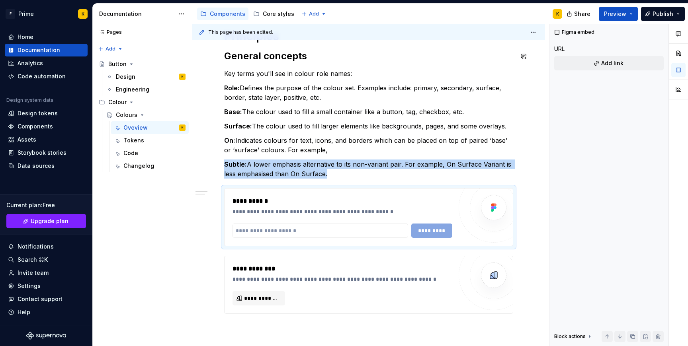
type textarea "*"
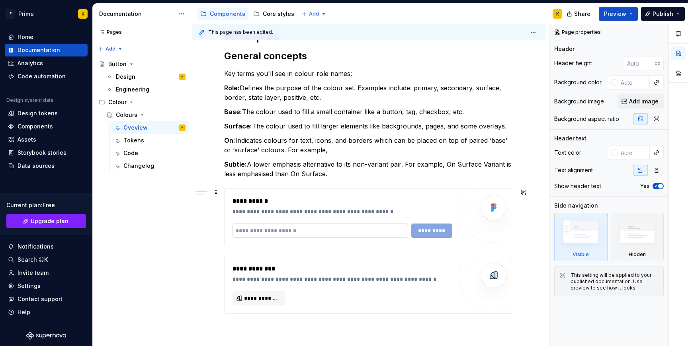
click at [347, 235] on input "text" at bounding box center [319, 231] width 175 height 14
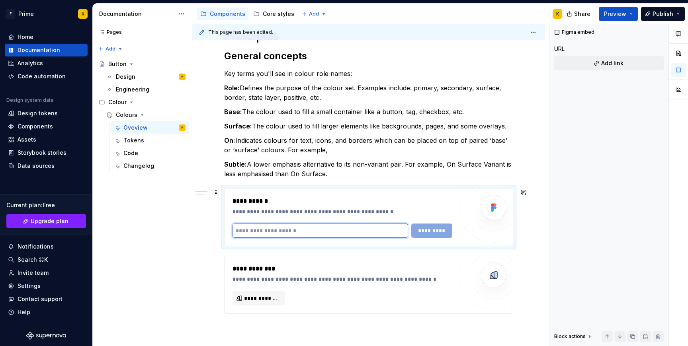
paste input "**********"
type input "**********"
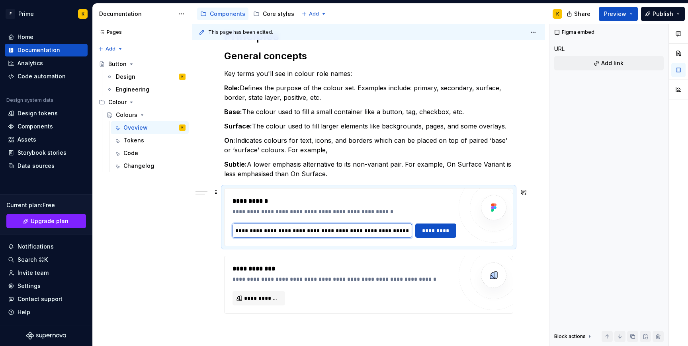
type textarea "*"
type input "**********"
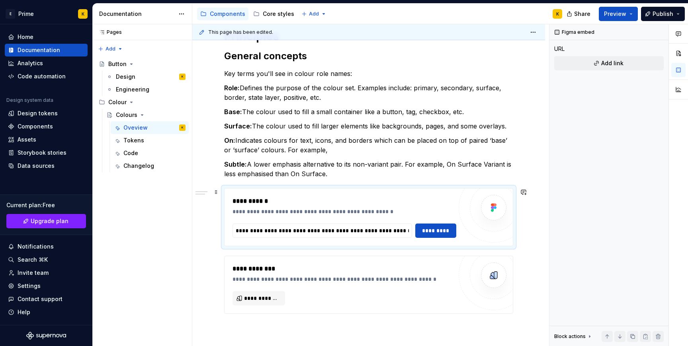
click at [446, 240] on div "**********" at bounding box center [368, 217] width 288 height 57
click at [446, 232] on span "*********" at bounding box center [435, 231] width 31 height 8
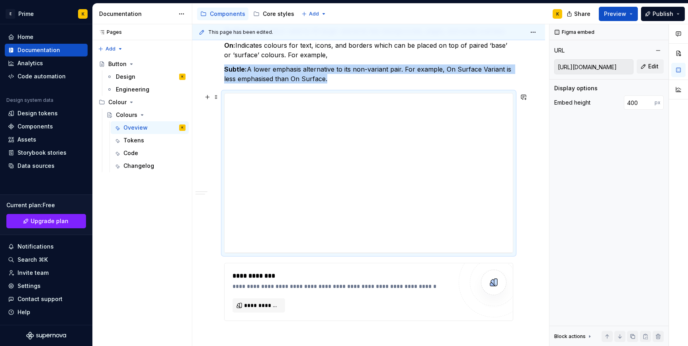
scroll to position [276, 0]
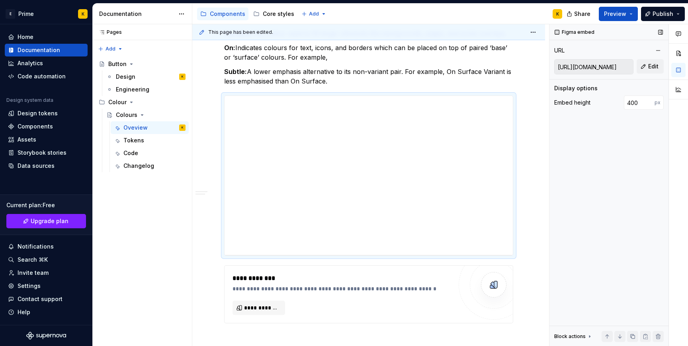
click at [594, 133] on div "Figma embed URL https://embed.figma.com/design/2zqR9hfnPvLqHcxMEKsStg/-PRIME--Z…" at bounding box center [608, 185] width 119 height 322
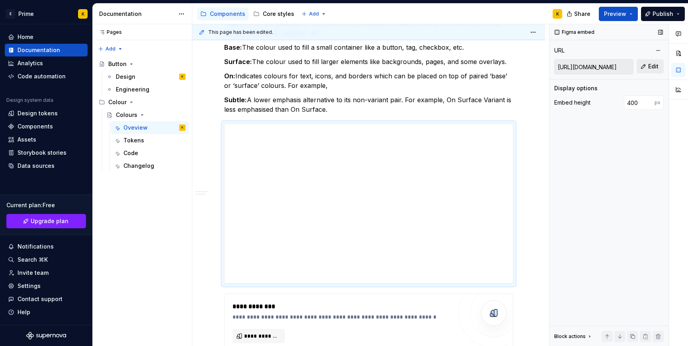
click at [650, 64] on span "Edit" at bounding box center [653, 66] width 10 height 8
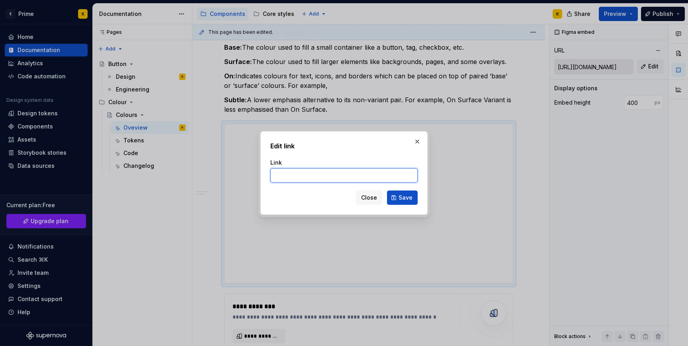
paste input "https://www.figma.com/design/2zqR9hfnPvLqHcxMEKsStg/-PRIME--Zeroheight-frames?n…"
type input "https://www.figma.com/design/2zqR9hfnPvLqHcxMEKsStg/-PRIME--Zeroheight-frames?n…"
click at [411, 212] on div "Edit link Link https://www.figma.com/design/2zqR9hfnPvLqHcxMEKsStg/-PRIME--Zero…" at bounding box center [343, 173] width 167 height 84
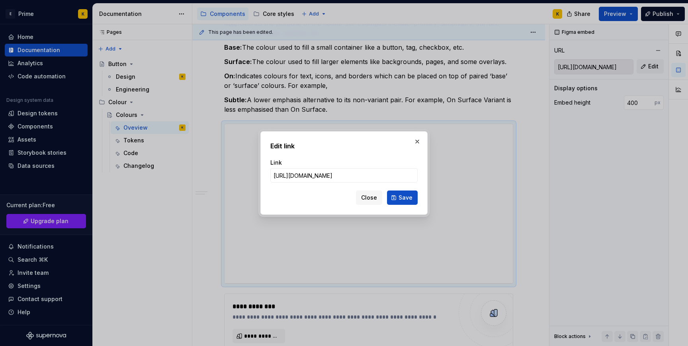
click at [411, 209] on div "Edit link Link https://www.figma.com/design/2zqR9hfnPvLqHcxMEKsStg/-PRIME--Zero…" at bounding box center [343, 173] width 167 height 84
click at [411, 203] on button "Save" at bounding box center [402, 198] width 31 height 14
type input "https://embed.figma.com/design/2zqR9hfnPvLqHcxMEKsStg/-PRIME--Zeroheight-frames…"
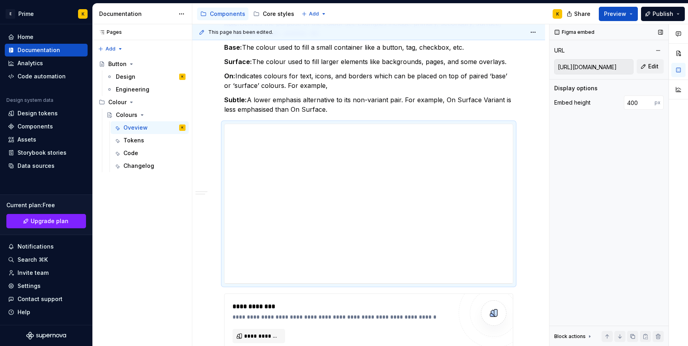
click at [554, 231] on div "Figma embed URL https://embed.figma.com/design/2zqR9hfnPvLqHcxMEKsStg/-PRIME--Z…" at bounding box center [608, 185] width 119 height 322
click at [663, 15] on span "Publish" at bounding box center [662, 14] width 21 height 8
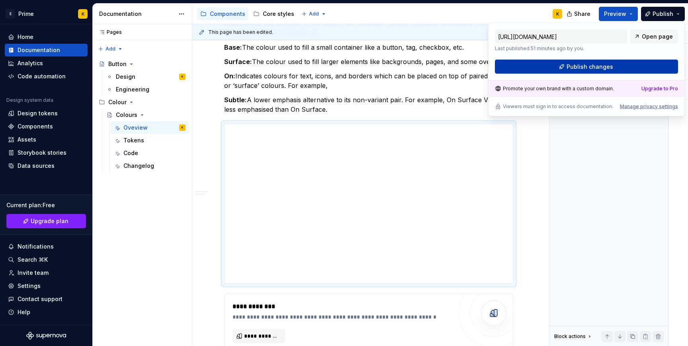
click at [598, 68] on span "Publish changes" at bounding box center [589, 67] width 47 height 8
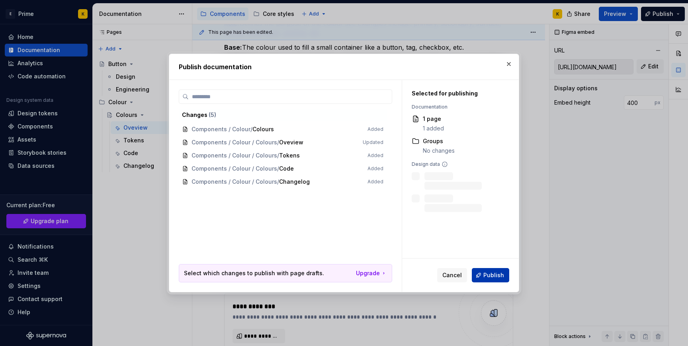
click at [491, 278] on span "Publish" at bounding box center [493, 275] width 21 height 8
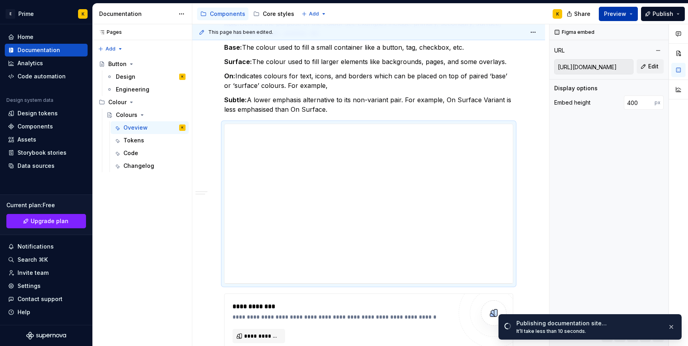
click at [623, 7] on button "Preview" at bounding box center [617, 14] width 39 height 14
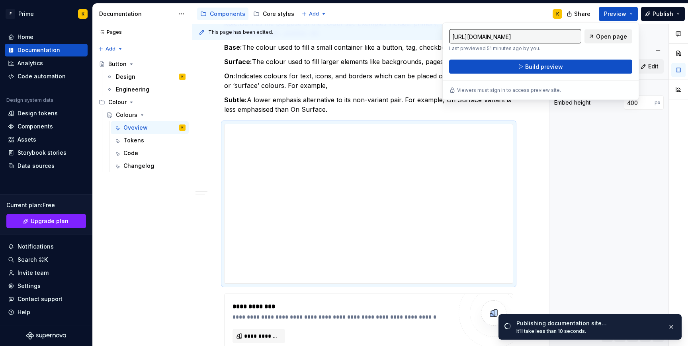
click at [616, 39] on span "Open page" at bounding box center [611, 37] width 31 height 8
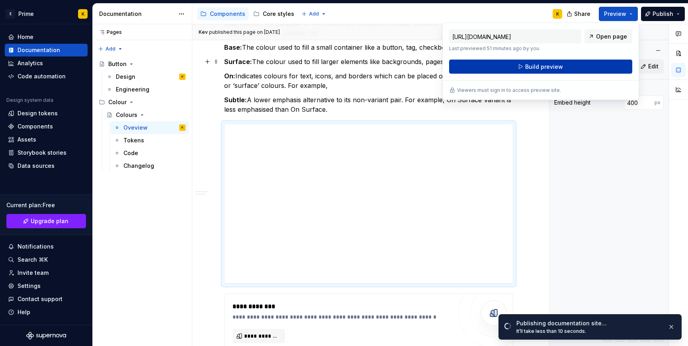
click at [545, 63] on span "Build preview" at bounding box center [544, 67] width 38 height 8
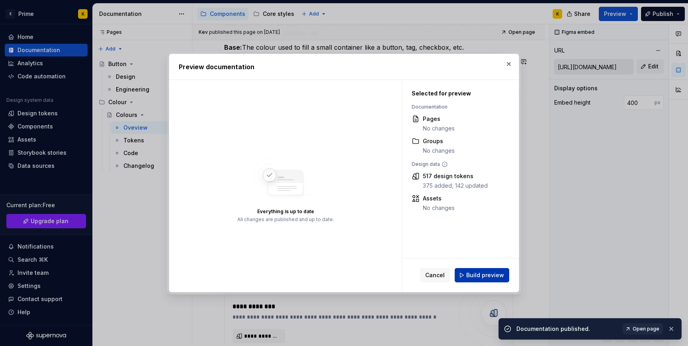
click at [495, 281] on button "Build preview" at bounding box center [481, 275] width 55 height 14
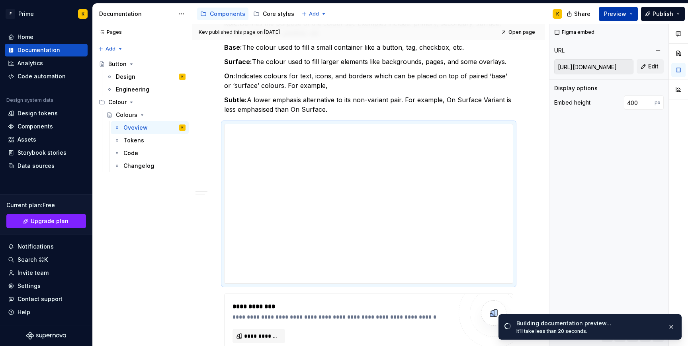
click at [623, 18] on button "Preview" at bounding box center [617, 14] width 39 height 14
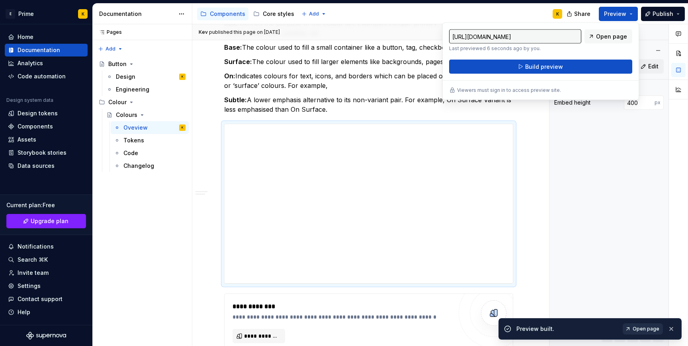
click at [661, 327] on link "Open page" at bounding box center [642, 328] width 40 height 11
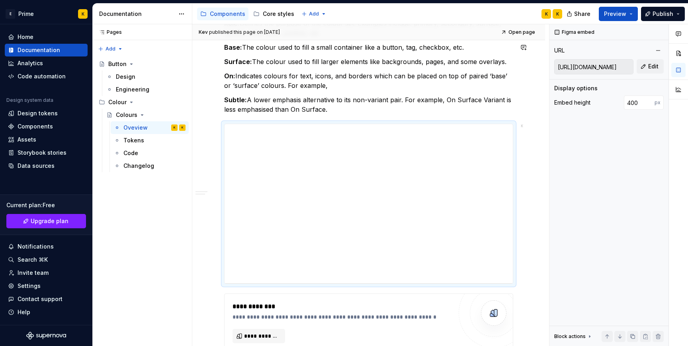
type textarea "*"
click at [35, 105] on div "Design system data" at bounding box center [46, 102] width 83 height 10
click at [36, 110] on div "Design tokens" at bounding box center [38, 113] width 40 height 8
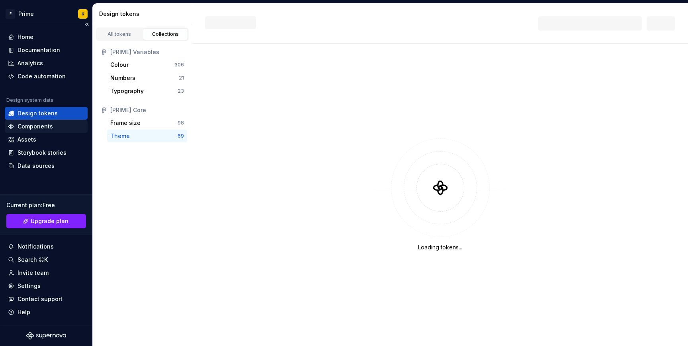
click at [46, 128] on div "Components" at bounding box center [35, 127] width 35 height 8
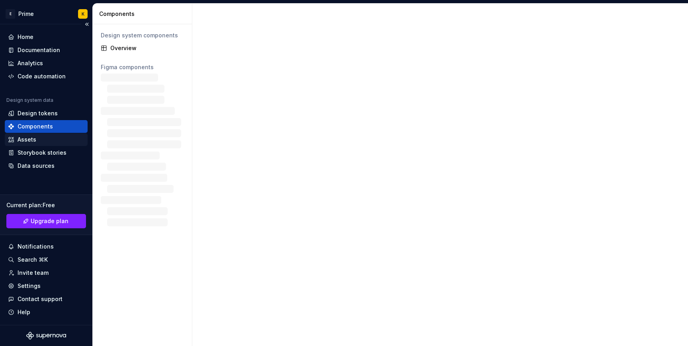
click at [43, 141] on div "Assets" at bounding box center [46, 140] width 76 height 8
click at [43, 81] on div "Code automation" at bounding box center [46, 76] width 83 height 13
click at [248, 171] on div at bounding box center [439, 175] width 495 height 343
click at [64, 134] on div "Assets" at bounding box center [46, 139] width 83 height 13
click at [64, 136] on div "Assets" at bounding box center [46, 140] width 76 height 8
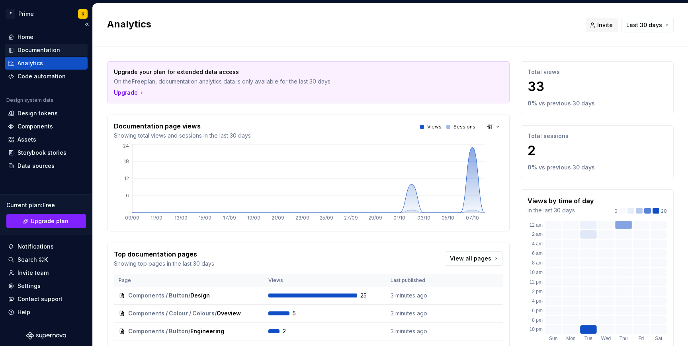
click at [36, 47] on div "Documentation" at bounding box center [39, 50] width 43 height 8
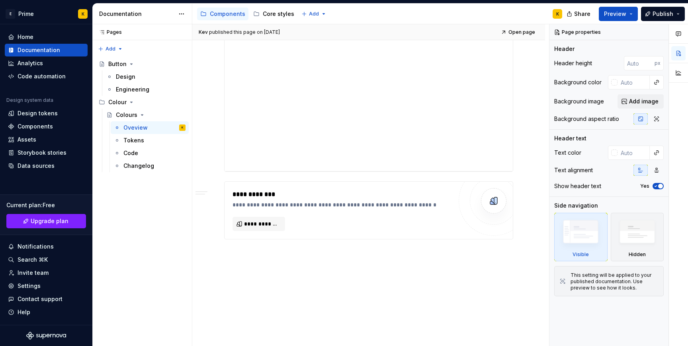
scroll to position [366, 0]
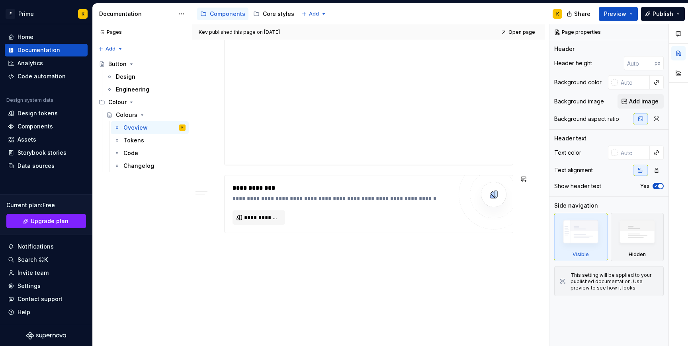
click at [293, 275] on div "**********" at bounding box center [368, 64] width 353 height 565
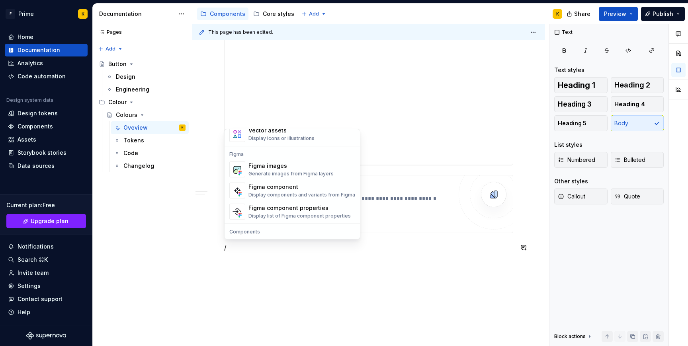
scroll to position [736, 0]
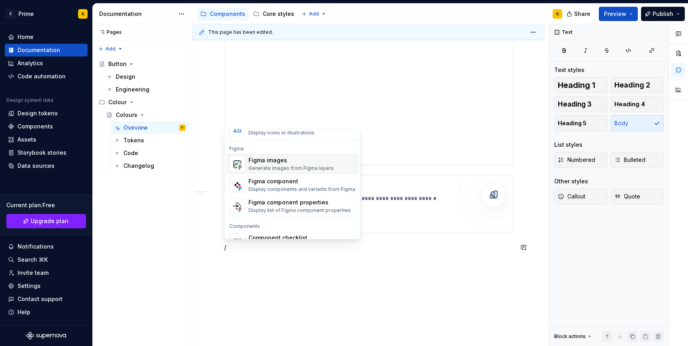
click at [309, 169] on div "Generate images from Figma layers" at bounding box center [290, 168] width 85 height 6
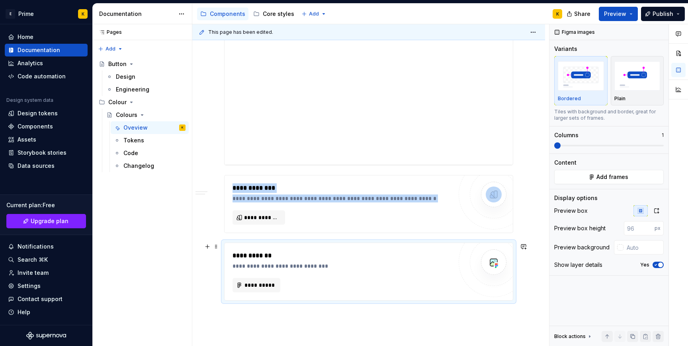
type textarea "*"
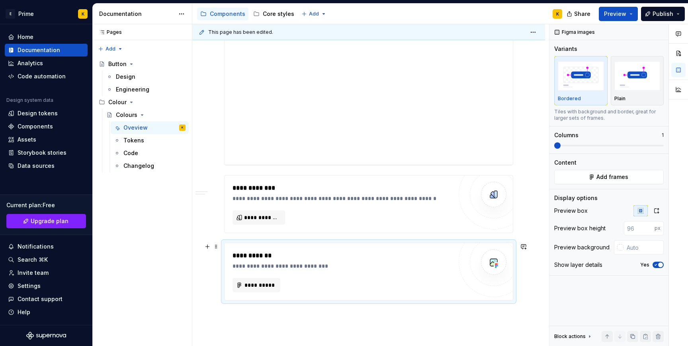
click at [290, 263] on div "**********" at bounding box center [344, 266] width 224 height 8
click at [283, 277] on div "**********" at bounding box center [342, 271] width 220 height 41
click at [256, 284] on span "**********" at bounding box center [259, 285] width 31 height 8
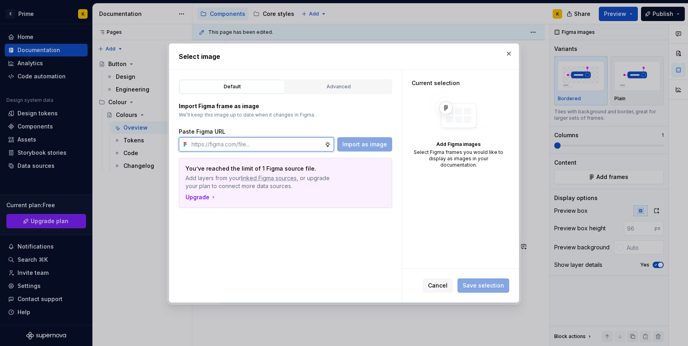
paste input "https://www.figma.com/design/2zqR9hfnPvLqHcxMEKsStg/-PRIME--Zeroheight-frames?n…"
type input "https://www.figma.com/design/2zqR9hfnPvLqHcxMEKsStg/-PRIME--Zeroheight-frames?n…"
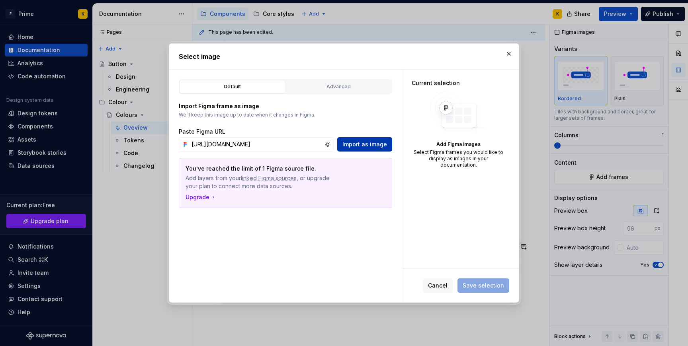
scroll to position [0, 0]
click at [375, 144] on span "Import as image" at bounding box center [364, 144] width 45 height 8
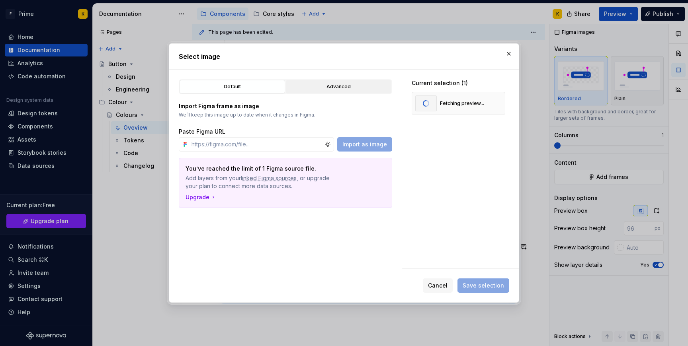
click at [378, 86] on div "Advanced" at bounding box center [338, 87] width 100 height 8
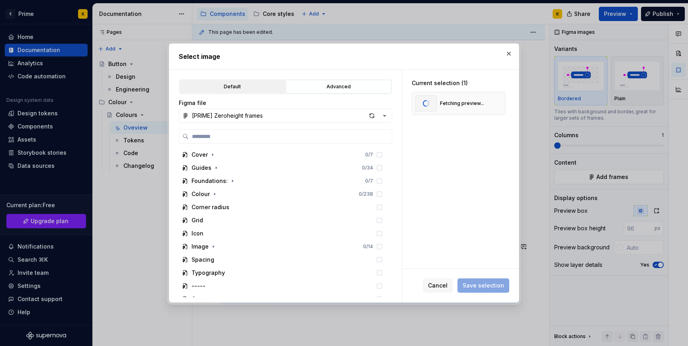
click at [259, 89] on div "Default" at bounding box center [232, 87] width 100 height 8
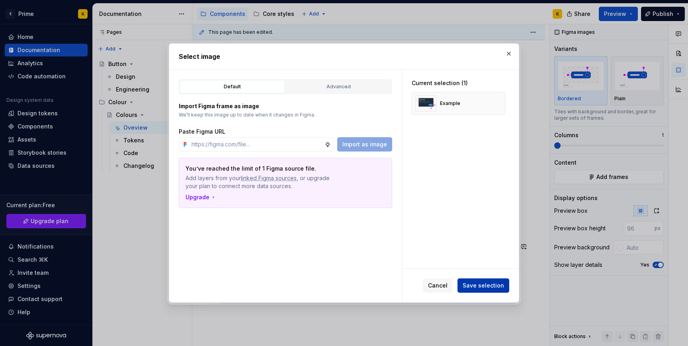
click at [492, 290] on button "Save selection" at bounding box center [483, 286] width 52 height 14
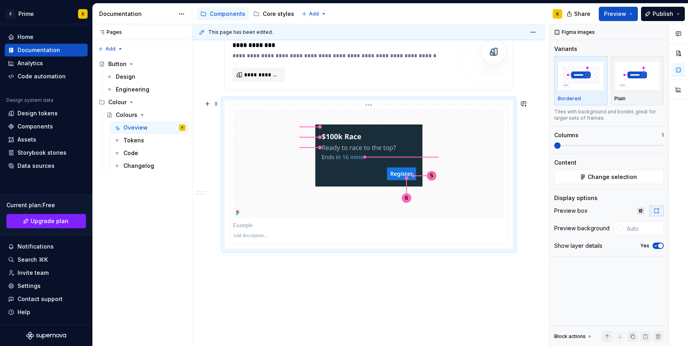
scroll to position [525, 0]
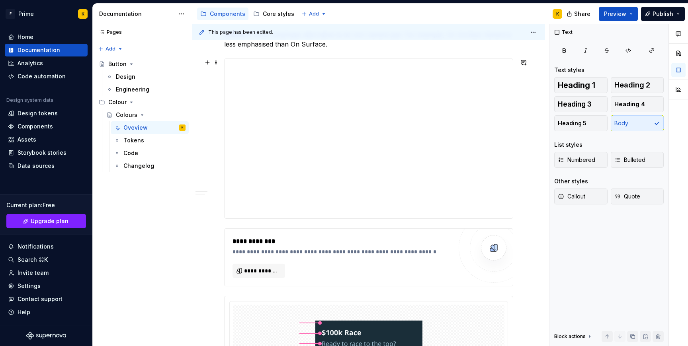
scroll to position [282, 0]
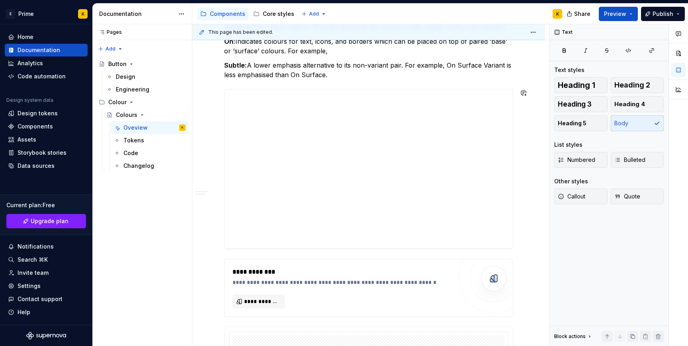
click at [499, 84] on div "**********" at bounding box center [368, 190] width 289 height 611
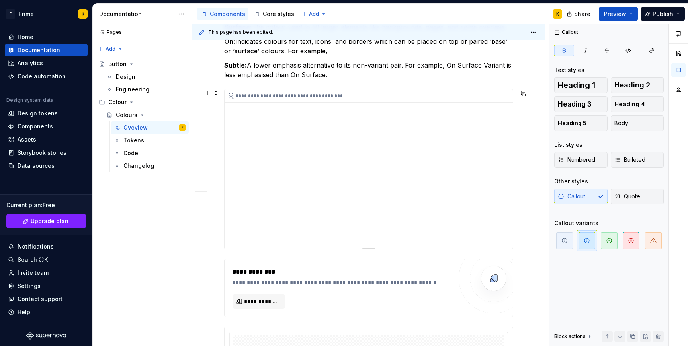
click at [277, 237] on div "**********" at bounding box center [368, 169] width 288 height 159
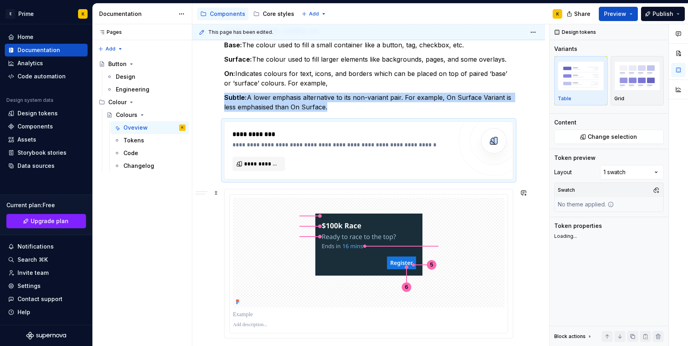
scroll to position [238, 0]
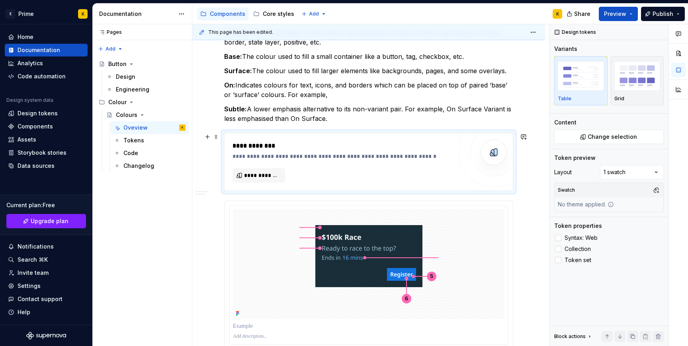
click at [277, 184] on div "**********" at bounding box center [368, 161] width 288 height 57
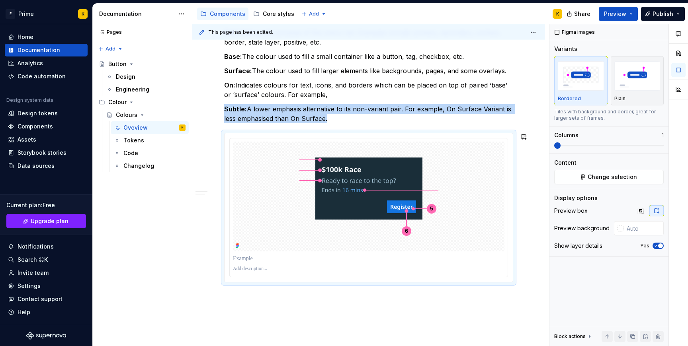
click at [313, 323] on div "While the colour usage shown is accurate, the examples use mock designs only. T…" at bounding box center [368, 162] width 353 height 506
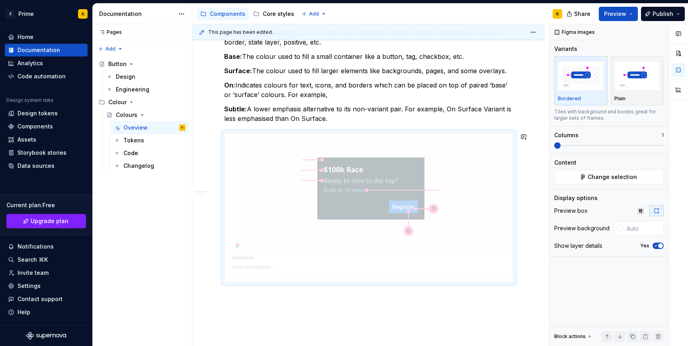
drag, startPoint x: 329, startPoint y: 190, endPoint x: 332, endPoint y: 206, distance: 16.2
click at [332, 206] on body "E Prime K Home Documentation Analytics Code automation Design system data Desig…" at bounding box center [344, 173] width 688 height 346
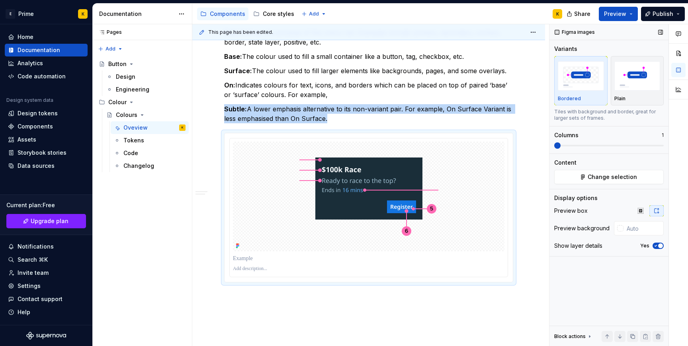
click at [554, 146] on span at bounding box center [557, 145] width 6 height 6
click at [596, 182] on button "Change selection" at bounding box center [608, 177] width 109 height 14
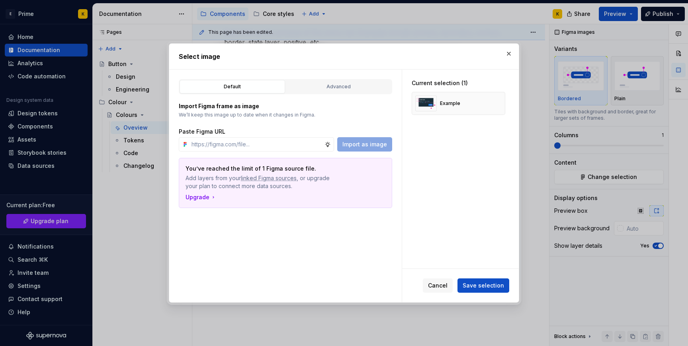
type textarea "*"
type input "https://www.figma.com/design/2zqR9hfnPvLqHcxMEKsStg/-PRIME--Zeroheight-frames?n…"
click at [380, 149] on button "Import as image" at bounding box center [364, 144] width 55 height 14
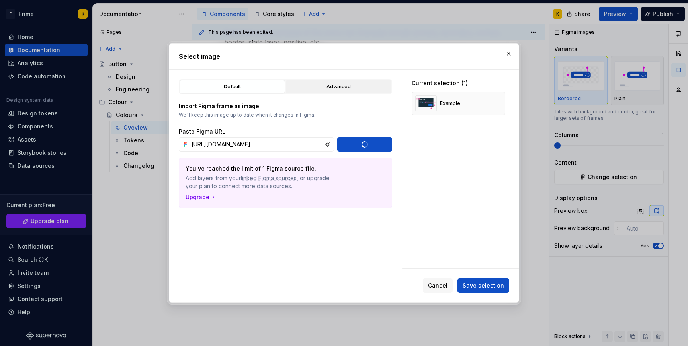
click at [337, 87] on div "Advanced" at bounding box center [338, 87] width 100 height 8
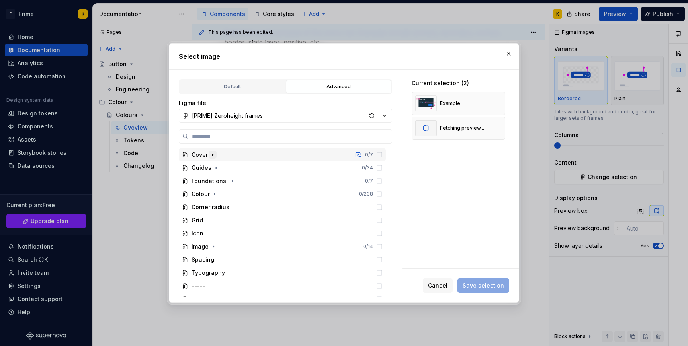
click at [213, 157] on icon "button" at bounding box center [212, 155] width 6 height 6
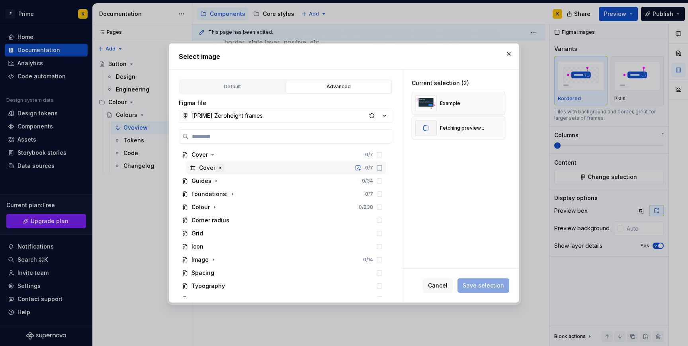
click at [218, 168] on icon "button" at bounding box center [220, 168] width 6 height 6
click at [219, 179] on icon "button" at bounding box center [219, 181] width 6 height 6
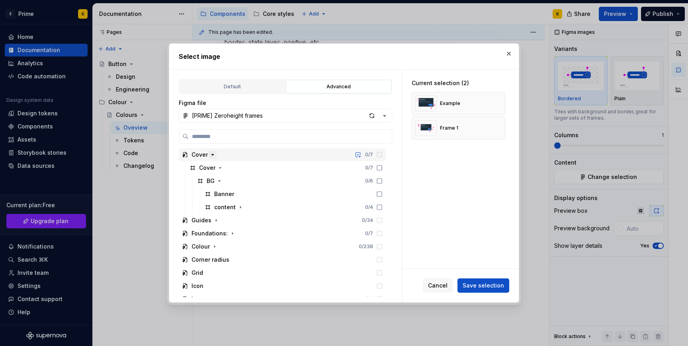
click at [215, 155] on icon "button" at bounding box center [212, 155] width 6 height 6
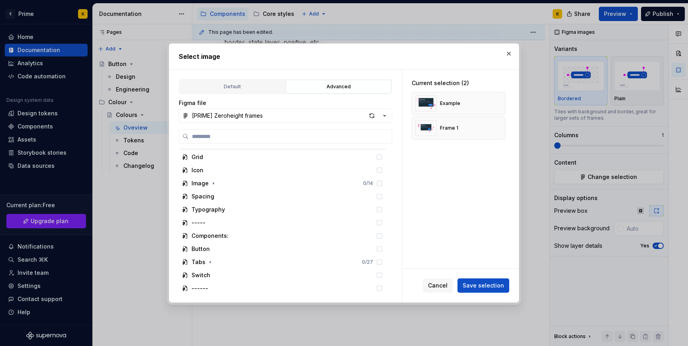
scroll to position [74, 0]
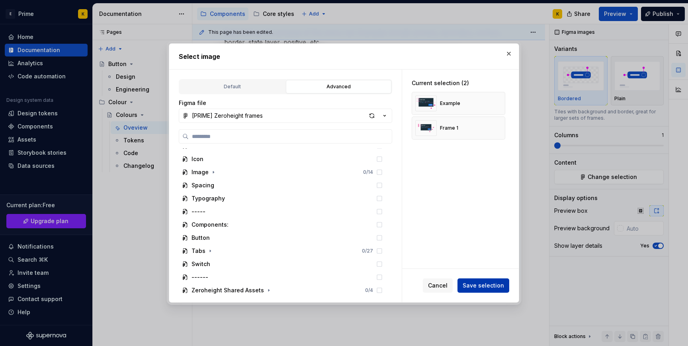
click at [477, 284] on span "Save selection" at bounding box center [482, 286] width 41 height 8
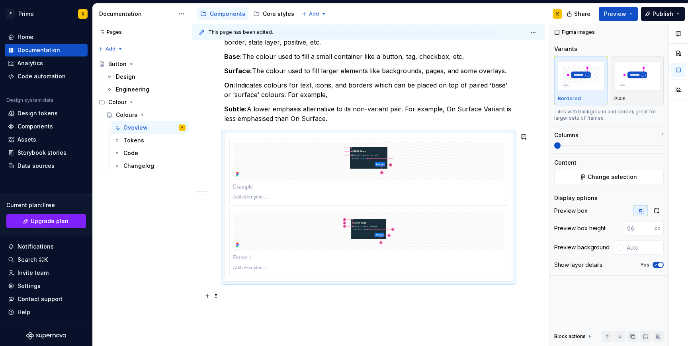
scroll to position [306, 0]
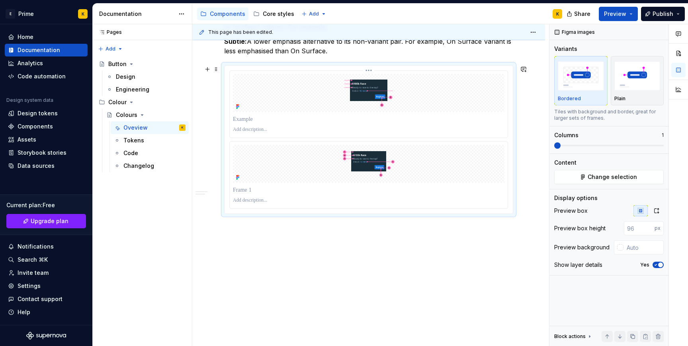
click at [460, 117] on p at bounding box center [368, 119] width 271 height 8
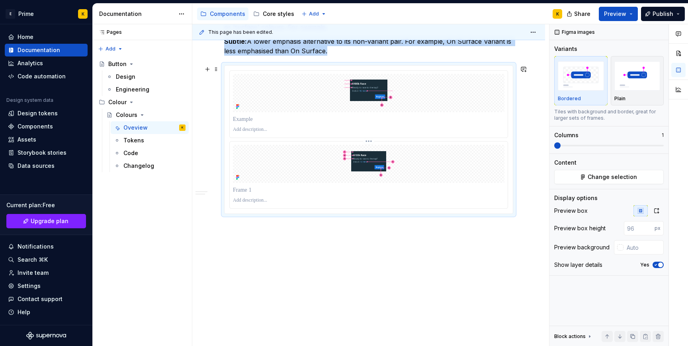
click at [458, 158] on img at bounding box center [369, 164] width 206 height 38
click at [454, 116] on p at bounding box center [368, 119] width 271 height 8
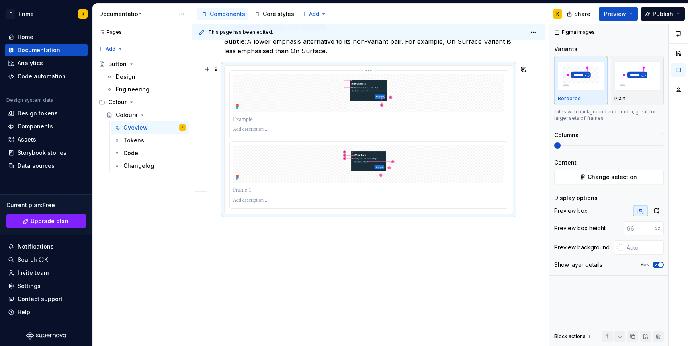
click at [301, 131] on p at bounding box center [368, 130] width 271 height 6
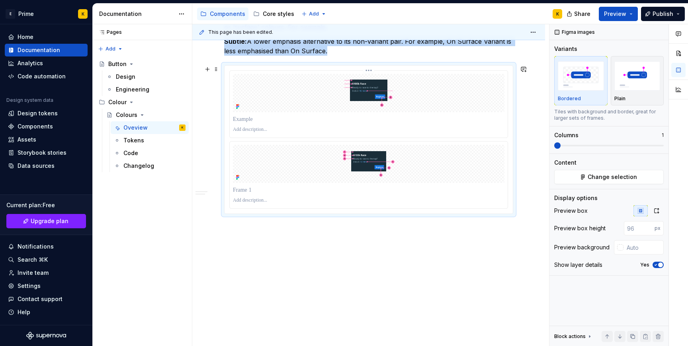
click at [230, 137] on div at bounding box center [369, 104] width 278 height 67
click at [227, 137] on div at bounding box center [368, 140] width 288 height 148
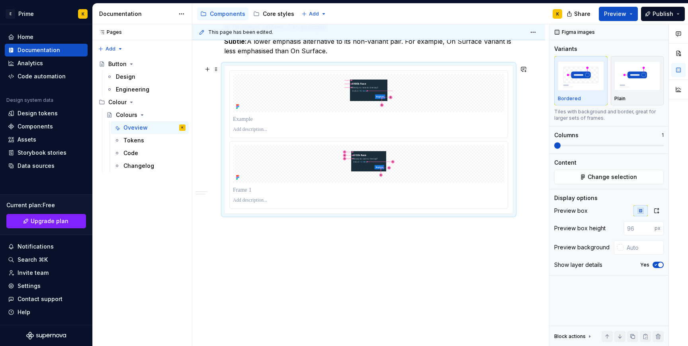
click at [234, 140] on div at bounding box center [368, 139] width 279 height 138
click at [269, 119] on p at bounding box center [368, 119] width 271 height 8
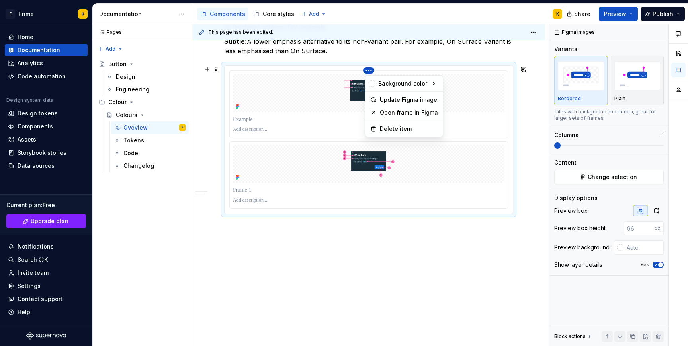
click at [373, 69] on html "E Prime K Home Documentation Analytics Code automation Design system data Desig…" at bounding box center [344, 173] width 688 height 346
click at [392, 129] on div "Delete item" at bounding box center [409, 129] width 58 height 8
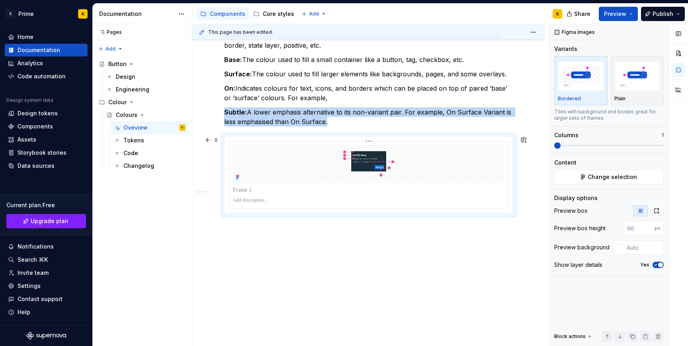
click at [396, 168] on img at bounding box center [369, 164] width 206 height 38
click at [554, 144] on span at bounding box center [557, 145] width 6 height 6
click at [625, 85] on img "button" at bounding box center [637, 75] width 46 height 29
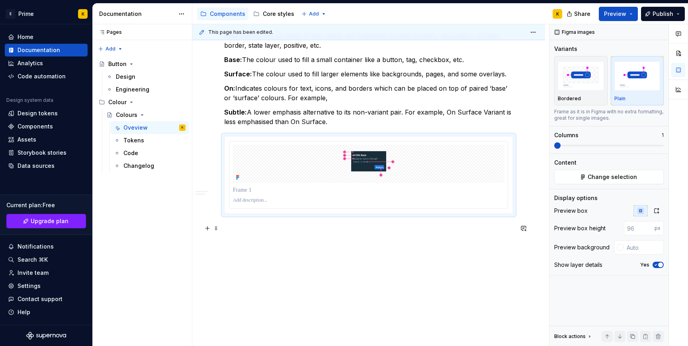
click at [357, 230] on p at bounding box center [368, 229] width 289 height 10
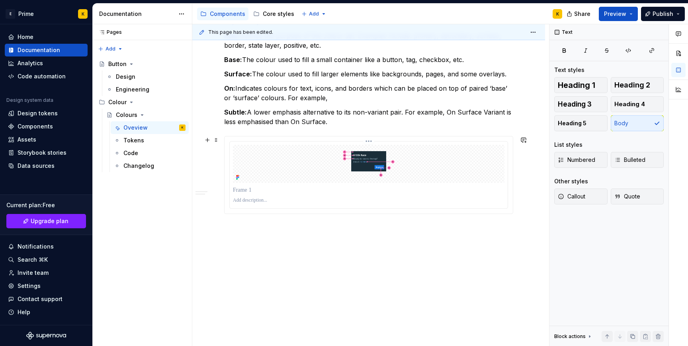
click at [349, 199] on p at bounding box center [368, 200] width 271 height 6
drag, startPoint x: 352, startPoint y: 218, endPoint x: 352, endPoint y: 229, distance: 11.1
click at [352, 229] on div "While the colour usage shown is accurate, the examples use mock designs only. T…" at bounding box center [368, 83] width 289 height 302
click at [338, 203] on p at bounding box center [368, 200] width 271 height 6
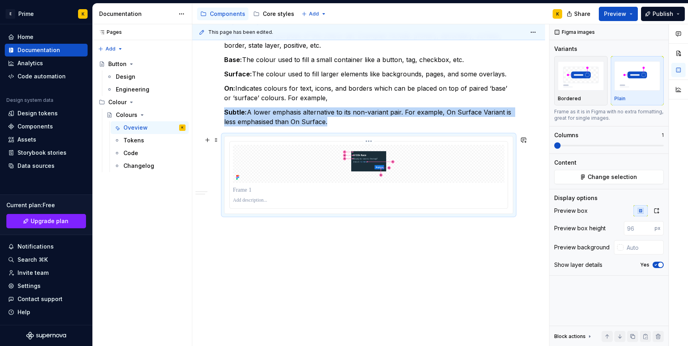
click at [334, 159] on img at bounding box center [369, 164] width 206 height 38
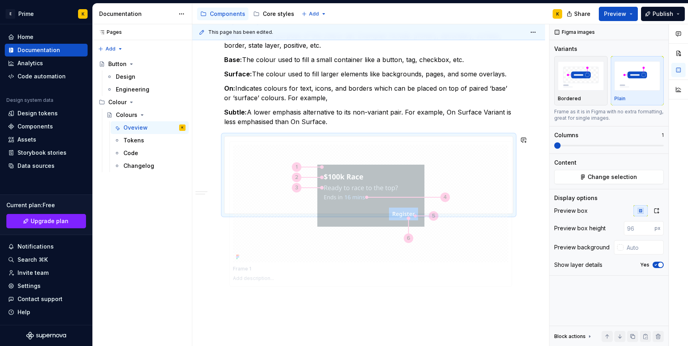
drag, startPoint x: 334, startPoint y: 159, endPoint x: 333, endPoint y: 195, distance: 36.6
click at [333, 197] on body "E Prime K Home Documentation Analytics Code automation Design system data Desig…" at bounding box center [344, 173] width 688 height 346
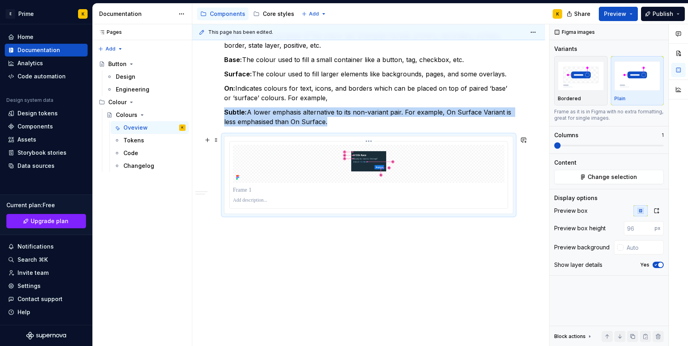
click at [341, 146] on img at bounding box center [369, 164] width 206 height 38
click at [288, 184] on div at bounding box center [369, 175] width 278 height 67
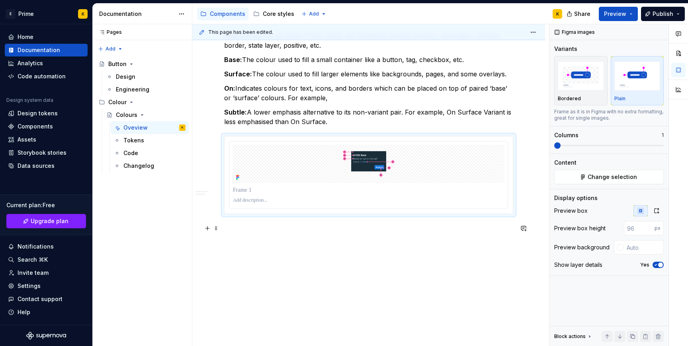
click at [373, 225] on p at bounding box center [368, 229] width 289 height 10
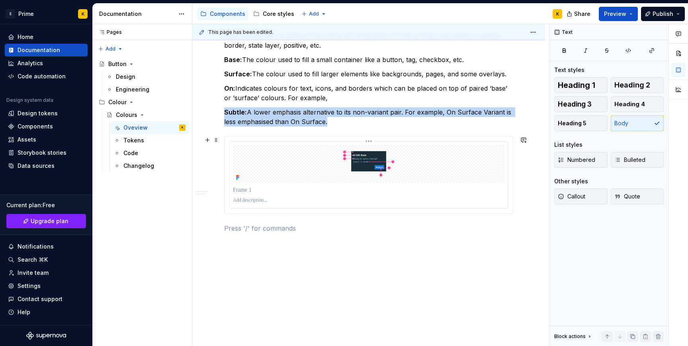
click at [324, 183] on div at bounding box center [369, 175] width 278 height 67
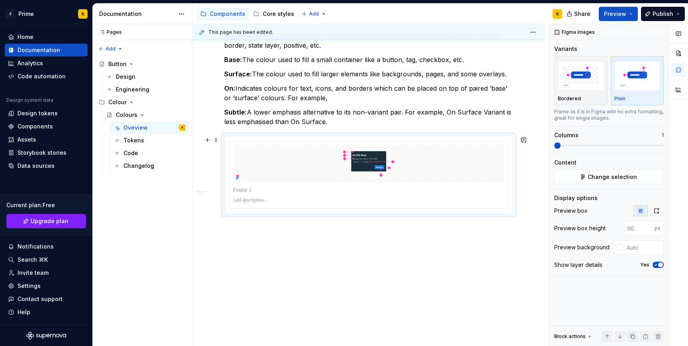
click at [521, 171] on div "While the colour usage shown is accurate, the examples use mock designs only. T…" at bounding box center [368, 129] width 353 height 434
click at [513, 171] on div at bounding box center [368, 175] width 289 height 78
type textarea "*"
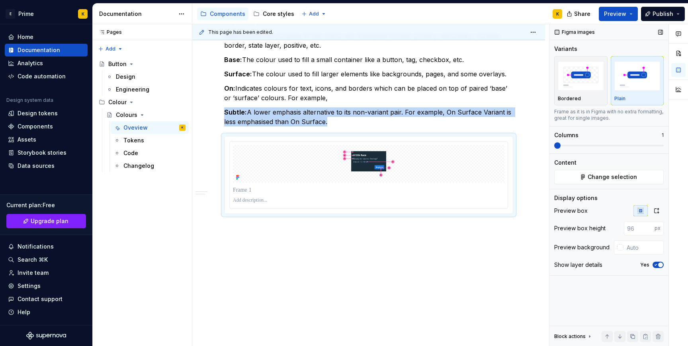
click at [554, 146] on span at bounding box center [557, 145] width 6 height 6
click at [655, 266] on icon "button" at bounding box center [656, 265] width 2 height 1
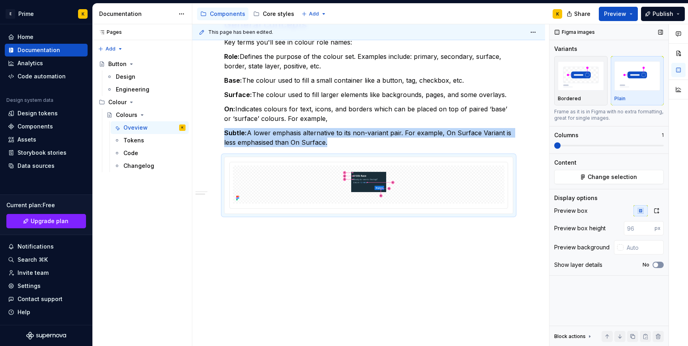
scroll to position [214, 0]
click at [655, 266] on span "button" at bounding box center [655, 265] width 5 height 5
click at [655, 266] on icon "button" at bounding box center [656, 265] width 2 height 1
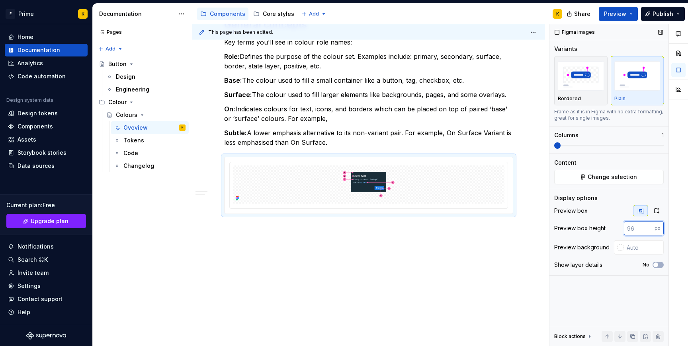
click at [639, 234] on input "number" at bounding box center [639, 228] width 31 height 14
type input "500"
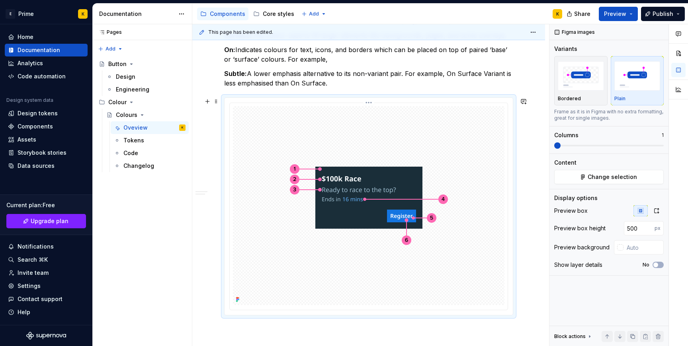
scroll to position [292, 0]
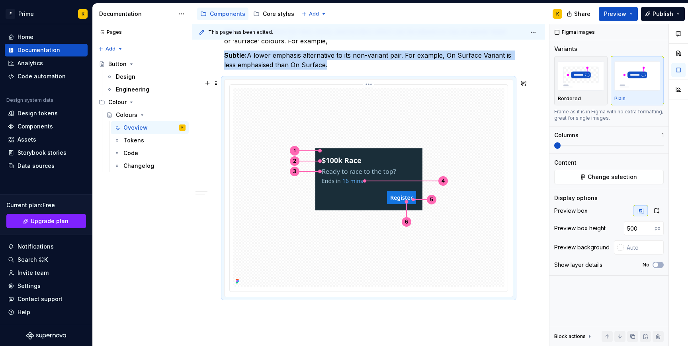
click at [470, 216] on img at bounding box center [369, 188] width 206 height 118
click at [657, 210] on icon "button" at bounding box center [656, 211] width 6 height 6
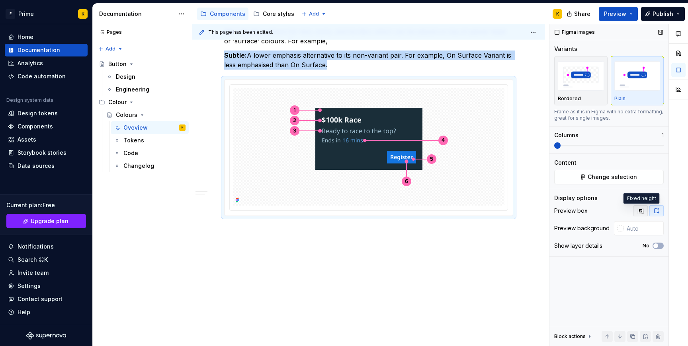
click at [639, 211] on icon "button" at bounding box center [639, 210] width 5 height 5
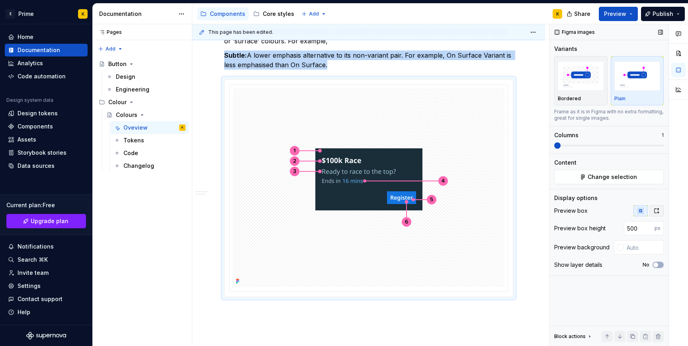
click at [653, 212] on icon "button" at bounding box center [656, 211] width 6 height 6
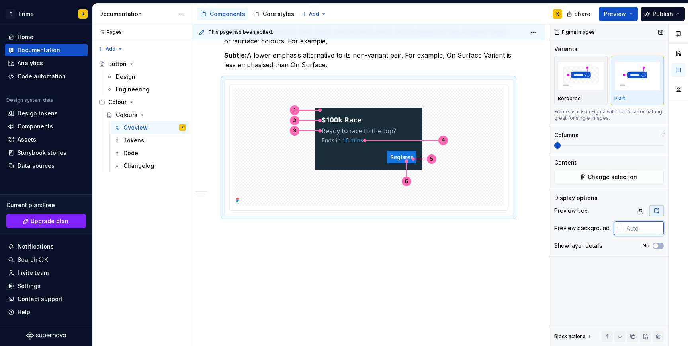
click at [632, 232] on input "text" at bounding box center [643, 228] width 40 height 14
click at [506, 302] on div "While the colour usage shown is accurate, the examples use mock designs only. T…" at bounding box center [368, 102] width 353 height 493
click at [579, 90] on div "button" at bounding box center [580, 76] width 46 height 33
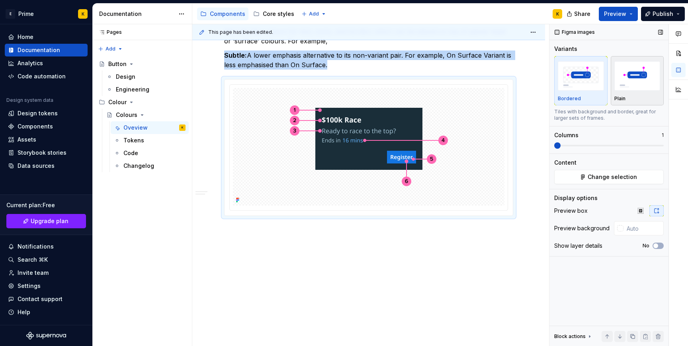
click at [635, 76] on img "button" at bounding box center [637, 75] width 46 height 29
click at [599, 78] on img "button" at bounding box center [580, 75] width 46 height 29
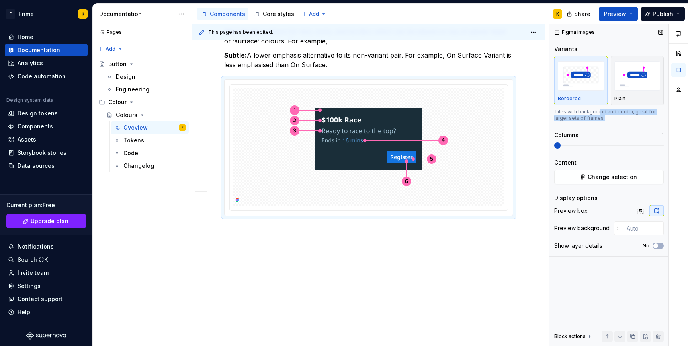
drag, startPoint x: 602, startPoint y: 120, endPoint x: 598, endPoint y: 110, distance: 10.7
click at [598, 110] on div "Tiles with background and border, great for larger sets of frames." at bounding box center [608, 115] width 109 height 13
click at [618, 91] on div "button" at bounding box center [637, 76] width 46 height 33
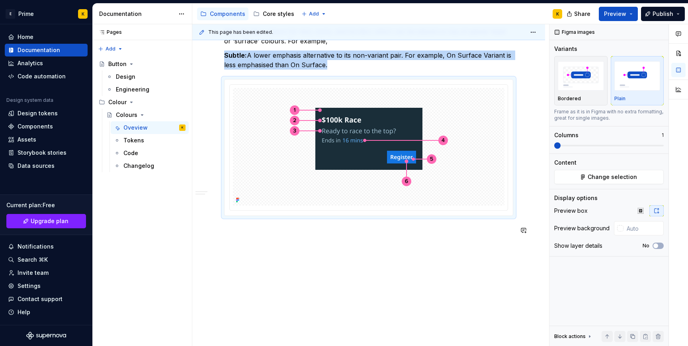
click at [477, 296] on div "While the colour usage shown is accurate, the examples use mock designs only. T…" at bounding box center [368, 102] width 353 height 493
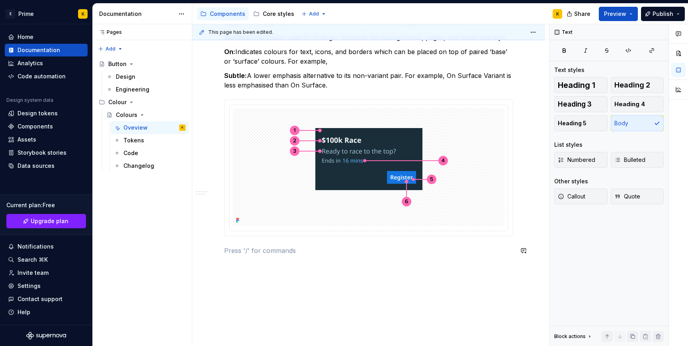
scroll to position [271, 0]
click at [633, 13] on button "Preview" at bounding box center [617, 14] width 39 height 14
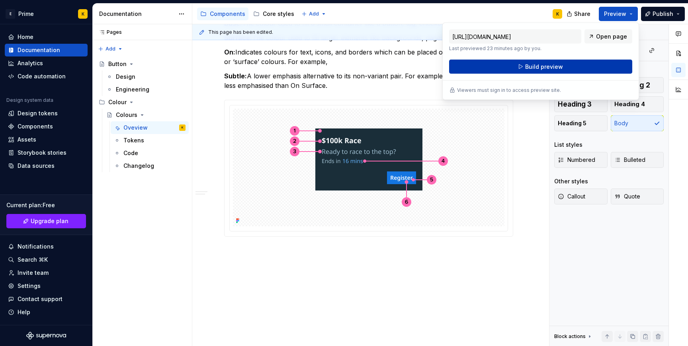
click at [576, 70] on button "Build preview" at bounding box center [540, 67] width 183 height 14
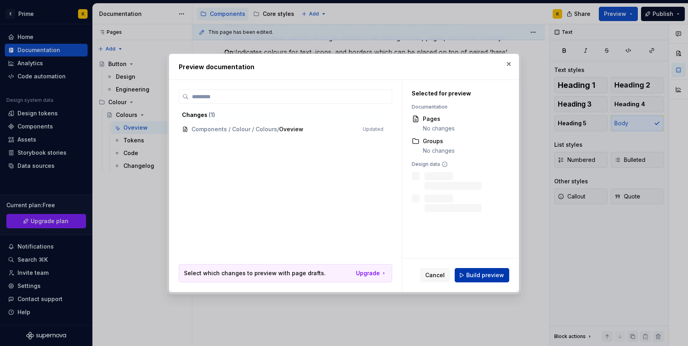
click at [470, 279] on span "Build preview" at bounding box center [485, 275] width 38 height 8
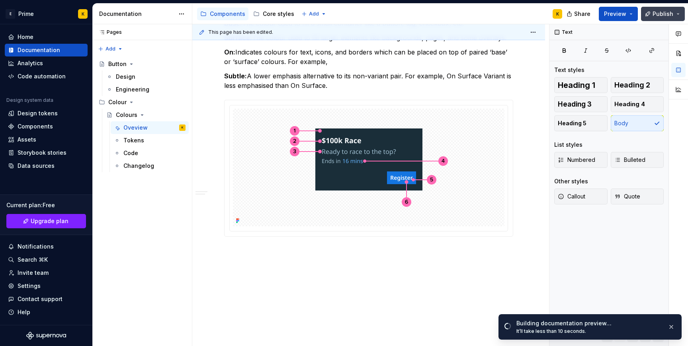
click at [665, 13] on span "Publish" at bounding box center [662, 14] width 21 height 8
click at [616, 15] on span "Preview" at bounding box center [615, 14] width 22 height 8
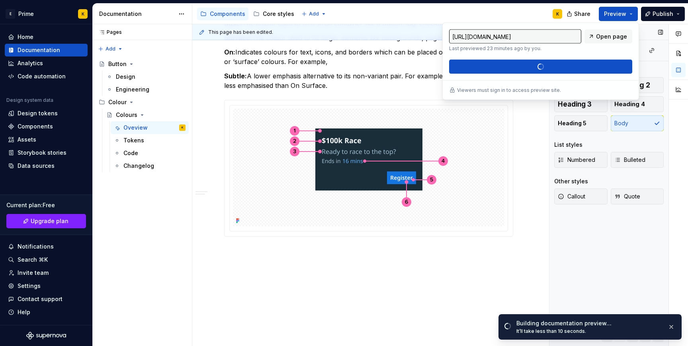
click at [633, 290] on div "Text Text styles Heading 1 Heading 2 Heading 3 Heading 4 Heading 5 Body List st…" at bounding box center [608, 185] width 119 height 322
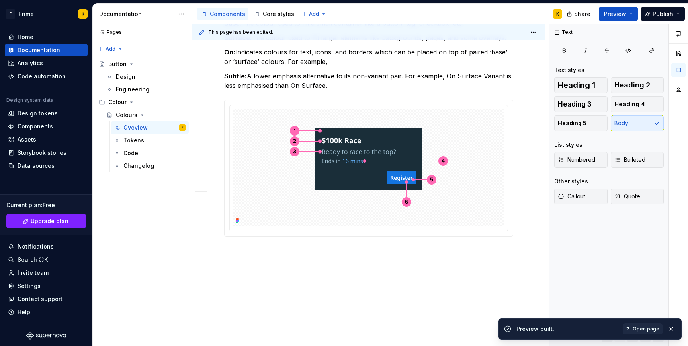
click at [654, 326] on span "Open page" at bounding box center [645, 329] width 27 height 6
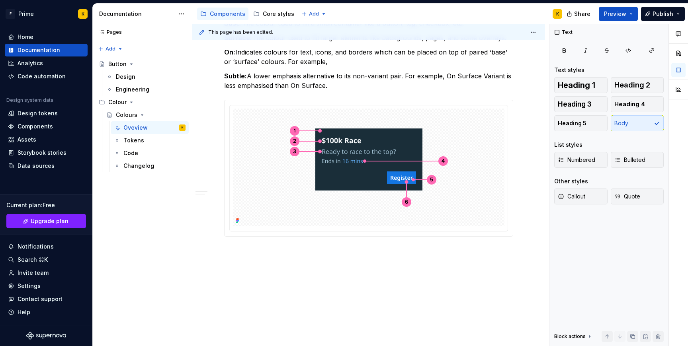
click at [213, 151] on div "While the colour usage shown is accurate, the examples use mock designs only. T…" at bounding box center [368, 122] width 353 height 493
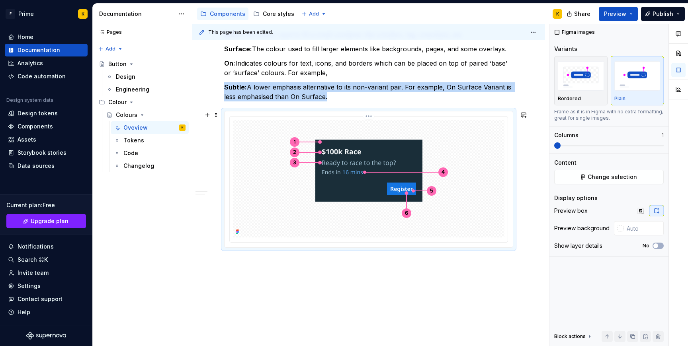
scroll to position [252, 0]
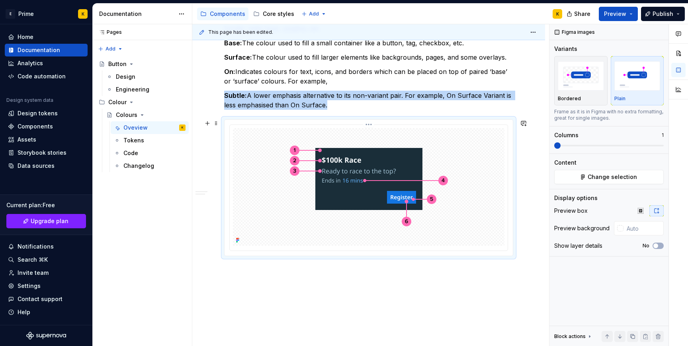
click at [419, 162] on img at bounding box center [369, 187] width 206 height 118
click at [435, 150] on img at bounding box center [369, 187] width 206 height 118
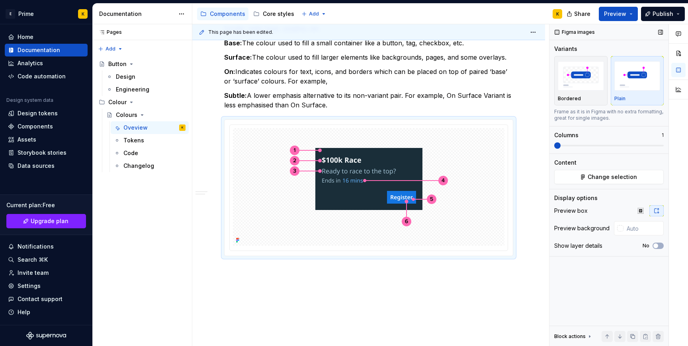
click at [586, 337] on icon at bounding box center [589, 336] width 6 height 6
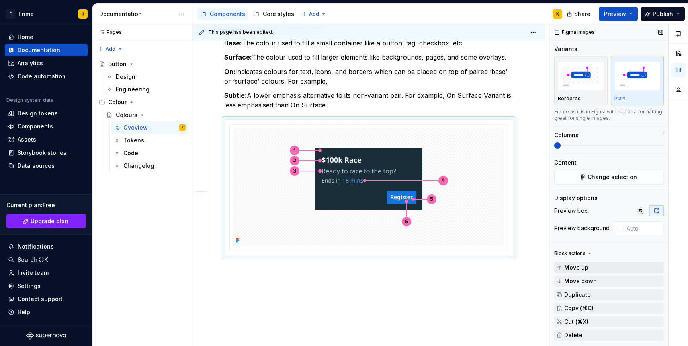
click at [577, 265] on span "Move up" at bounding box center [576, 268] width 24 height 6
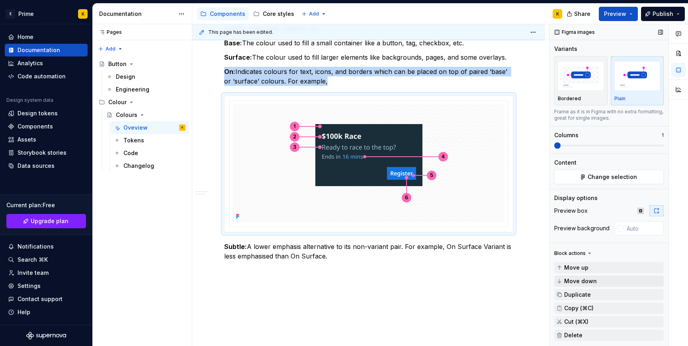
click at [583, 281] on span "Move down" at bounding box center [580, 281] width 33 height 6
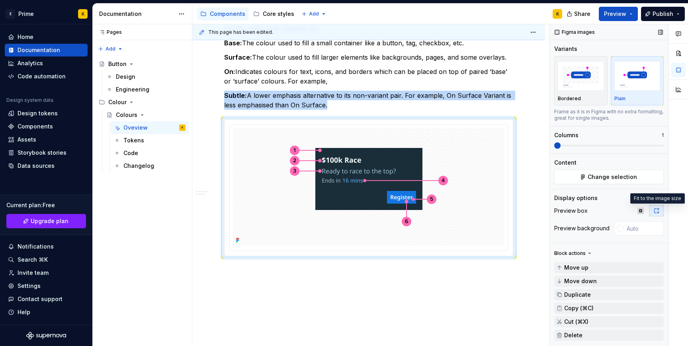
click at [653, 215] on button "button" at bounding box center [656, 210] width 14 height 11
click at [660, 210] on button "button" at bounding box center [656, 210] width 14 height 11
click at [676, 92] on button "button" at bounding box center [678, 89] width 14 height 14
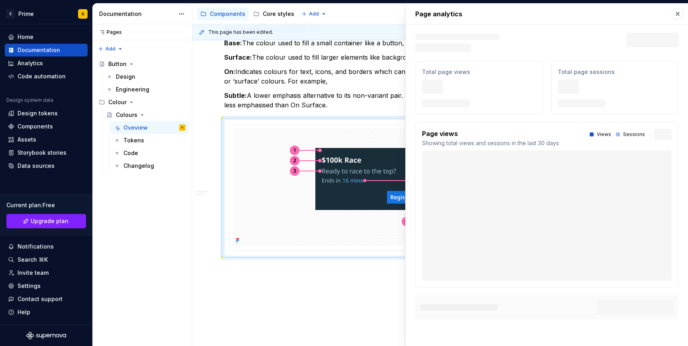
click at [683, 90] on div "Page analytics Text defining the skeleton width Skeleton width Last 30 days Tot…" at bounding box center [546, 166] width 282 height 325
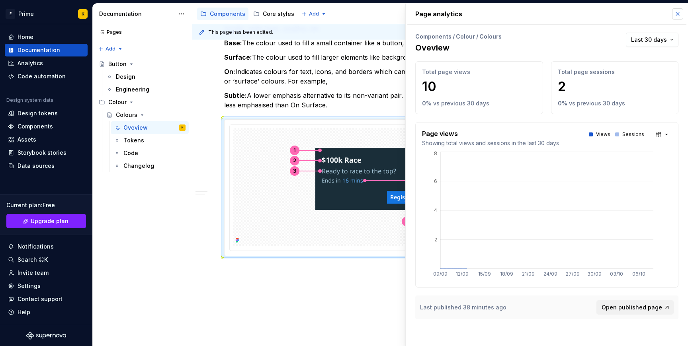
click at [678, 14] on button "button" at bounding box center [677, 13] width 11 height 11
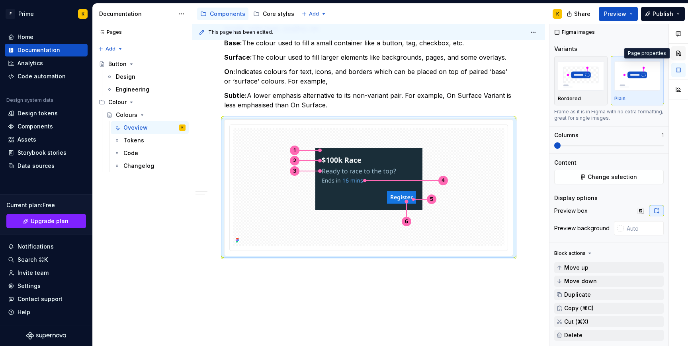
click at [680, 48] on button "button" at bounding box center [678, 53] width 14 height 14
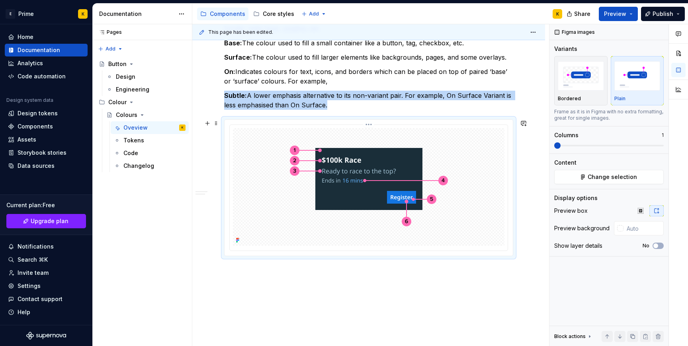
click at [430, 144] on img at bounding box center [369, 187] width 206 height 118
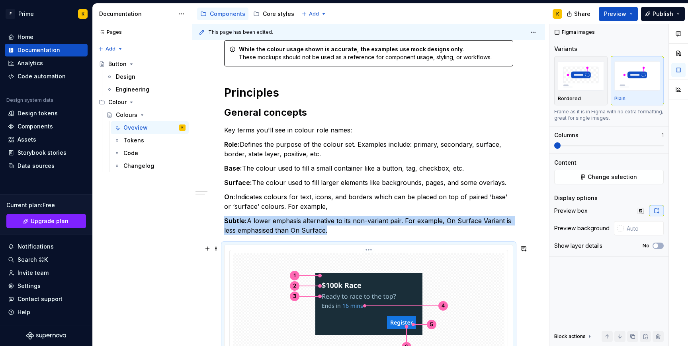
scroll to position [294, 0]
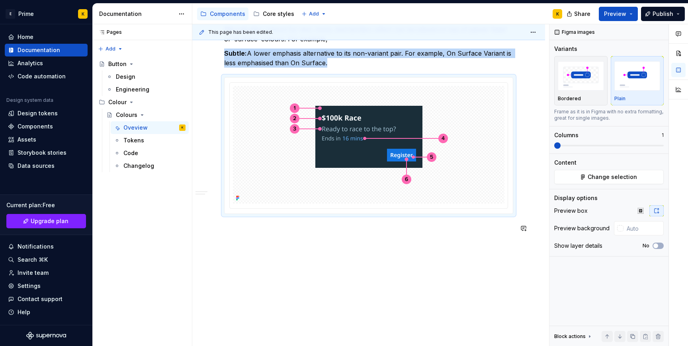
click at [259, 247] on div "While the colour usage shown is accurate, the examples use mock designs only. T…" at bounding box center [368, 100] width 353 height 493
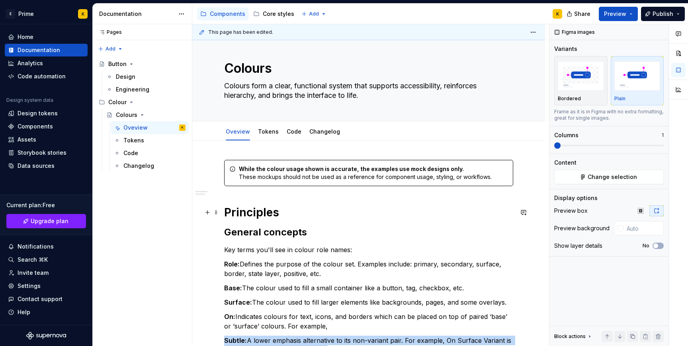
scroll to position [0, 0]
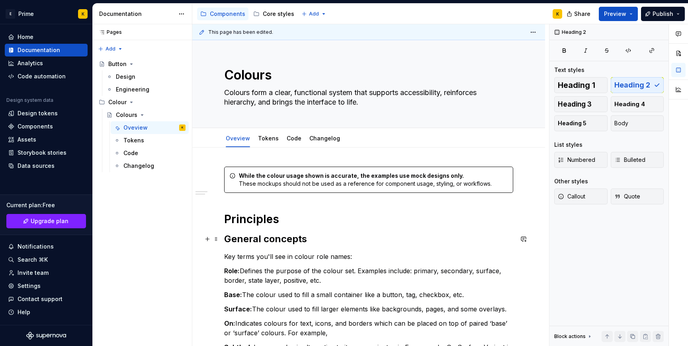
click at [270, 236] on h2 "General concepts" at bounding box center [368, 239] width 289 height 13
click at [262, 219] on h1 "Principles" at bounding box center [368, 219] width 289 height 14
click at [269, 242] on h2 "General concepts" at bounding box center [368, 239] width 289 height 13
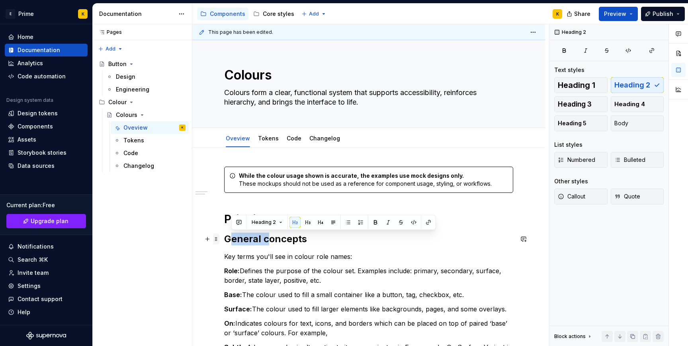
drag, startPoint x: 269, startPoint y: 242, endPoint x: 216, endPoint y: 242, distance: 53.3
click at [224, 242] on div "While the colour usage shown is accurate, the examples use mock designs only. T…" at bounding box center [368, 352] width 289 height 370
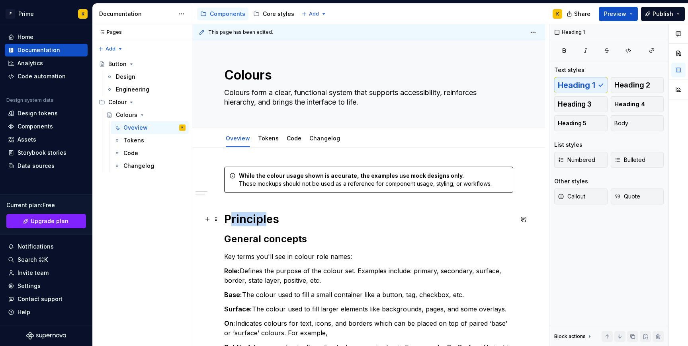
drag, startPoint x: 232, startPoint y: 221, endPoint x: 268, endPoint y: 221, distance: 35.8
click at [268, 221] on h1 "Principles" at bounding box center [368, 219] width 289 height 14
click at [283, 265] on div "While the colour usage shown is accurate, the examples use mock designs only. T…" at bounding box center [368, 347] width 289 height 361
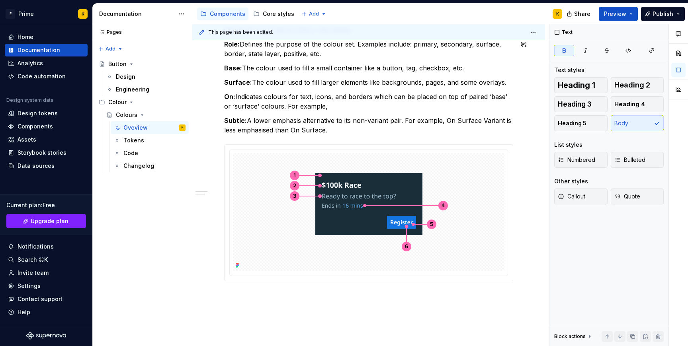
scroll to position [294, 0]
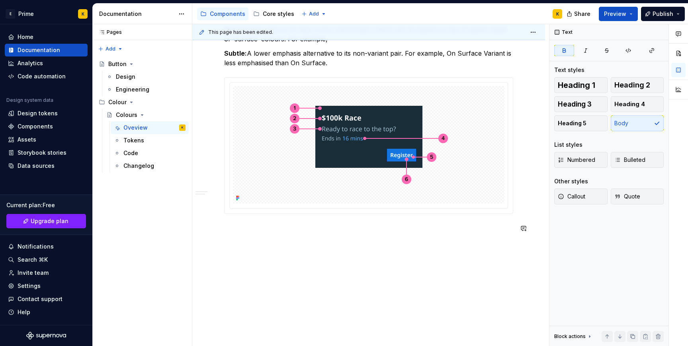
click at [271, 248] on div "While the colour usage shown is accurate, the examples use mock designs only. T…" at bounding box center [368, 100] width 353 height 493
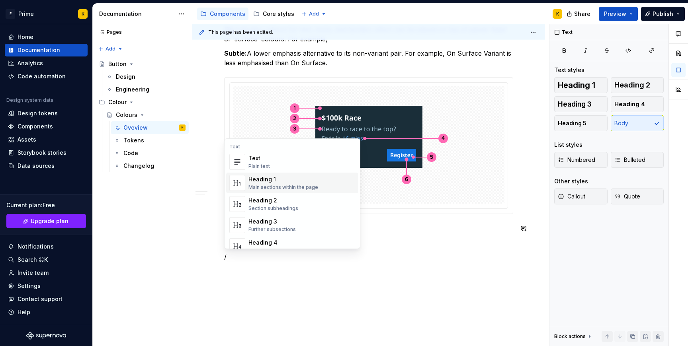
click at [285, 199] on div "Heading 2" at bounding box center [273, 201] width 50 height 8
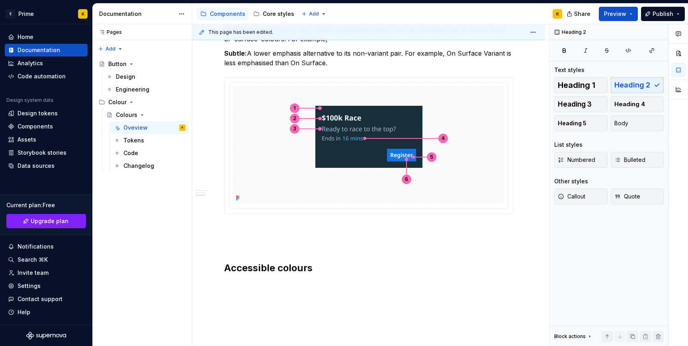
type textarea "*"
click at [269, 279] on div "While the colour usage shown is accurate, the examples use mock designs only. T…" at bounding box center [368, 78] width 289 height 411
click at [263, 288] on div "While the colour usage shown is accurate, the examples use mock designs only. T…" at bounding box center [368, 121] width 353 height 534
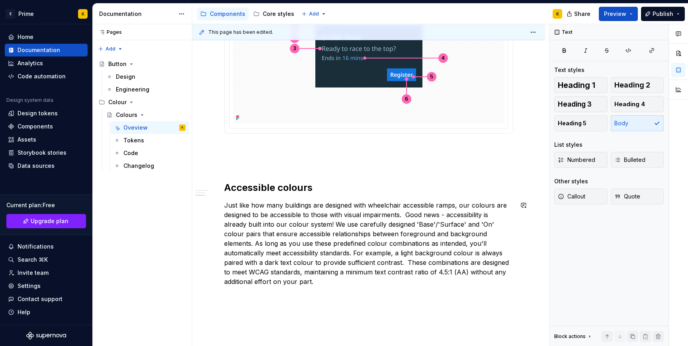
scroll to position [396, 0]
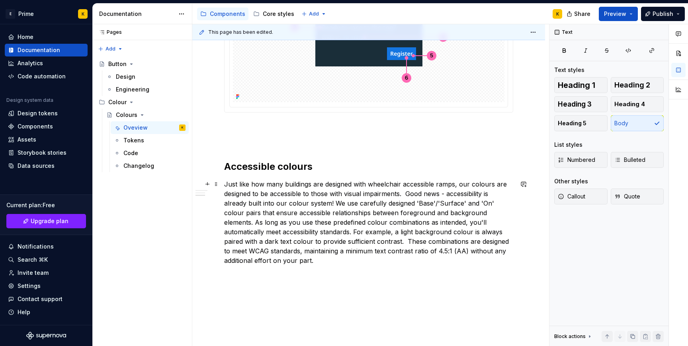
click at [339, 244] on p "Just like how many buildings are designed with wheelchair accessible ramps, our…" at bounding box center [368, 222] width 289 height 86
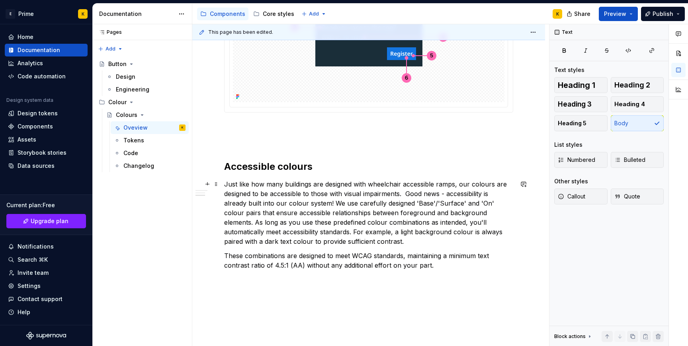
click at [409, 195] on p "Just like how many buildings are designed with wheelchair accessible ramps, our…" at bounding box center [368, 212] width 289 height 67
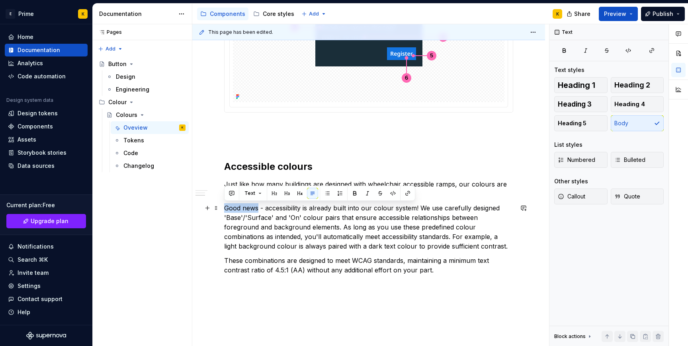
drag, startPoint x: 256, startPoint y: 209, endPoint x: 221, endPoint y: 210, distance: 35.1
click at [221, 210] on div "While the colour usage shown is accurate, the examples use mock designs only. T…" at bounding box center [368, 70] width 353 height 636
click at [351, 195] on button "button" at bounding box center [354, 193] width 11 height 11
click at [341, 254] on div "While the colour usage shown is accurate, the examples use mock designs only. T…" at bounding box center [368, 23] width 289 height 504
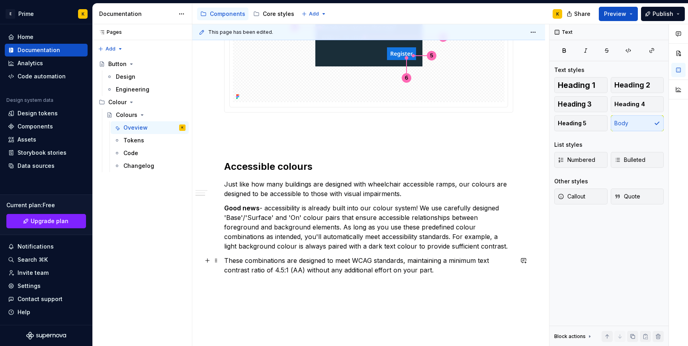
click at [429, 268] on p "These combinations are designed to meet WCAG standards, maintaining a minimum t…" at bounding box center [368, 265] width 289 height 19
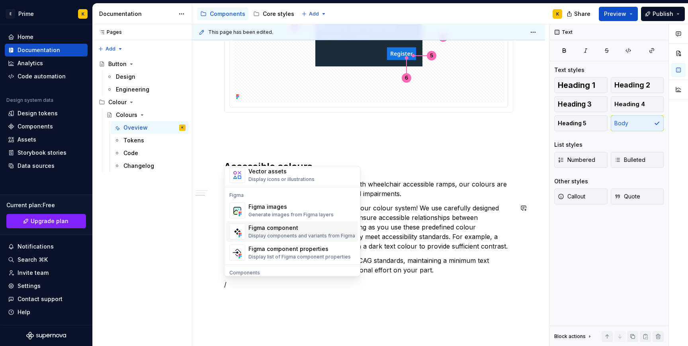
scroll to position [723, 0]
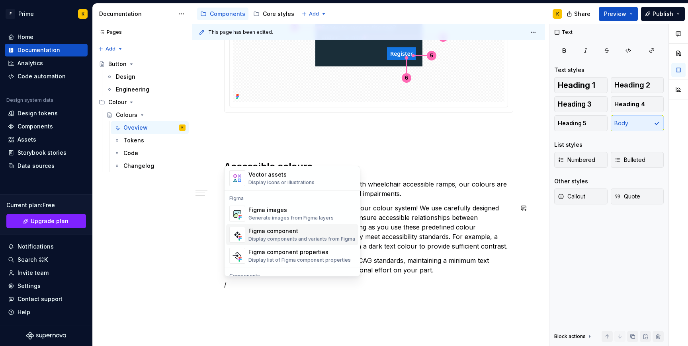
click at [281, 215] on div "Generate images from Figma layers" at bounding box center [290, 218] width 85 height 6
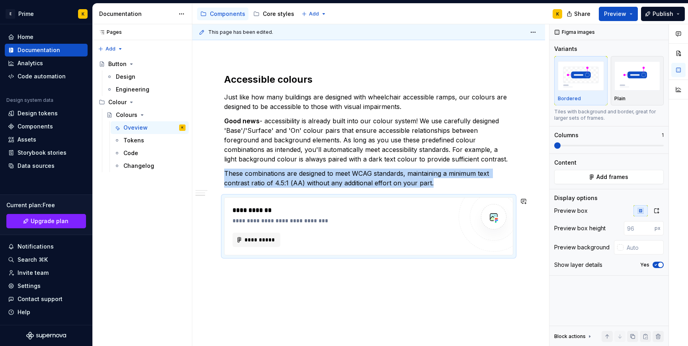
scroll to position [505, 0]
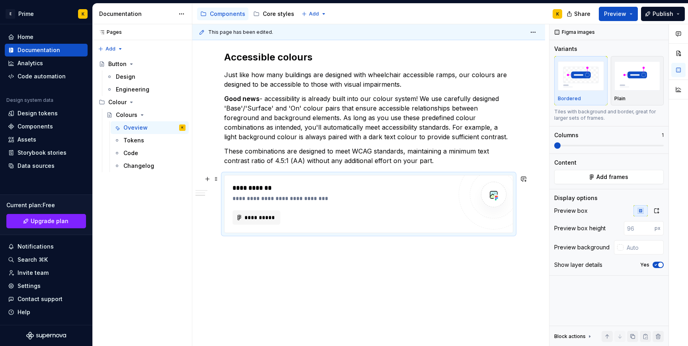
click at [259, 200] on div "**********" at bounding box center [344, 199] width 224 height 8
click at [259, 213] on button "**********" at bounding box center [256, 217] width 48 height 14
type textarea "*"
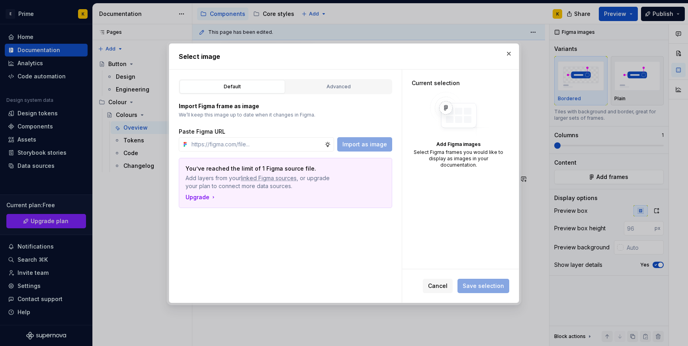
type input "https://www.figma.com/design/2zqR9hfnPvLqHcxMEKsStg/-PRIME--Zeroheight-frames?n…"
type textarea "*"
type input "https://www.figma.com/design/2zqR9hfnPvLqHcxMEKsStg/-PRIME--Zeroheight-frames?n…"
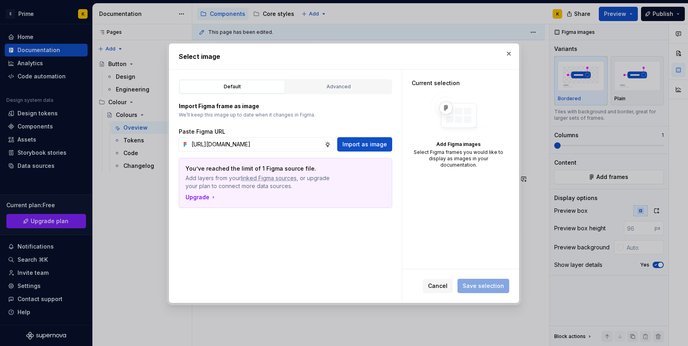
click at [380, 134] on div "Paste Figma URL" at bounding box center [285, 132] width 213 height 8
click at [379, 147] on span "Import as image" at bounding box center [364, 144] width 45 height 8
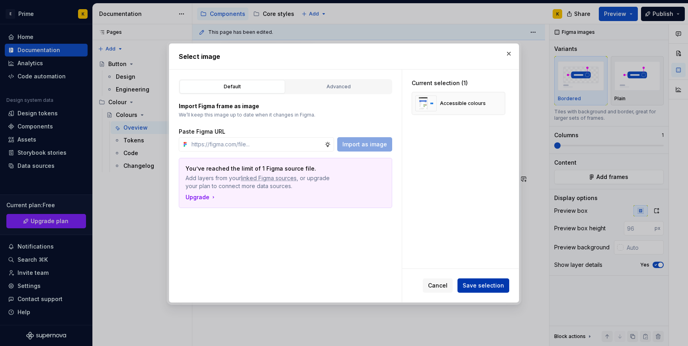
click at [488, 285] on span "Save selection" at bounding box center [482, 286] width 41 height 8
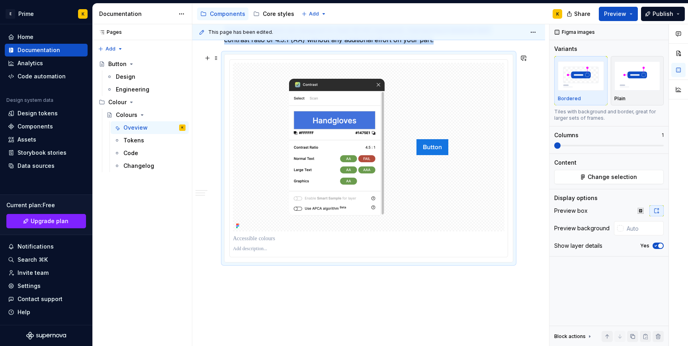
scroll to position [627, 0]
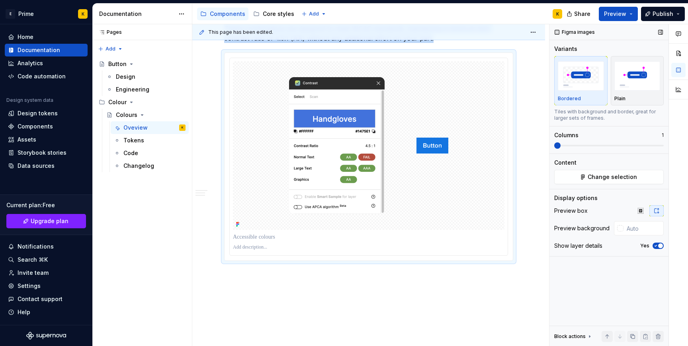
click at [659, 244] on span "button" at bounding box center [660, 246] width 5 height 5
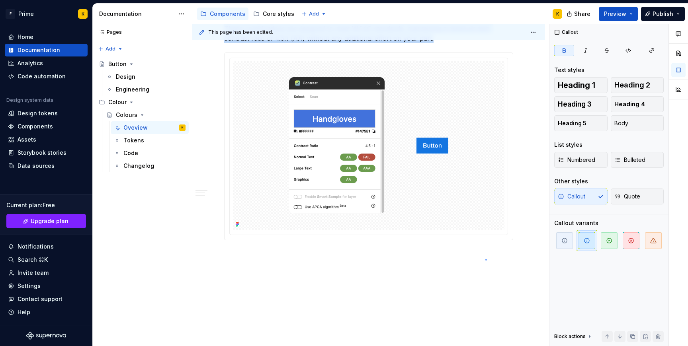
click at [485, 259] on div "This page has been edited. Colours Colours form a clear, functional system that…" at bounding box center [370, 185] width 357 height 322
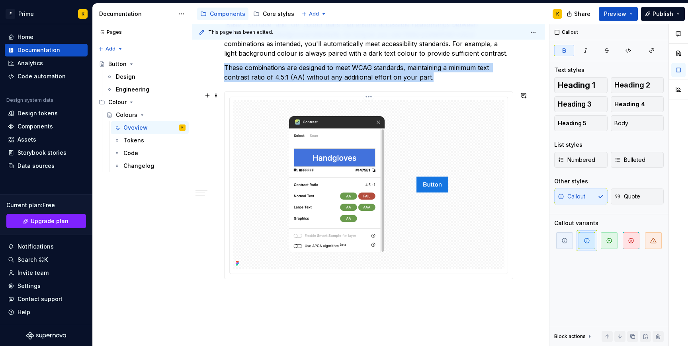
scroll to position [580, 0]
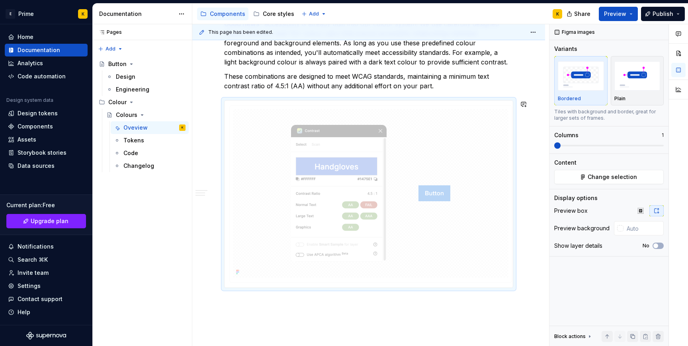
drag, startPoint x: 445, startPoint y: 192, endPoint x: 430, endPoint y: 237, distance: 47.8
click at [430, 237] on body "E Prime K Home Documentation Analytics Code automation Design system data Desig…" at bounding box center [344, 173] width 688 height 346
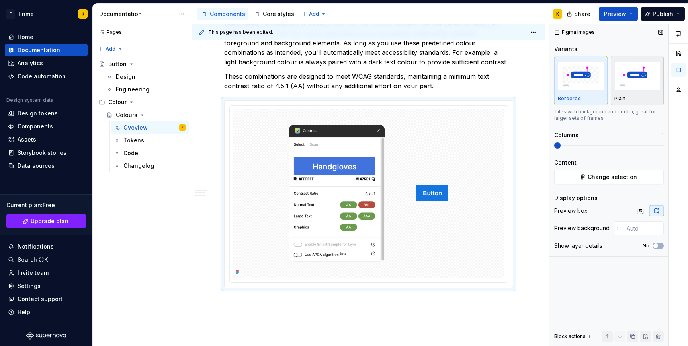
click at [633, 92] on div "Plain" at bounding box center [637, 81] width 46 height 42
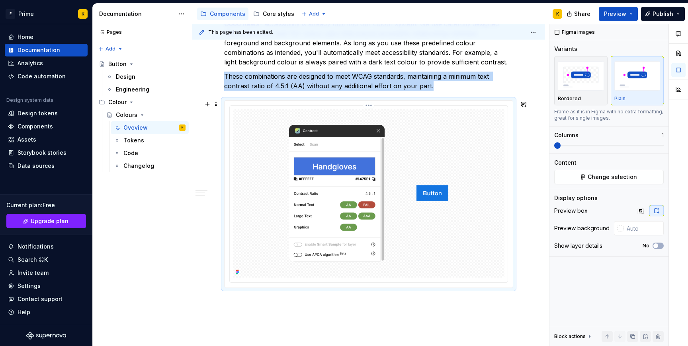
click at [475, 195] on div at bounding box center [368, 193] width 271 height 169
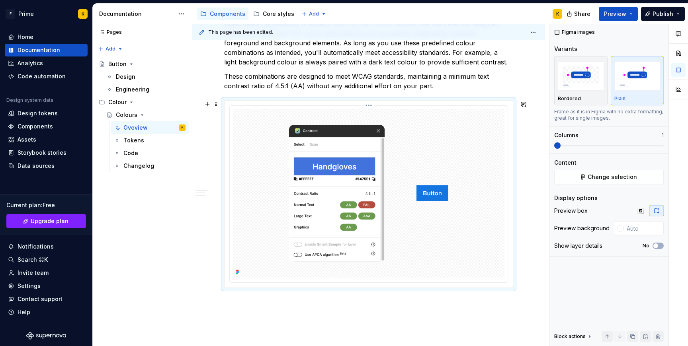
drag, startPoint x: 643, startPoint y: 117, endPoint x: 507, endPoint y: 115, distance: 135.3
click at [508, 115] on div "This page has been edited. Colours Colours form a clear, functional system that…" at bounding box center [439, 185] width 495 height 322
click at [595, 74] on img "button" at bounding box center [580, 75] width 46 height 29
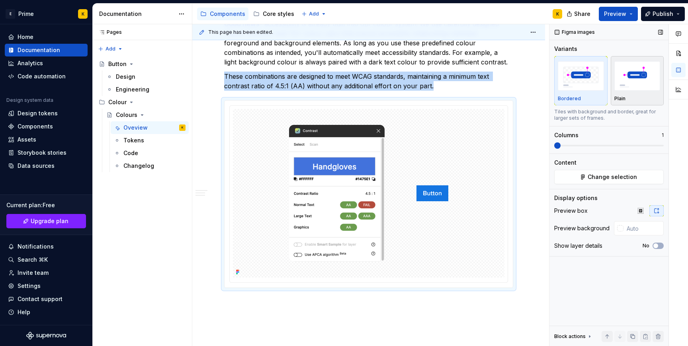
click at [618, 78] on img "button" at bounding box center [637, 75] width 46 height 29
click at [445, 129] on img at bounding box center [368, 193] width 159 height 169
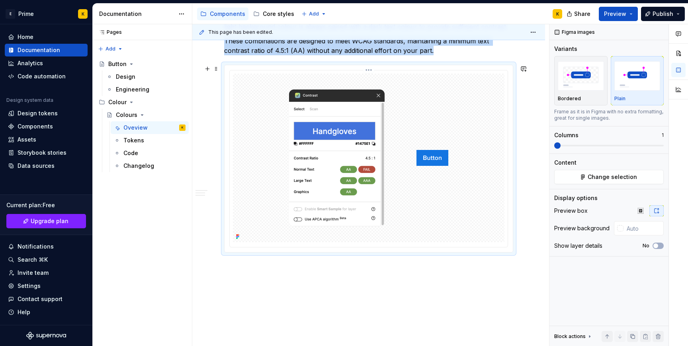
scroll to position [635, 0]
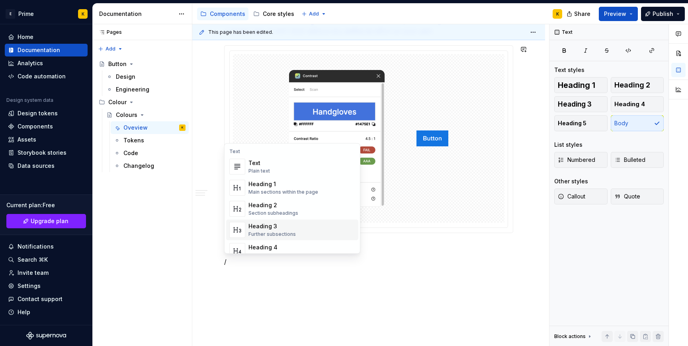
click at [280, 228] on div "Heading 3" at bounding box center [271, 226] width 47 height 8
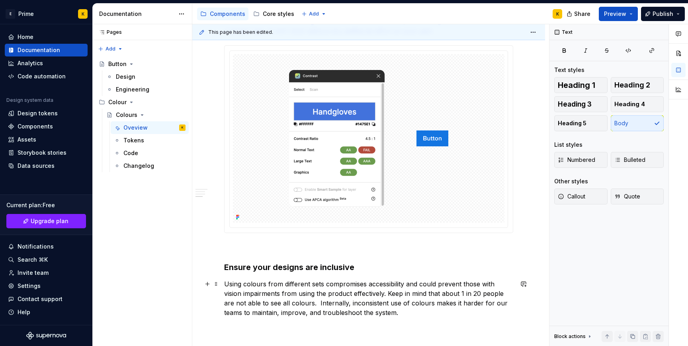
click at [296, 308] on p "Using colours from different sets compromises accessibility and could prevent t…" at bounding box center [368, 298] width 289 height 38
click at [295, 302] on p "Using colours from different sets compromises accessibility and could prevent t…" at bounding box center [368, 298] width 289 height 38
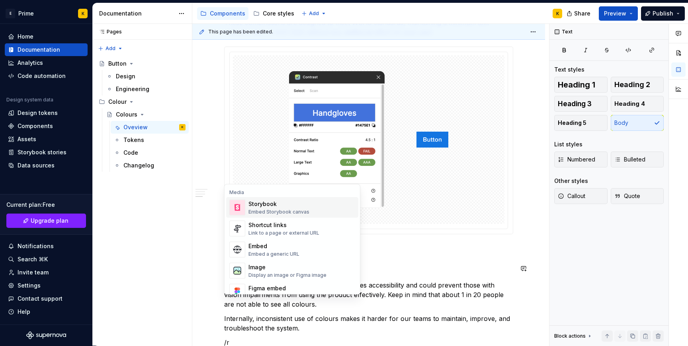
scroll to position [673, 0]
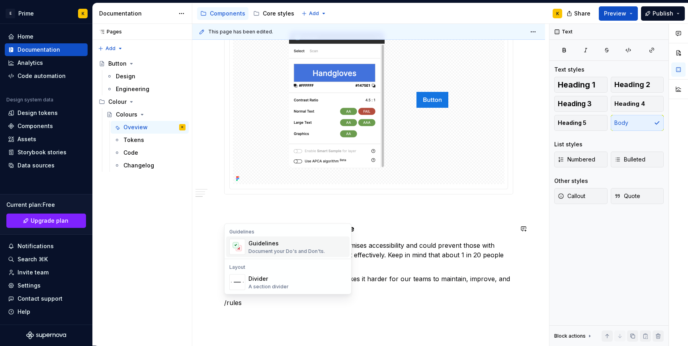
click at [261, 247] on div "Guidelines Document your Do's and Don'ts." at bounding box center [286, 247] width 76 height 15
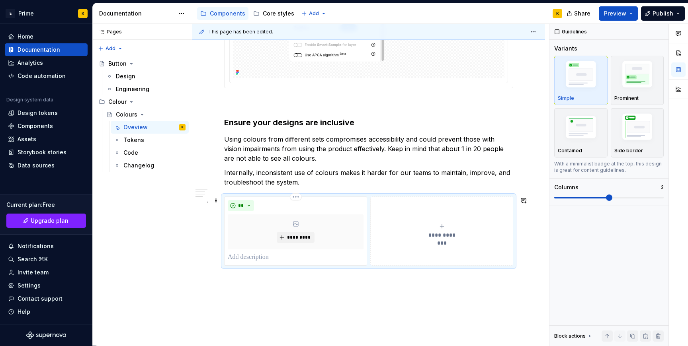
scroll to position [812, 0]
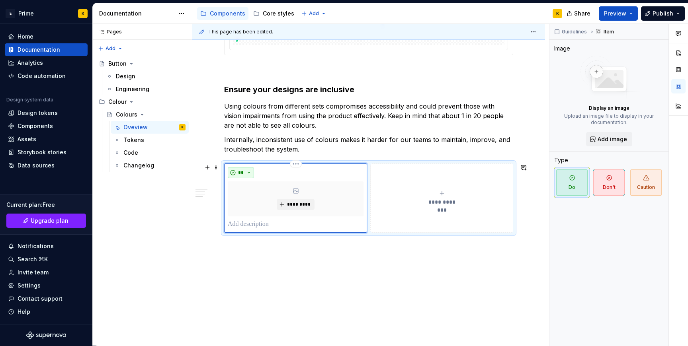
click at [246, 170] on button "**" at bounding box center [241, 172] width 26 height 11
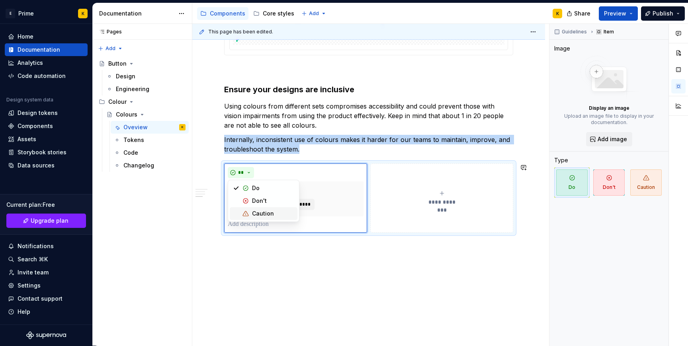
drag, startPoint x: 619, startPoint y: 138, endPoint x: 620, endPoint y: 146, distance: 7.7
click at [620, 146] on button "Add image" at bounding box center [609, 139] width 46 height 14
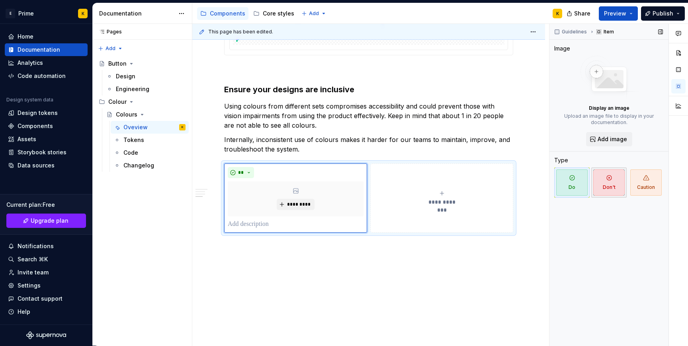
click at [599, 185] on span "Don't" at bounding box center [608, 183] width 31 height 26
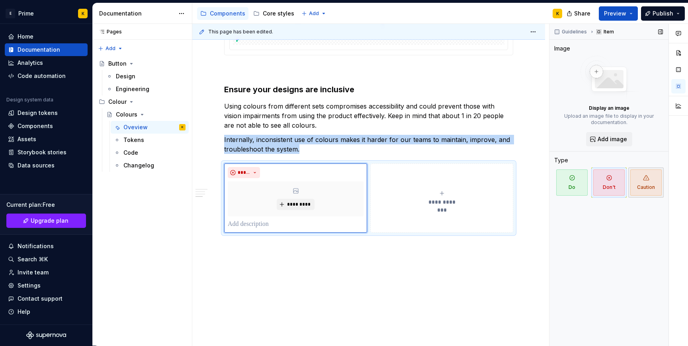
click at [633, 187] on span "Caution" at bounding box center [645, 183] width 31 height 26
click at [592, 185] on button "Don't" at bounding box center [608, 183] width 35 height 30
click at [574, 185] on span "Do" at bounding box center [571, 183] width 31 height 26
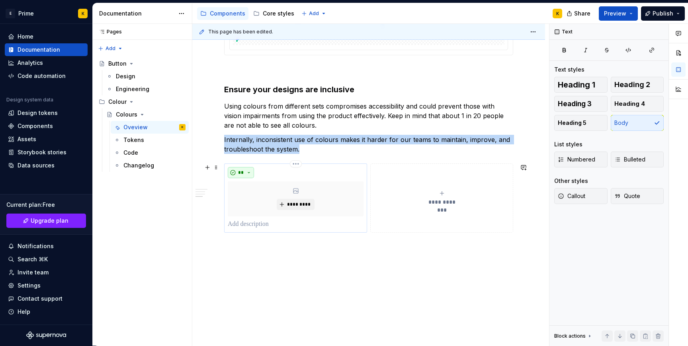
click at [253, 171] on button "**" at bounding box center [241, 172] width 26 height 11
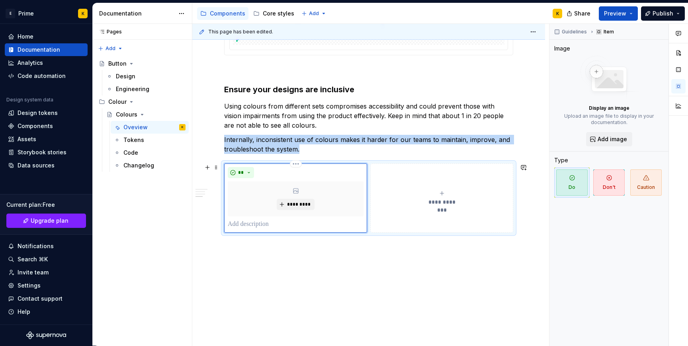
click at [367, 191] on div "** *********" at bounding box center [295, 198] width 143 height 69
click at [399, 170] on button "**********" at bounding box center [441, 198] width 143 height 69
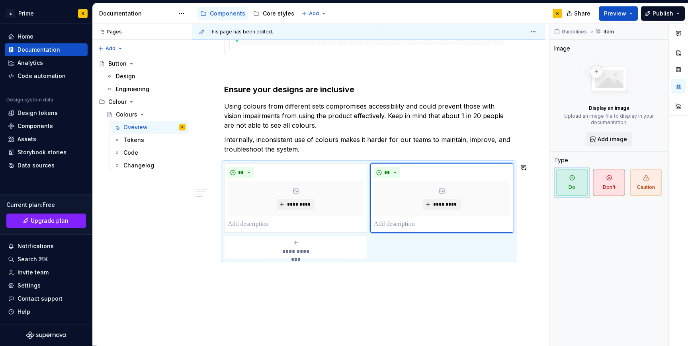
click at [399, 153] on p "Internally, inconsistent use of colours makes it harder for our teams to mainta…" at bounding box center [368, 144] width 289 height 19
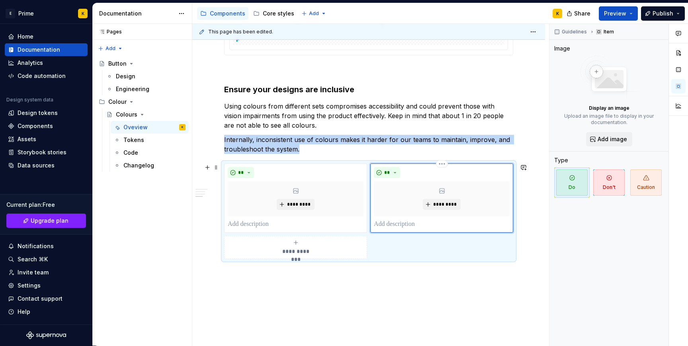
click at [395, 164] on div "** *********" at bounding box center [441, 198] width 143 height 69
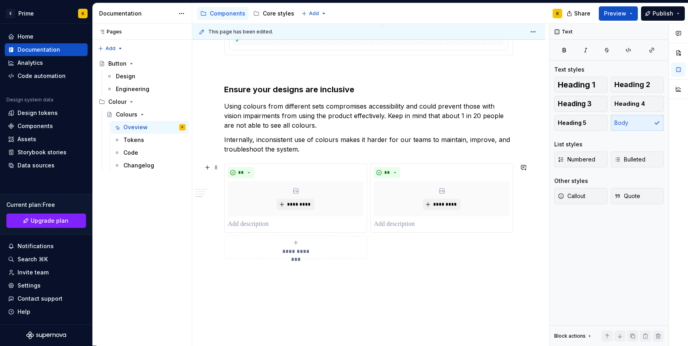
click at [377, 249] on div "**********" at bounding box center [368, 211] width 289 height 95
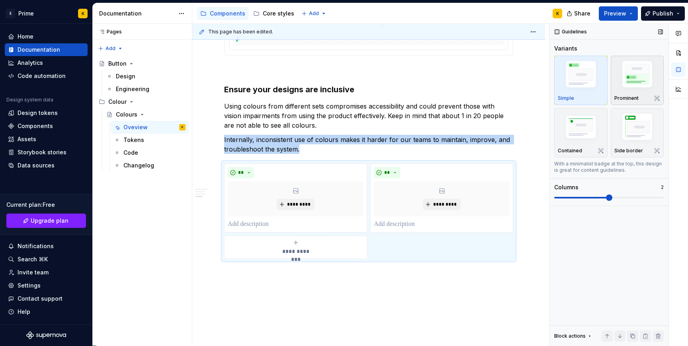
click at [625, 74] on img "button" at bounding box center [637, 75] width 46 height 35
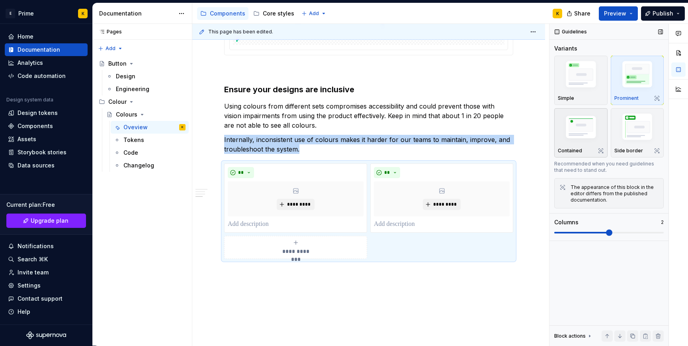
click at [606, 141] on button "Contained" at bounding box center [580, 132] width 53 height 49
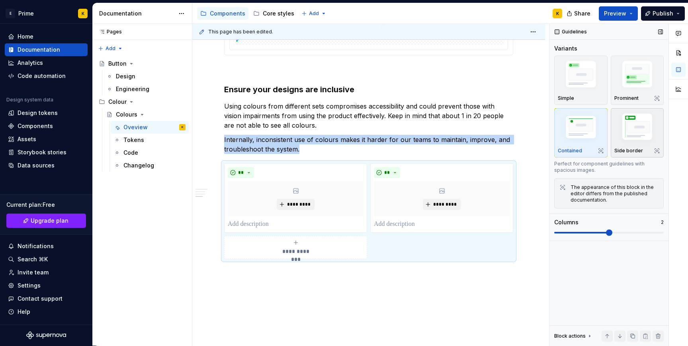
click at [618, 138] on img "button" at bounding box center [637, 128] width 46 height 35
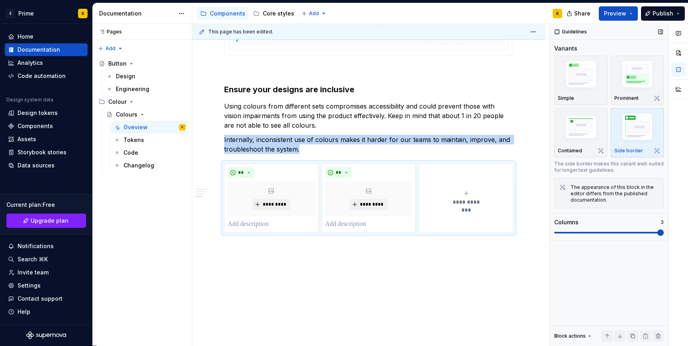
click at [657, 231] on span at bounding box center [660, 233] width 6 height 6
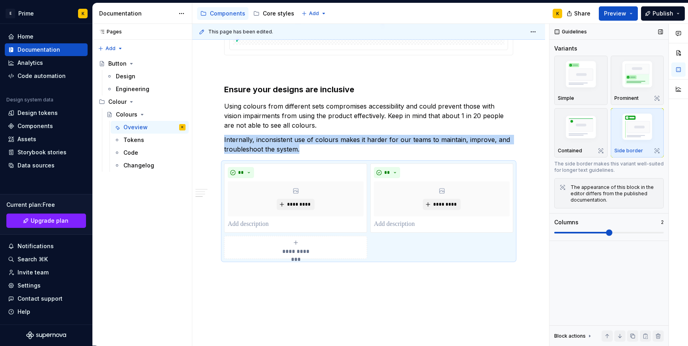
click at [606, 235] on span at bounding box center [609, 233] width 6 height 6
click at [589, 82] on img "button" at bounding box center [580, 75] width 46 height 35
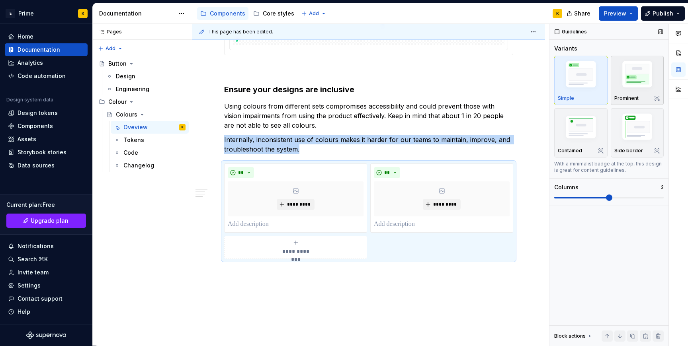
click at [631, 73] on img "button" at bounding box center [637, 75] width 46 height 35
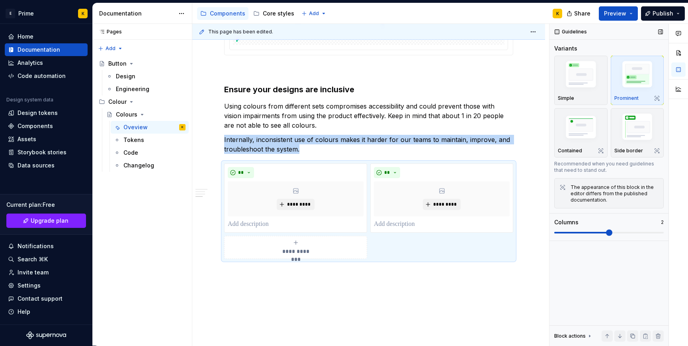
click at [631, 73] on img "button" at bounding box center [637, 75] width 46 height 35
click at [624, 97] on p "Prominent" at bounding box center [626, 98] width 24 height 6
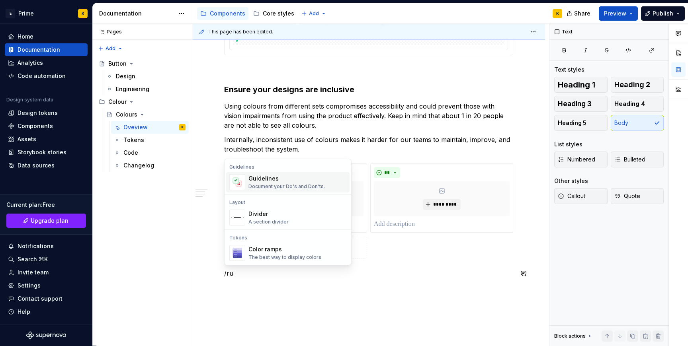
click at [281, 179] on div "Guidelines" at bounding box center [286, 179] width 76 height 8
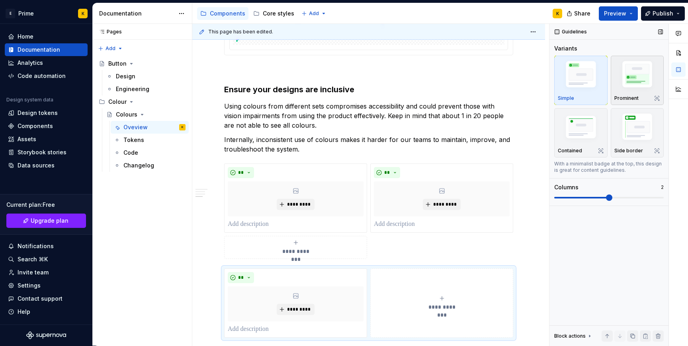
click at [627, 91] on img "button" at bounding box center [637, 75] width 46 height 35
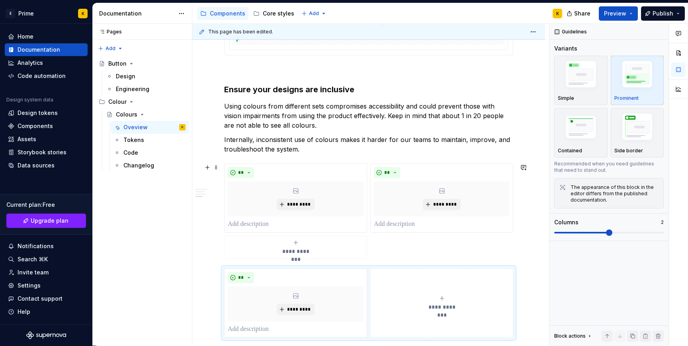
click at [395, 273] on button "**********" at bounding box center [441, 303] width 143 height 69
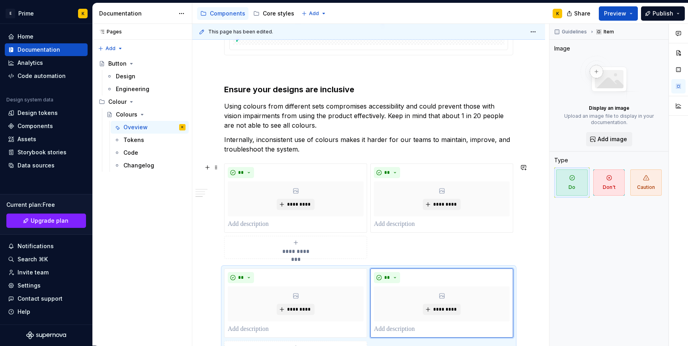
click at [230, 258] on button "**********" at bounding box center [295, 247] width 143 height 23
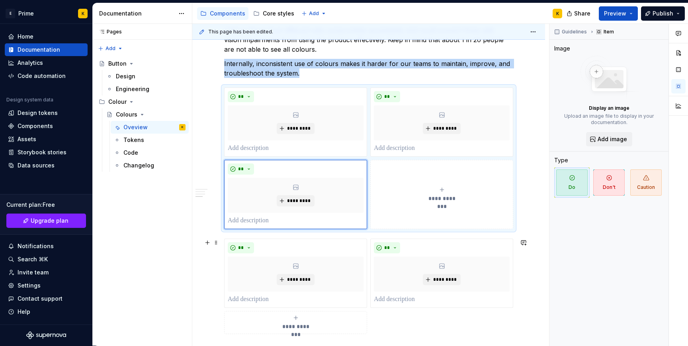
scroll to position [917, 0]
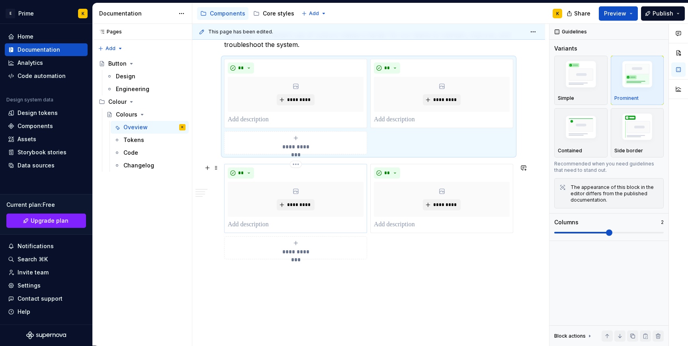
click at [238, 228] on p at bounding box center [296, 225] width 136 height 10
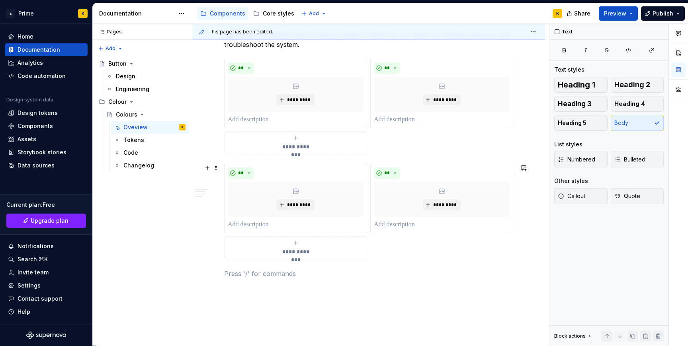
click at [446, 257] on div "**********" at bounding box center [368, 211] width 289 height 95
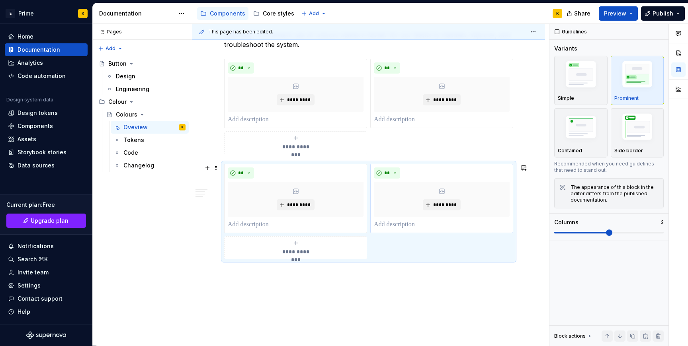
click at [398, 228] on p at bounding box center [442, 225] width 136 height 10
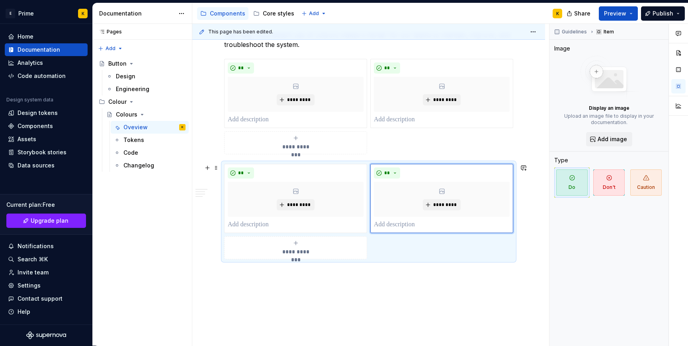
click at [419, 257] on div "**********" at bounding box center [368, 211] width 289 height 95
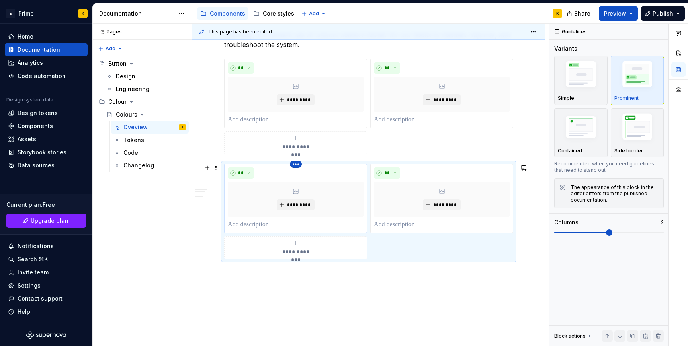
click at [296, 166] on html "E Prime K Home Documentation Analytics Code automation Design system data Desig…" at bounding box center [344, 173] width 688 height 346
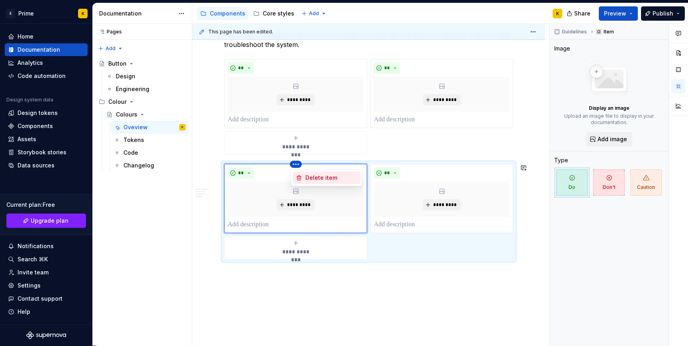
click at [314, 176] on div "Delete item" at bounding box center [331, 178] width 52 height 8
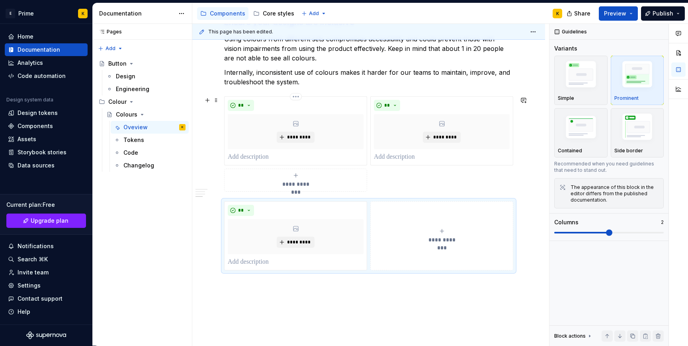
scroll to position [863, 0]
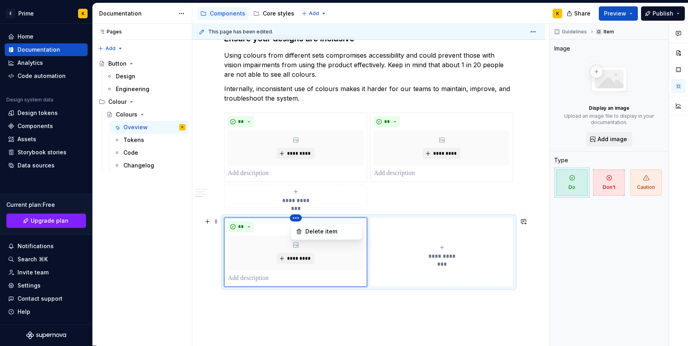
click at [294, 217] on html "E Prime K Home Documentation Analytics Code automation Design system data Desig…" at bounding box center [344, 173] width 688 height 346
click at [310, 232] on div "Delete item" at bounding box center [331, 232] width 52 height 8
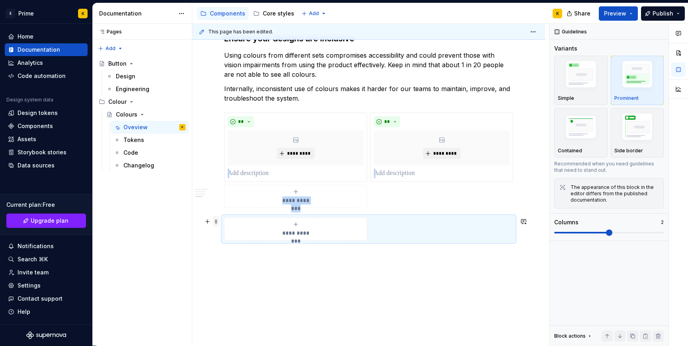
click at [214, 221] on span at bounding box center [216, 221] width 6 height 11
click at [233, 291] on div "Delete" at bounding box center [254, 292] width 52 height 8
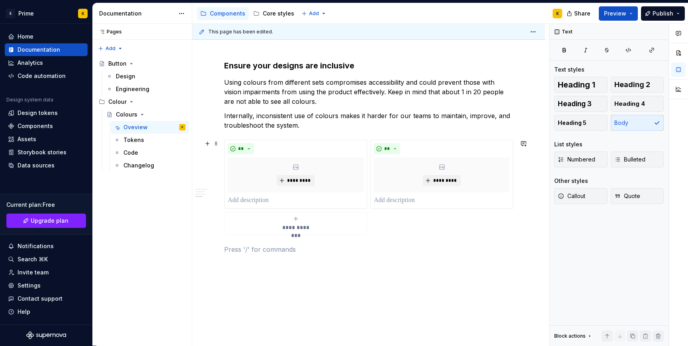
scroll to position [827, 0]
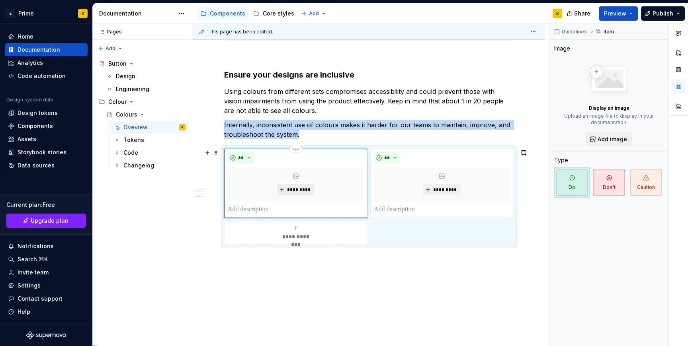
click at [297, 186] on button "*********" at bounding box center [296, 189] width 38 height 11
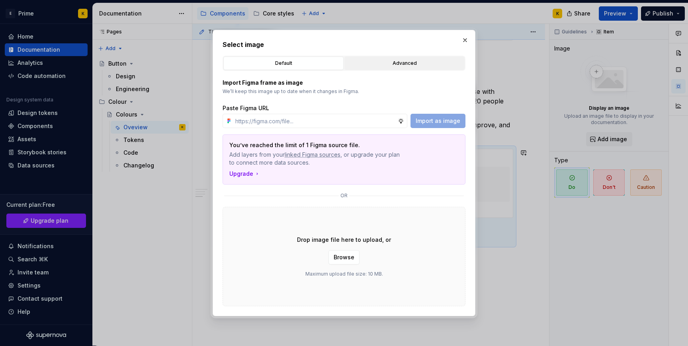
click at [374, 57] on button "Advanced" at bounding box center [404, 64] width 120 height 14
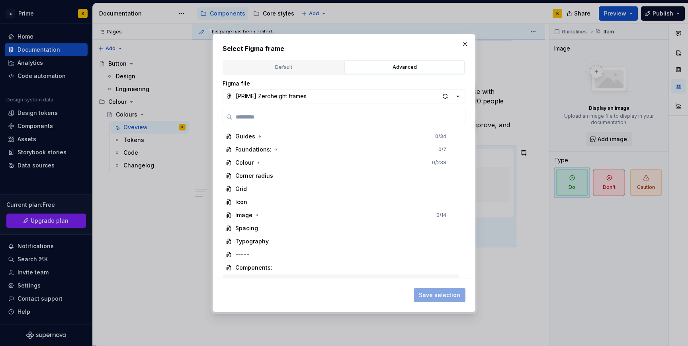
scroll to position [0, 0]
click at [255, 174] on icon "button" at bounding box center [258, 174] width 6 height 6
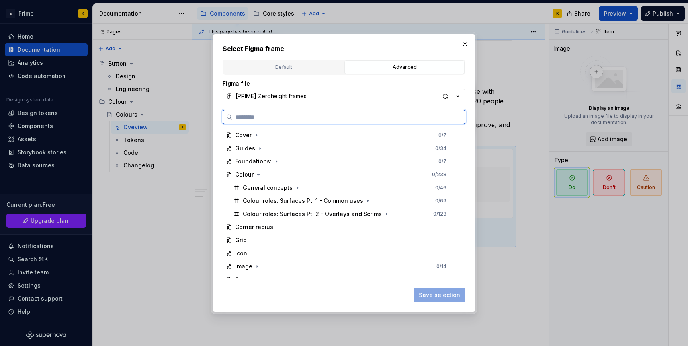
type textarea "*"
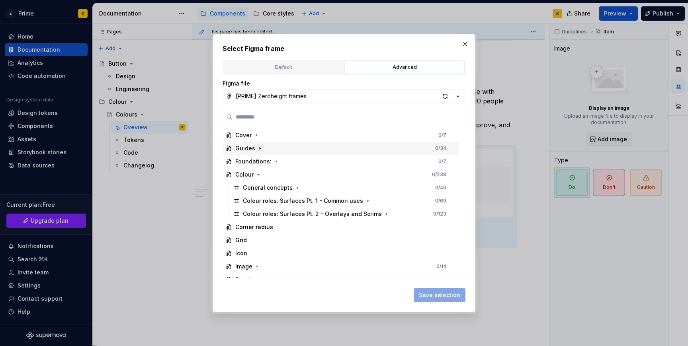
click at [257, 150] on icon "button" at bounding box center [260, 148] width 6 height 6
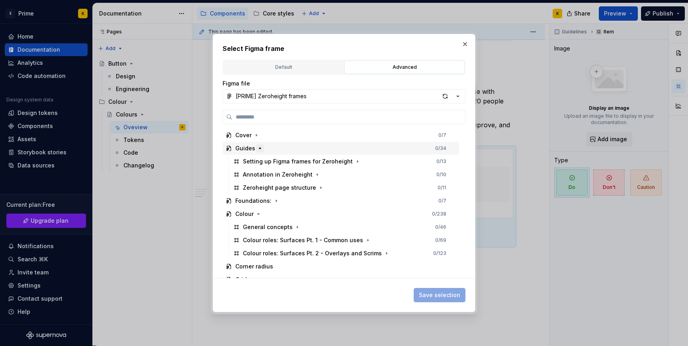
click at [256, 150] on button "button" at bounding box center [260, 148] width 8 height 8
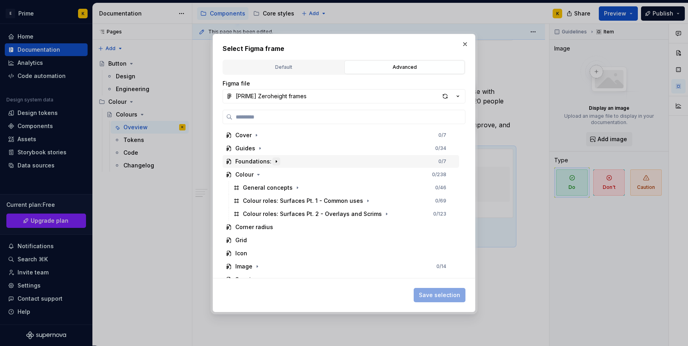
click at [273, 164] on icon "button" at bounding box center [276, 161] width 6 height 6
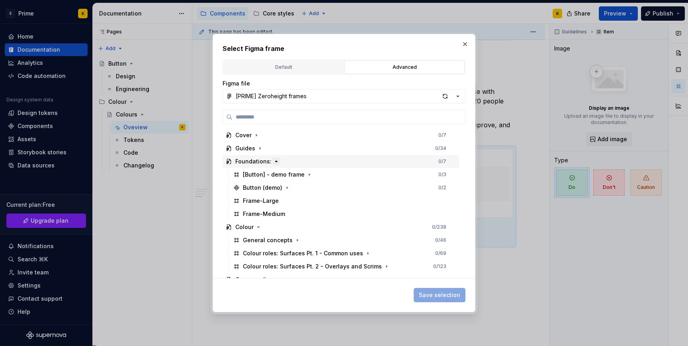
click at [273, 164] on icon "button" at bounding box center [276, 161] width 6 height 6
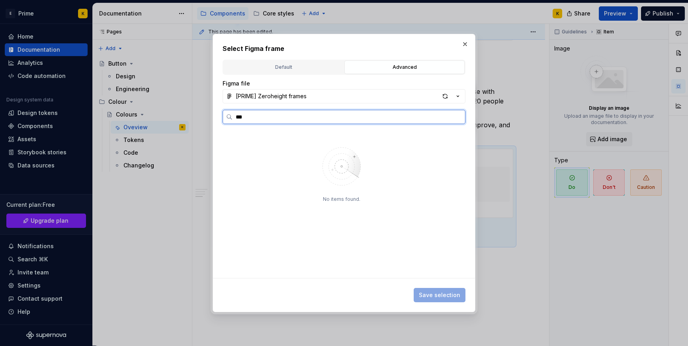
type input "**"
type textarea "*"
type input "*"
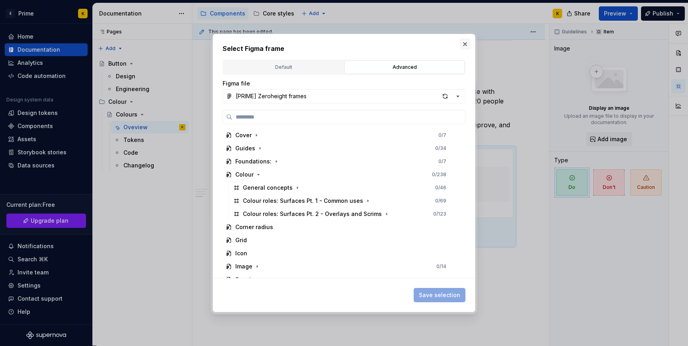
click at [465, 45] on button "button" at bounding box center [464, 44] width 11 height 11
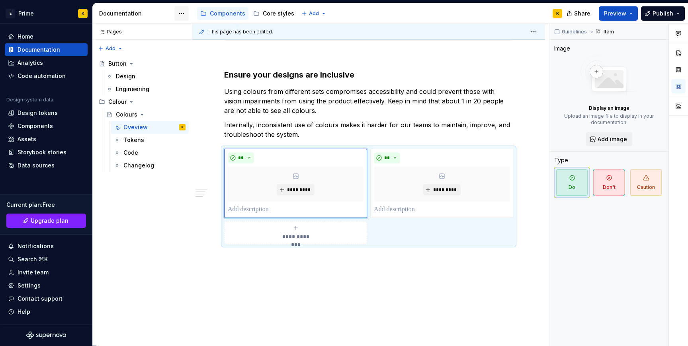
click at [185, 13] on html "E Prime K Home Documentation Analytics Code automation Design system data Desig…" at bounding box center [344, 173] width 688 height 346
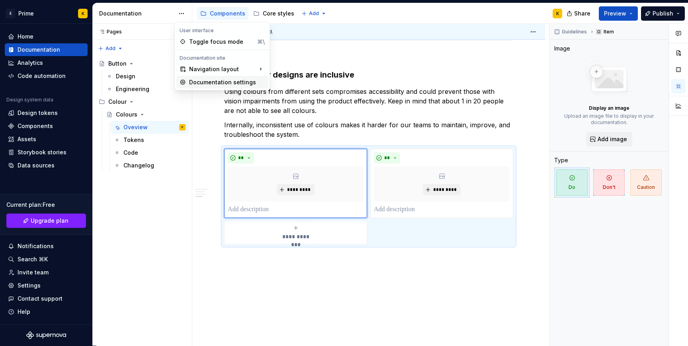
click at [199, 80] on div "Documentation settings" at bounding box center [227, 82] width 76 height 8
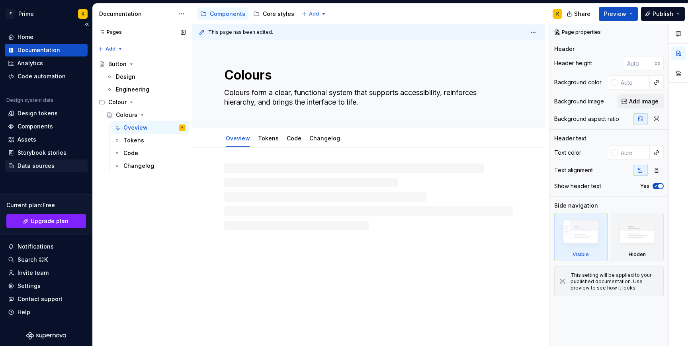
click at [49, 170] on div "Data sources" at bounding box center [36, 166] width 37 height 8
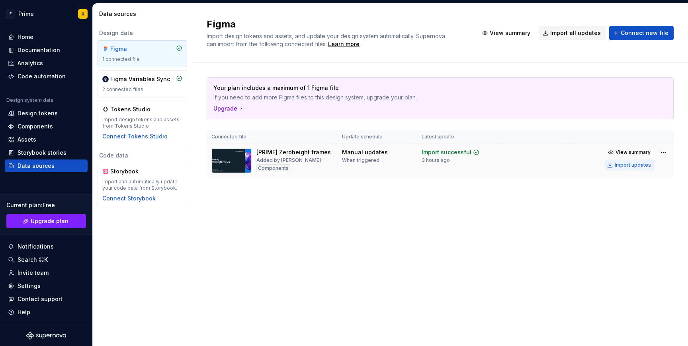
click at [633, 162] on div "Import updates" at bounding box center [632, 165] width 36 height 6
click at [632, 166] on div "Import updates" at bounding box center [632, 165] width 36 height 6
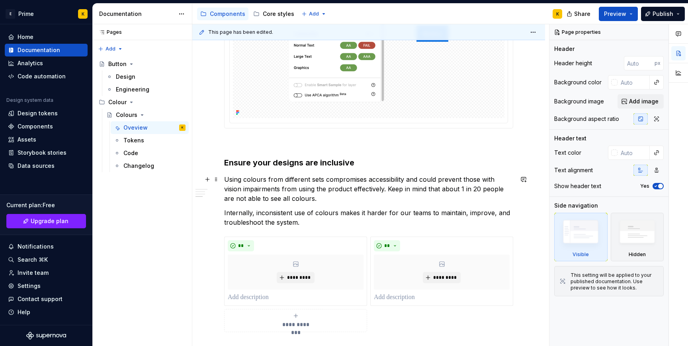
scroll to position [857, 0]
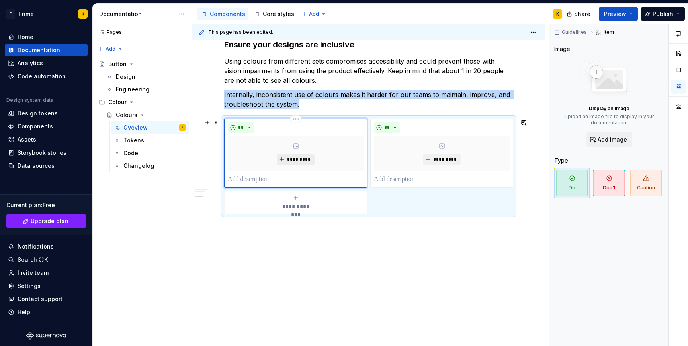
click at [292, 162] on span "*********" at bounding box center [298, 159] width 24 height 6
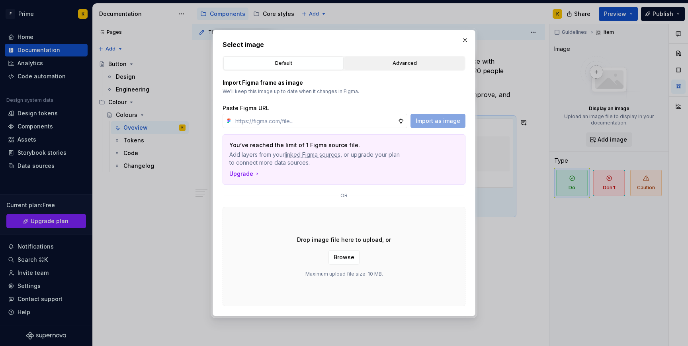
click at [383, 57] on button "Advanced" at bounding box center [404, 64] width 120 height 14
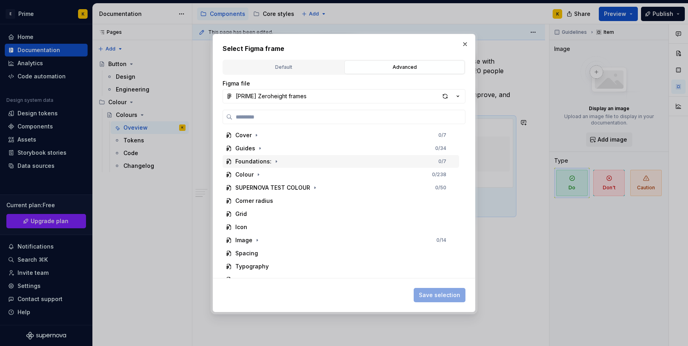
scroll to position [7, 0]
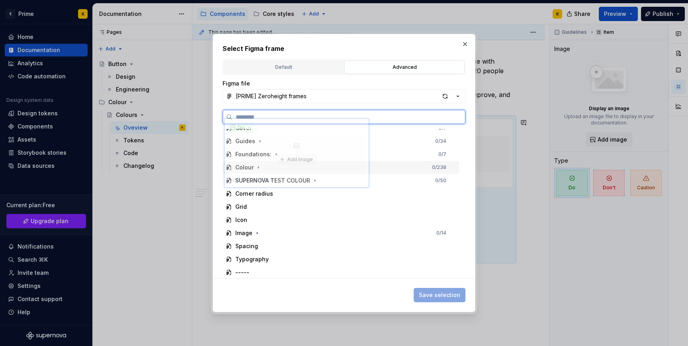
drag, startPoint x: 314, startPoint y: 177, endPoint x: 318, endPoint y: 170, distance: 8.4
click at [317, 170] on div "Cover 0 / 7 Guides 0 / 34 Foundations: 0 / 7 Colour 0 / 238 SUPERNOVA TEST COLO…" at bounding box center [341, 240] width 238 height 236
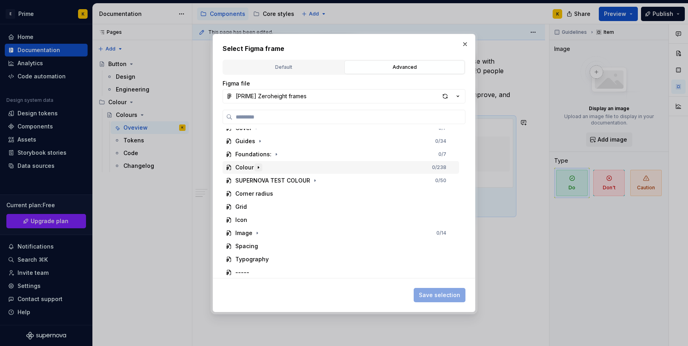
click at [261, 168] on icon "button" at bounding box center [258, 167] width 6 height 6
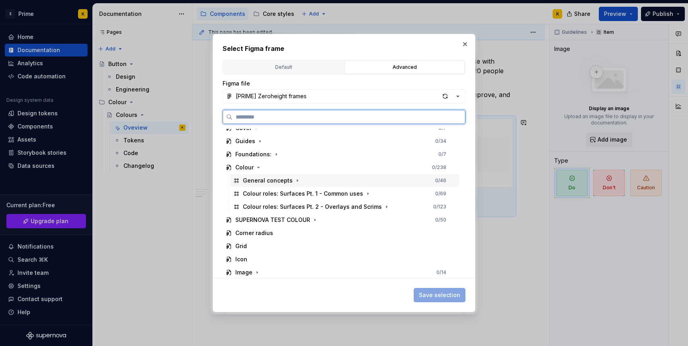
click at [289, 182] on div "General concepts" at bounding box center [268, 181] width 50 height 8
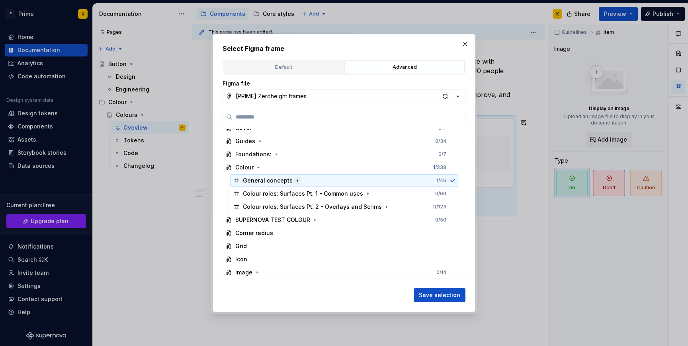
click at [295, 182] on icon "button" at bounding box center [297, 180] width 6 height 6
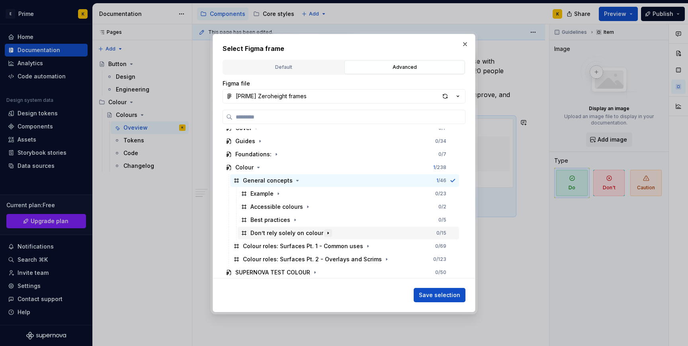
click at [325, 234] on icon "button" at bounding box center [328, 233] width 6 height 6
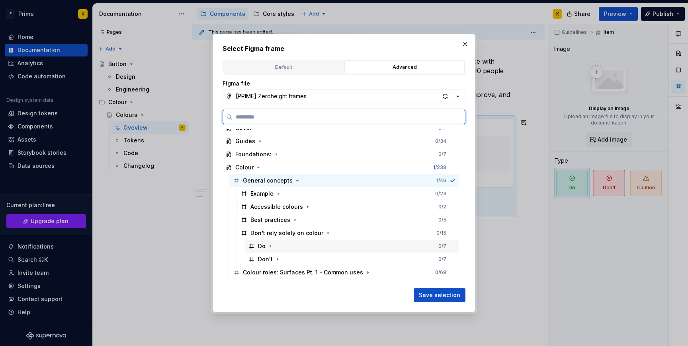
click at [265, 245] on div "Do" at bounding box center [266, 246] width 16 height 8
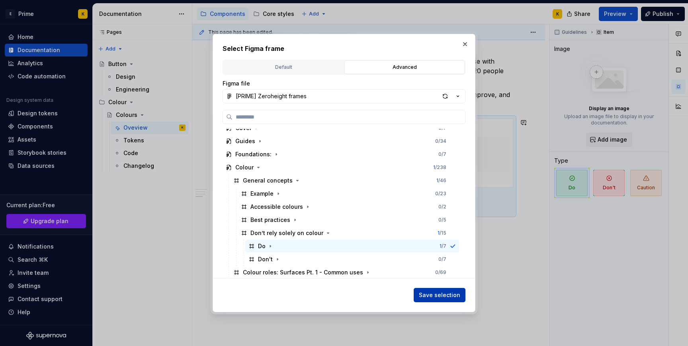
click at [422, 301] on button "Save selection" at bounding box center [439, 295] width 52 height 14
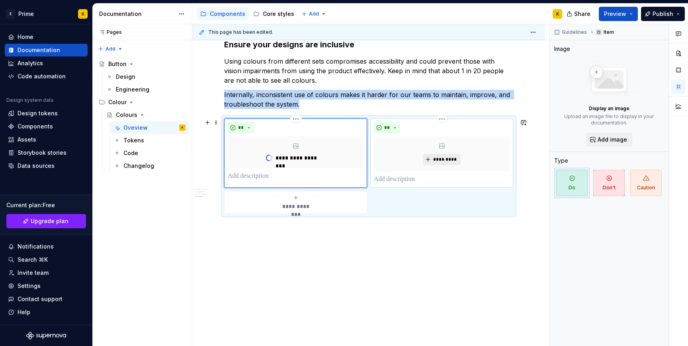
click at [437, 158] on span "*********" at bounding box center [445, 159] width 24 height 6
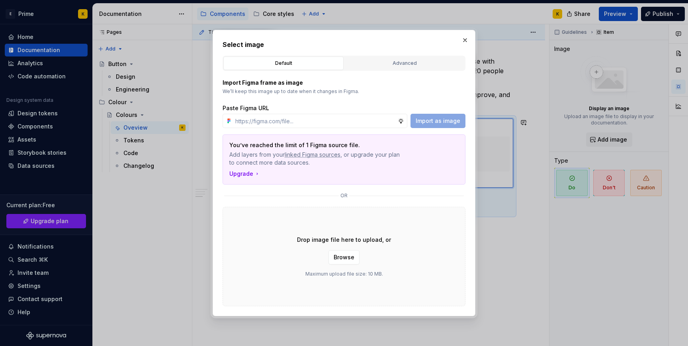
click at [402, 70] on div "Default Advanced" at bounding box center [343, 63] width 243 height 15
click at [407, 59] on div "Advanced" at bounding box center [404, 63] width 115 height 8
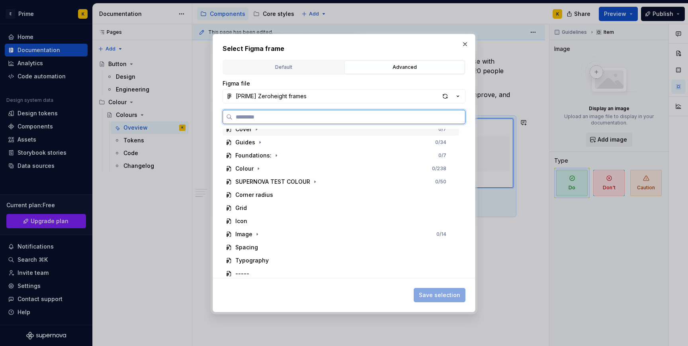
scroll to position [0, 0]
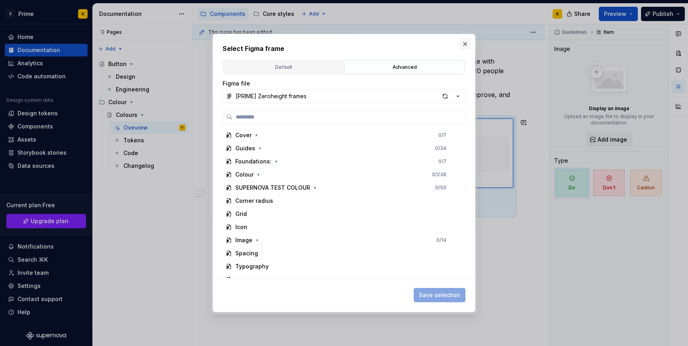
click at [466, 41] on button "button" at bounding box center [464, 44] width 11 height 11
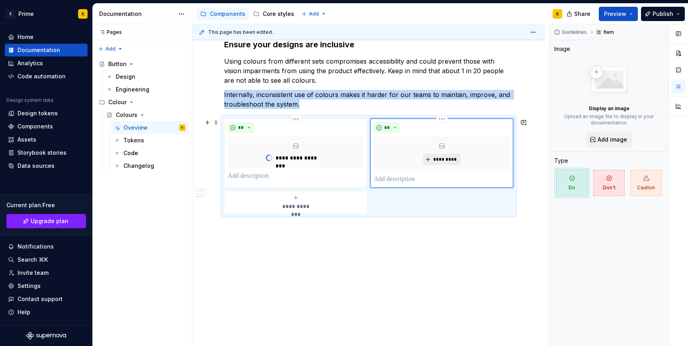
click at [445, 164] on button "*********" at bounding box center [442, 159] width 38 height 11
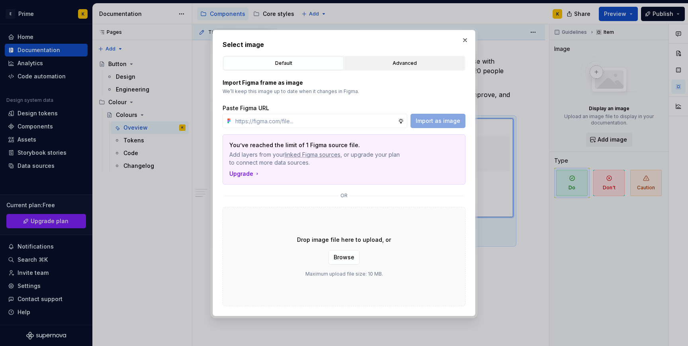
click at [401, 62] on div "Advanced" at bounding box center [404, 63] width 115 height 8
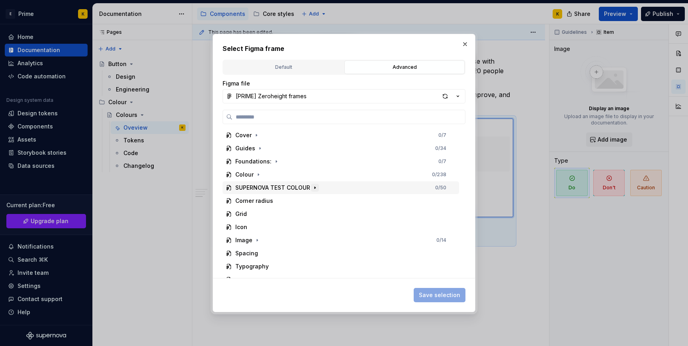
click at [317, 190] on icon "button" at bounding box center [315, 188] width 6 height 6
click at [468, 43] on button "button" at bounding box center [464, 44] width 11 height 11
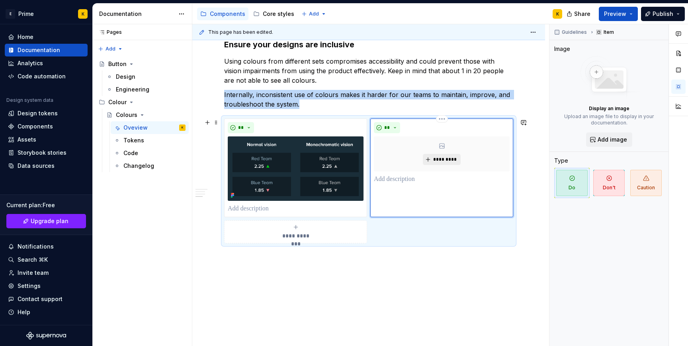
click at [435, 158] on button "*********" at bounding box center [442, 159] width 38 height 11
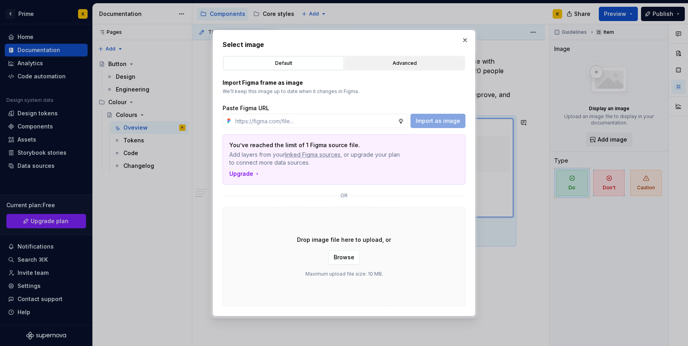
click at [379, 63] on div "Advanced" at bounding box center [404, 63] width 115 height 8
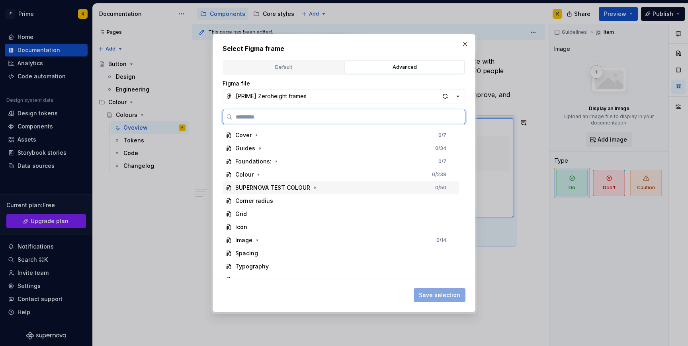
click at [270, 183] on div "SUPERNOVA TEST COLOUR 0 / 50" at bounding box center [340, 187] width 236 height 13
click at [274, 224] on div "Accessible colours" at bounding box center [269, 227] width 53 height 8
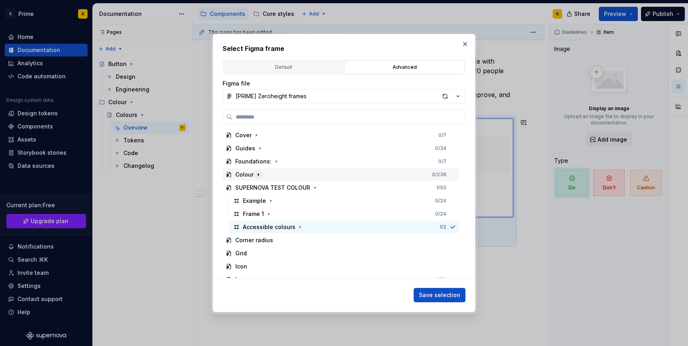
click at [259, 173] on icon "button" at bounding box center [258, 174] width 6 height 6
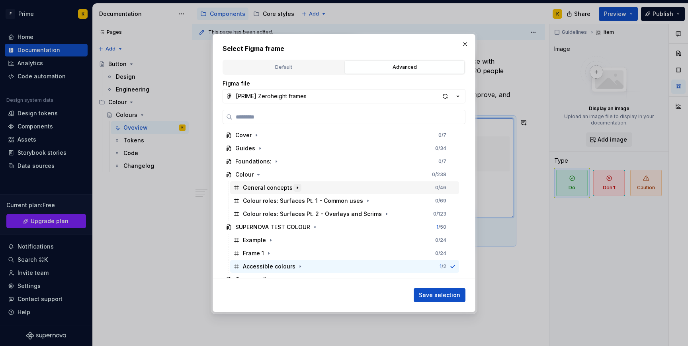
click at [296, 188] on icon "button" at bounding box center [297, 188] width 6 height 6
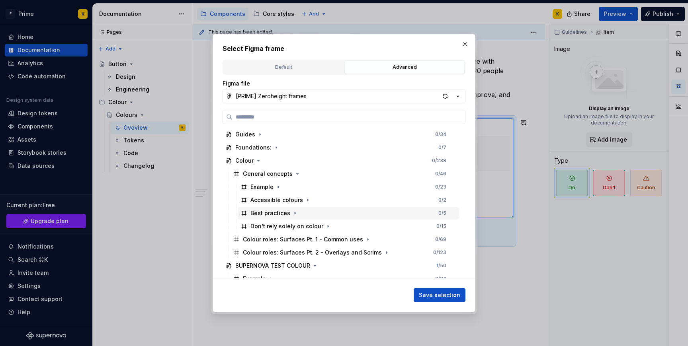
scroll to position [23, 0]
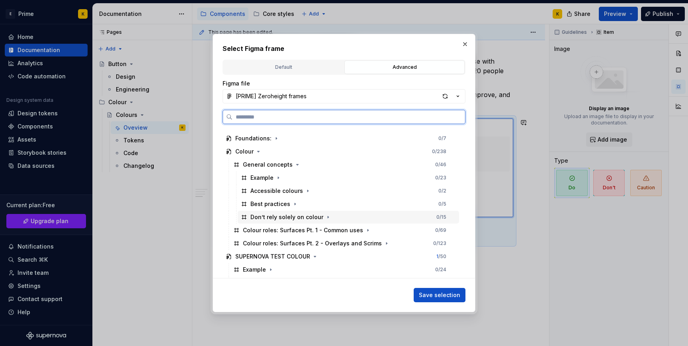
click at [297, 218] on div "Don’t rely solely on colour" at bounding box center [286, 217] width 73 height 8
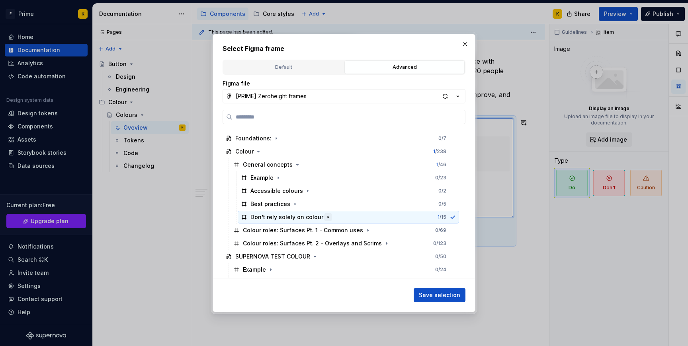
click at [325, 218] on icon "button" at bounding box center [328, 217] width 6 height 6
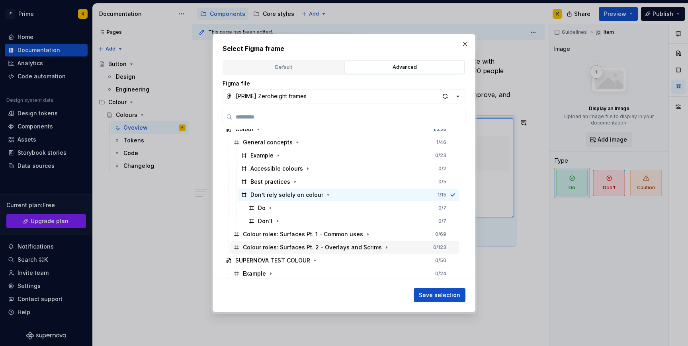
scroll to position [56, 0]
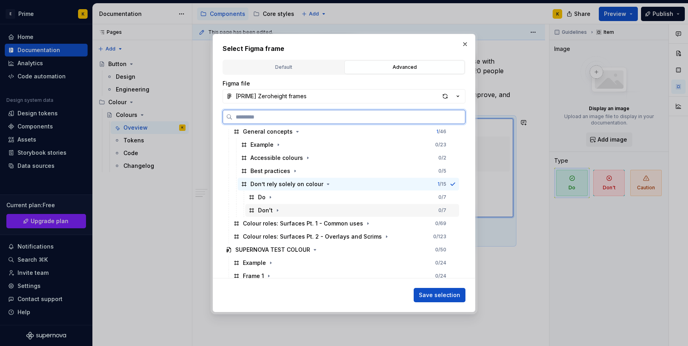
click at [291, 214] on div "Don't 0 / 7" at bounding box center [352, 210] width 214 height 13
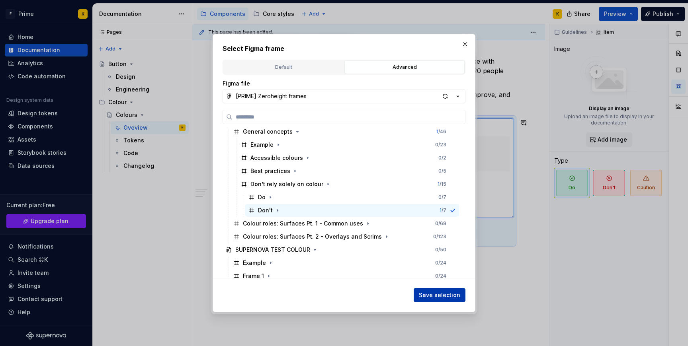
click at [428, 288] on button "Save selection" at bounding box center [439, 295] width 52 height 14
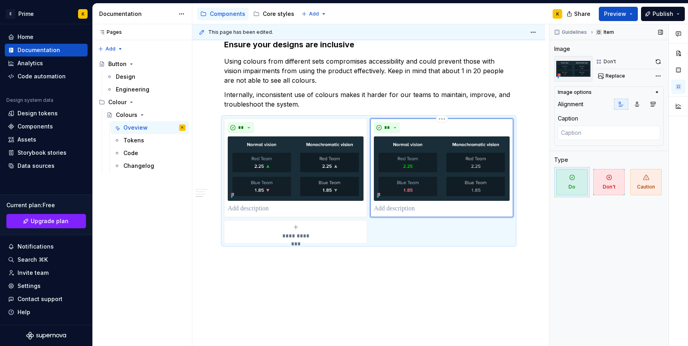
click at [612, 236] on div "Guidelines Item Image Don't Replace Image options Alignment Caption Type Do Don…" at bounding box center [608, 185] width 119 height 322
click at [629, 229] on div "Guidelines Item Image Don't Replace Image options Alignment Caption Type Do Don…" at bounding box center [608, 185] width 119 height 322
click at [635, 154] on div "Guidelines Item Image Don't Replace Image options Alignment Caption Type Do Don…" at bounding box center [608, 185] width 119 height 322
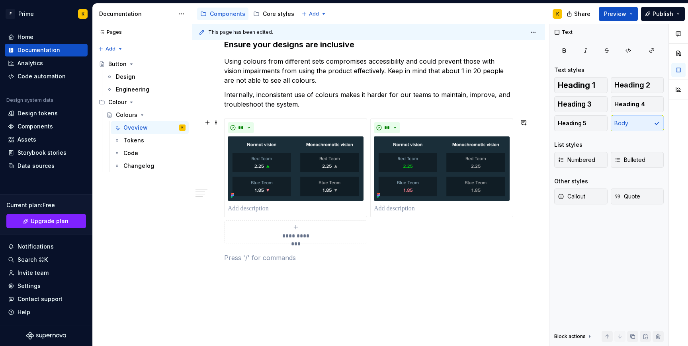
click at [477, 227] on div "**********" at bounding box center [368, 181] width 289 height 125
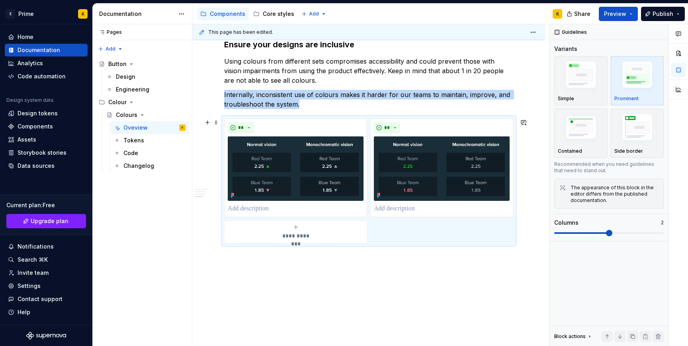
click at [402, 236] on div "**********" at bounding box center [368, 181] width 289 height 125
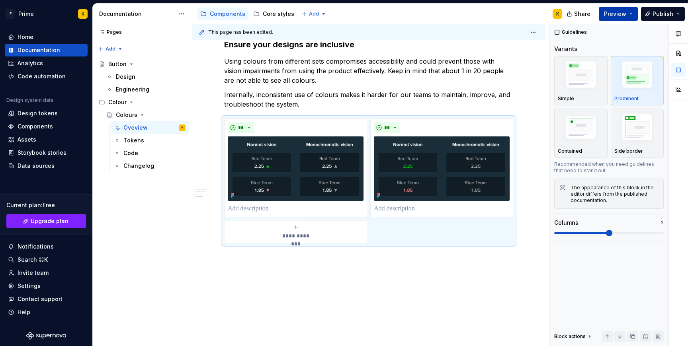
click at [632, 14] on button "Preview" at bounding box center [617, 14] width 39 height 14
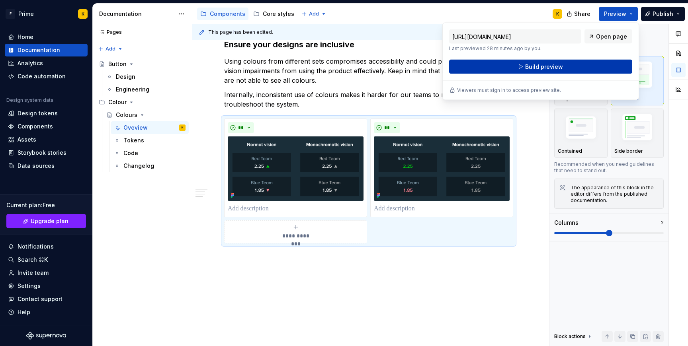
click at [573, 71] on button "Build preview" at bounding box center [540, 67] width 183 height 14
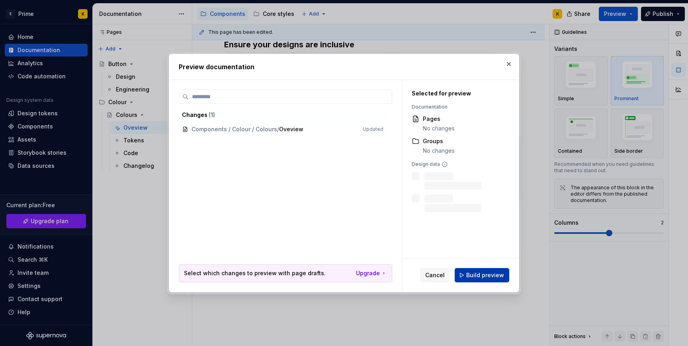
click at [473, 278] on span "Build preview" at bounding box center [485, 275] width 38 height 8
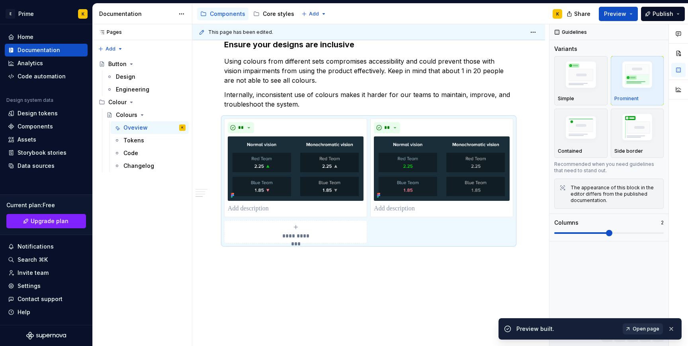
click at [655, 326] on span "Open page" at bounding box center [645, 329] width 27 height 6
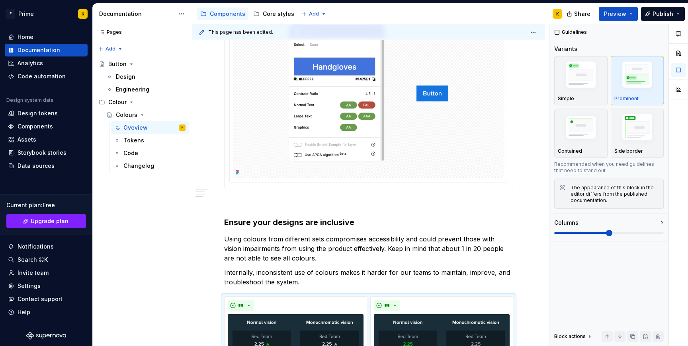
scroll to position [633, 0]
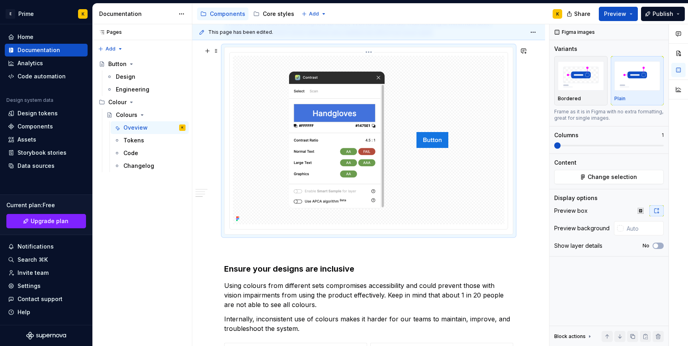
click at [426, 222] on img at bounding box center [368, 140] width 159 height 169
click at [597, 84] on img "button" at bounding box center [580, 75] width 46 height 29
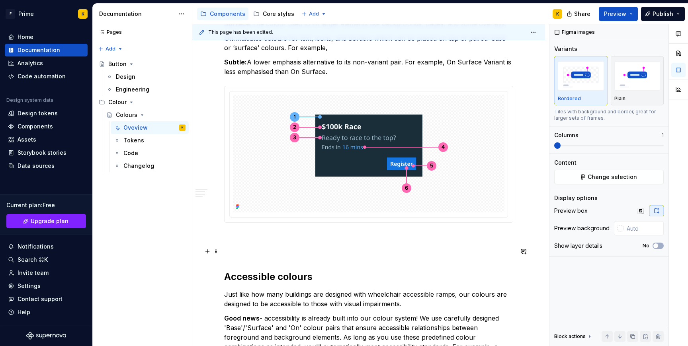
scroll to position [272, 0]
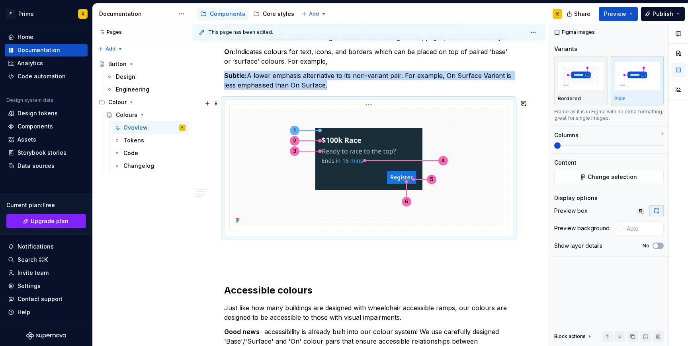
click at [386, 189] on img at bounding box center [369, 167] width 206 height 118
click at [563, 95] on p "Bordered" at bounding box center [568, 98] width 23 height 6
click at [617, 16] on span "Preview" at bounding box center [615, 14] width 22 height 8
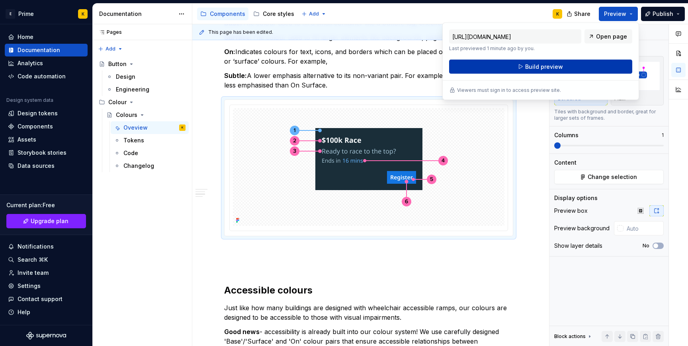
click at [588, 64] on button "Build preview" at bounding box center [540, 67] width 183 height 14
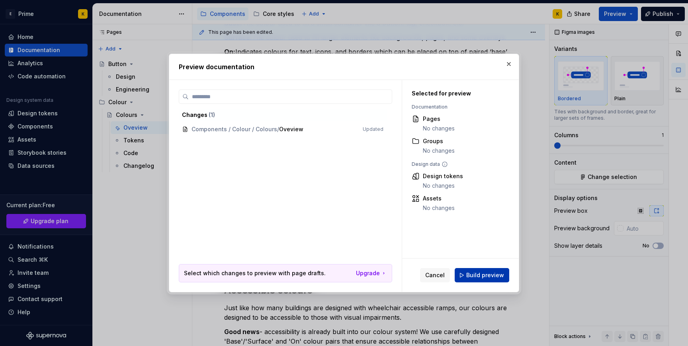
click at [480, 272] on span "Build preview" at bounding box center [485, 275] width 38 height 8
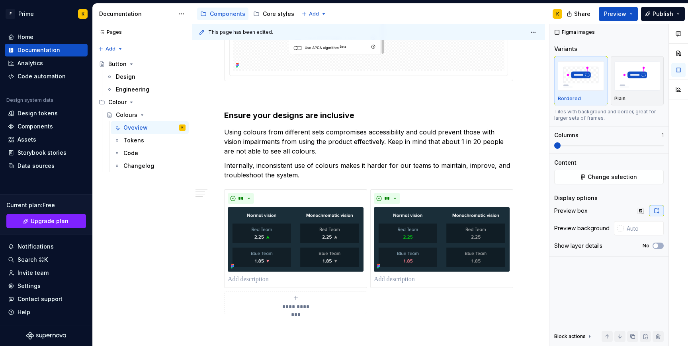
scroll to position [804, 0]
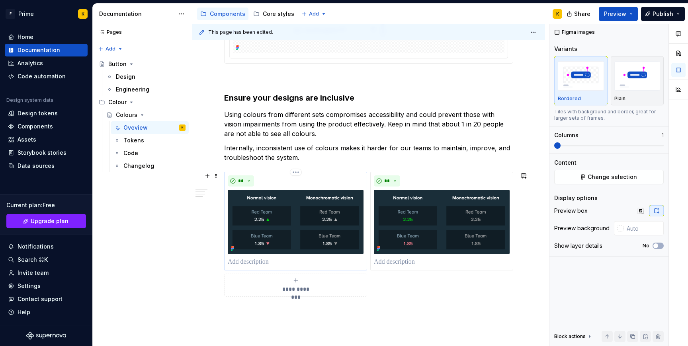
click at [251, 263] on p at bounding box center [296, 262] width 136 height 10
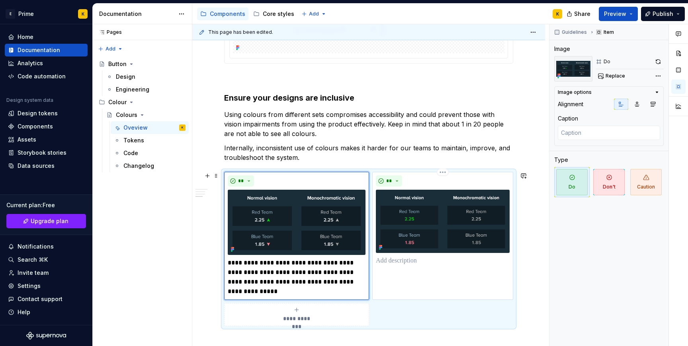
click at [404, 264] on p at bounding box center [443, 261] width 134 height 10
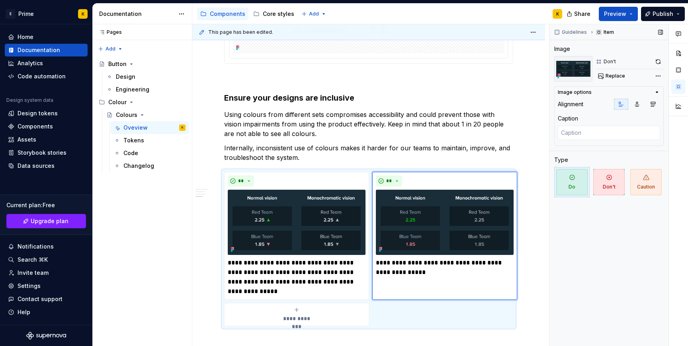
click at [630, 255] on div "Guidelines Item Image Don't Replace Image options Alignment Caption Type Do Don…" at bounding box center [608, 185] width 119 height 322
click at [611, 185] on span "Don't" at bounding box center [608, 182] width 31 height 26
click at [588, 245] on div "Guidelines Item Image Don't Replace Image options Alignment Caption Type Do Don…" at bounding box center [608, 185] width 119 height 322
click at [626, 12] on span "Preview" at bounding box center [615, 14] width 22 height 8
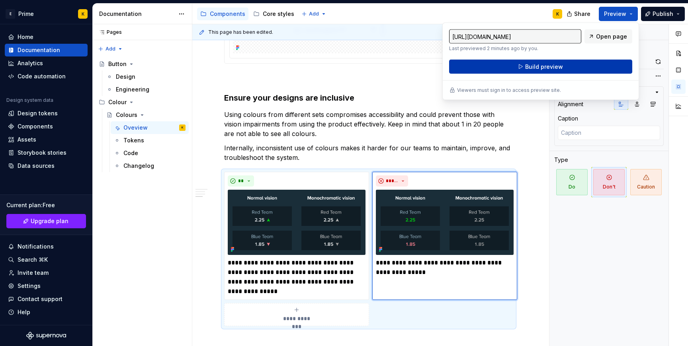
click at [596, 63] on button "Build preview" at bounding box center [540, 67] width 183 height 14
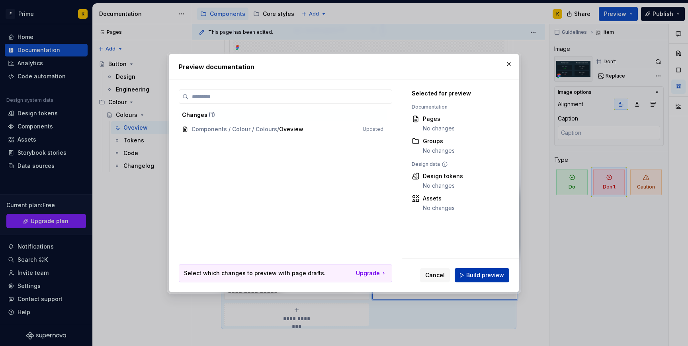
click at [467, 274] on button "Build preview" at bounding box center [481, 275] width 55 height 14
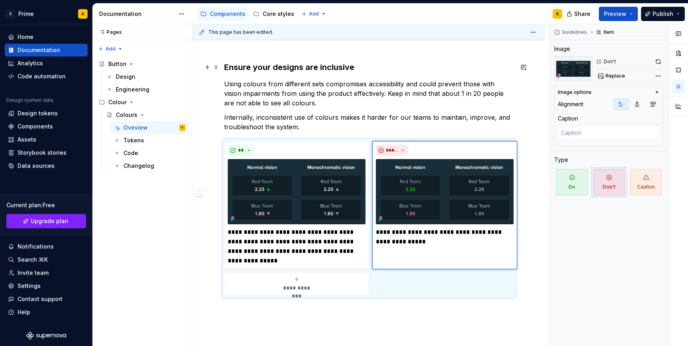
scroll to position [853, 0]
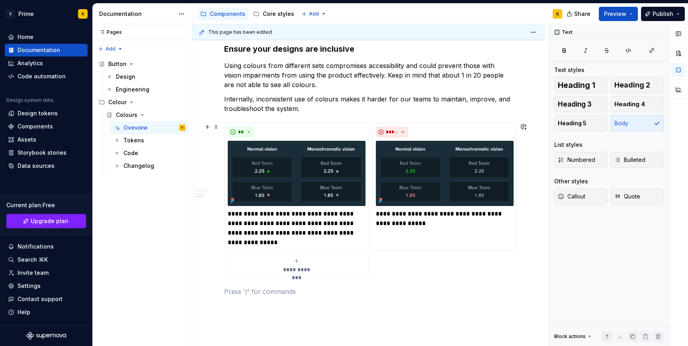
click at [484, 256] on div "**********" at bounding box center [368, 200] width 289 height 154
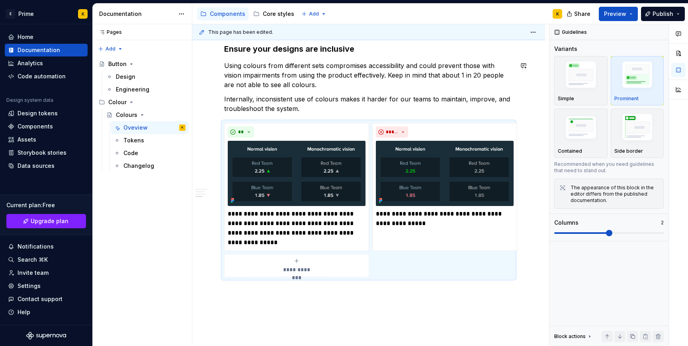
type textarea "*"
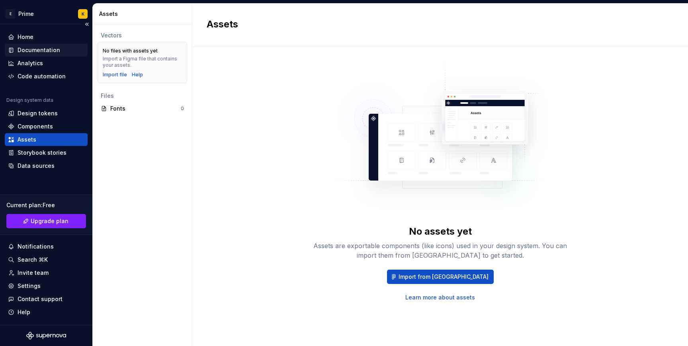
click at [43, 52] on div "Documentation" at bounding box center [39, 50] width 43 height 8
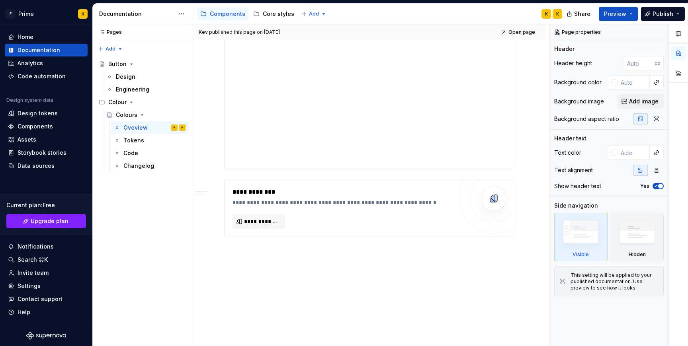
scroll to position [366, 0]
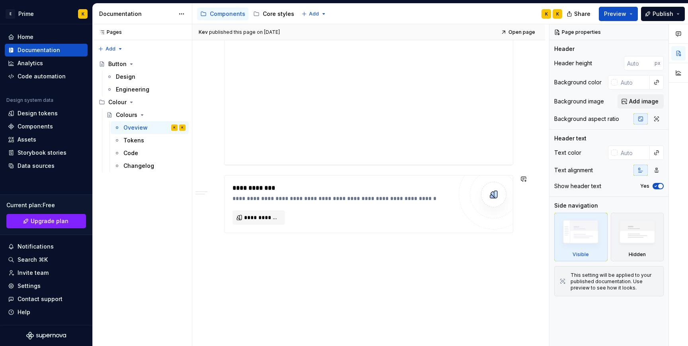
click at [273, 242] on div "**********" at bounding box center [368, 22] width 289 height 442
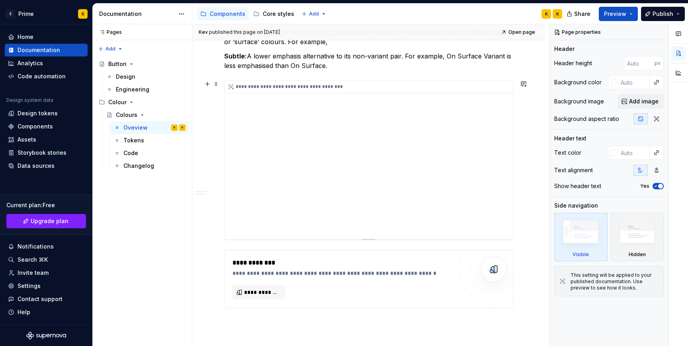
scroll to position [253, 0]
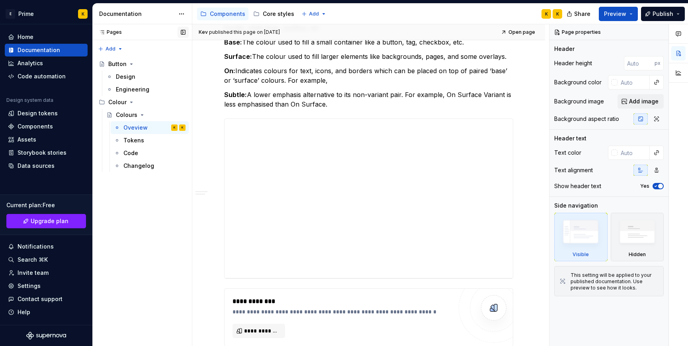
click at [183, 33] on button "button" at bounding box center [182, 32] width 11 height 11
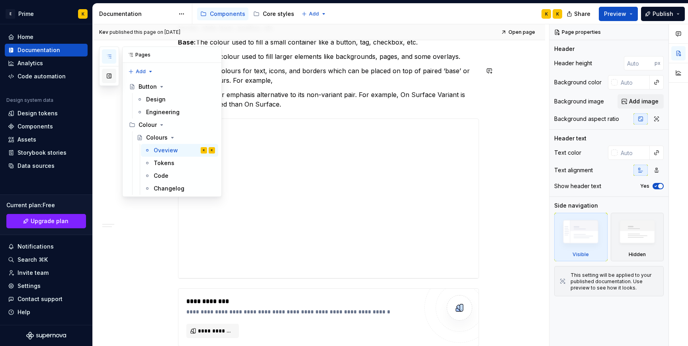
click at [111, 74] on button "button" at bounding box center [109, 76] width 14 height 14
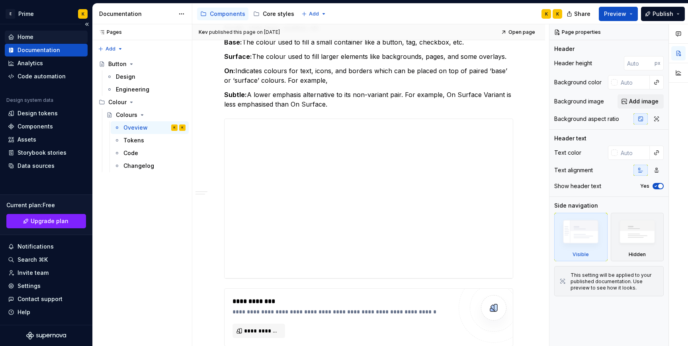
click at [47, 36] on div "Home" at bounding box center [46, 37] width 76 height 8
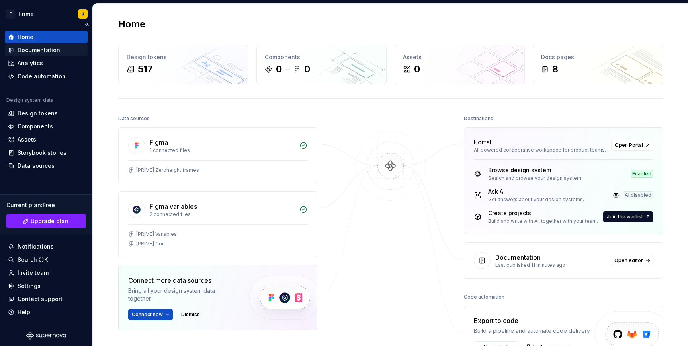
click at [35, 49] on div "Documentation" at bounding box center [39, 50] width 43 height 8
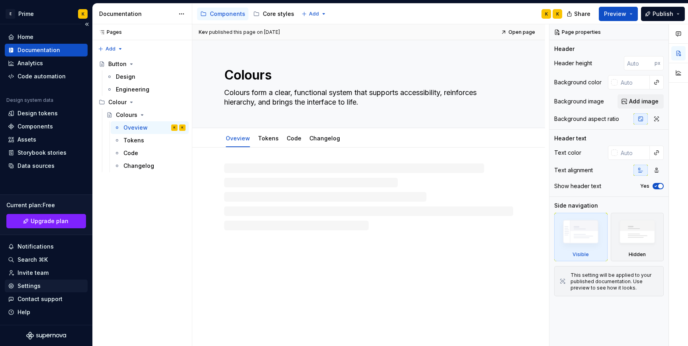
click at [41, 287] on div "Settings" at bounding box center [46, 286] width 76 height 8
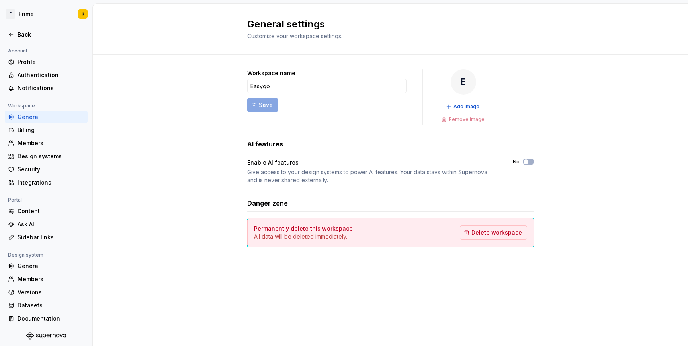
click at [302, 107] on form "Workspace name Easygo Save" at bounding box center [326, 97] width 159 height 56
click at [16, 37] on div "Back" at bounding box center [46, 35] width 76 height 8
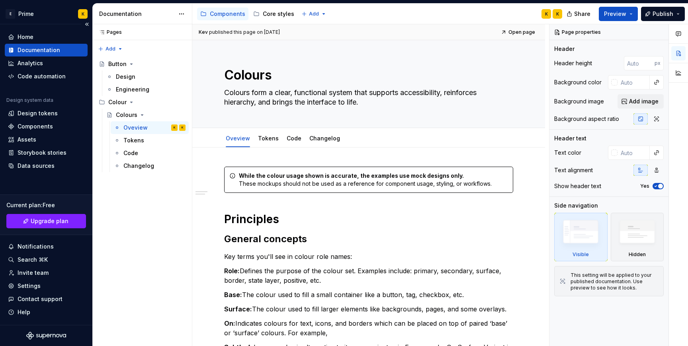
click at [57, 51] on div "Documentation" at bounding box center [39, 50] width 43 height 8
click at [271, 14] on div "Core styles" at bounding box center [278, 14] width 31 height 8
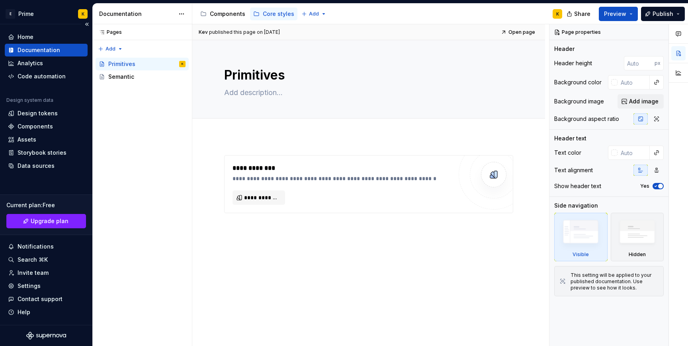
click at [56, 52] on div "Documentation" at bounding box center [39, 50] width 43 height 8
click at [51, 81] on div "Code automation" at bounding box center [46, 76] width 83 height 13
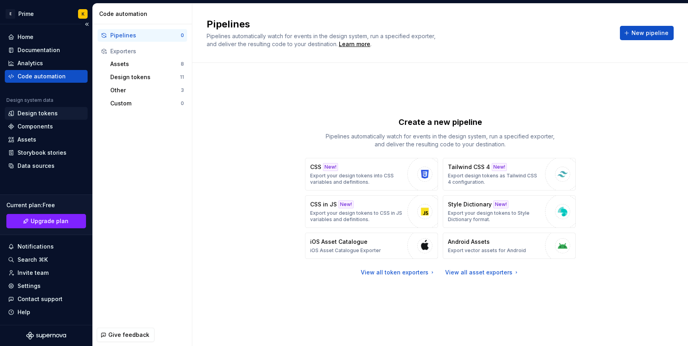
click at [51, 111] on div "Design tokens" at bounding box center [38, 113] width 40 height 8
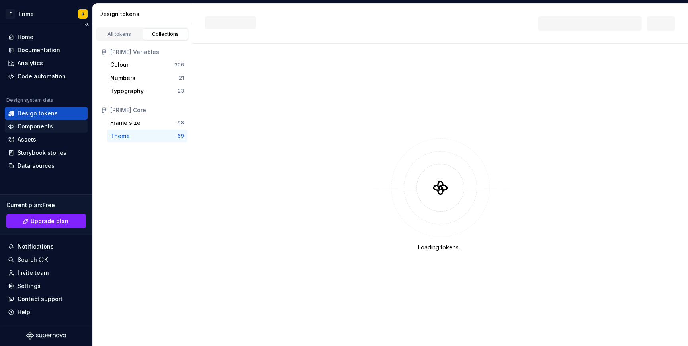
click at [52, 127] on div "Components" at bounding box center [46, 127] width 76 height 8
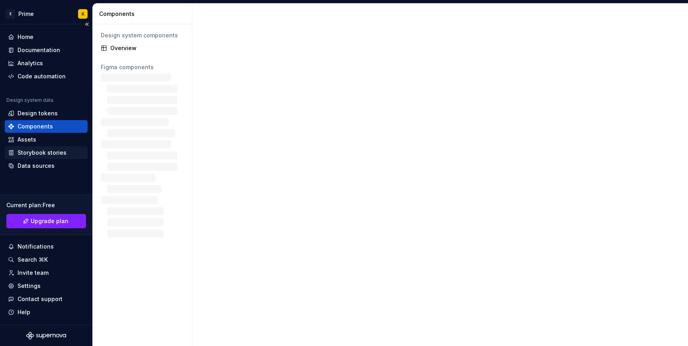
click at [48, 153] on div "Storybook stories" at bounding box center [42, 153] width 49 height 8
click at [48, 170] on div "Data sources" at bounding box center [46, 166] width 83 height 13
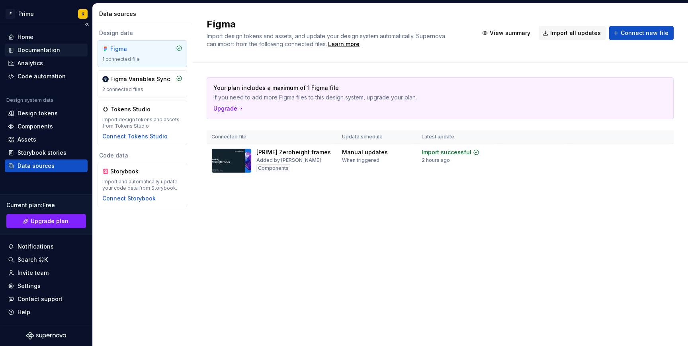
click at [43, 52] on div "Documentation" at bounding box center [39, 50] width 43 height 8
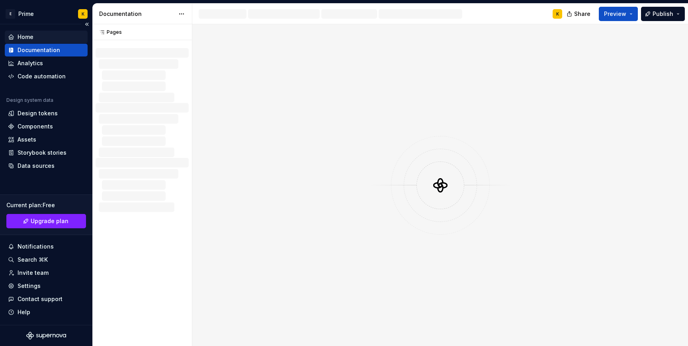
click at [35, 34] on div "Home" at bounding box center [46, 37] width 76 height 8
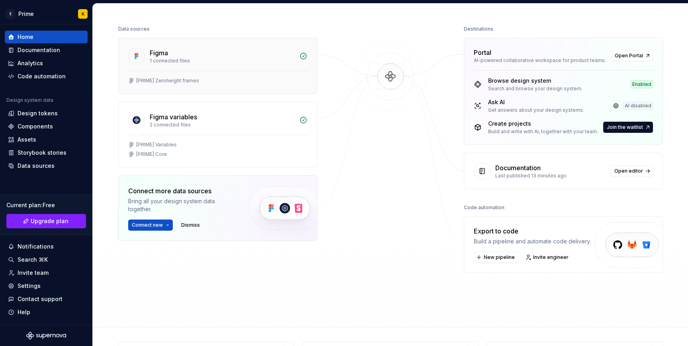
scroll to position [96, 0]
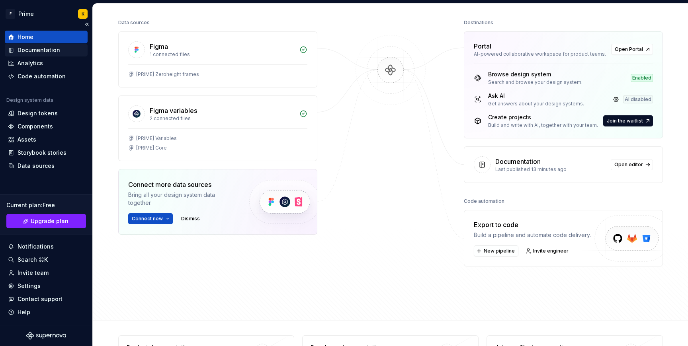
click at [55, 51] on div "Documentation" at bounding box center [39, 50] width 43 height 8
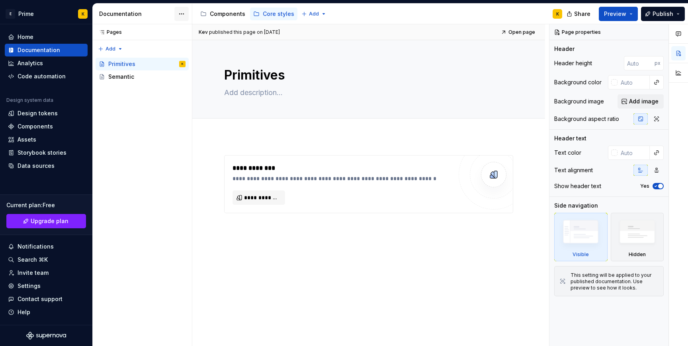
click at [183, 14] on html "E Prime K Home Documentation Analytics Code automation Design system data Desig…" at bounding box center [344, 173] width 688 height 346
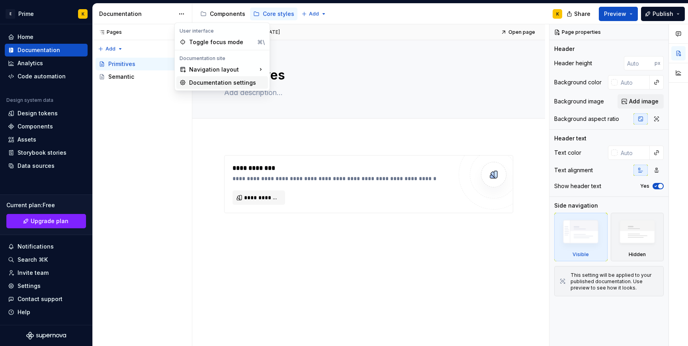
click at [234, 86] on div "Documentation settings" at bounding box center [227, 83] width 76 height 8
type textarea "*"
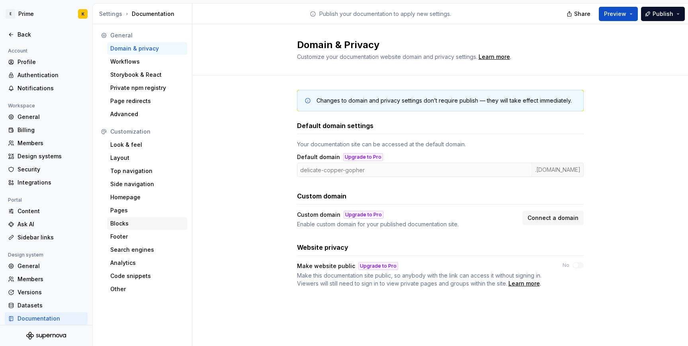
click at [136, 220] on div "Blocks" at bounding box center [147, 224] width 74 height 8
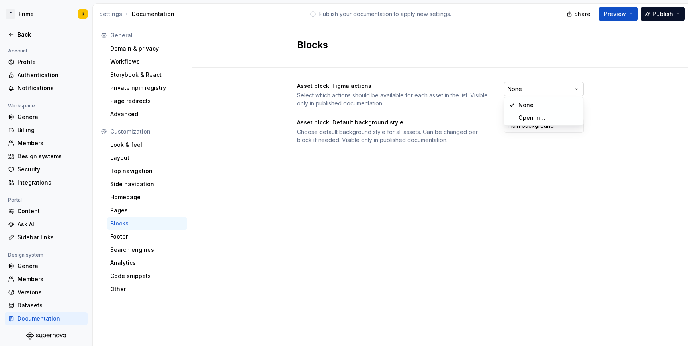
click at [538, 90] on html "E Prime K Back Account Profile Authentication Notifications Workspace General B…" at bounding box center [344, 173] width 688 height 346
click at [559, 206] on html "E Prime K Back Account Profile Authentication Notifications Workspace General B…" at bounding box center [344, 173] width 688 height 346
click at [566, 127] on html "E Prime K Back Account Profile Authentication Notifications Workspace General B…" at bounding box center [344, 173] width 688 height 346
click at [473, 282] on div "Blocks Asset block: Figma actions Select which actions should be available for …" at bounding box center [439, 185] width 495 height 322
click at [431, 127] on div "Asset block: Default background style Choose default background style for all a…" at bounding box center [393, 131] width 193 height 25
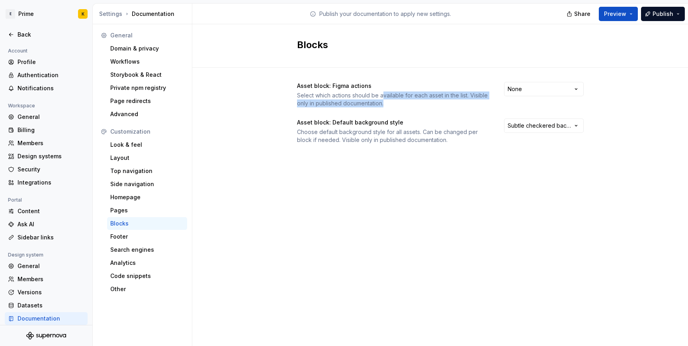
drag, startPoint x: 396, startPoint y: 103, endPoint x: 382, endPoint y: 96, distance: 15.1
click at [382, 96] on div "Select which actions should be available for each asset in the list. Visible on…" at bounding box center [393, 100] width 193 height 16
click at [390, 113] on div "Asset block: Figma actions Select which actions should be available for each as…" at bounding box center [440, 113] width 286 height 62
drag, startPoint x: 386, startPoint y: 100, endPoint x: 385, endPoint y: 95, distance: 4.4
click at [385, 95] on div "Select which actions should be available for each asset in the list. Visible on…" at bounding box center [393, 100] width 193 height 16
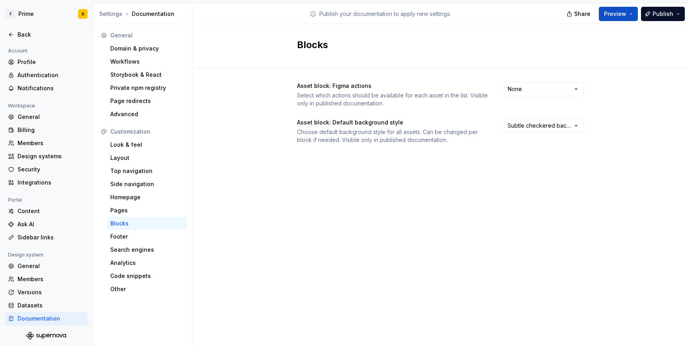
click at [539, 70] on div "Asset block: Figma actions Select which actions should be available for each as…" at bounding box center [440, 121] width 286 height 107
click at [539, 92] on html "E Prime K Back Account Profile Authentication Notifications Workspace General B…" at bounding box center [344, 173] width 688 height 346
click at [528, 158] on html "E Prime K Back Account Profile Authentication Notifications Workspace General B…" at bounding box center [344, 173] width 688 height 346
click at [528, 125] on html "E Prime K Back Account Profile Authentication Notifications Workspace General B…" at bounding box center [344, 173] width 688 height 346
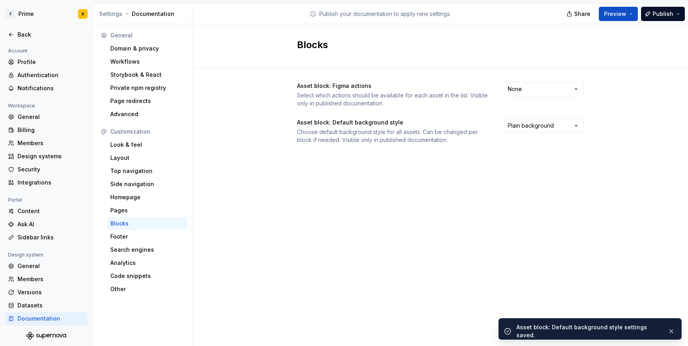
click at [251, 248] on div "Blocks Asset block: Figma actions Select which actions should be available for …" at bounding box center [439, 185] width 495 height 322
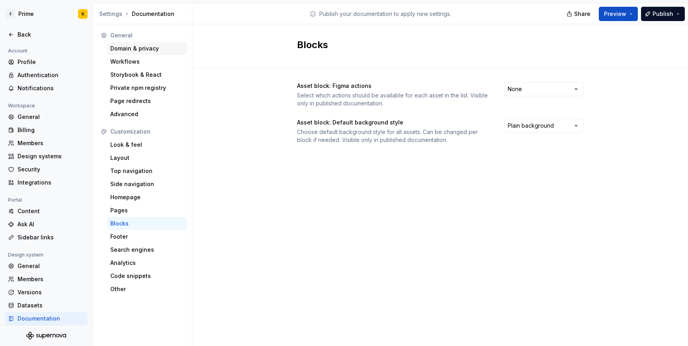
click at [139, 50] on div "Domain & privacy" at bounding box center [147, 49] width 74 height 8
